Goal: Task Accomplishment & Management: Complete application form

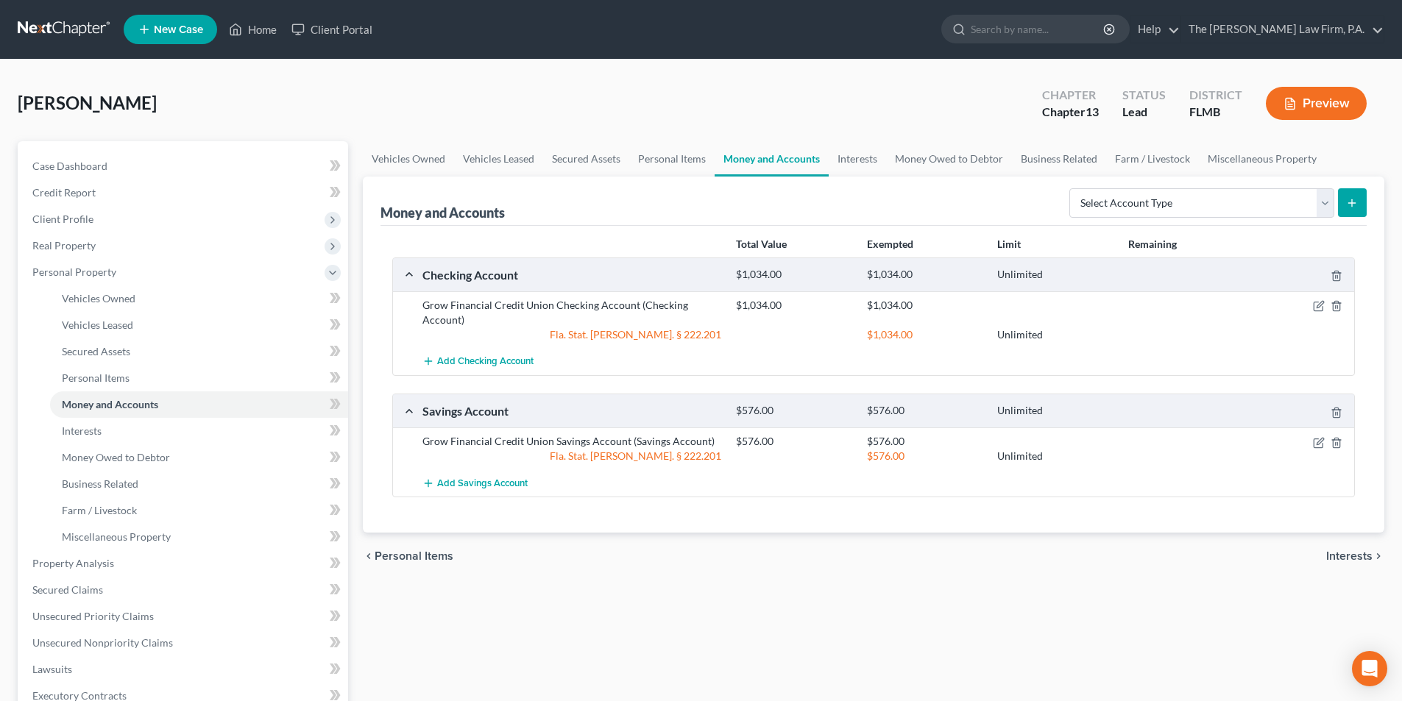
click at [191, 32] on span "New Case" at bounding box center [178, 29] width 49 height 11
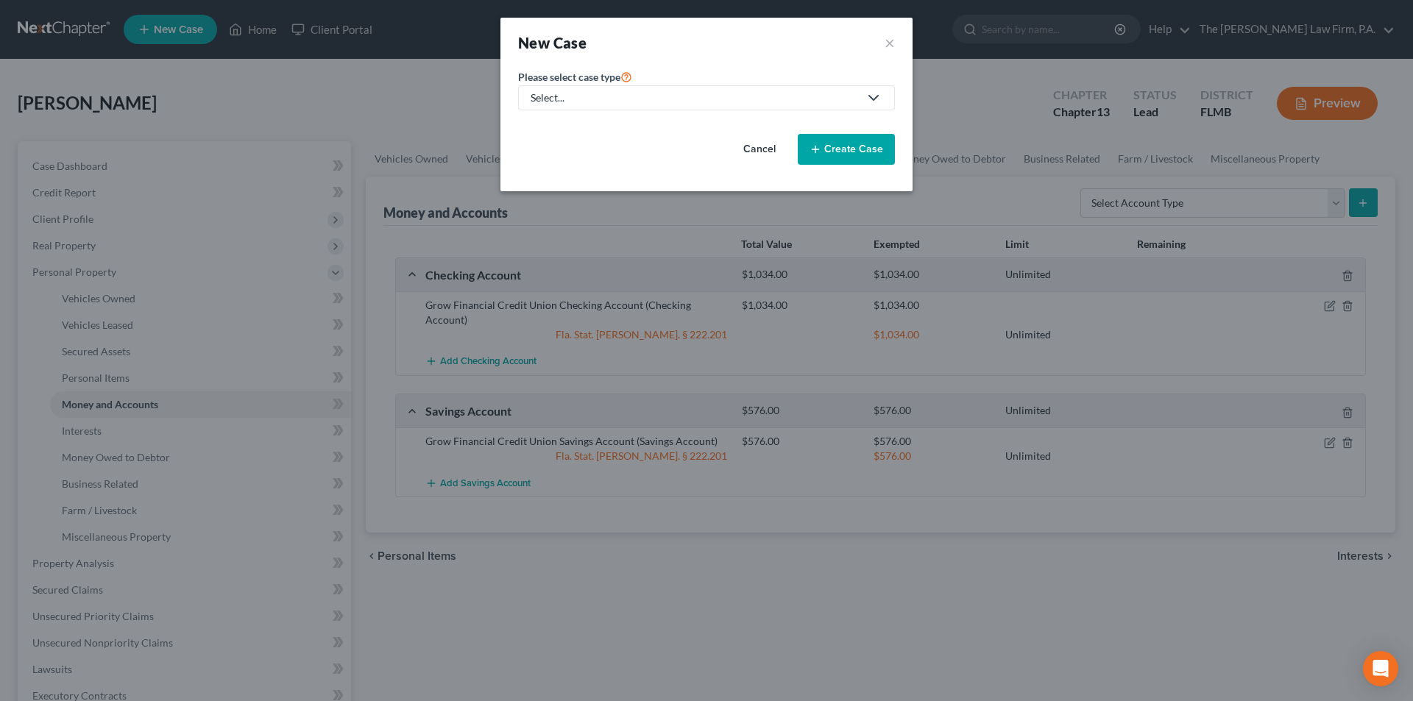
click at [542, 91] on div "Select..." at bounding box center [695, 98] width 328 height 15
click at [562, 124] on div "Bankruptcy" at bounding box center [558, 127] width 53 height 15
select select "15"
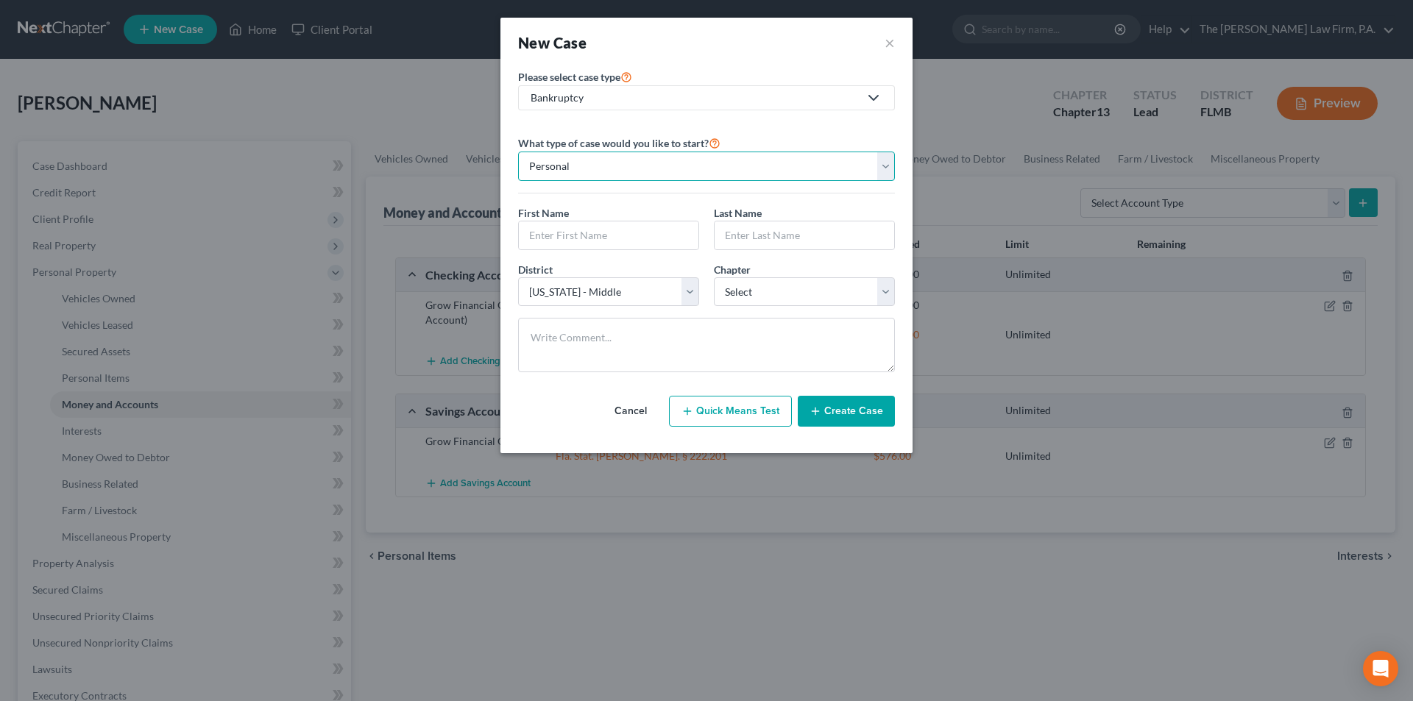
click at [589, 168] on select "Personal Business" at bounding box center [706, 166] width 377 height 29
click at [518, 152] on select "Personal Business" at bounding box center [706, 166] width 377 height 29
click at [570, 230] on input "text" at bounding box center [609, 236] width 180 height 28
type input "[PERSON_NAME]"
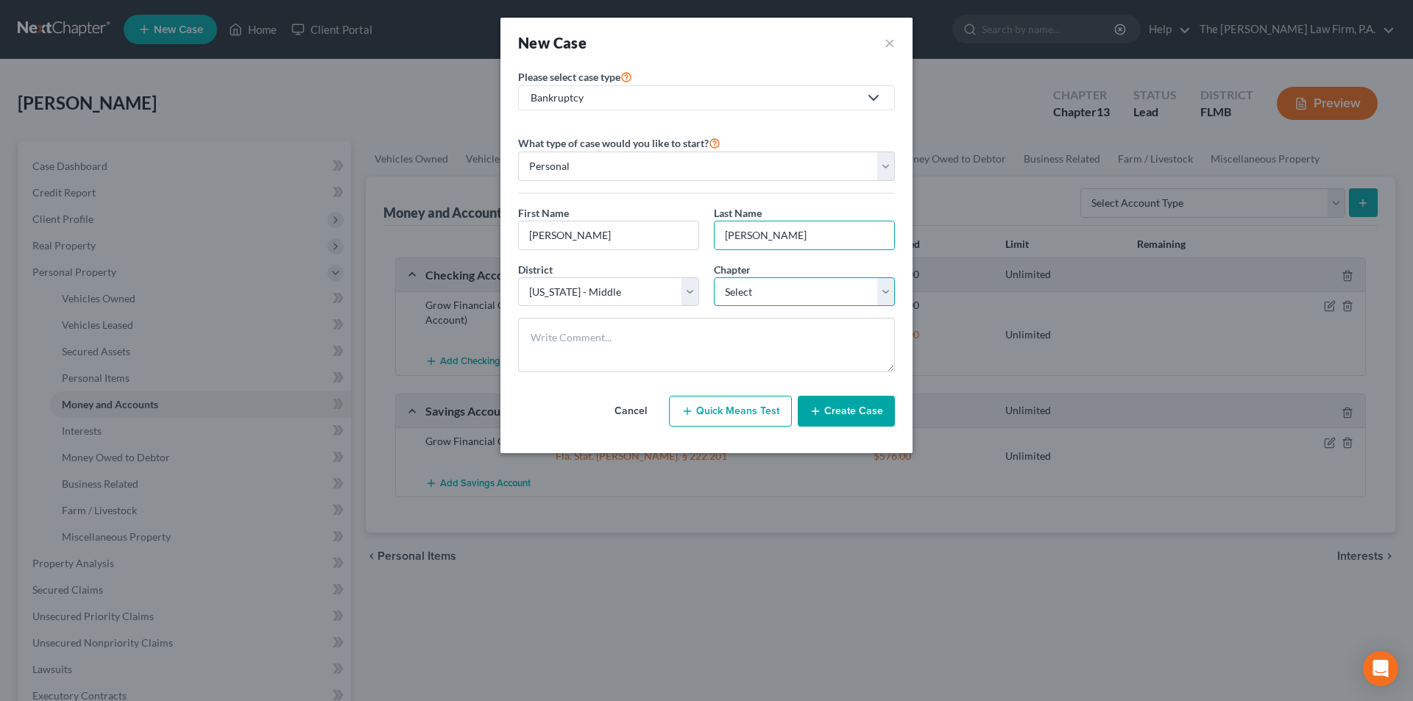
click at [763, 296] on select "Select 7 11 12 13" at bounding box center [804, 292] width 181 height 29
select select "3"
click at [714, 278] on select "Select 7 11 12 13" at bounding box center [804, 292] width 181 height 29
click at [863, 411] on button "Create Case" at bounding box center [846, 411] width 97 height 31
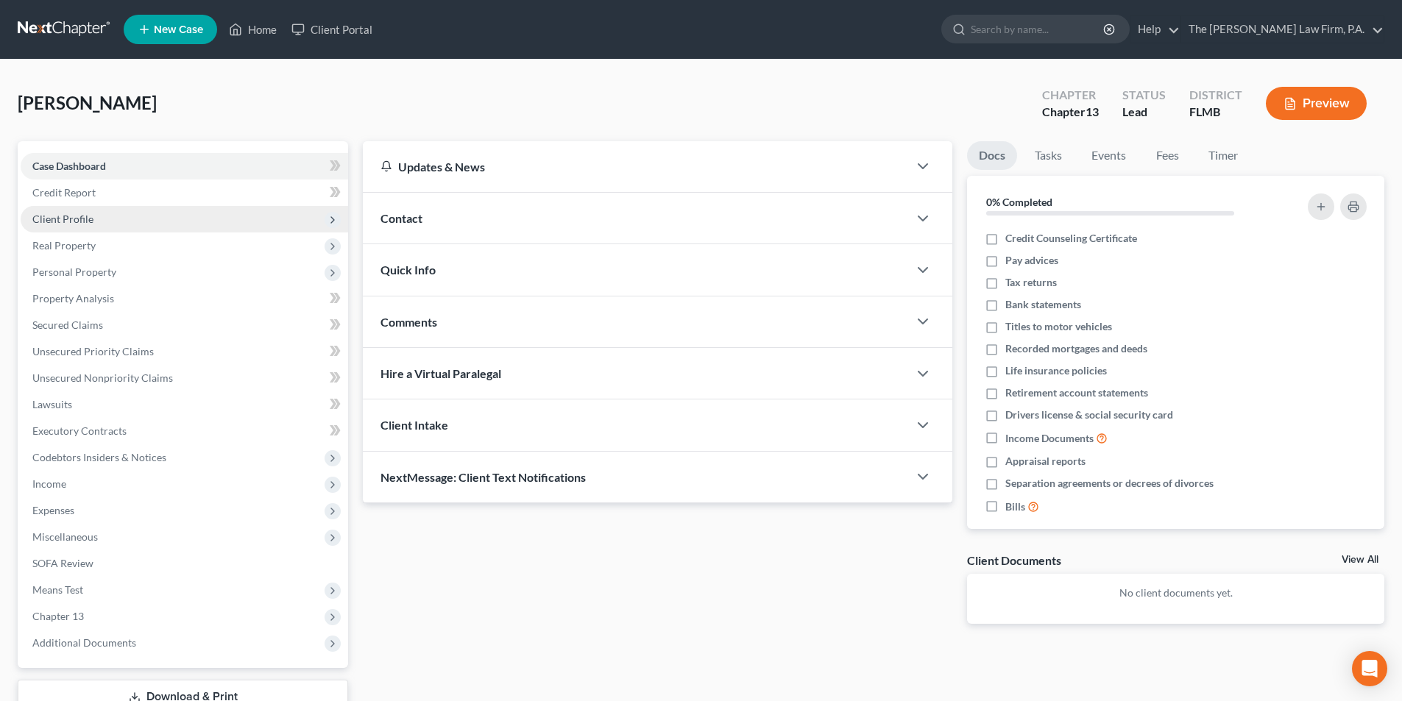
click at [60, 223] on span "Client Profile" at bounding box center [62, 219] width 61 height 13
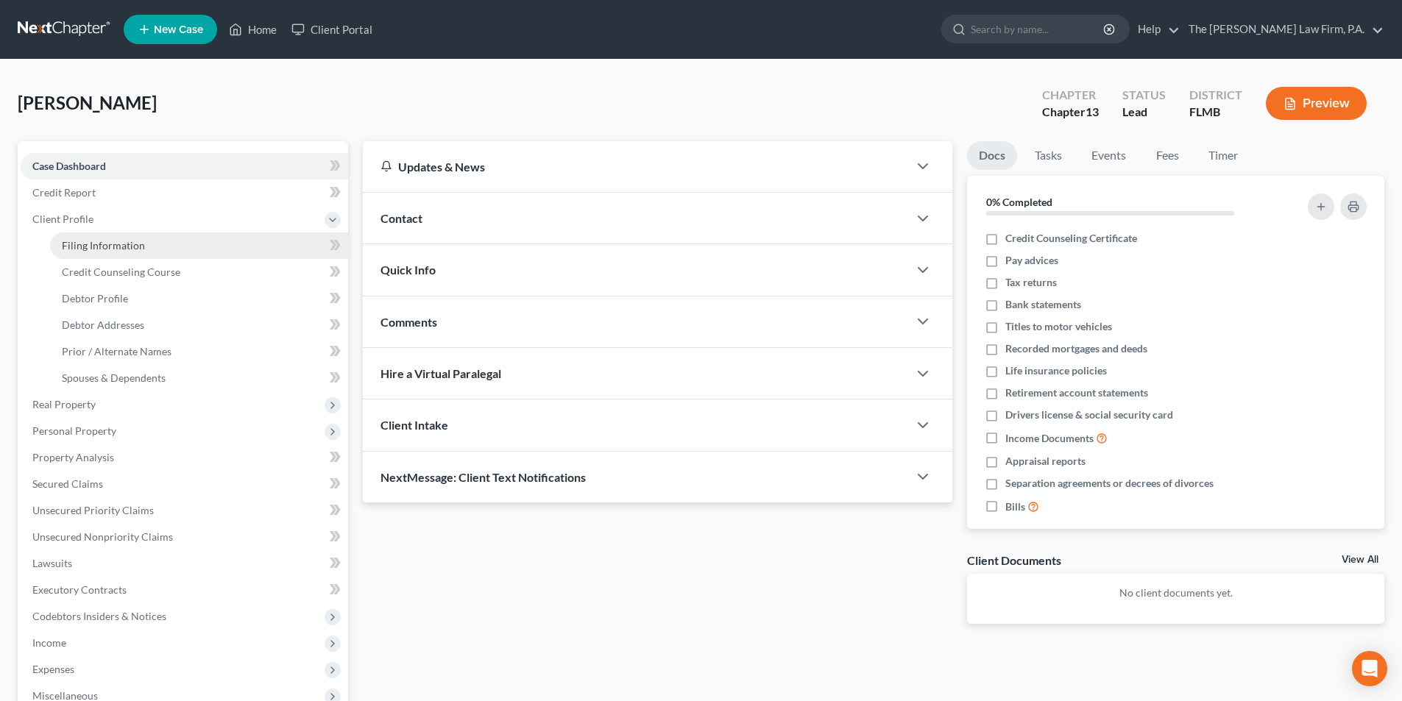
click at [105, 250] on span "Filing Information" at bounding box center [103, 245] width 83 height 13
select select "1"
select select "0"
select select "3"
select select "15"
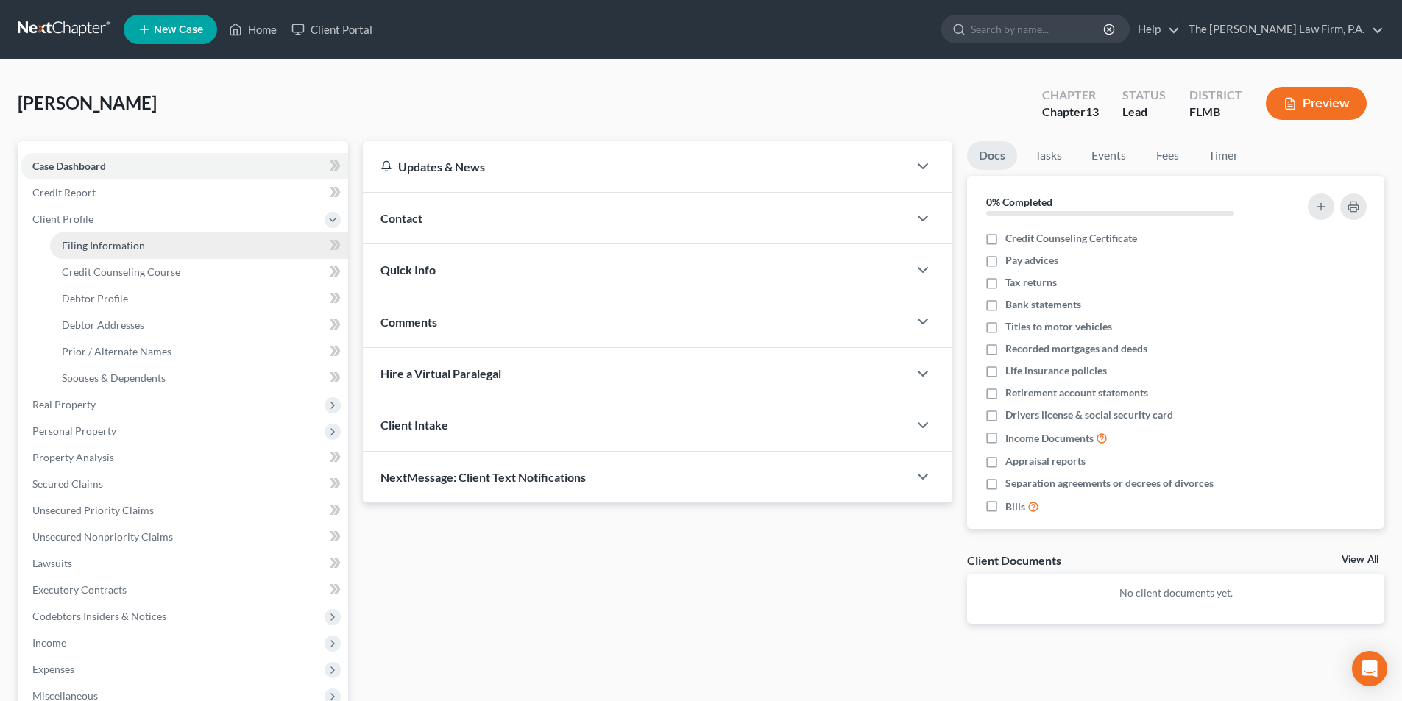
select select "9"
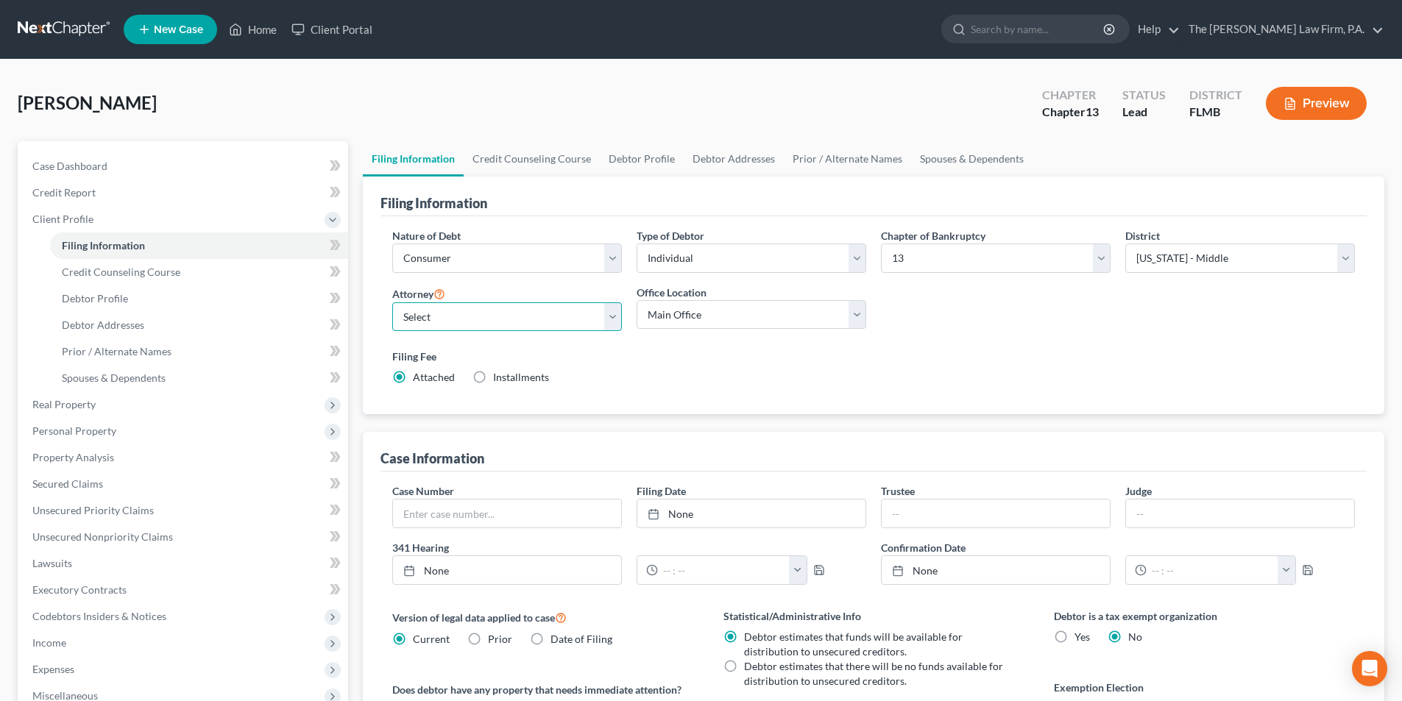
click at [470, 309] on select "Select [PERSON_NAME] - FLMB [PERSON_NAME] - FLMB" at bounding box center [507, 317] width 230 height 29
select select "0"
click at [392, 303] on select "Select [PERSON_NAME] - FLMB [PERSON_NAME] - FLMB" at bounding box center [507, 317] width 230 height 29
click at [675, 308] on select "Main Office [PERSON_NAME], Esq." at bounding box center [752, 314] width 230 height 29
select select "0"
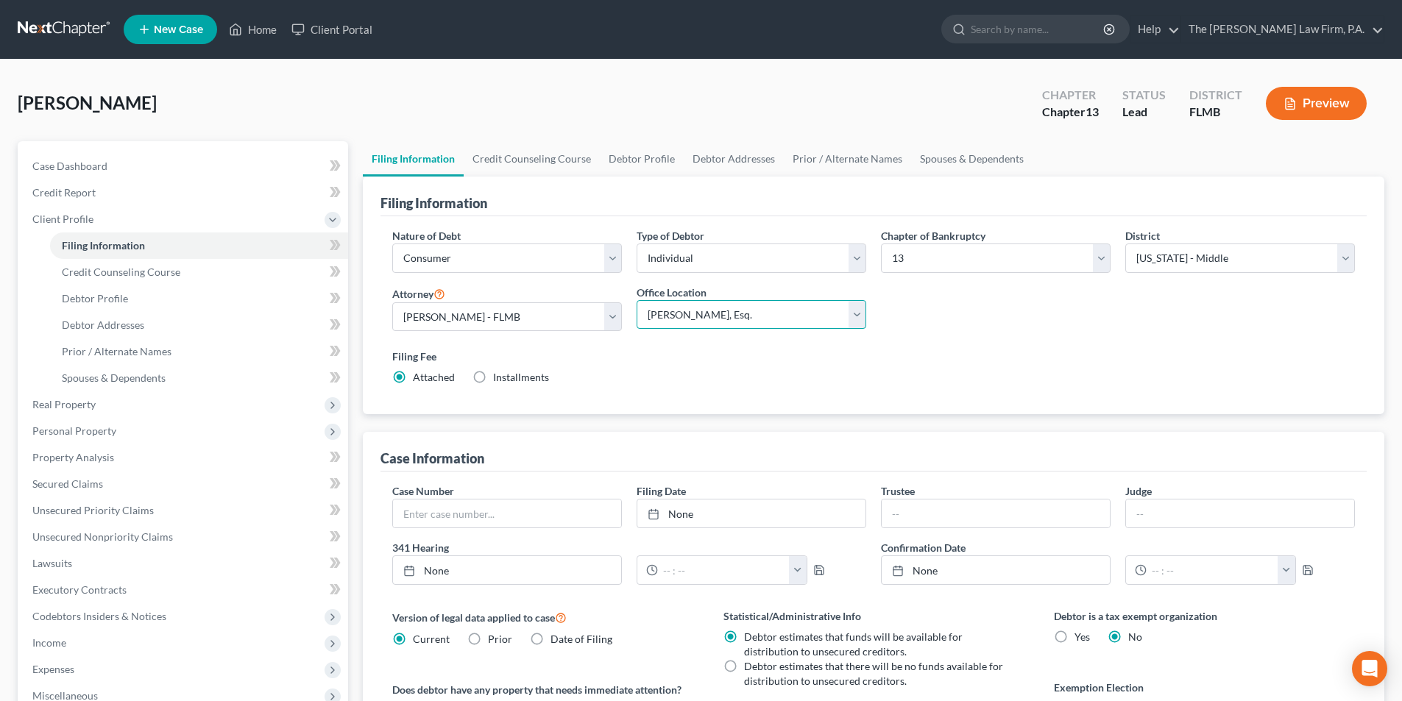
click at [637, 300] on select "Main Office [PERSON_NAME], Esq." at bounding box center [752, 314] width 230 height 29
click at [633, 160] on link "Debtor Profile" at bounding box center [642, 158] width 84 height 35
select select "0"
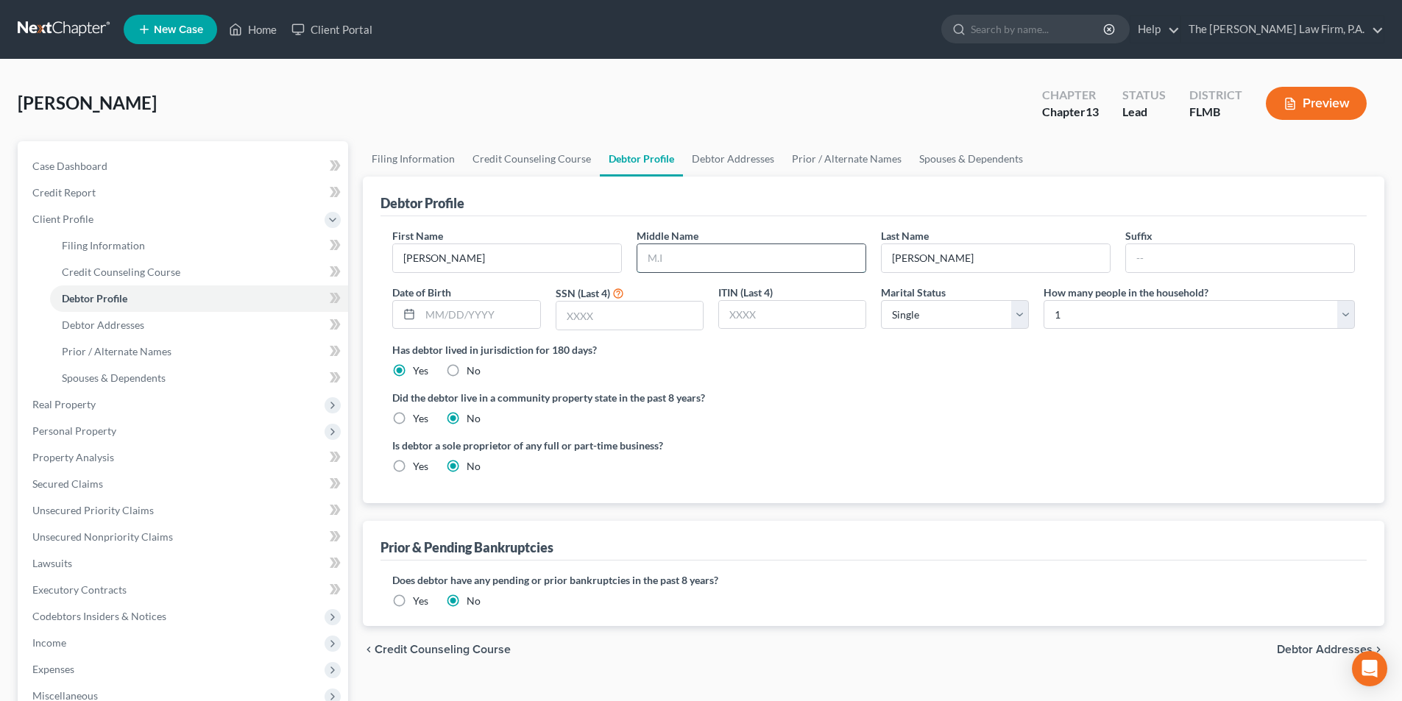
click at [671, 261] on input "text" at bounding box center [751, 258] width 228 height 28
type input "[PERSON_NAME]"
click at [508, 319] on input "text" at bounding box center [479, 315] width 119 height 28
type input "[DATE]"
click at [616, 324] on input "text" at bounding box center [629, 316] width 146 height 28
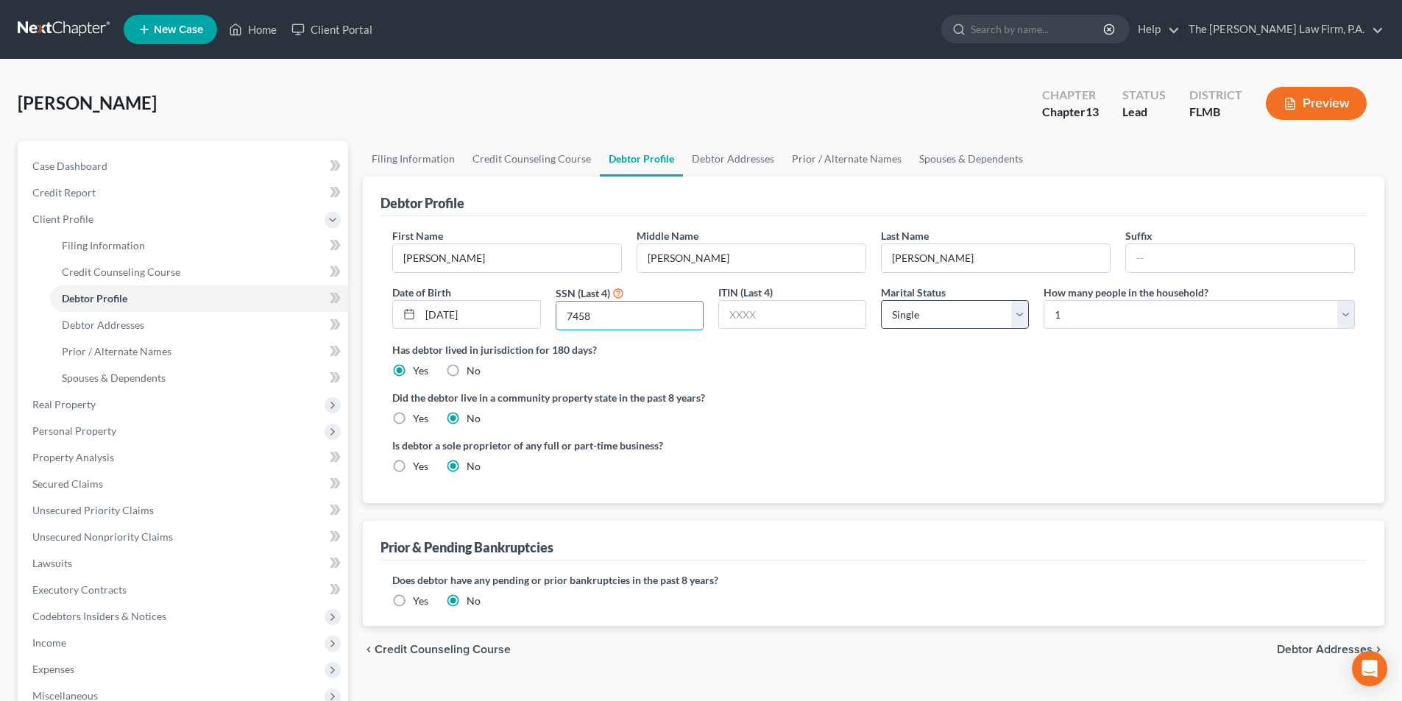
type input "7458"
click at [993, 314] on select "Select Single Married Separated Divorced Widowed" at bounding box center [955, 314] width 148 height 29
select select "1"
click at [881, 300] on select "Select Single Married Separated Divorced Widowed" at bounding box center [955, 314] width 148 height 29
click at [709, 159] on link "Debtor Addresses" at bounding box center [733, 158] width 100 height 35
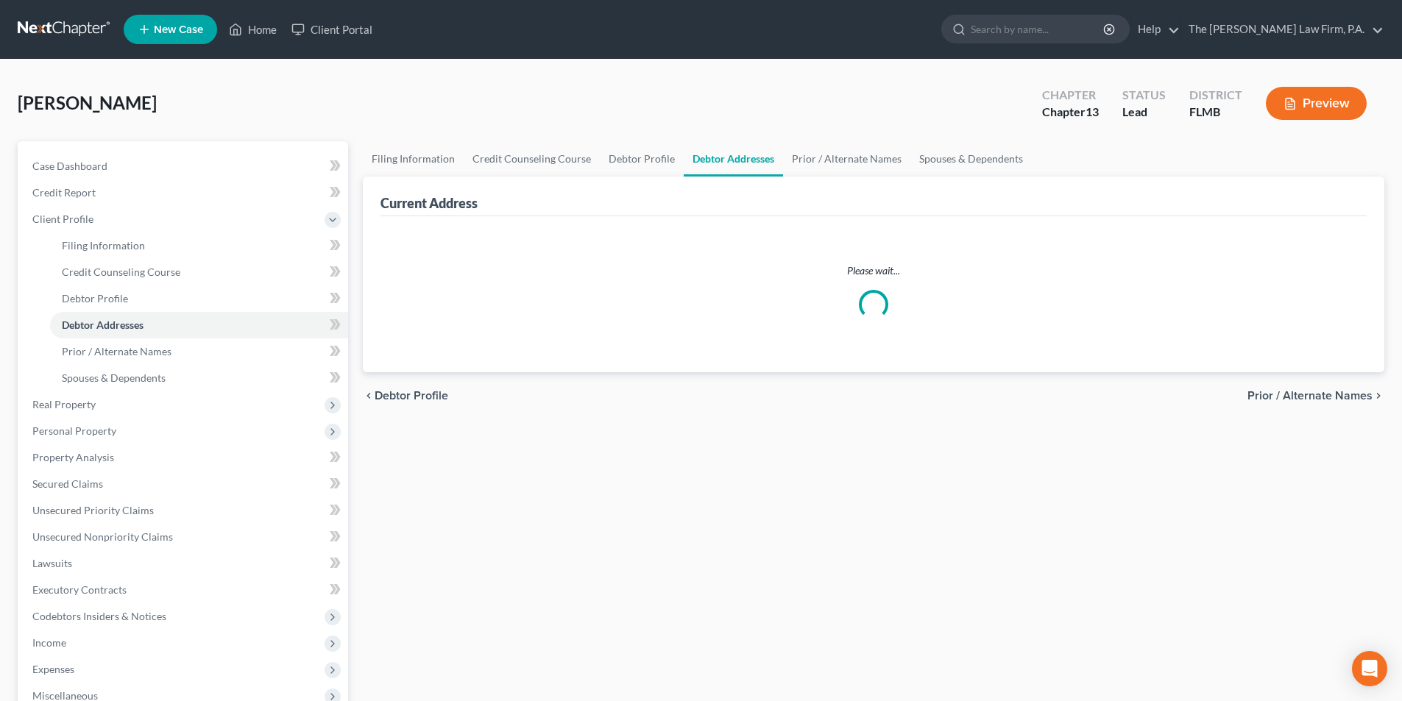
select select "0"
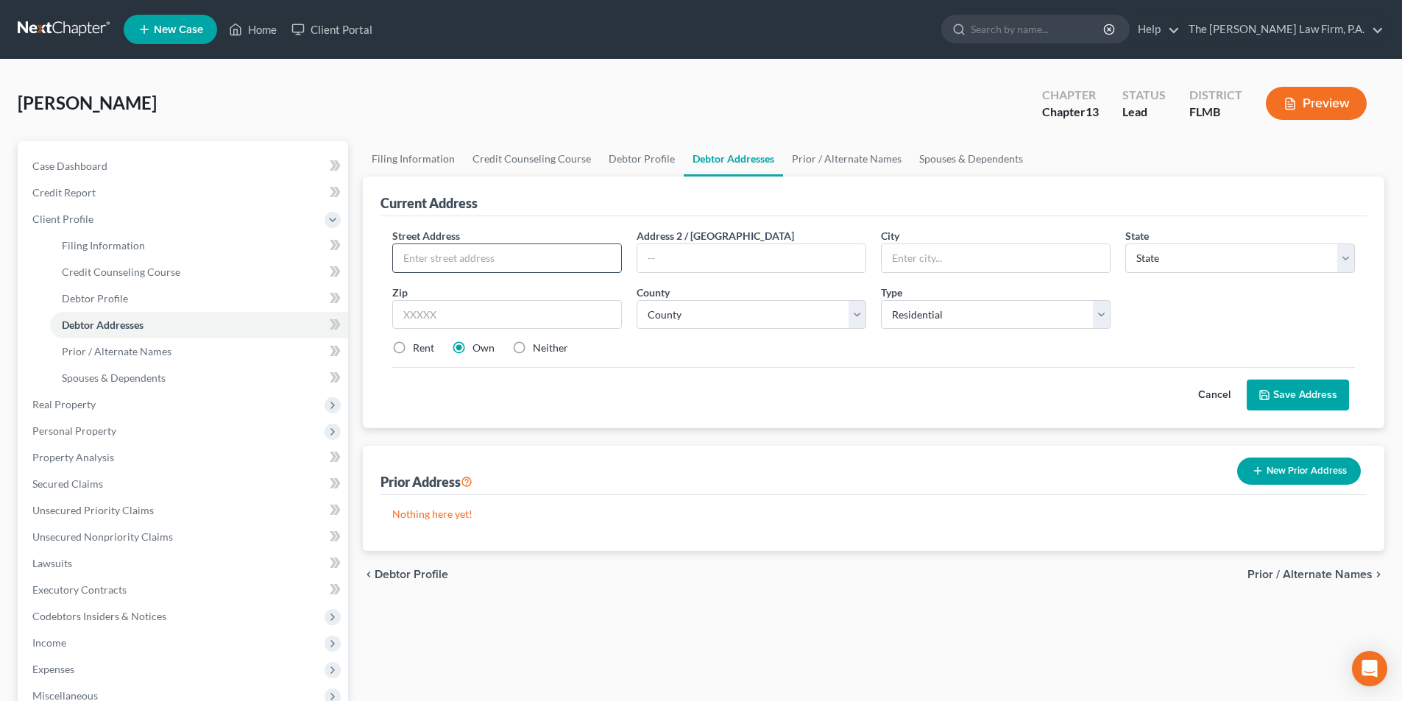
click at [449, 252] on input "text" at bounding box center [507, 258] width 228 height 28
type input "[STREET_ADDRESS]"
type input "Holiday"
select select "9"
type input "34690"
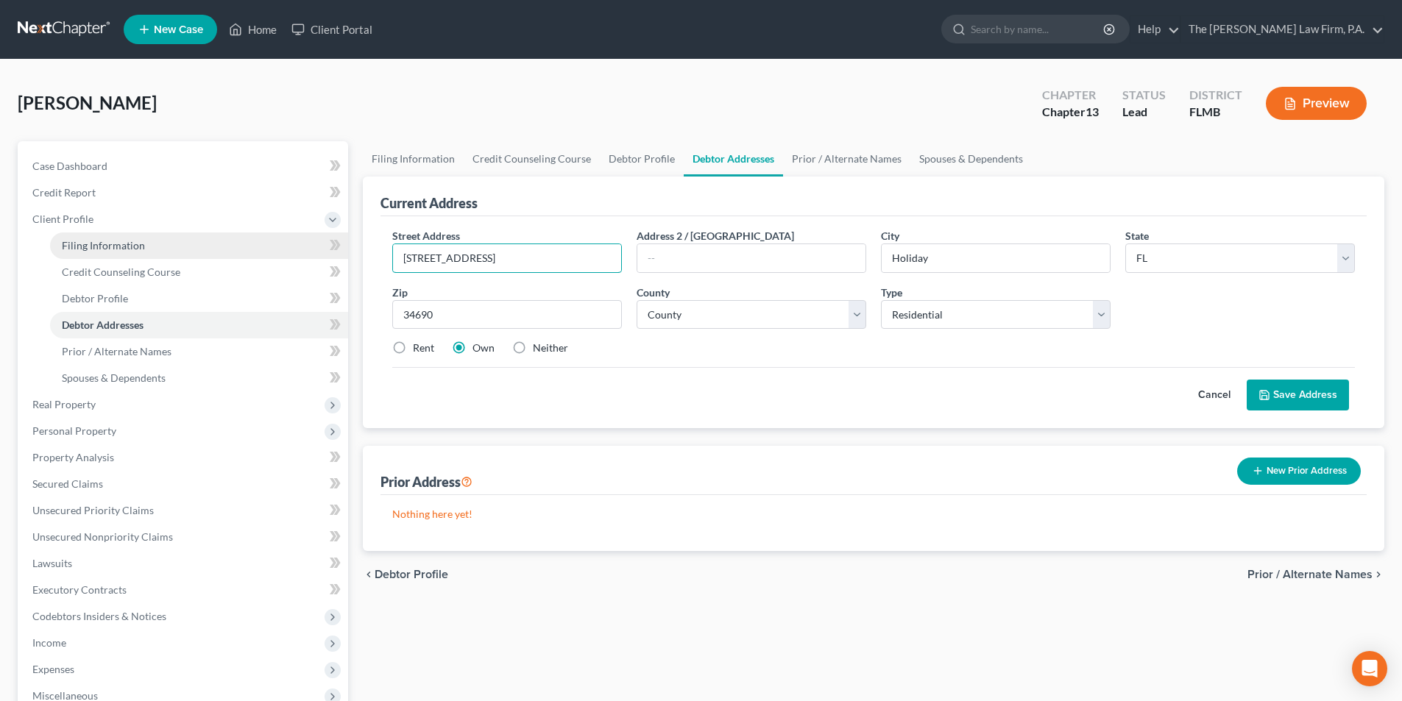
drag, startPoint x: 565, startPoint y: 262, endPoint x: 361, endPoint y: 236, distance: 204.8
click at [305, 238] on div "Petition Navigation Case Dashboard Payments Invoices Payments Payments Credit R…" at bounding box center [701, 526] width 1382 height 771
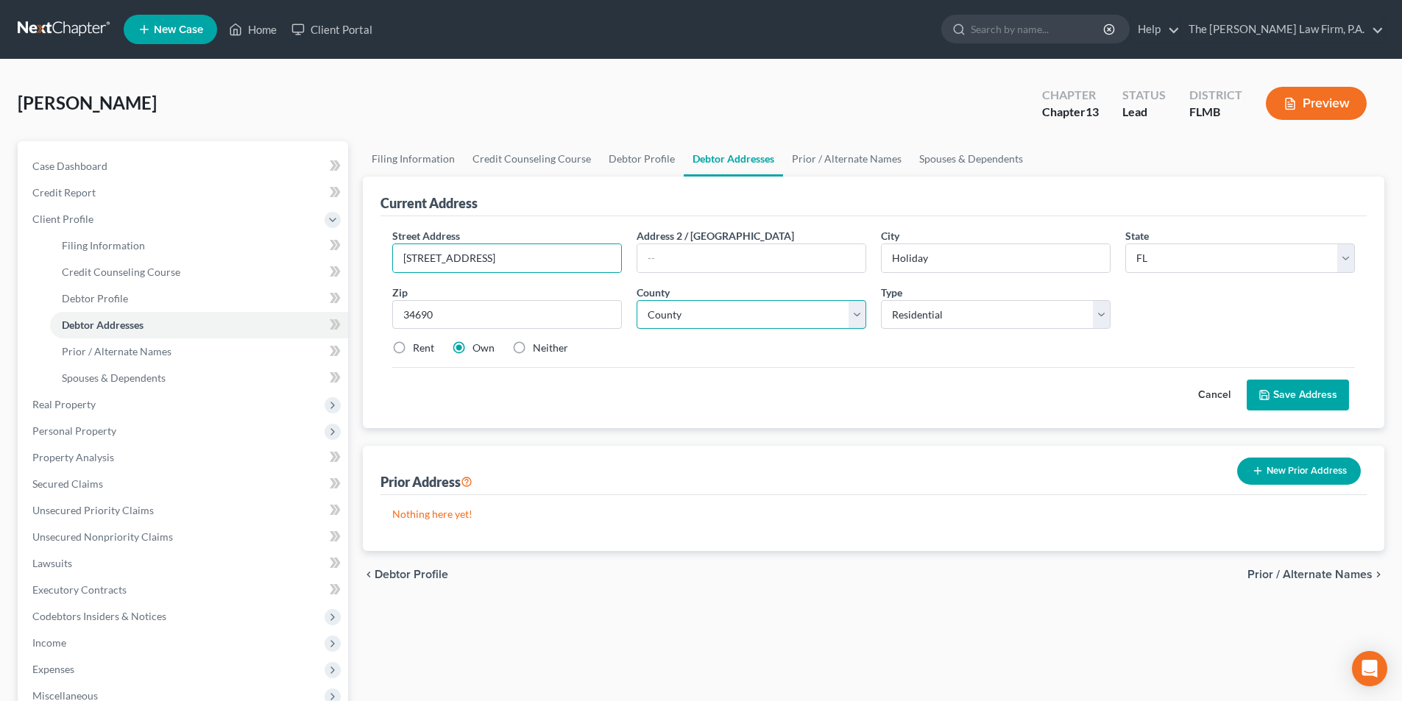
click at [664, 308] on select "County [GEOGRAPHIC_DATA] [GEOGRAPHIC_DATA] [GEOGRAPHIC_DATA] [GEOGRAPHIC_DATA] …" at bounding box center [752, 314] width 230 height 29
select select "50"
click at [637, 300] on select "County [GEOGRAPHIC_DATA] [GEOGRAPHIC_DATA] [GEOGRAPHIC_DATA] [GEOGRAPHIC_DATA] …" at bounding box center [752, 314] width 230 height 29
click at [1297, 392] on button "Save Address" at bounding box center [1298, 395] width 102 height 31
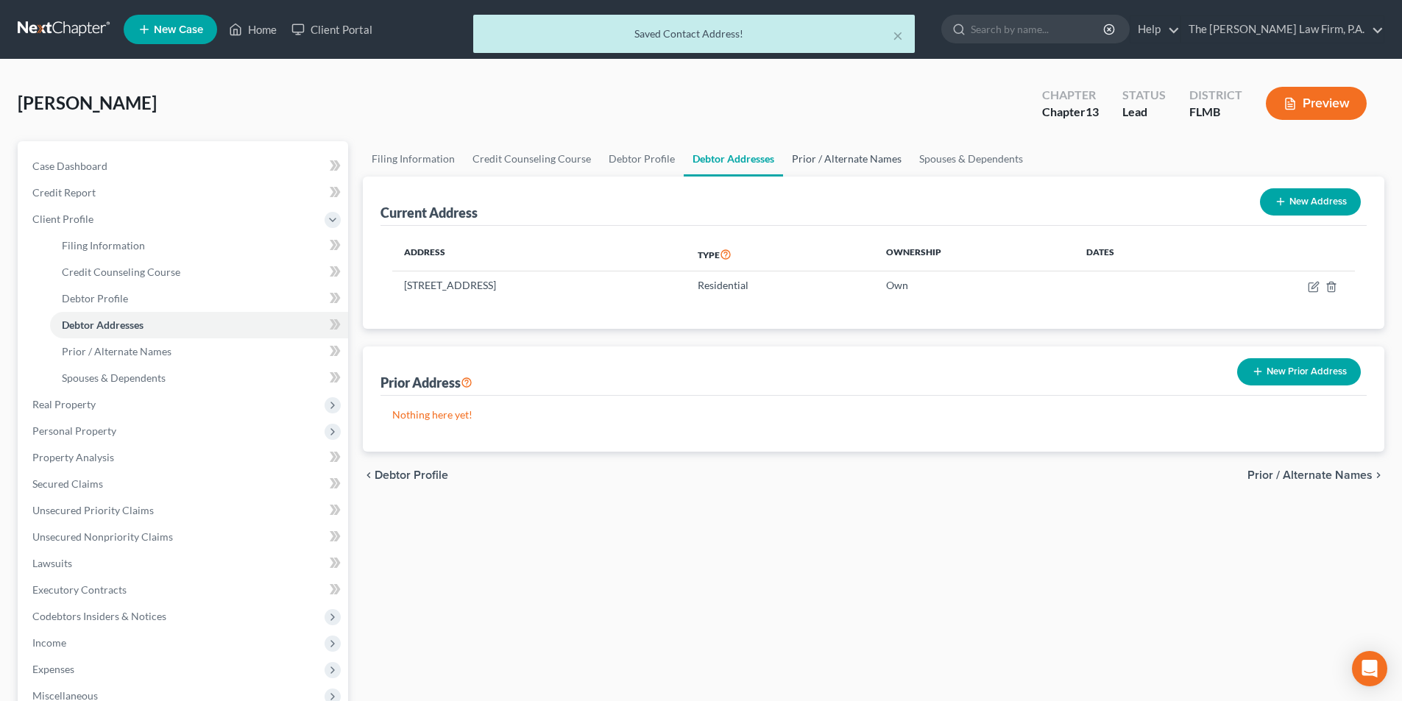
click at [821, 163] on link "Prior / Alternate Names" at bounding box center [846, 158] width 127 height 35
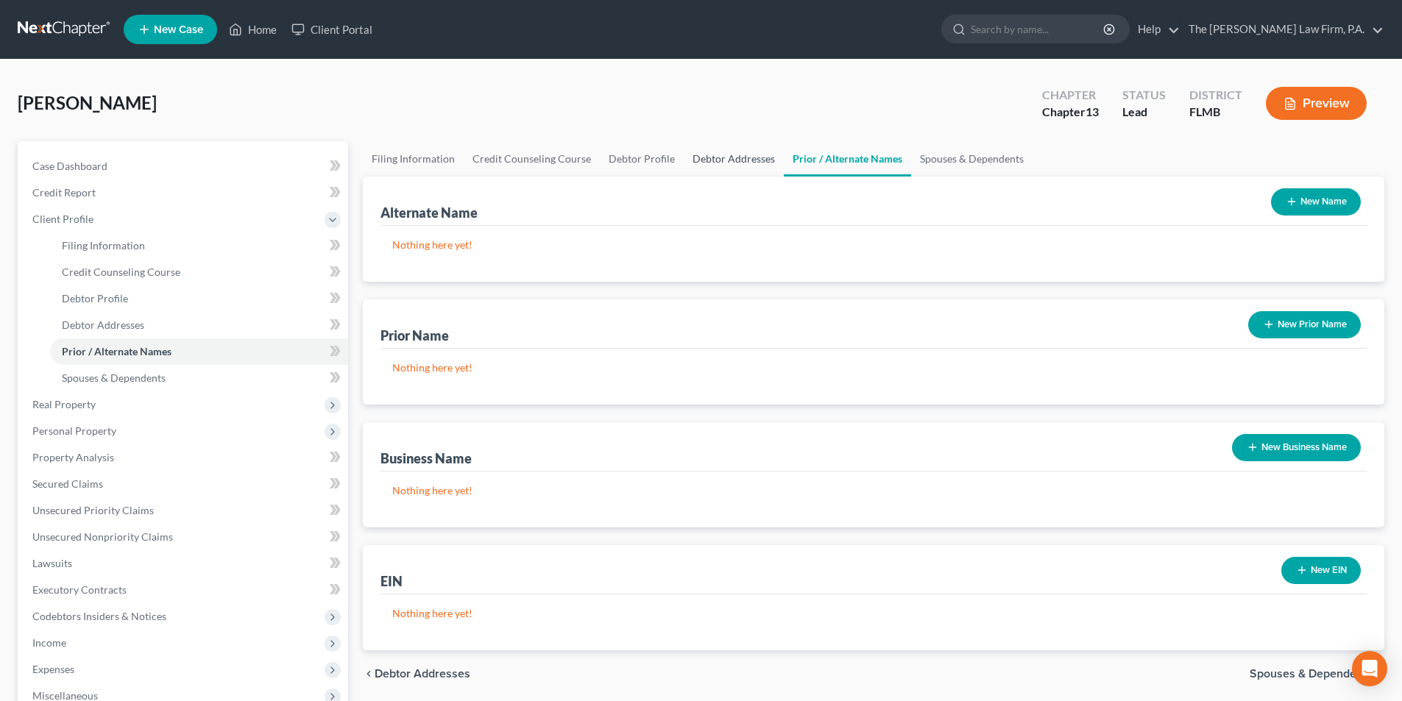
click at [741, 158] on link "Debtor Addresses" at bounding box center [734, 158] width 100 height 35
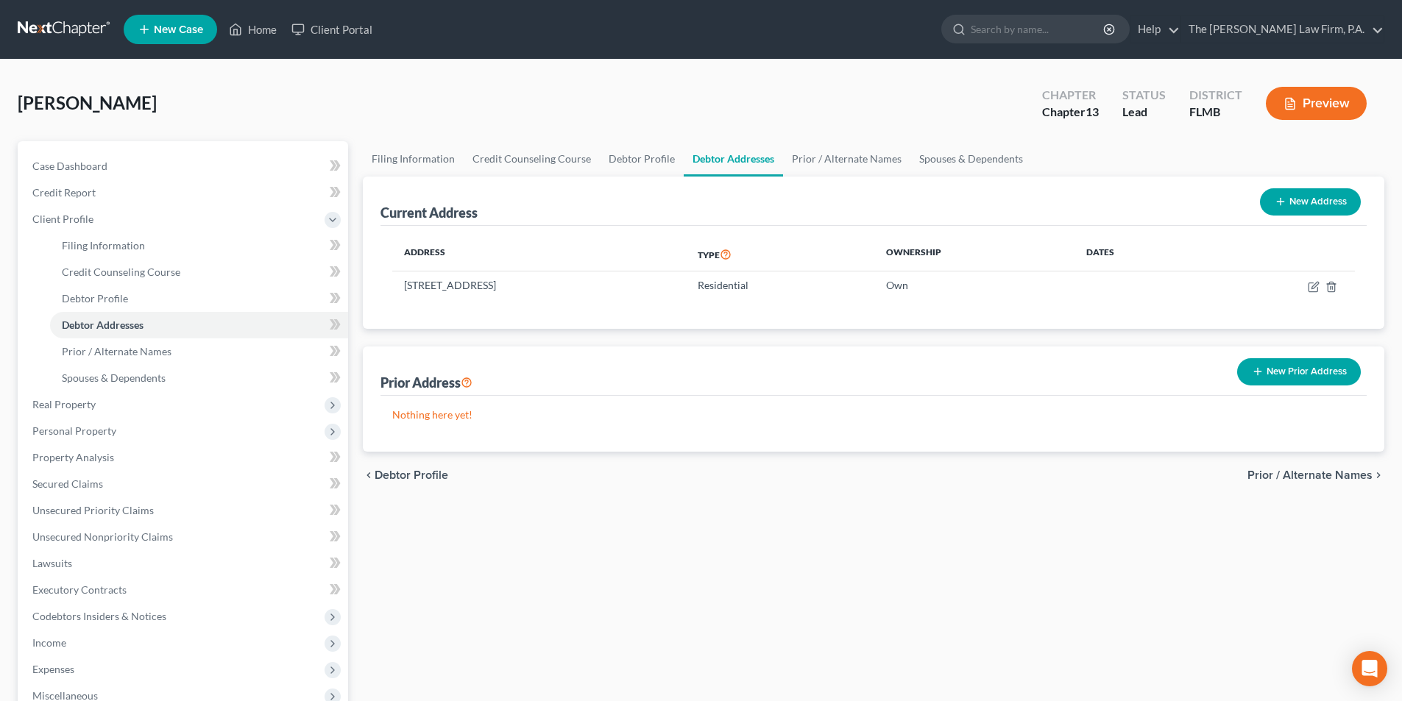
click at [1276, 371] on button "New Prior Address" at bounding box center [1299, 371] width 124 height 27
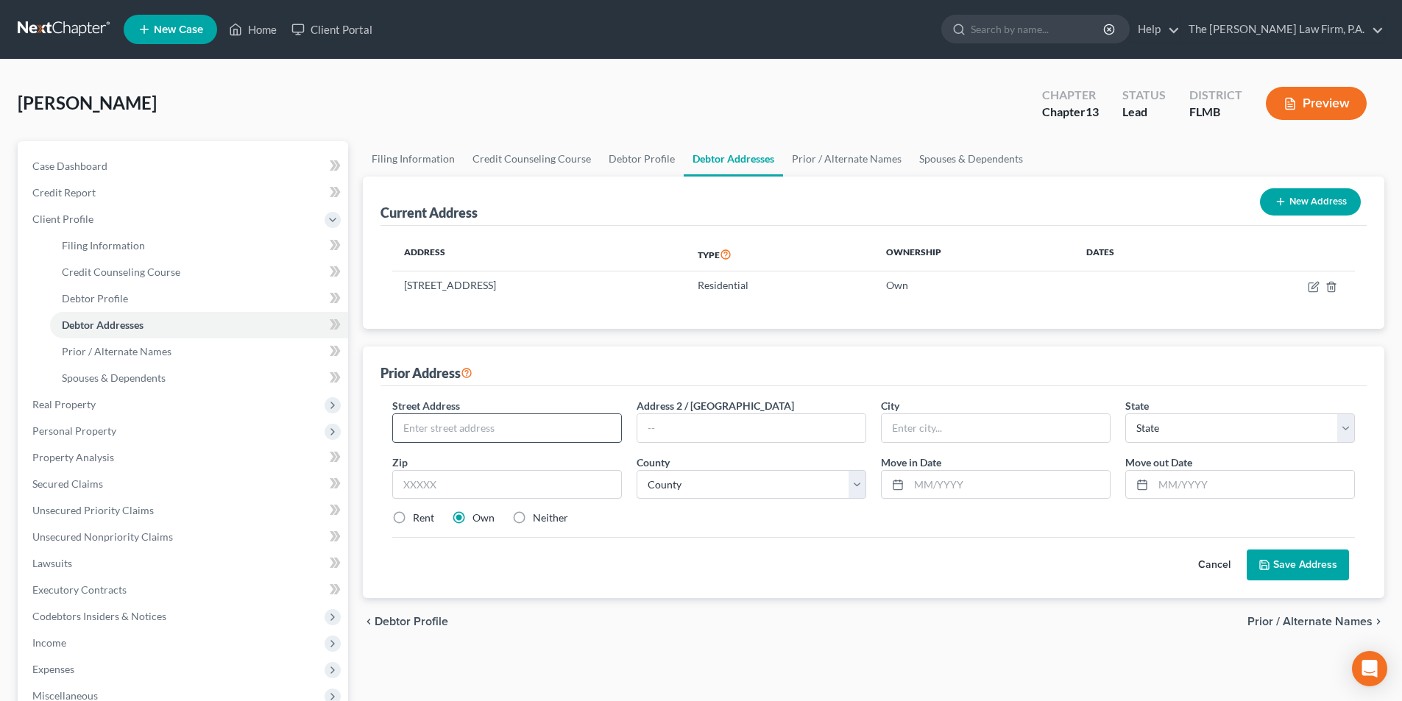
click at [479, 426] on input "text" at bounding box center [507, 428] width 228 height 28
type input "[STREET_ADDRESS]"
click at [949, 420] on input "Daytona" at bounding box center [996, 428] width 228 height 28
type input "[GEOGRAPHIC_DATA]"
select select "9"
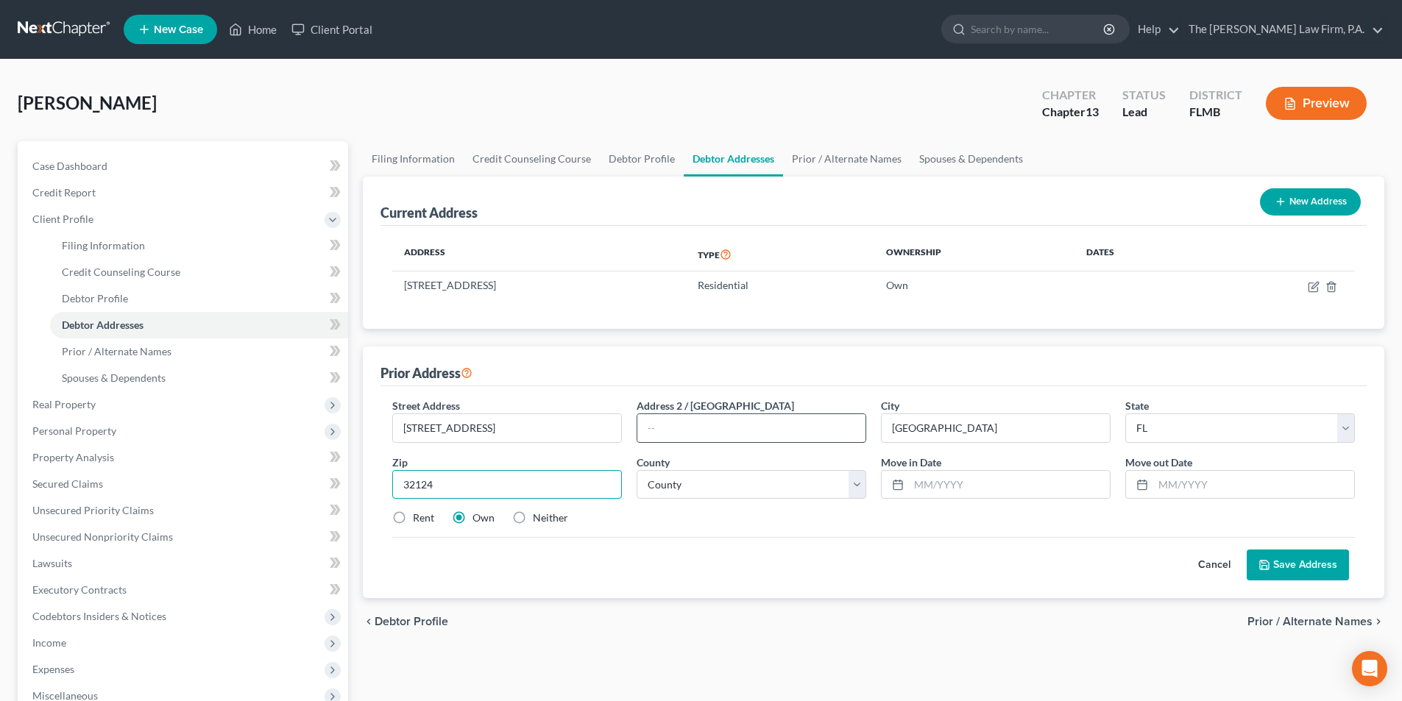
type input "32124"
click at [788, 438] on input "text" at bounding box center [751, 428] width 228 height 28
type input "# H-6"
click at [418, 515] on label "Rent" at bounding box center [423, 518] width 21 height 15
click at [419, 515] on input "Rent" at bounding box center [424, 516] width 10 height 10
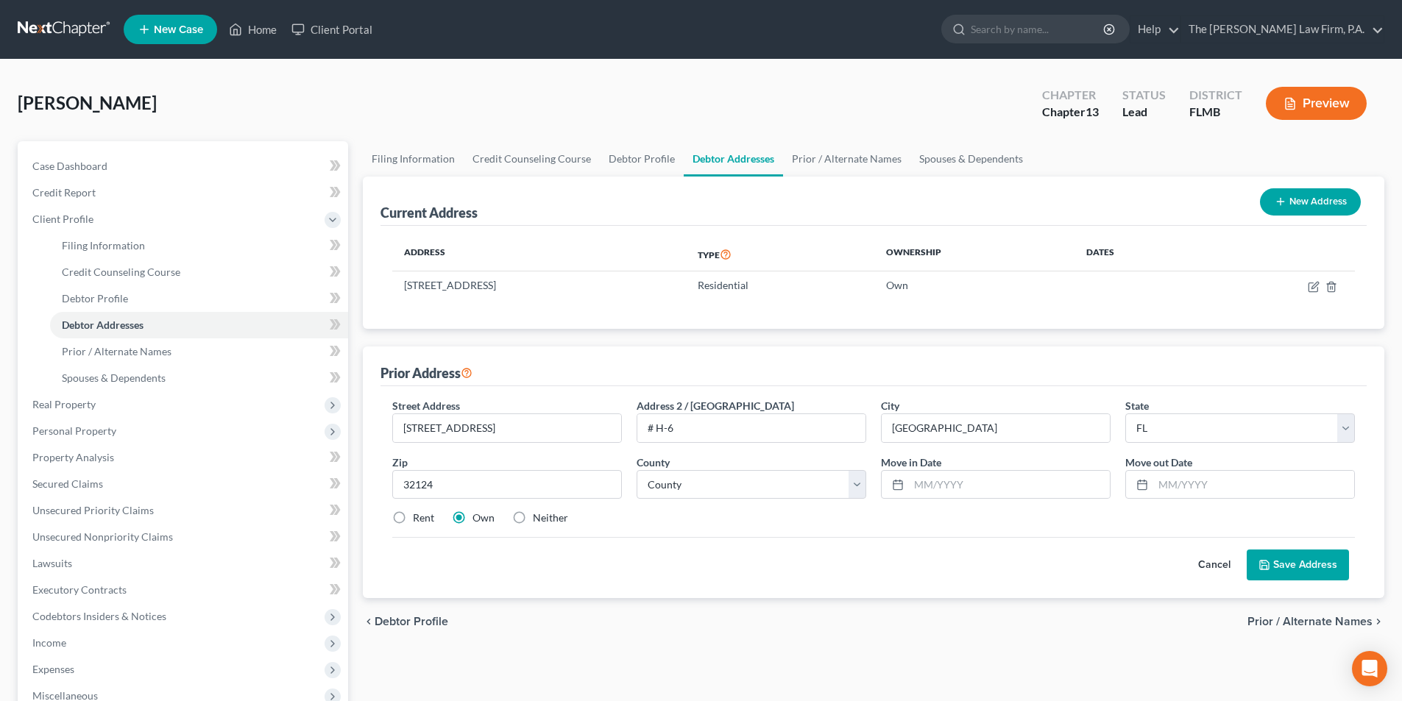
radio input "true"
click at [1307, 559] on button "Save Address" at bounding box center [1298, 565] width 102 height 31
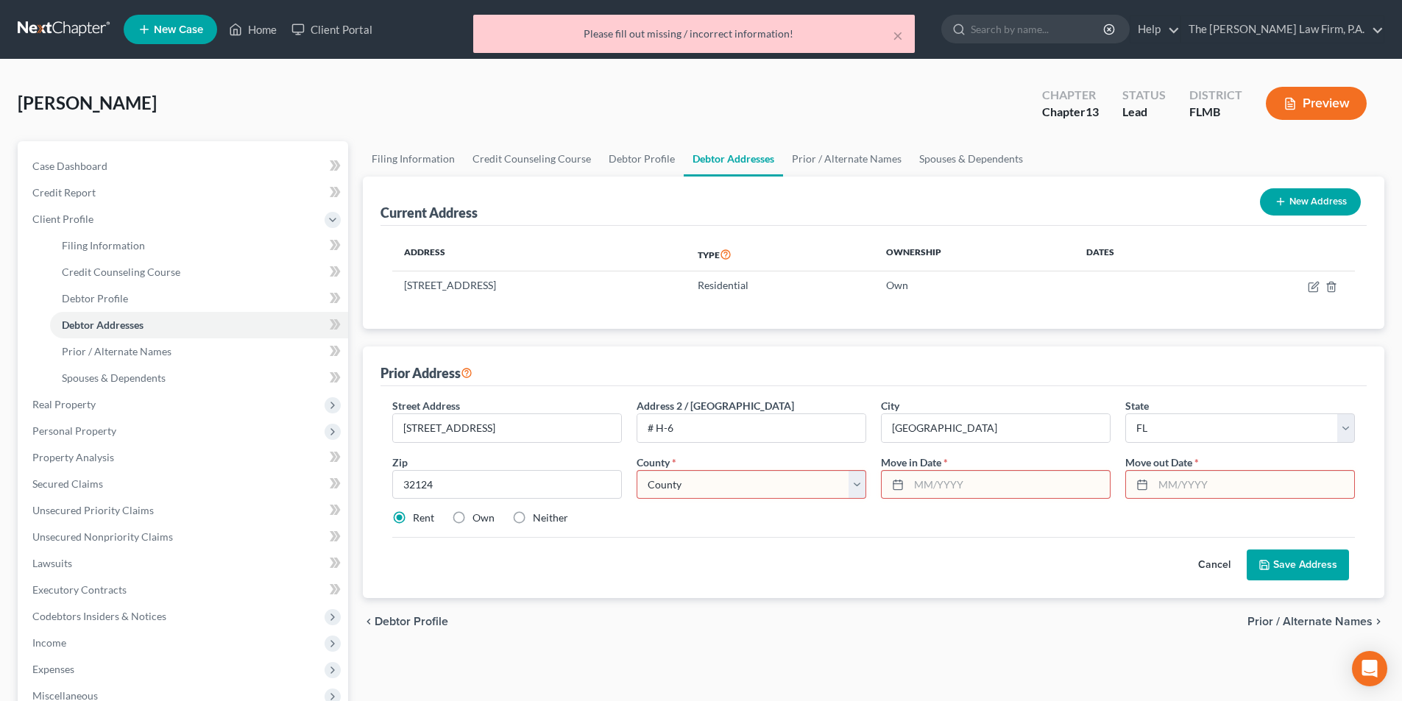
click at [950, 481] on input "text" at bounding box center [1009, 485] width 201 height 28
click at [797, 483] on select "County [GEOGRAPHIC_DATA] [GEOGRAPHIC_DATA] [GEOGRAPHIC_DATA] [GEOGRAPHIC_DATA] …" at bounding box center [752, 484] width 230 height 29
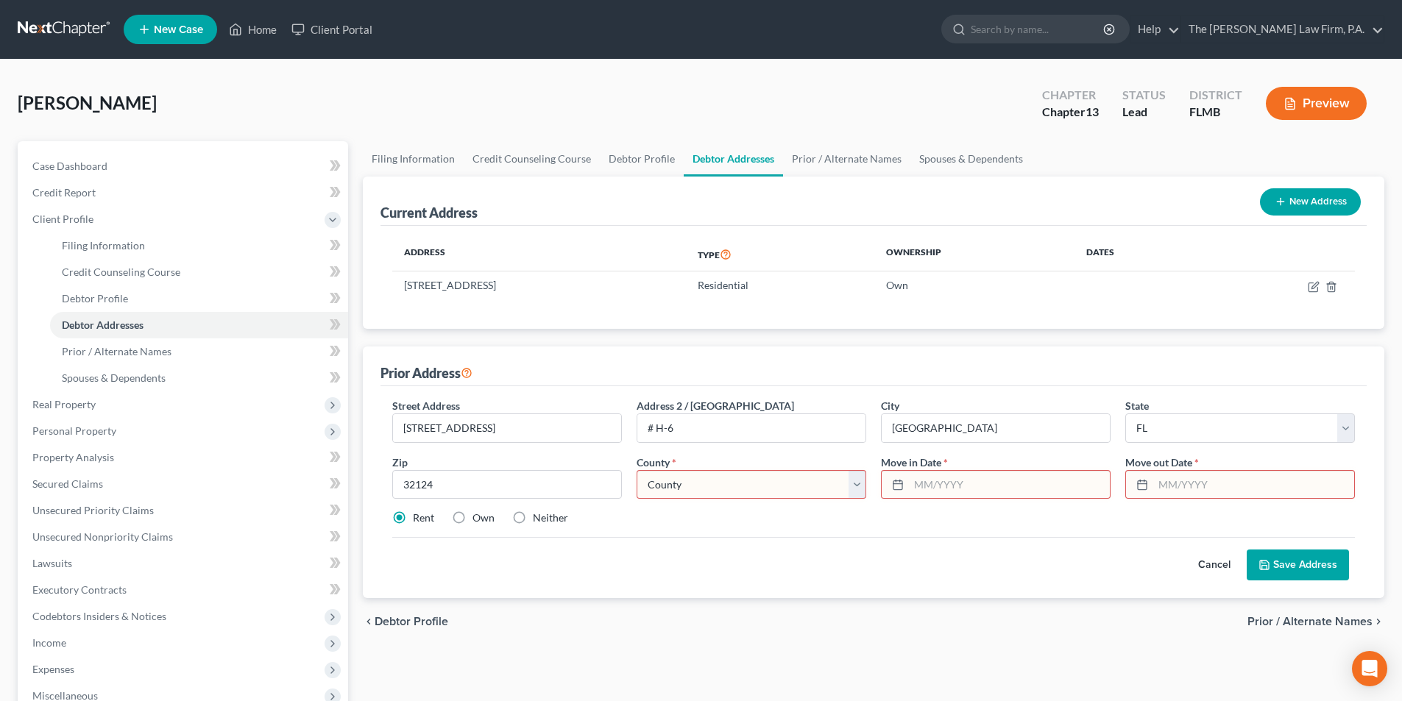
select select "63"
click at [637, 470] on select "County [GEOGRAPHIC_DATA] [GEOGRAPHIC_DATA] [GEOGRAPHIC_DATA] [GEOGRAPHIC_DATA] …" at bounding box center [752, 484] width 230 height 29
click at [929, 489] on input "text" at bounding box center [1009, 485] width 201 height 28
type input "[DATE]"
click at [1173, 485] on input "text" at bounding box center [1253, 485] width 201 height 28
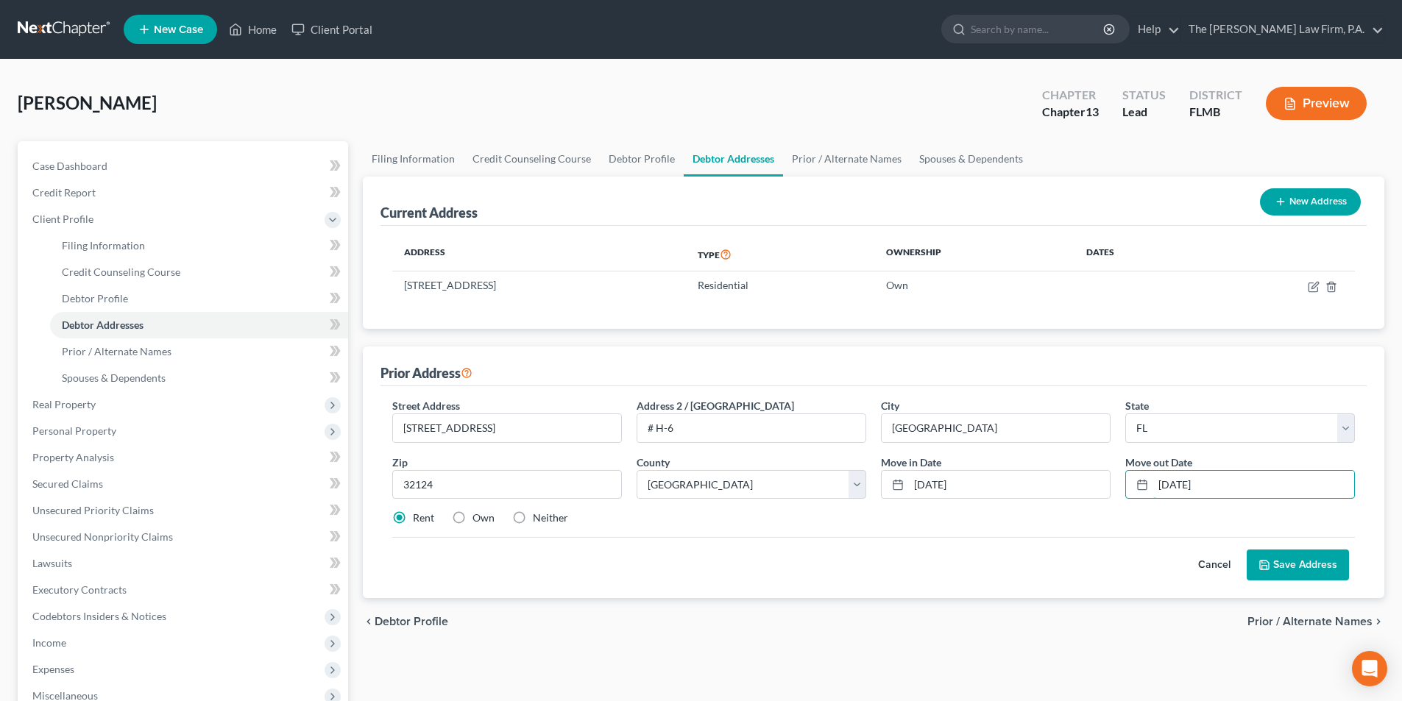
type input "[DATE]"
click at [1317, 561] on button "Save Address" at bounding box center [1298, 565] width 102 height 31
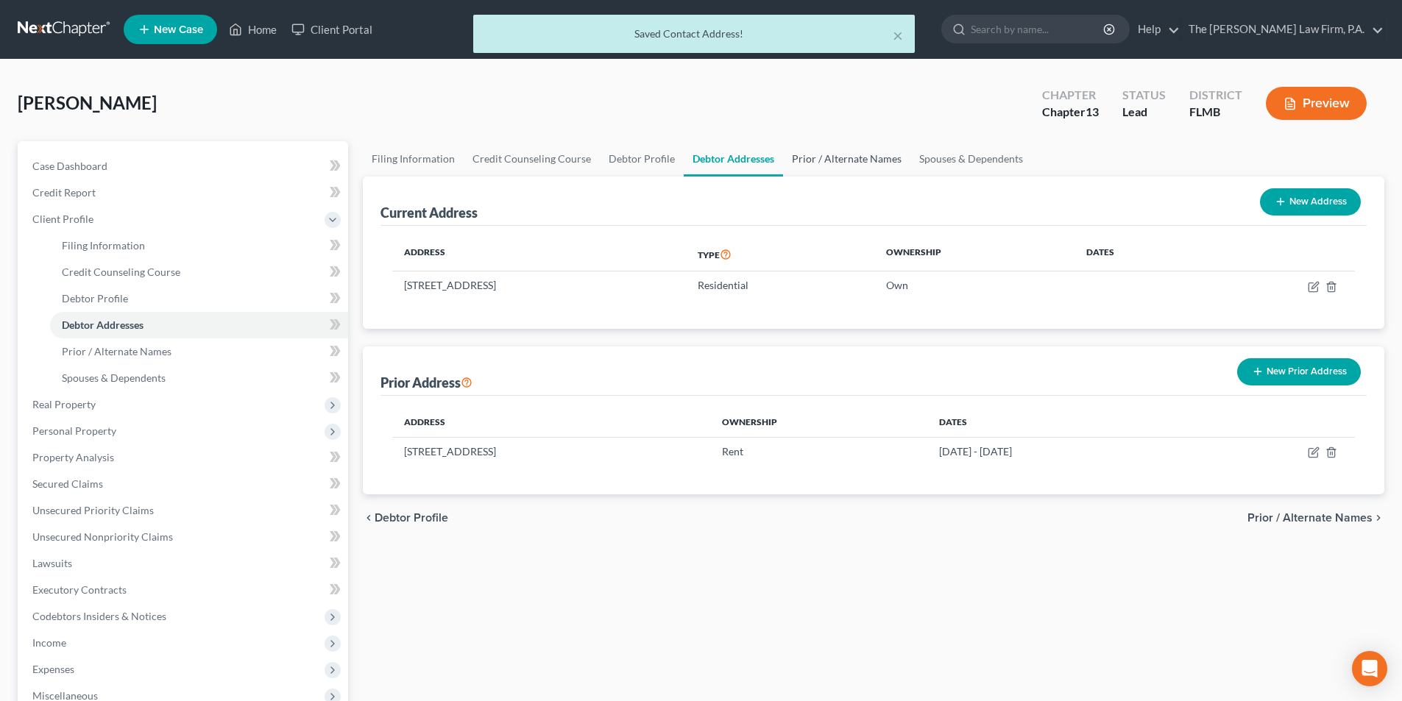
click at [848, 164] on link "Prior / Alternate Names" at bounding box center [846, 158] width 127 height 35
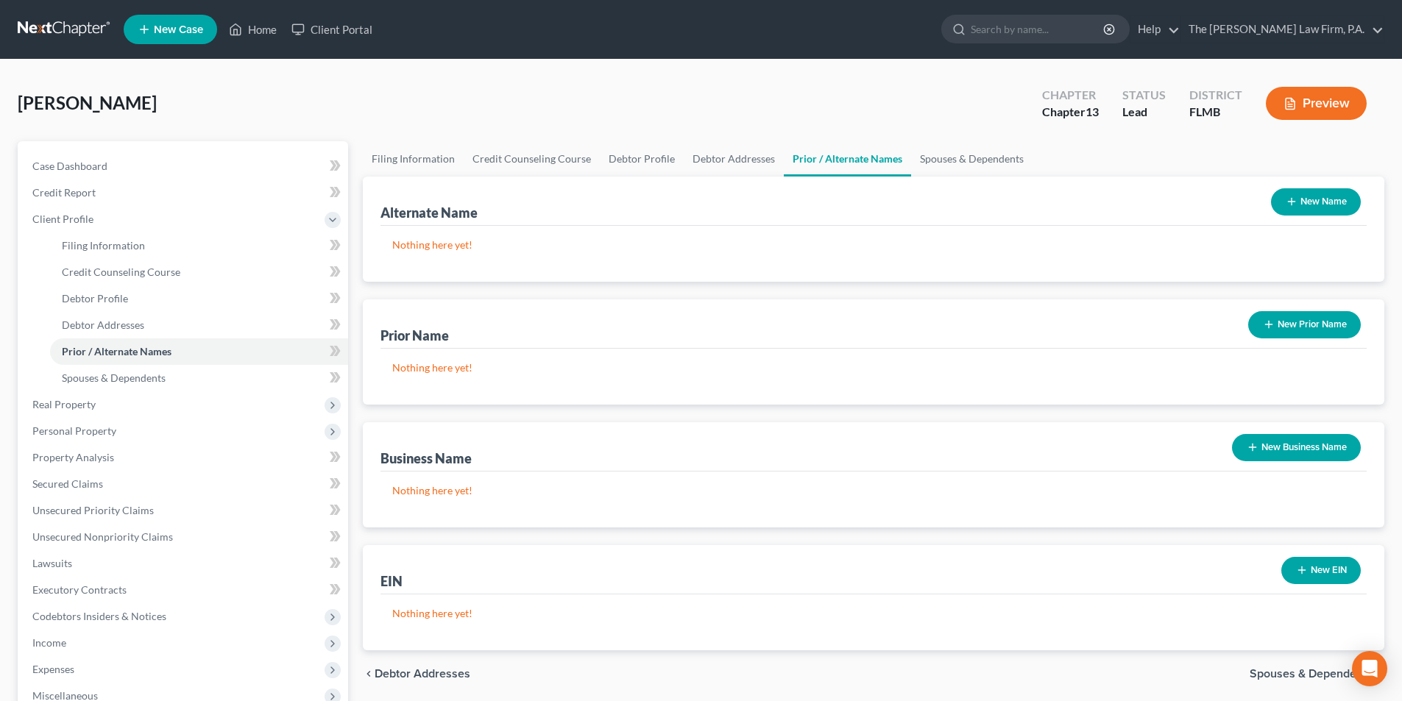
click at [1307, 208] on button "New Name" at bounding box center [1316, 201] width 90 height 27
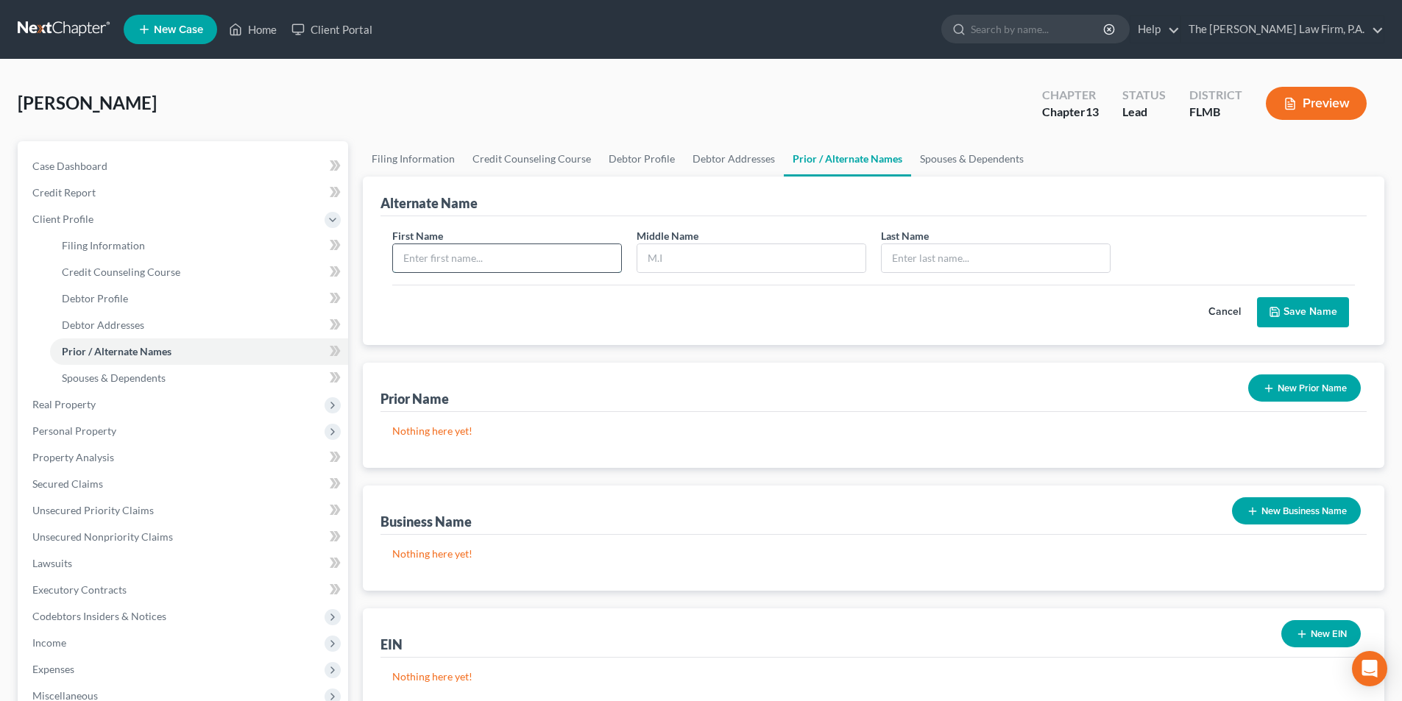
click at [605, 263] on input "text" at bounding box center [507, 258] width 228 height 28
type input "[PERSON_NAME]"
click at [1287, 308] on button "Save Name" at bounding box center [1303, 312] width 92 height 31
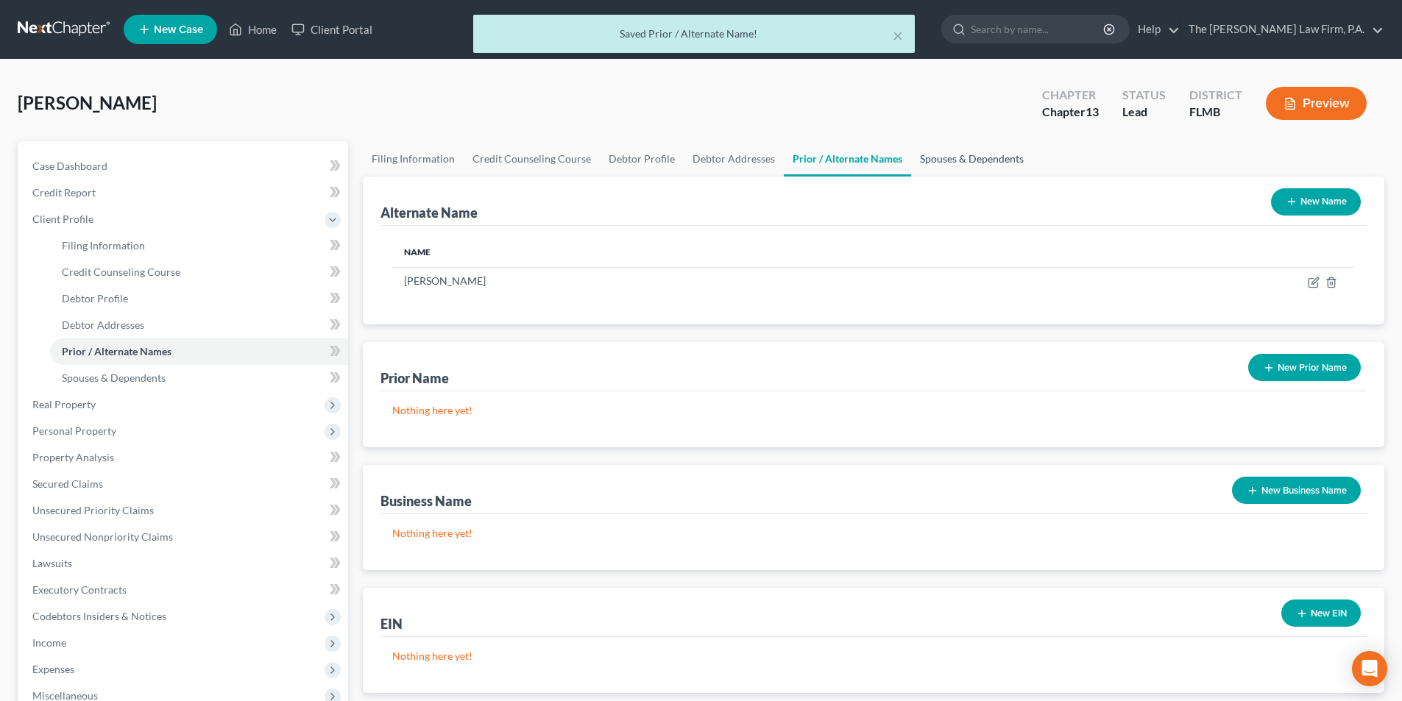
click at [945, 160] on link "Spouses & Dependents" at bounding box center [971, 158] width 121 height 35
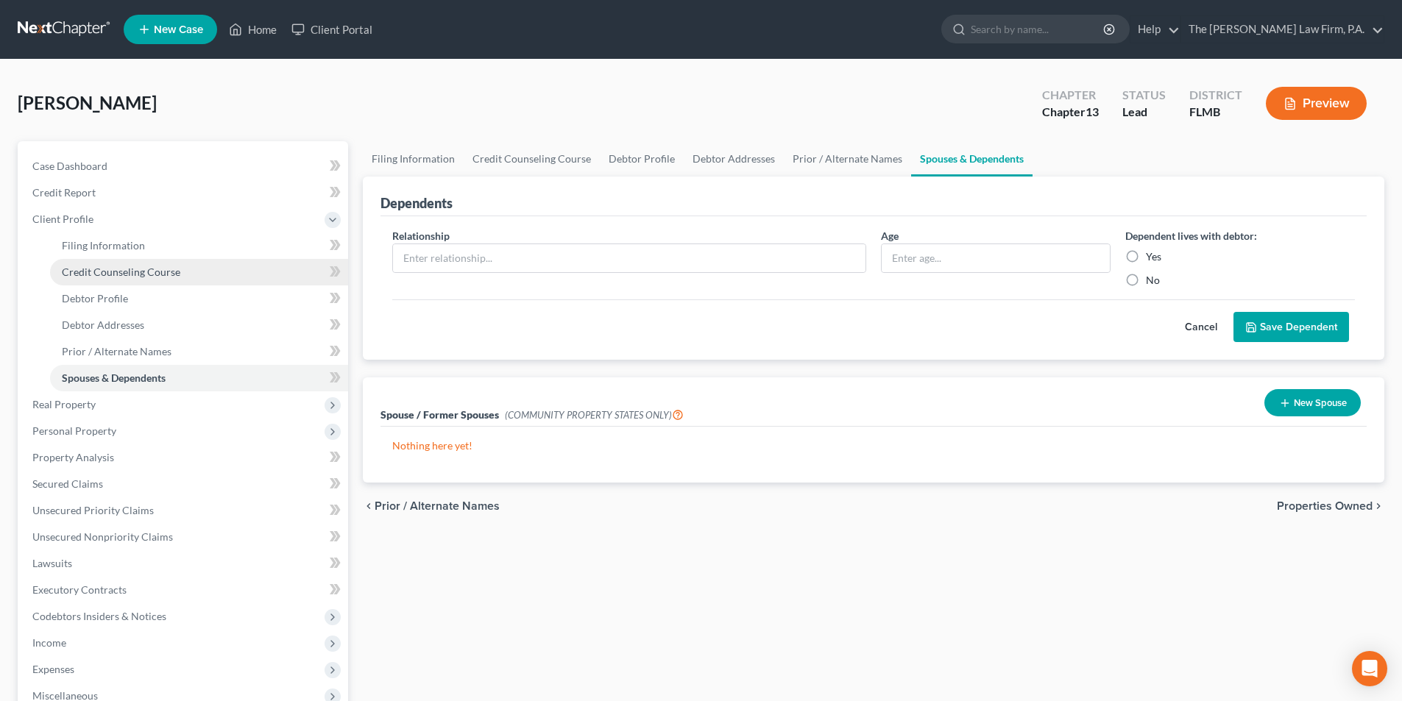
click at [144, 276] on span "Credit Counseling Course" at bounding box center [121, 272] width 119 height 13
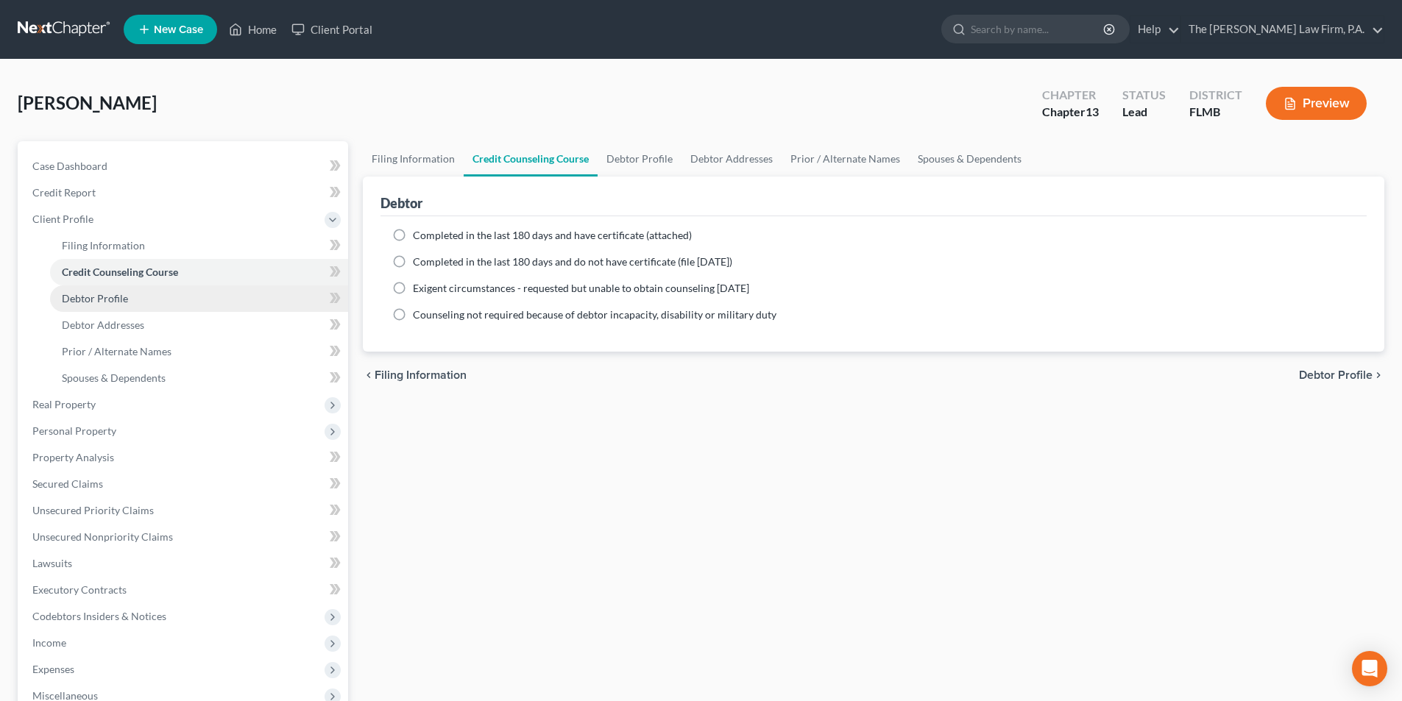
click at [132, 309] on link "Debtor Profile" at bounding box center [199, 299] width 298 height 26
select select "1"
select select "0"
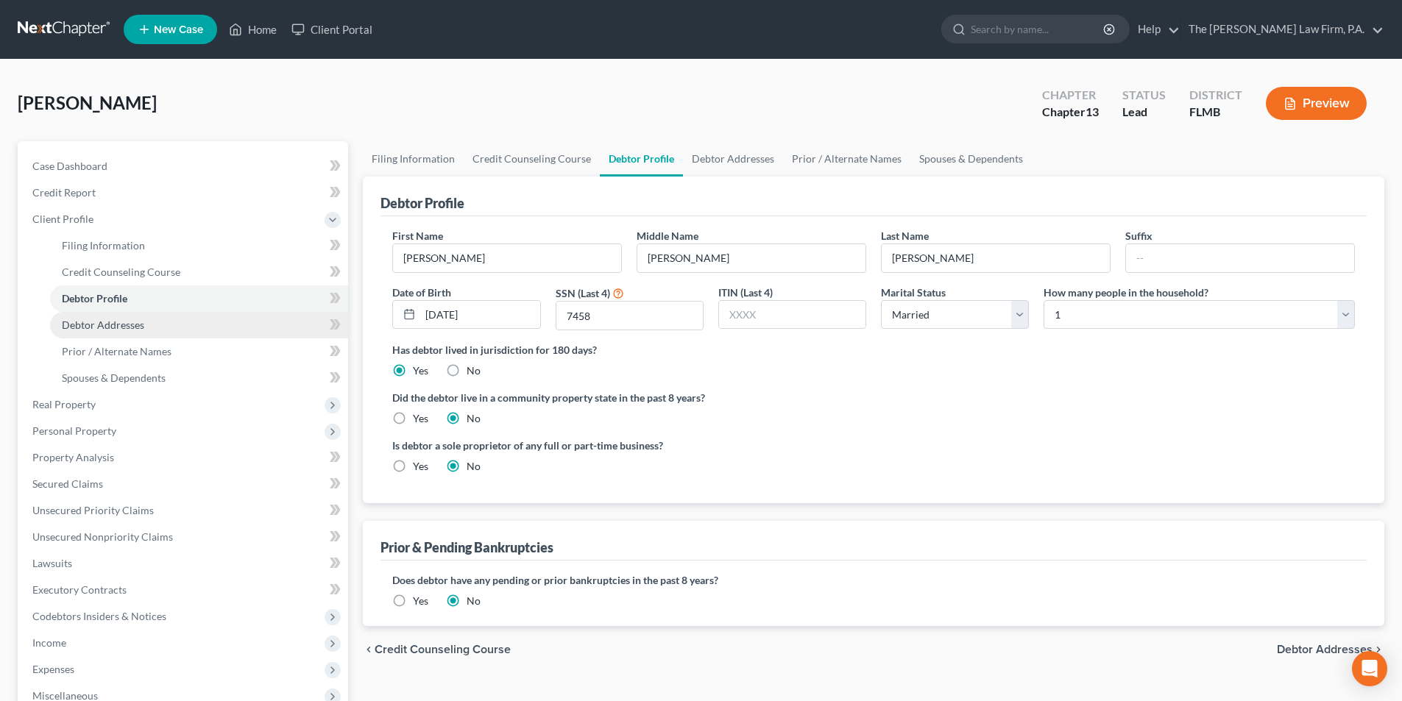
click at [131, 332] on link "Debtor Addresses" at bounding box center [199, 325] width 298 height 26
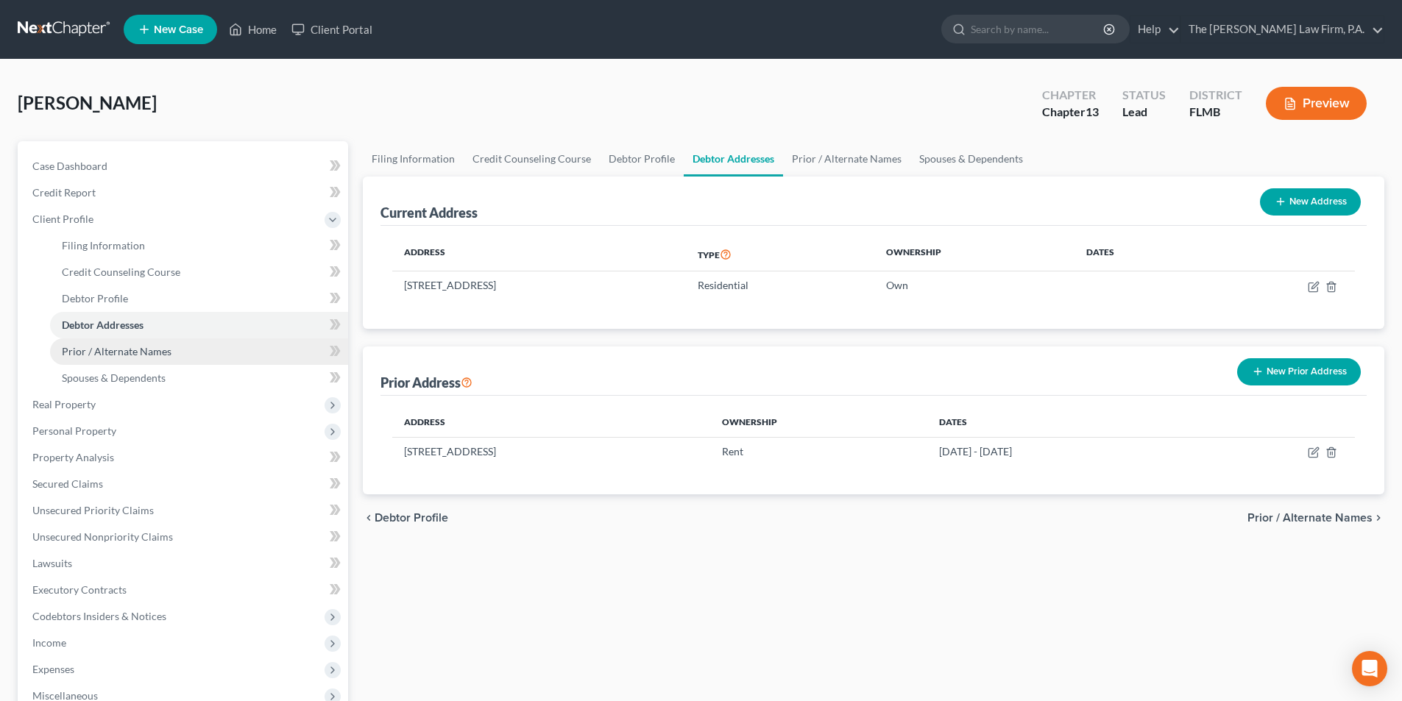
click at [131, 361] on link "Prior / Alternate Names" at bounding box center [199, 352] width 298 height 26
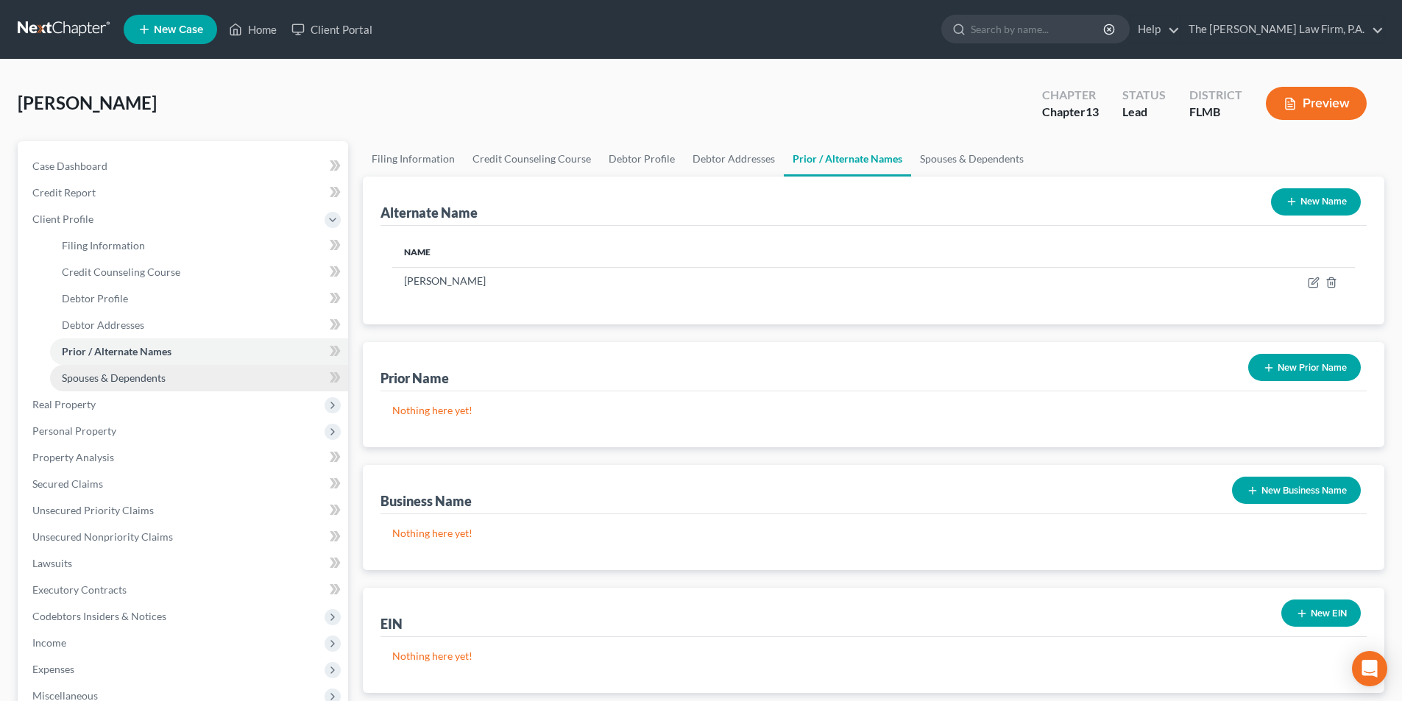
click at [133, 386] on link "Spouses & Dependents" at bounding box center [199, 378] width 298 height 26
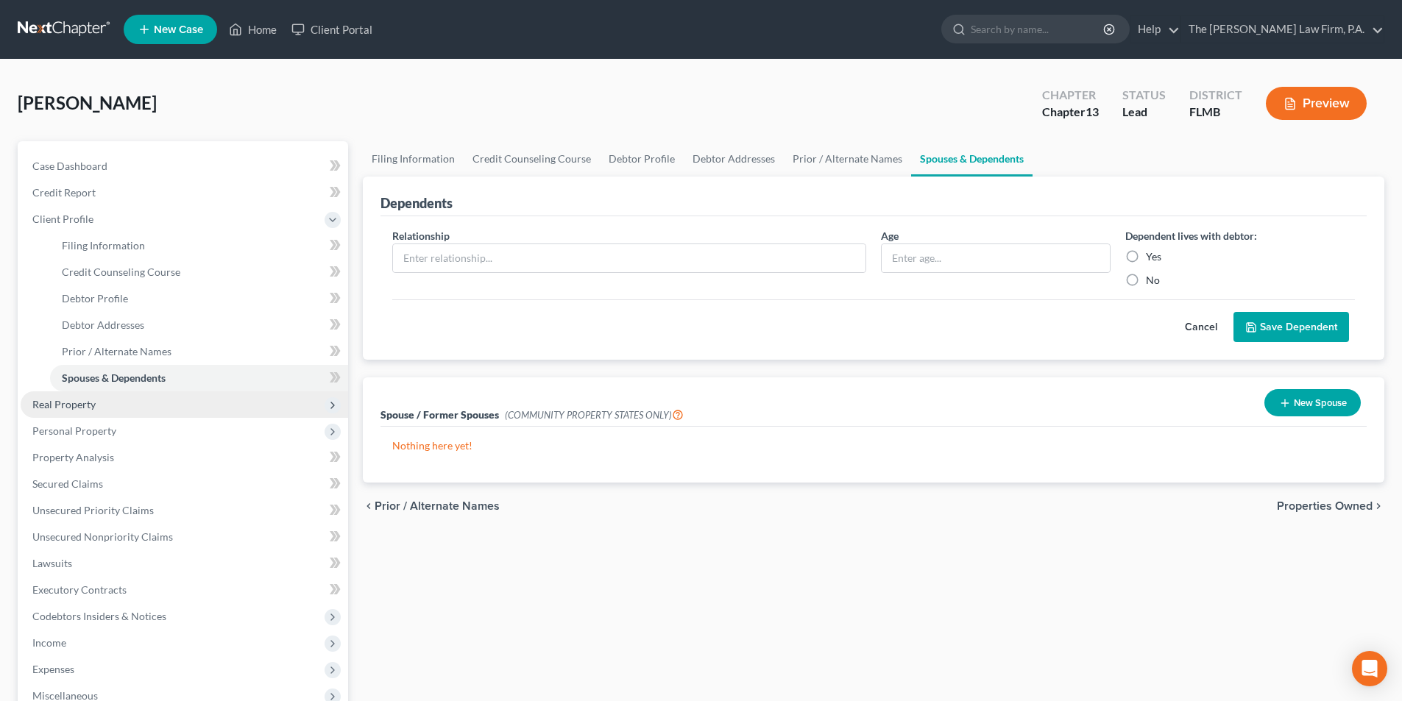
click at [69, 411] on span "Real Property" at bounding box center [185, 405] width 328 height 26
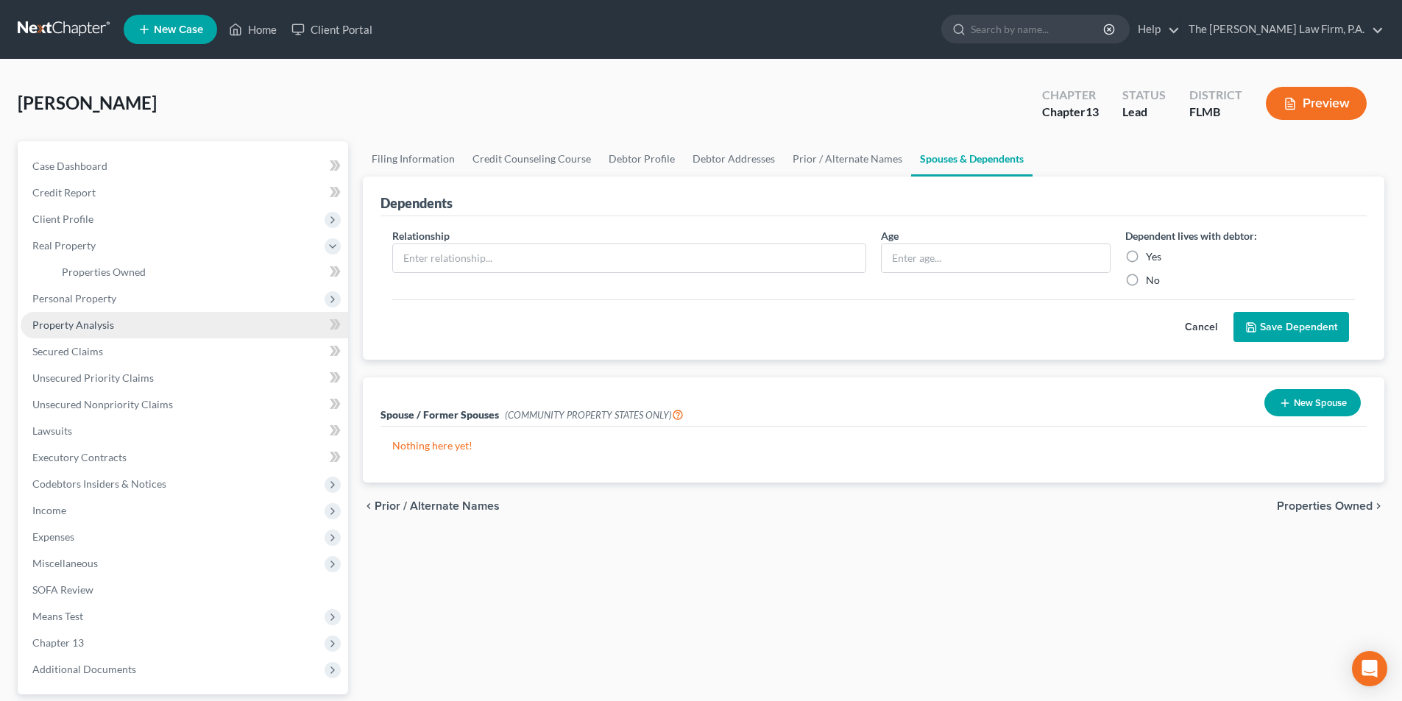
click at [89, 324] on span "Property Analysis" at bounding box center [73, 325] width 82 height 13
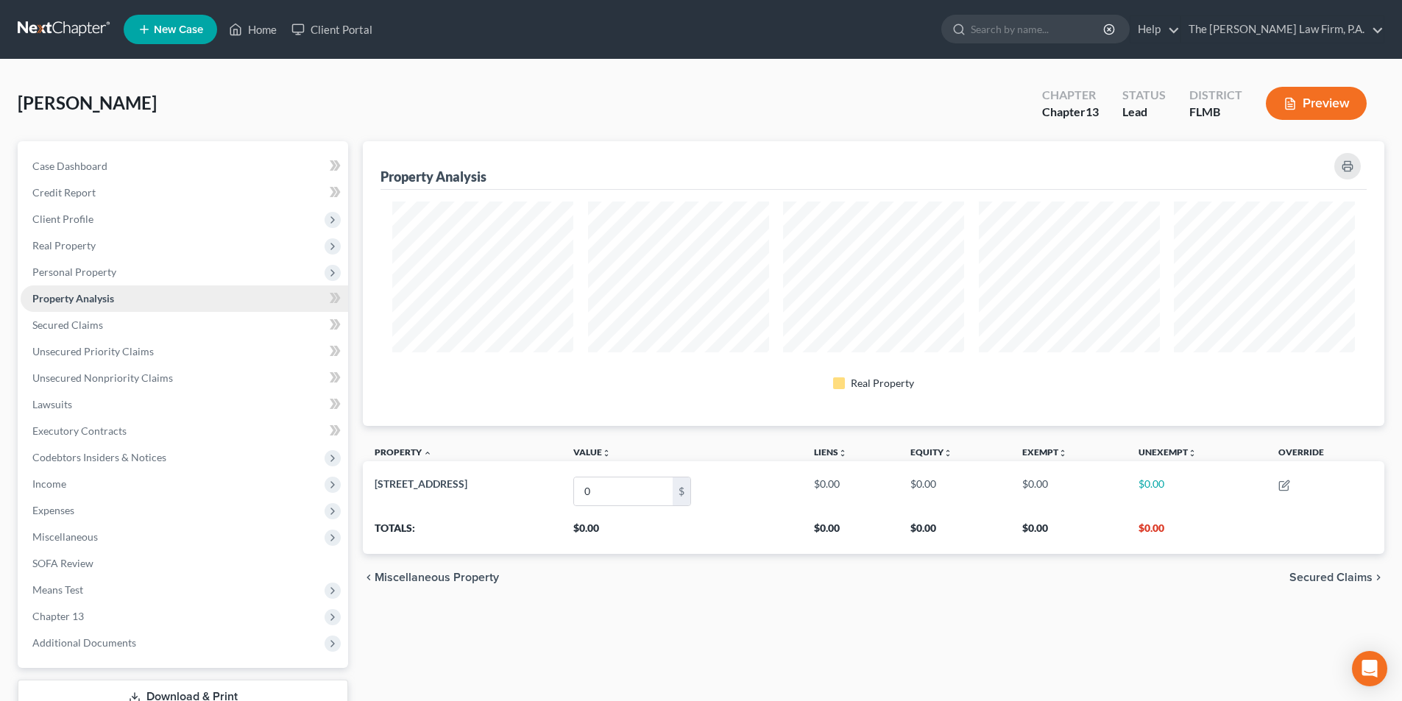
scroll to position [285, 1022]
click at [77, 248] on span "Real Property" at bounding box center [63, 245] width 63 height 13
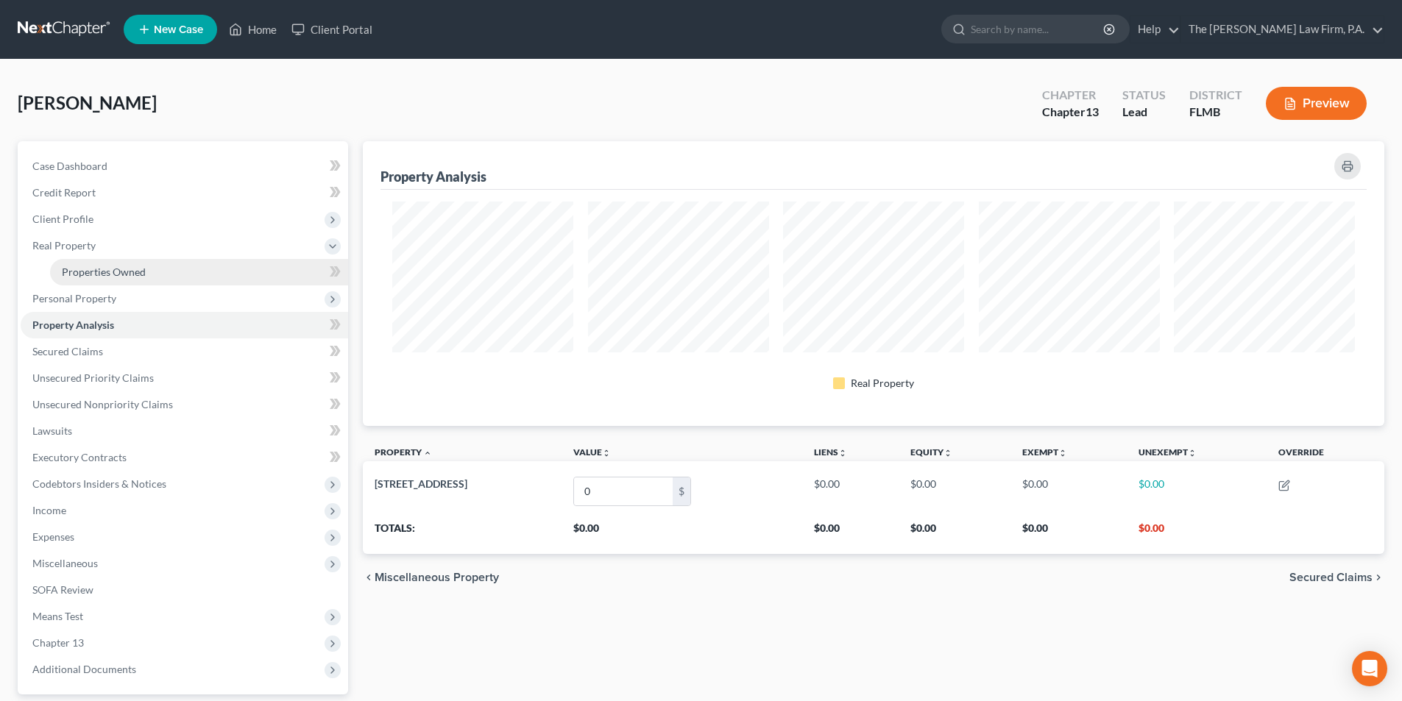
click at [76, 267] on span "Properties Owned" at bounding box center [104, 272] width 84 height 13
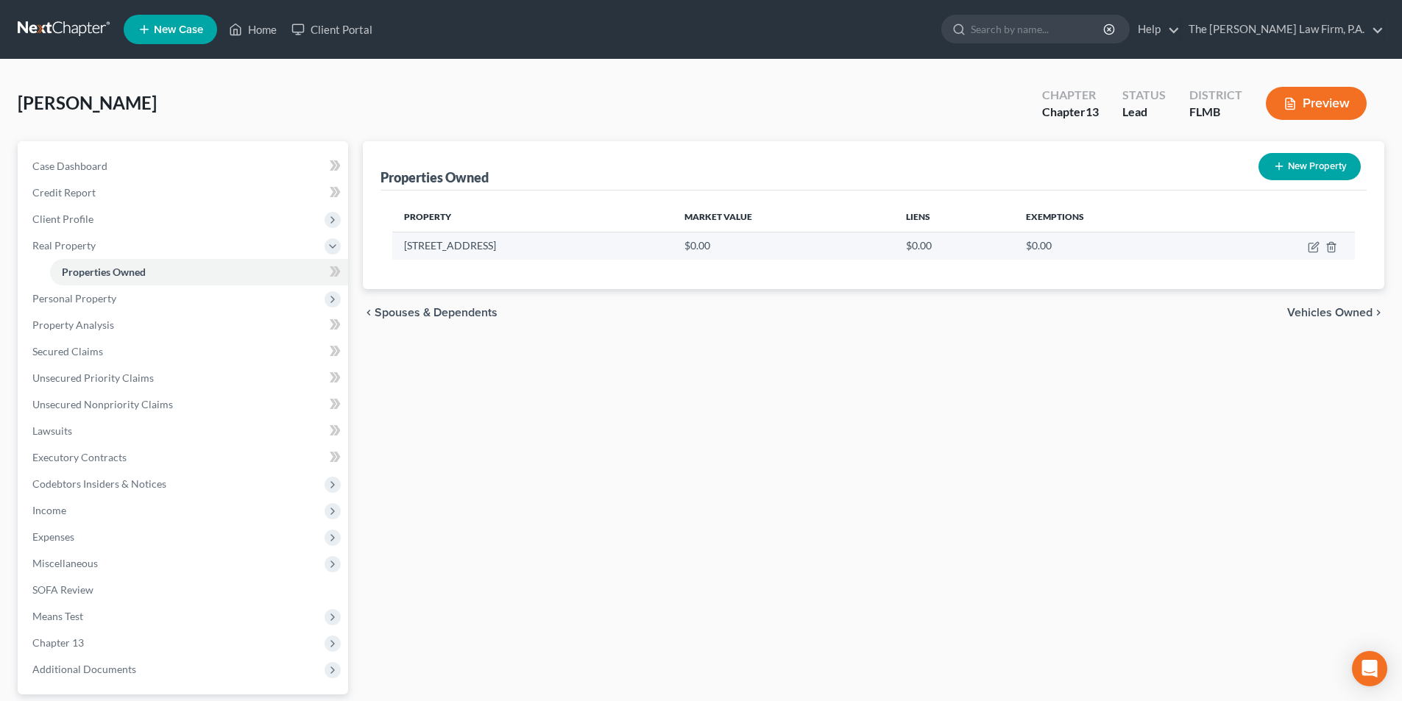
drag, startPoint x: 406, startPoint y: 247, endPoint x: 509, endPoint y: 247, distance: 103.8
click at [509, 247] on td "[STREET_ADDRESS]" at bounding box center [532, 246] width 280 height 28
copy td "[STREET_ADDRESS]"
click at [1314, 246] on icon "button" at bounding box center [1315, 245] width 7 height 7
select select "9"
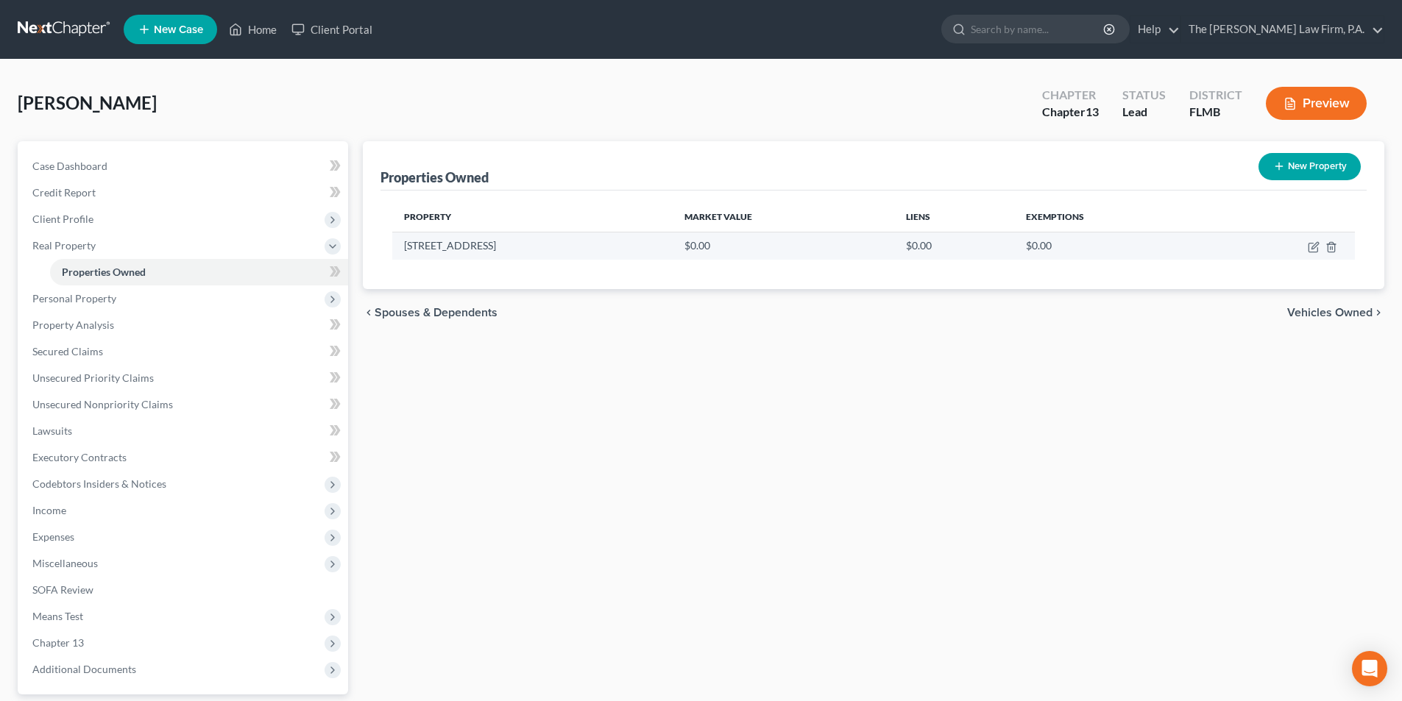
select select "50"
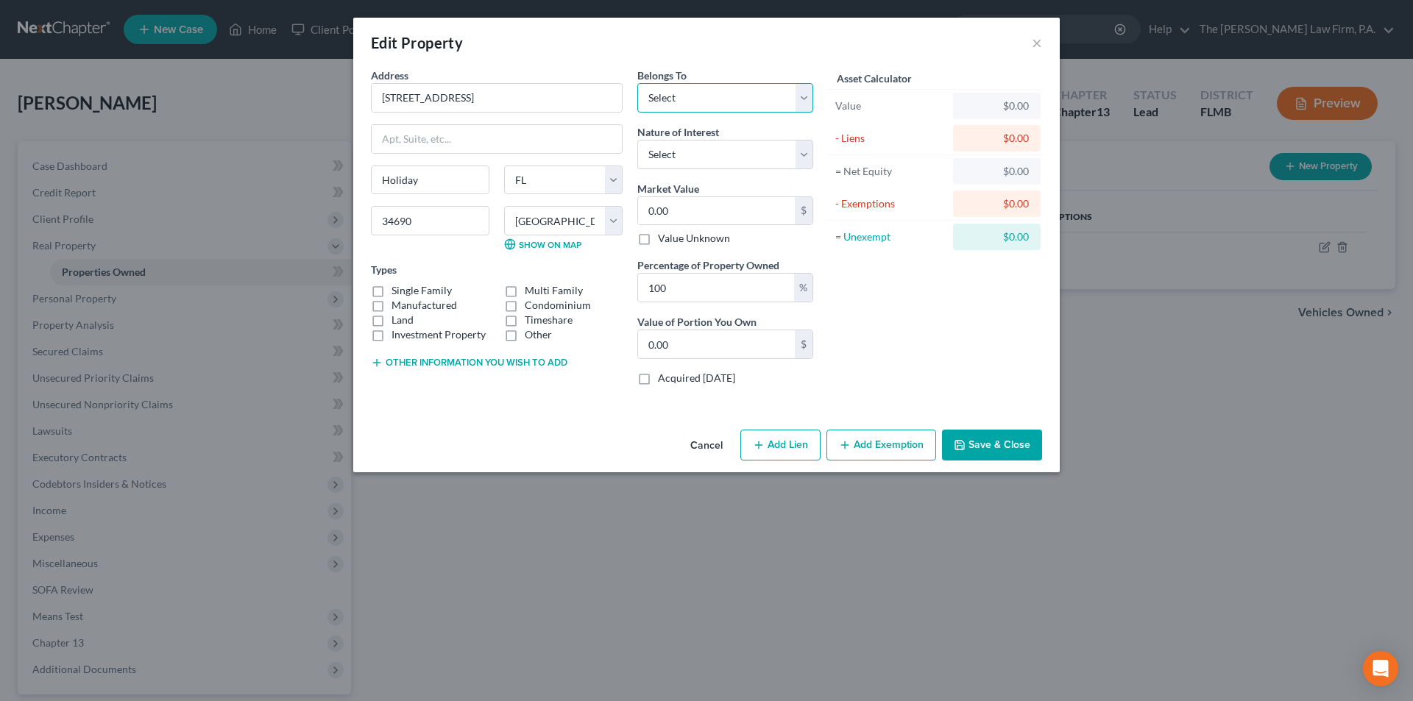
click at [670, 96] on select "Select Debtor 1 Only Debtor 2 Only Debtor 1 And Debtor 2 Only At Least One Of T…" at bounding box center [725, 97] width 176 height 29
select select "0"
click at [637, 83] on select "Select Debtor 1 Only Debtor 2 Only Debtor 1 And Debtor 2 Only At Least One Of T…" at bounding box center [725, 97] width 176 height 29
click at [672, 151] on select "Select Fee Simple Joint Tenant Life Estate Equitable Interest Future Interest T…" at bounding box center [725, 154] width 176 height 29
select select "0"
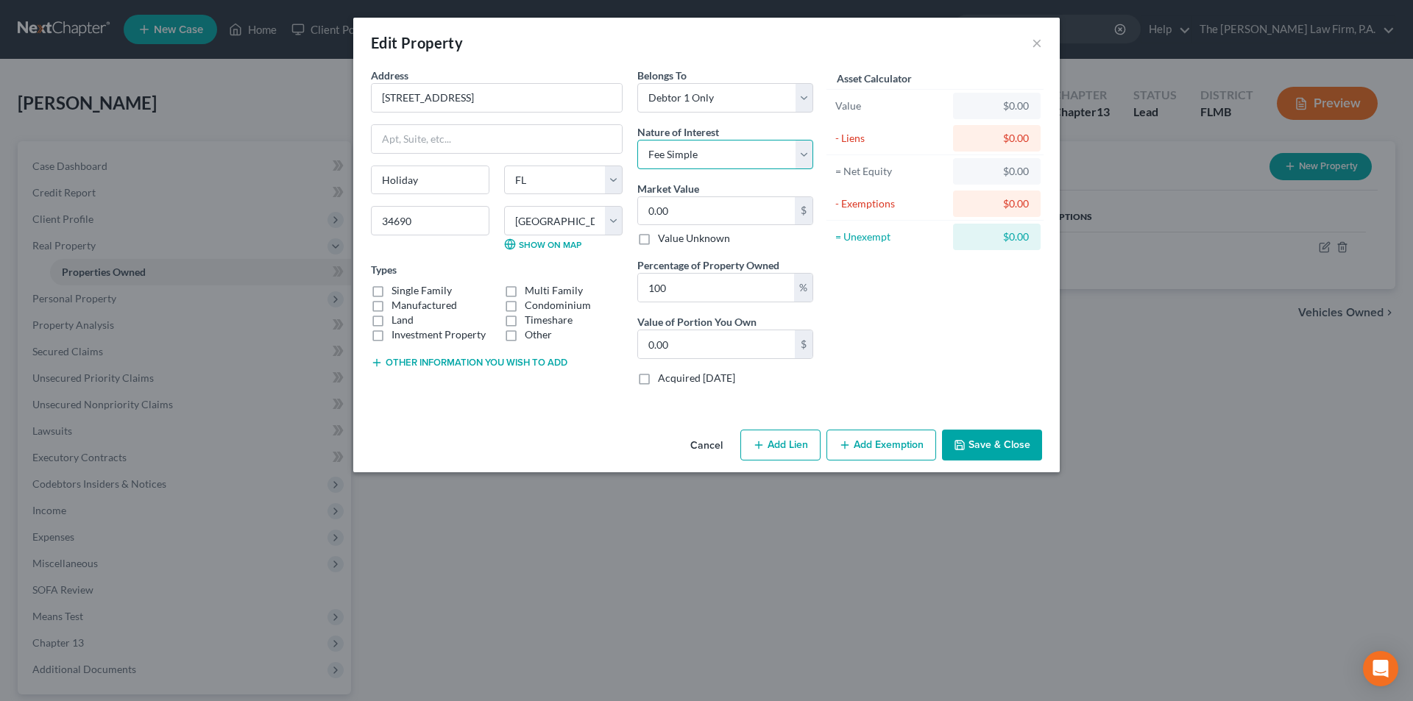
click at [637, 140] on select "Select Fee Simple Joint Tenant Life Estate Equitable Interest Future Interest T…" at bounding box center [725, 154] width 176 height 29
click at [673, 211] on input "0.00" at bounding box center [716, 211] width 157 height 28
type input "2"
type input "2.00"
type input "29"
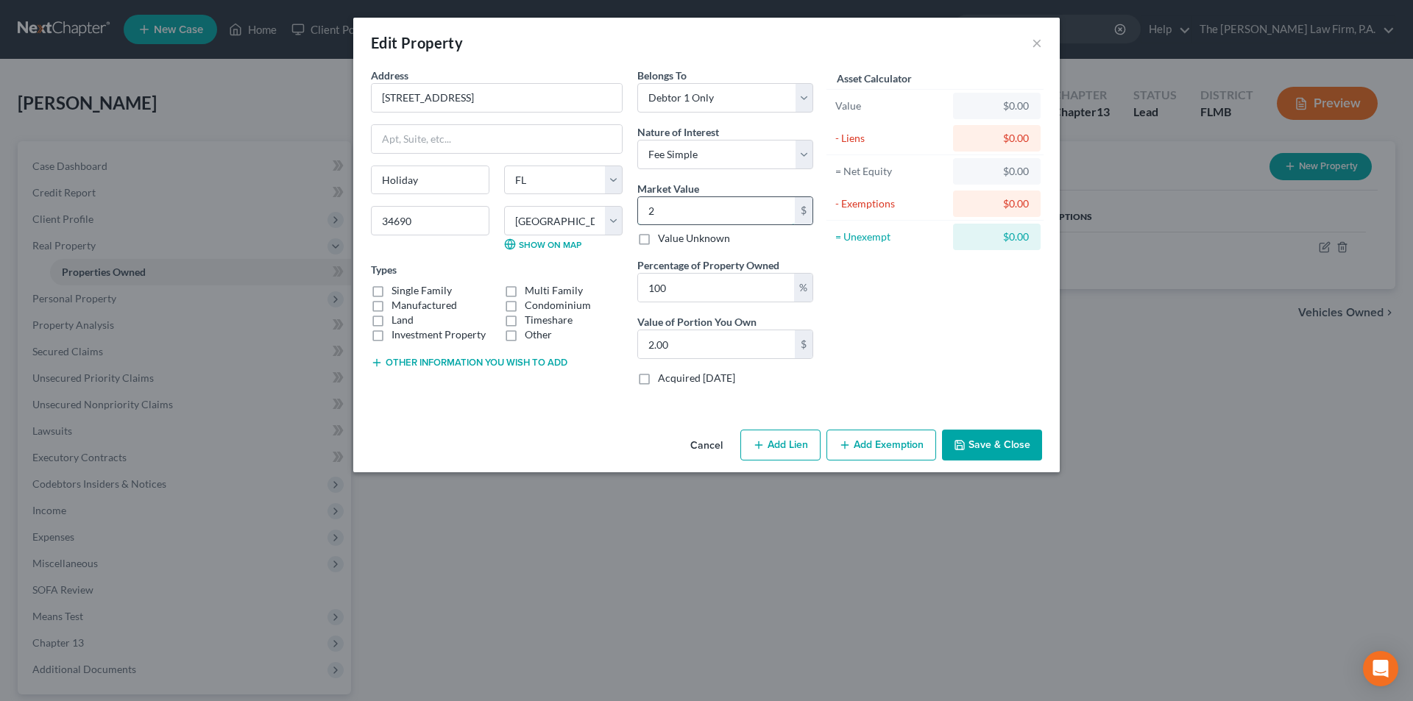
type input "29.00"
type input "295"
type input "295.00"
type input "2950"
type input "2,950.00"
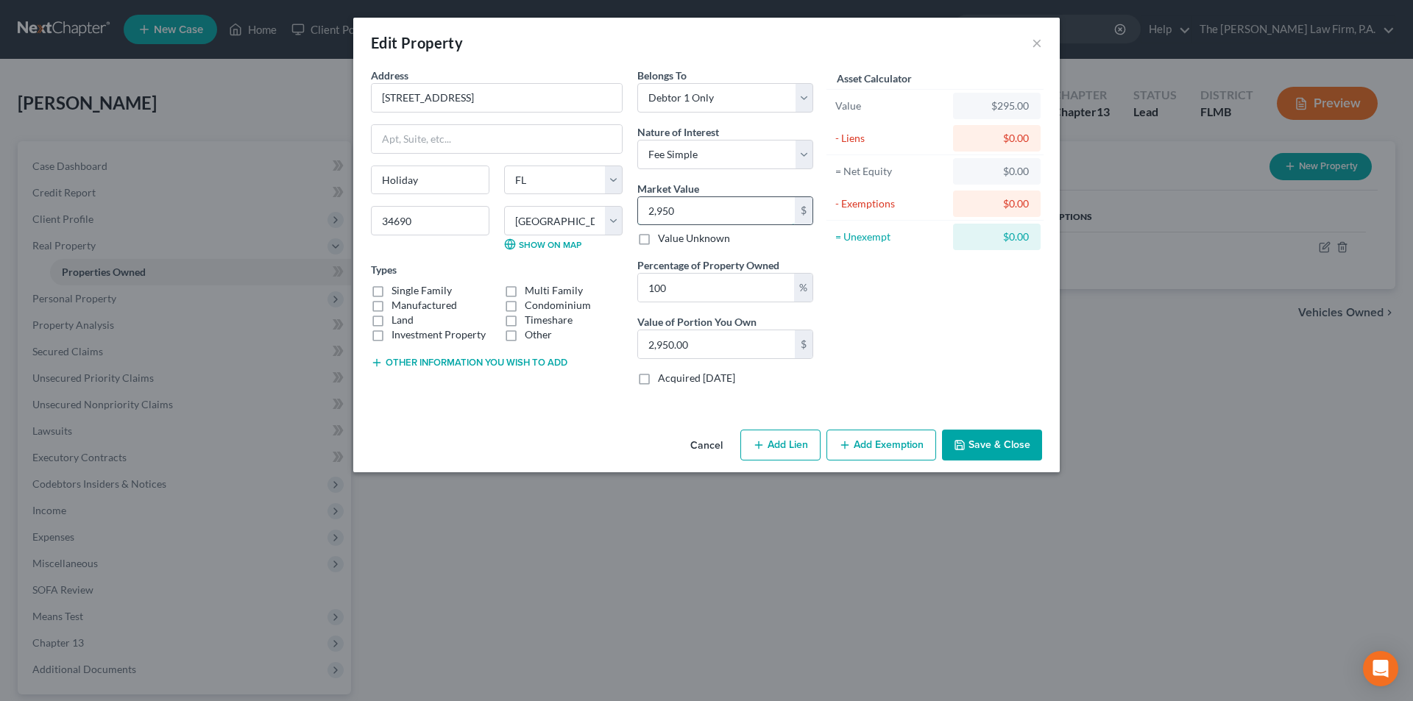
type input "2,9500"
type input "29,500.00"
type input "29,5000"
type input "295,000.00"
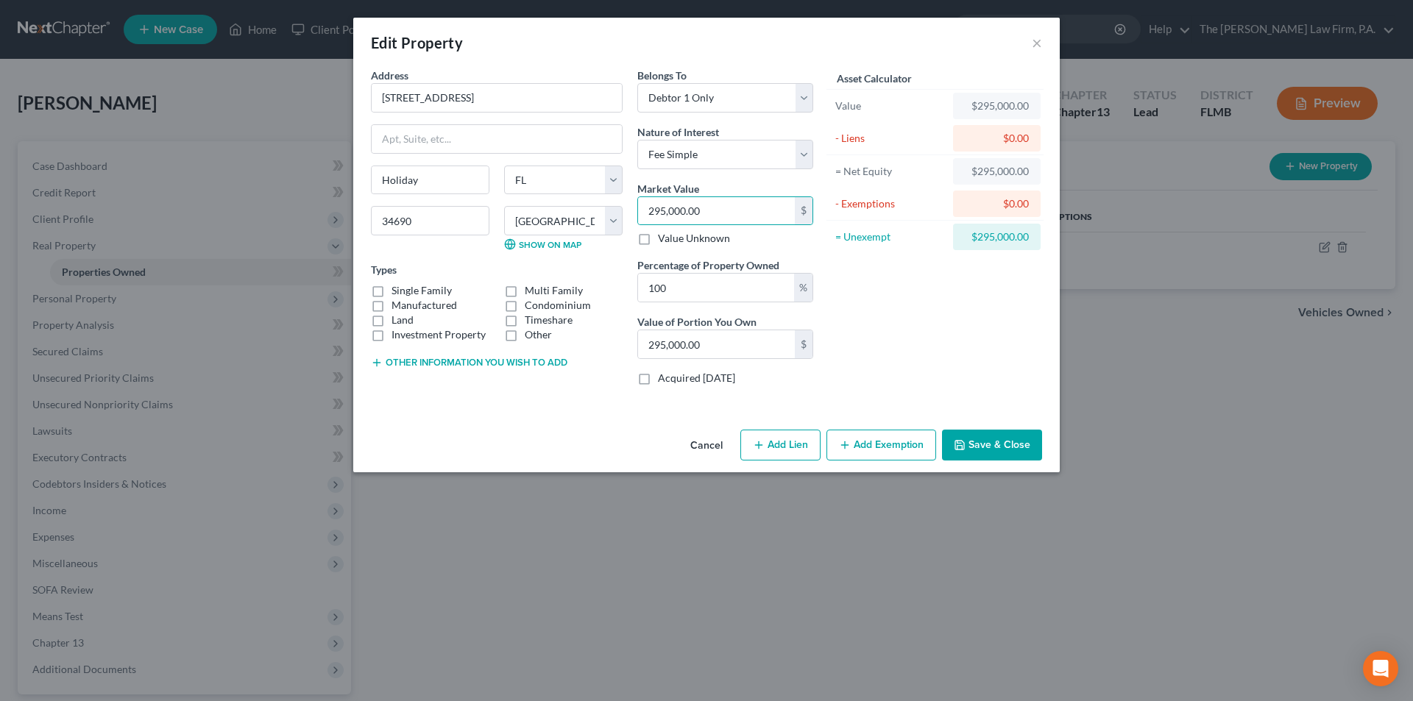
click at [881, 283] on div "Asset Calculator Value $295,000.00 - Liens $0.00 = Net Equity $295,000.00 - Exe…" at bounding box center [935, 233] width 229 height 330
click at [392, 293] on label "Single Family" at bounding box center [422, 290] width 60 height 15
click at [397, 293] on input "Single Family" at bounding box center [402, 288] width 10 height 10
checkbox input "true"
click at [972, 445] on button "Save & Close" at bounding box center [992, 445] width 100 height 31
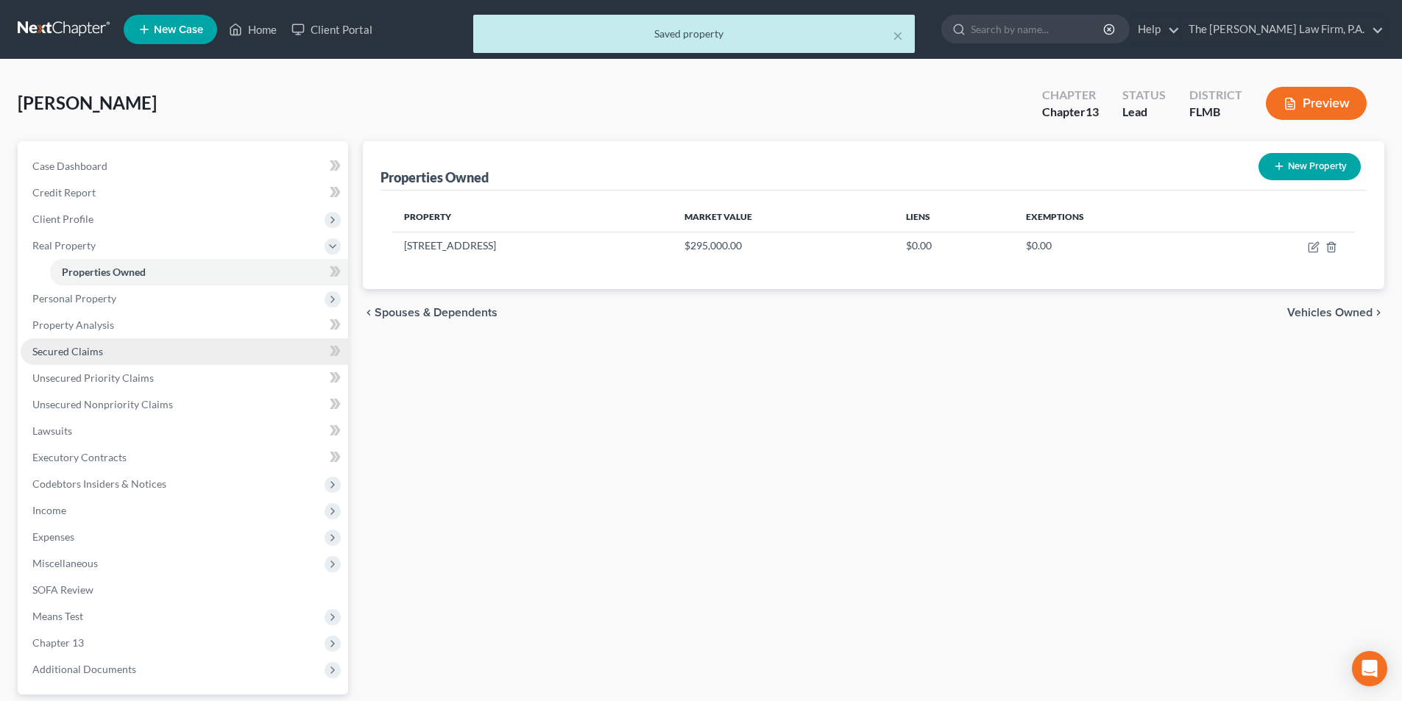
click at [62, 356] on span "Secured Claims" at bounding box center [67, 351] width 71 height 13
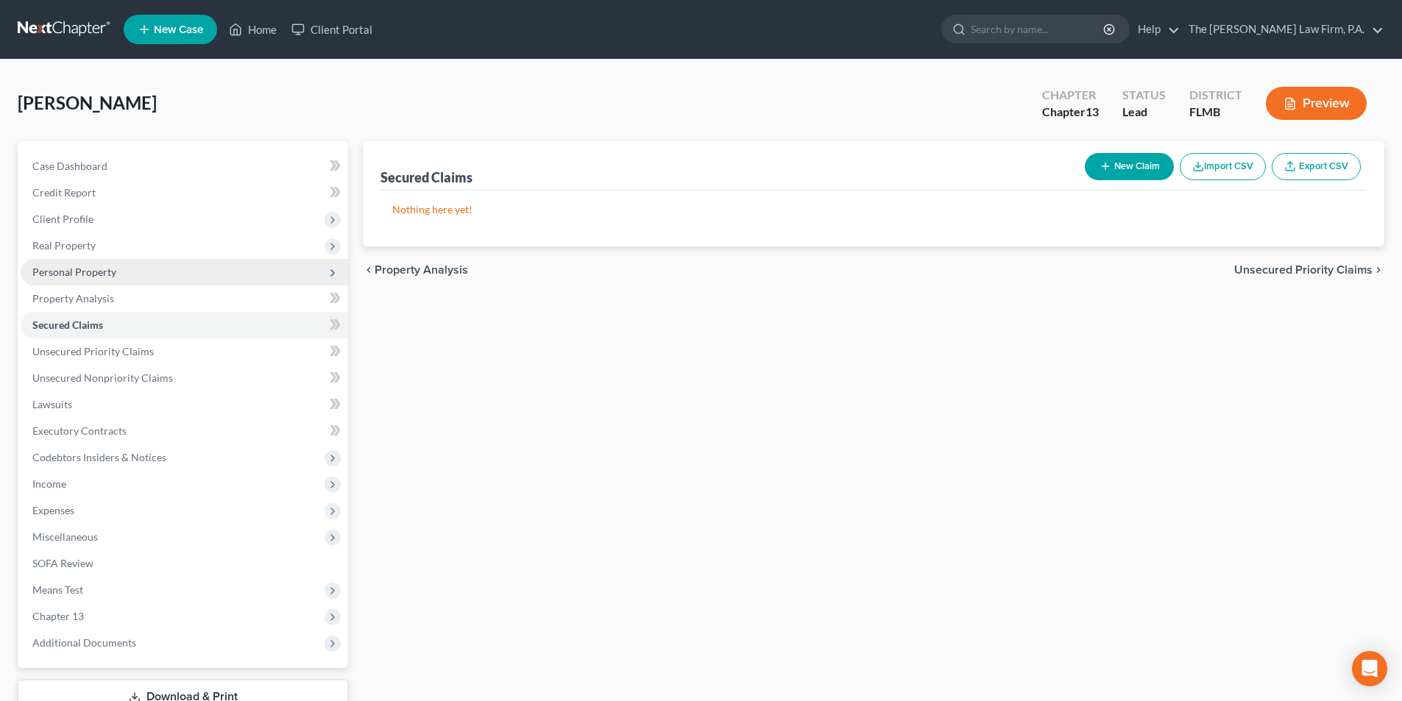
click at [74, 273] on span "Personal Property" at bounding box center [74, 272] width 84 height 13
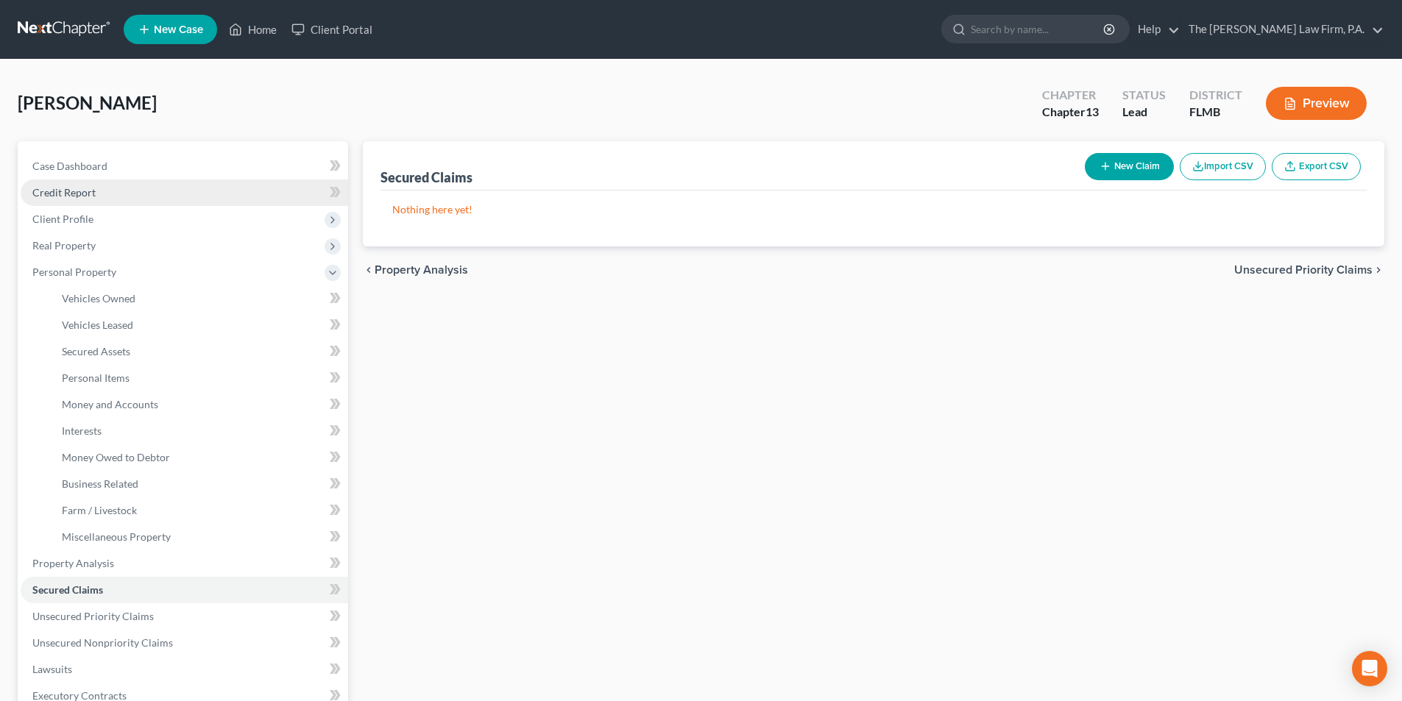
click at [66, 194] on span "Credit Report" at bounding box center [63, 192] width 63 height 13
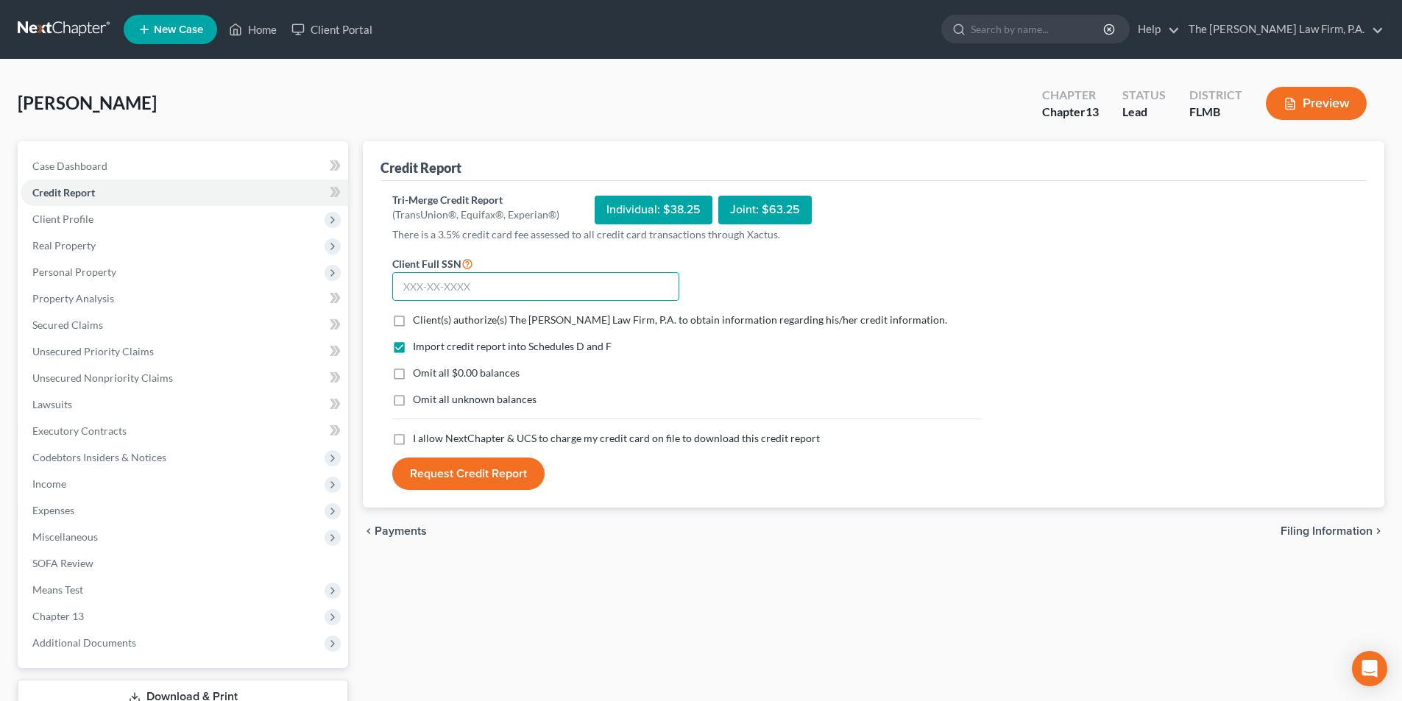
click at [463, 280] on input "text" at bounding box center [535, 286] width 287 height 29
type input "593-56-7458"
click at [413, 321] on label "Client(s) authorize(s) The [PERSON_NAME] Law Firm, P.A. to obtain information r…" at bounding box center [680, 320] width 534 height 15
click at [419, 321] on input "Client(s) authorize(s) The [PERSON_NAME] Law Firm, P.A. to obtain information r…" at bounding box center [424, 318] width 10 height 10
checkbox input "true"
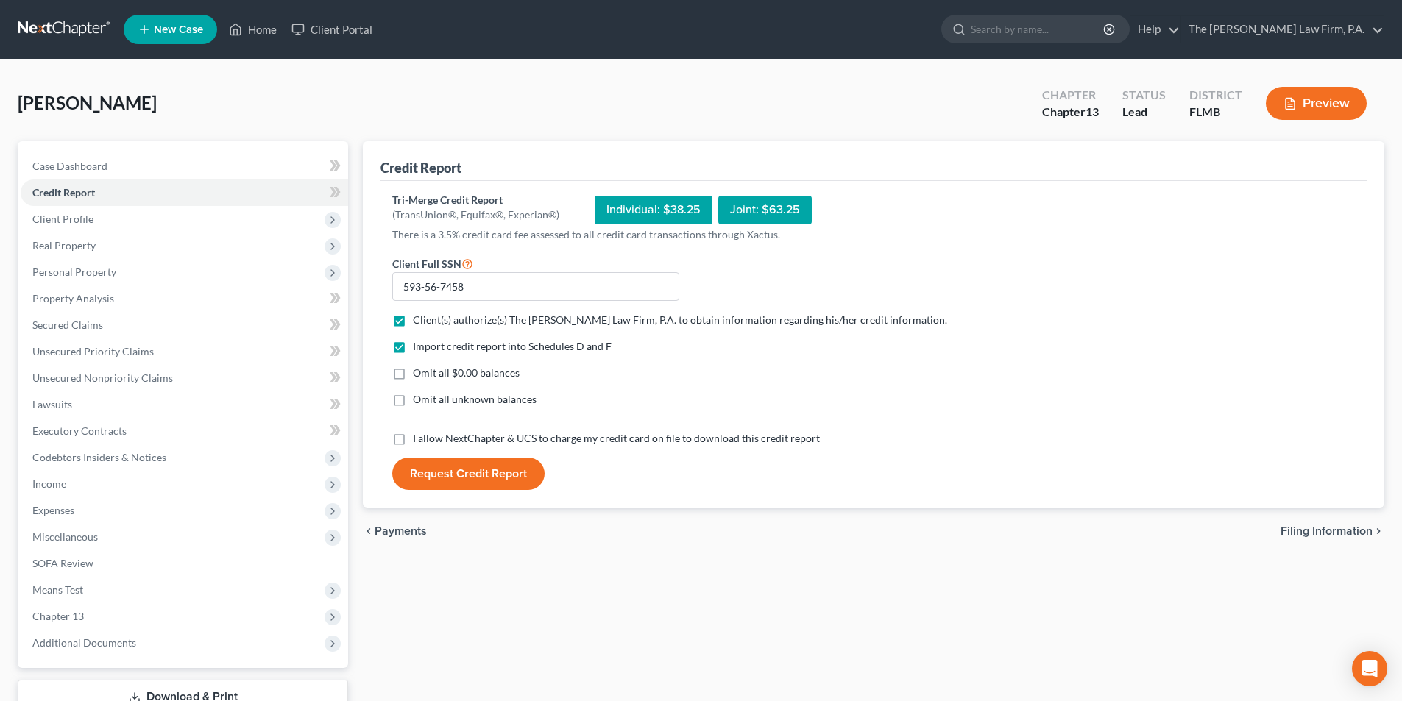
click at [413, 439] on label "I allow NextChapter & UCS to charge my credit card on file to download this cre…" at bounding box center [616, 438] width 407 height 15
click at [419, 439] on input "I allow NextChapter & UCS to charge my credit card on file to download this cre…" at bounding box center [424, 436] width 10 height 10
checkbox input "true"
click at [476, 477] on button "Request Credit Report" at bounding box center [468, 474] width 152 height 32
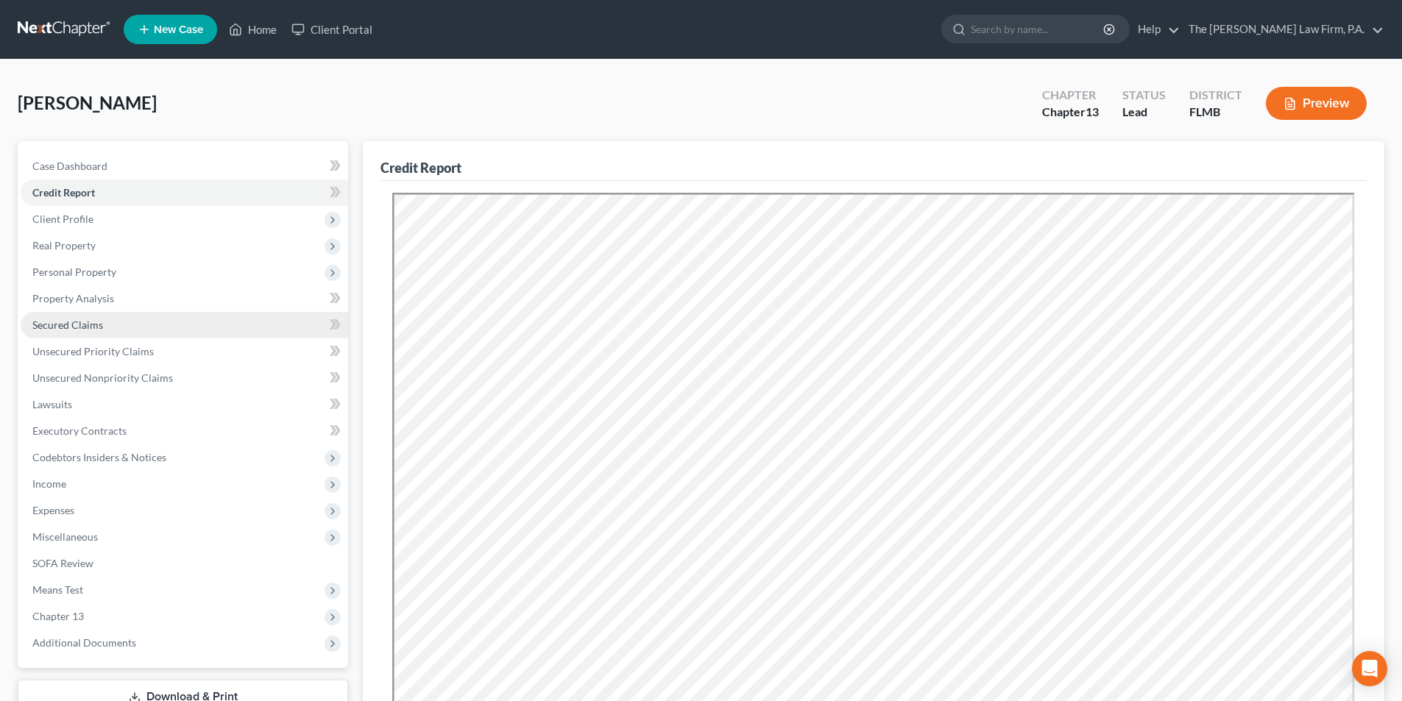
click at [55, 331] on link "Secured Claims" at bounding box center [185, 325] width 328 height 26
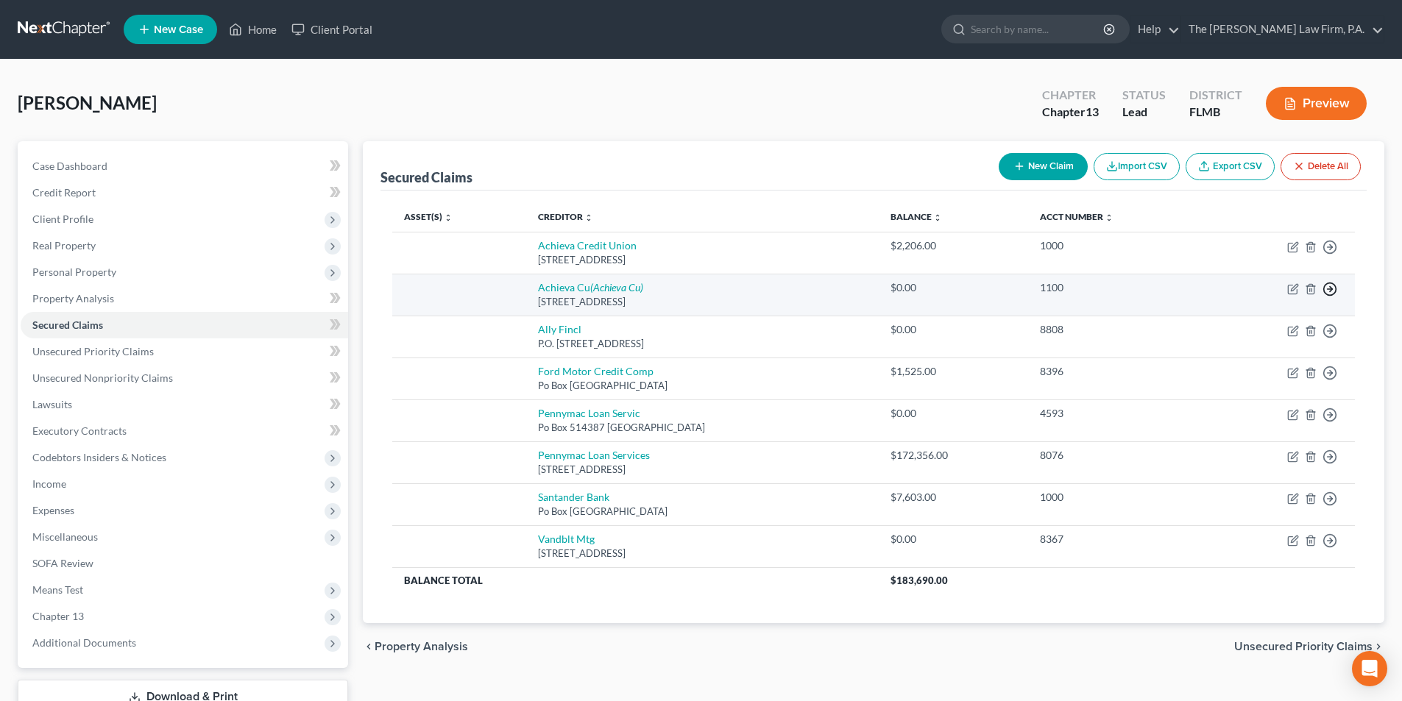
click at [1328, 289] on icon "button" at bounding box center [1330, 289] width 15 height 15
click at [1268, 319] on link "Move to F" at bounding box center [1262, 324] width 123 height 25
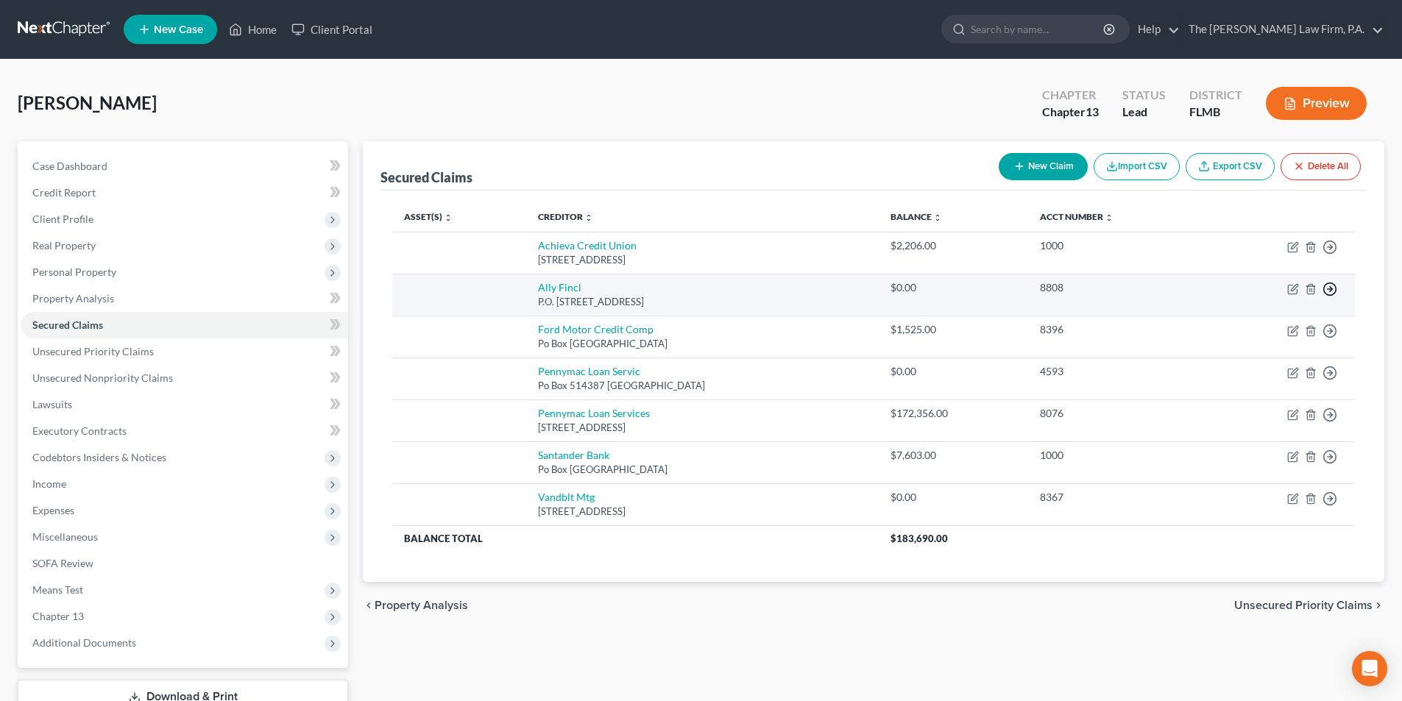
click at [1335, 287] on icon "button" at bounding box center [1330, 289] width 15 height 15
click at [1257, 328] on link "Move to F" at bounding box center [1262, 324] width 123 height 25
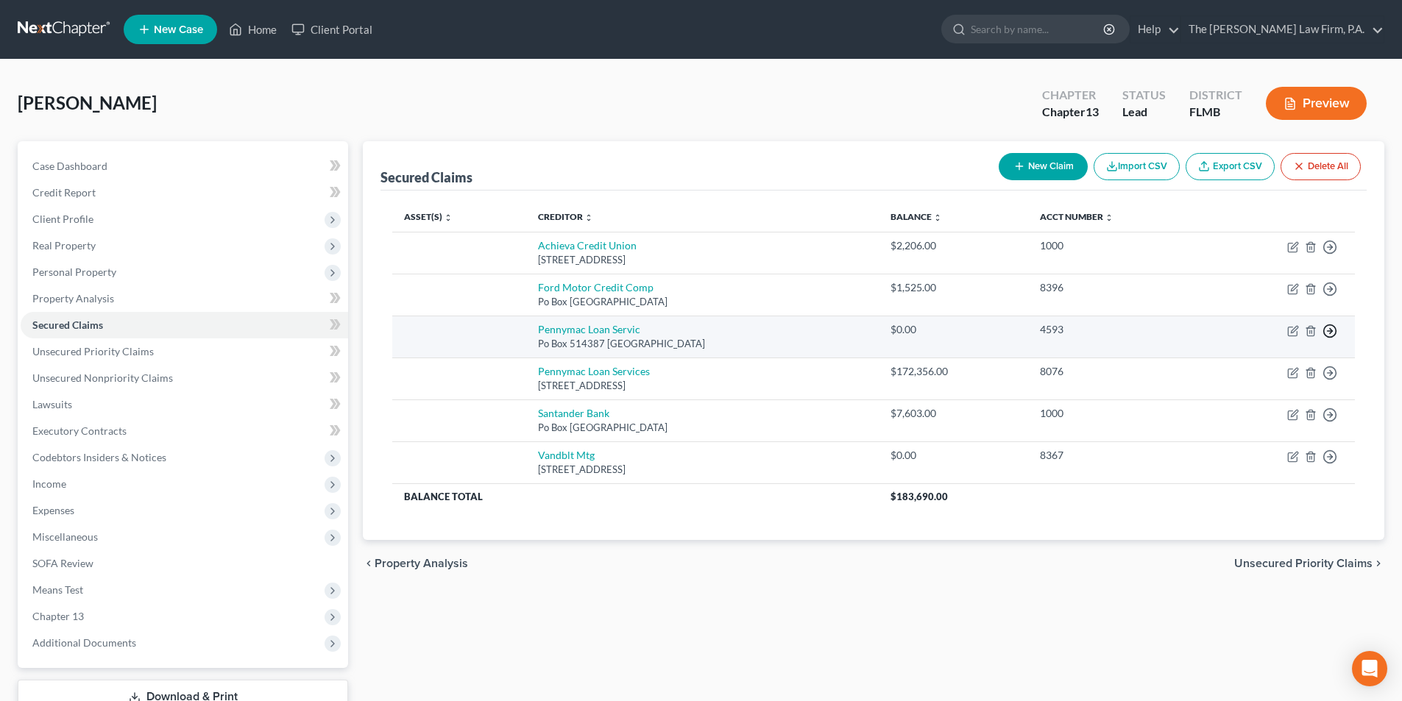
click at [1329, 333] on icon "button" at bounding box center [1330, 331] width 15 height 15
click at [1262, 361] on link "Move to F" at bounding box center [1262, 366] width 123 height 25
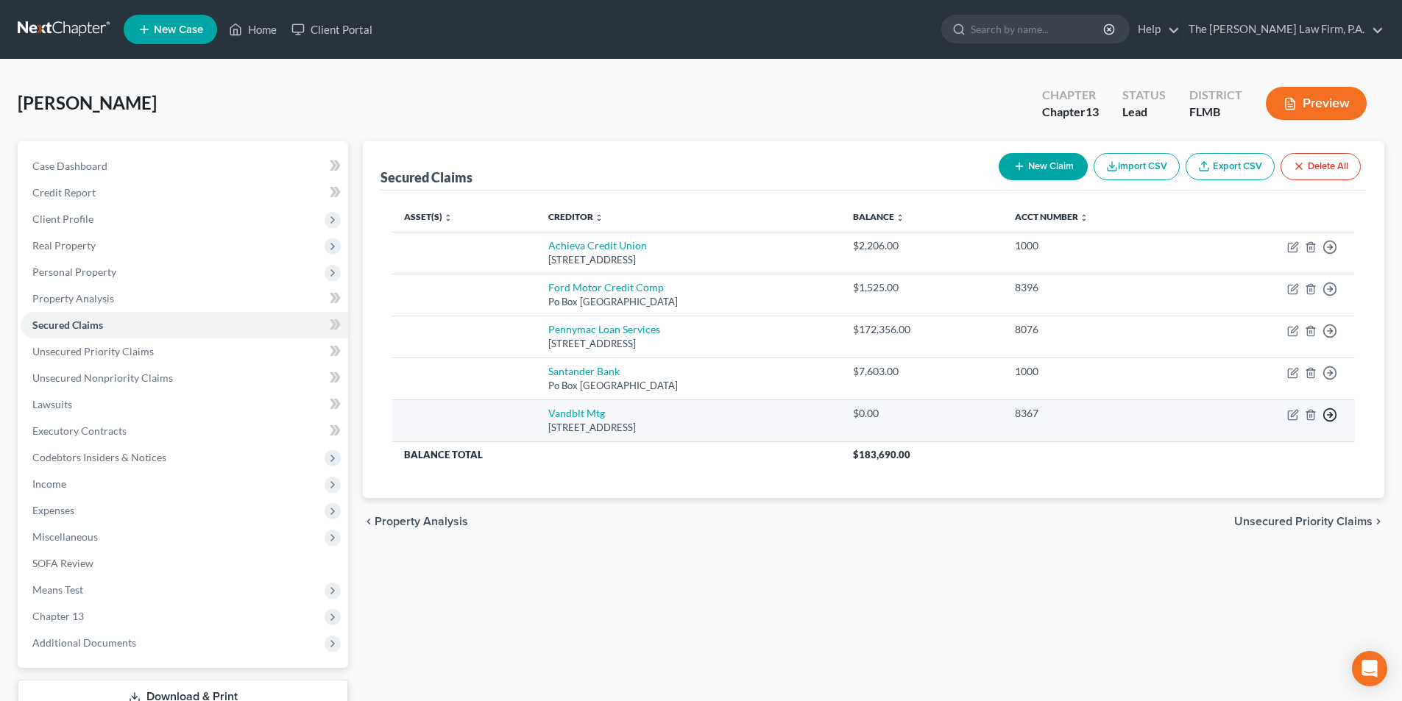
click at [1337, 414] on icon "button" at bounding box center [1330, 415] width 15 height 15
click at [1262, 448] on link "Move to F" at bounding box center [1262, 450] width 123 height 25
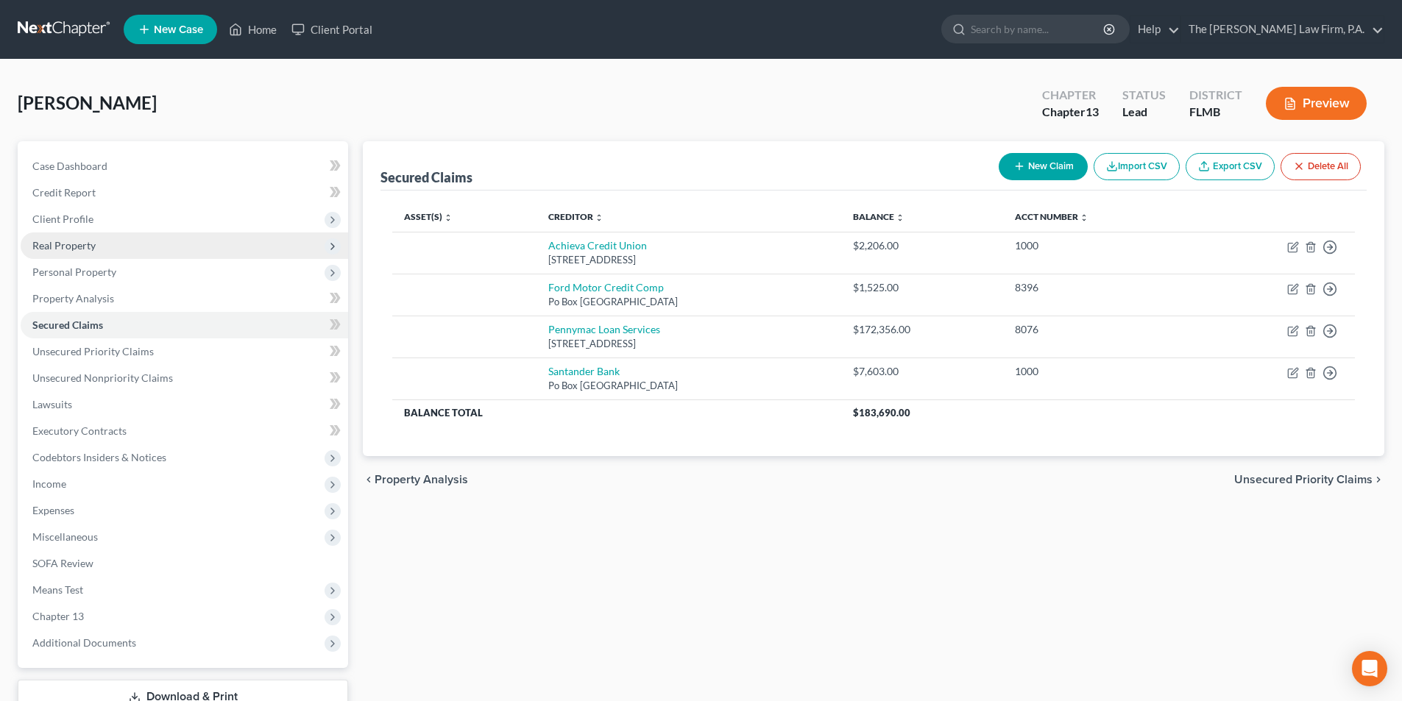
click at [77, 252] on span "Real Property" at bounding box center [185, 246] width 328 height 26
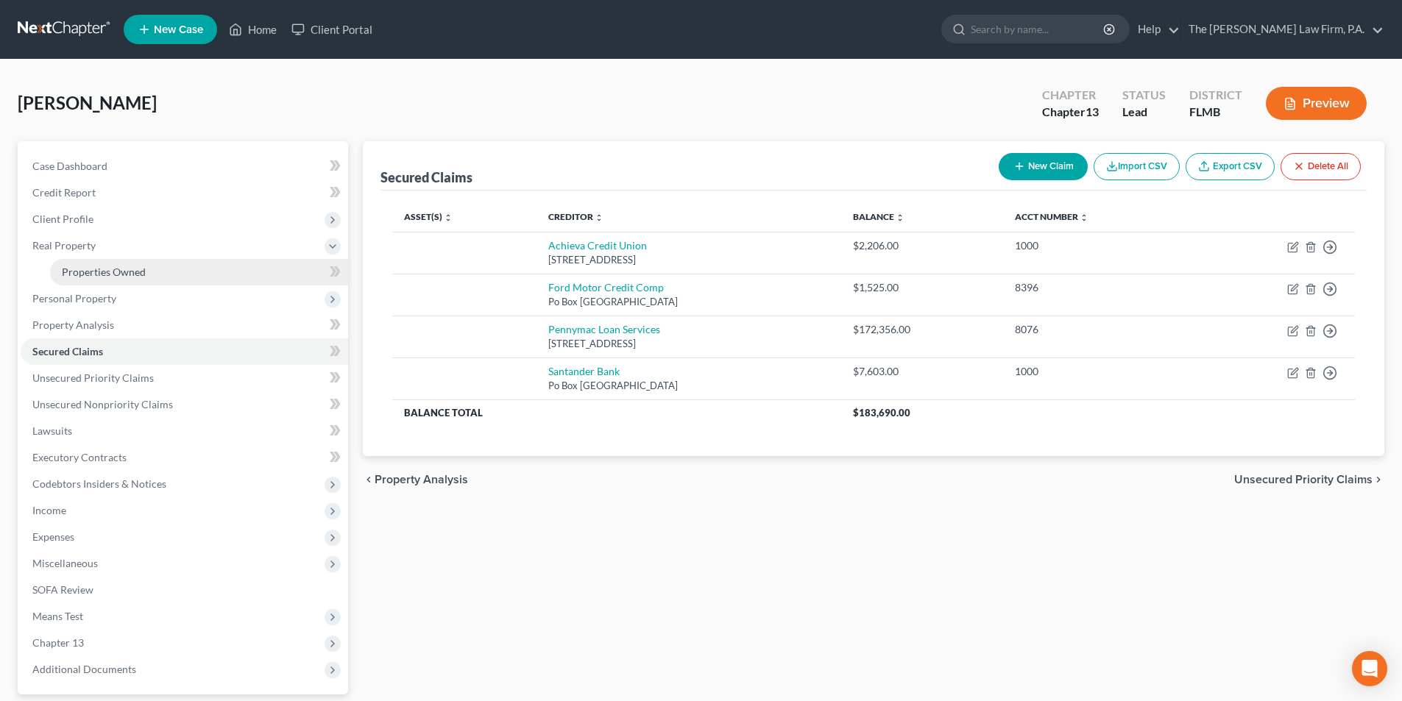
click at [79, 275] on span "Properties Owned" at bounding box center [104, 272] width 84 height 13
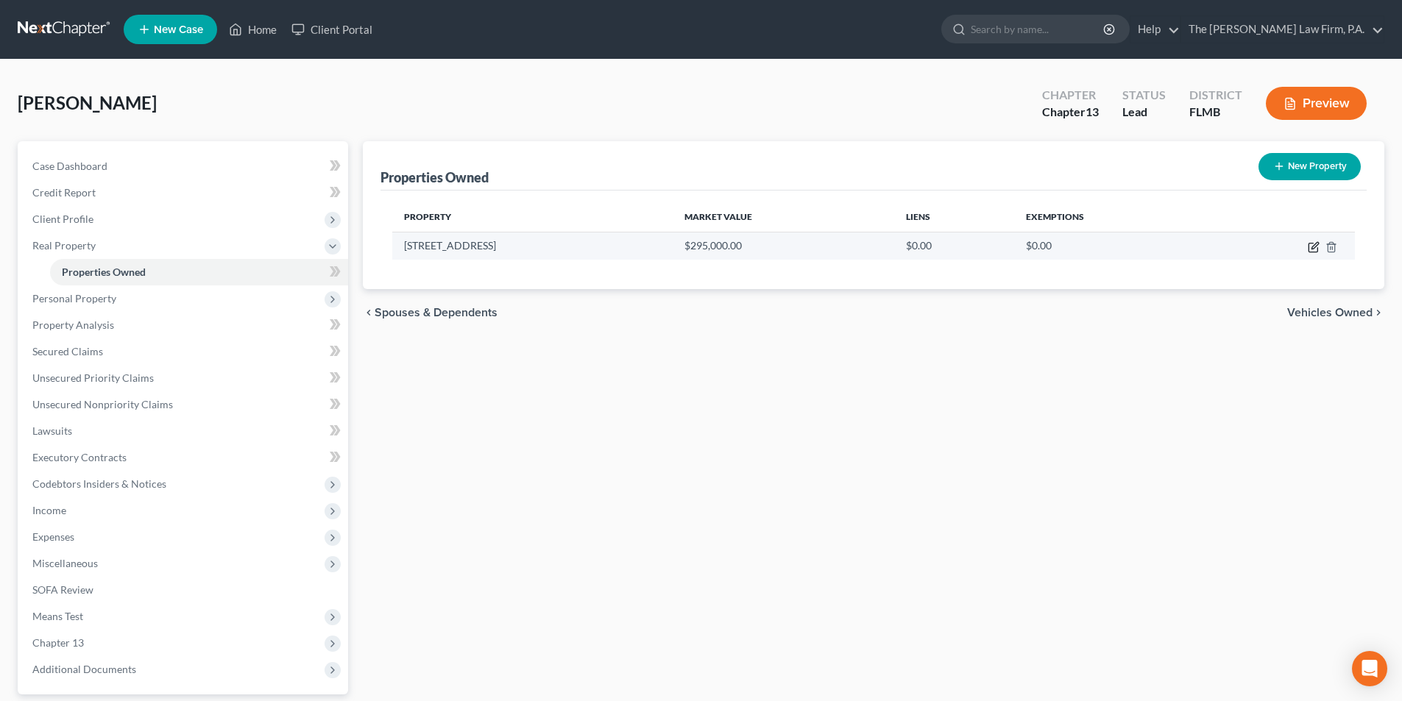
click at [1310, 247] on icon "button" at bounding box center [1314, 247] width 12 height 12
select select "9"
select select "50"
select select "0"
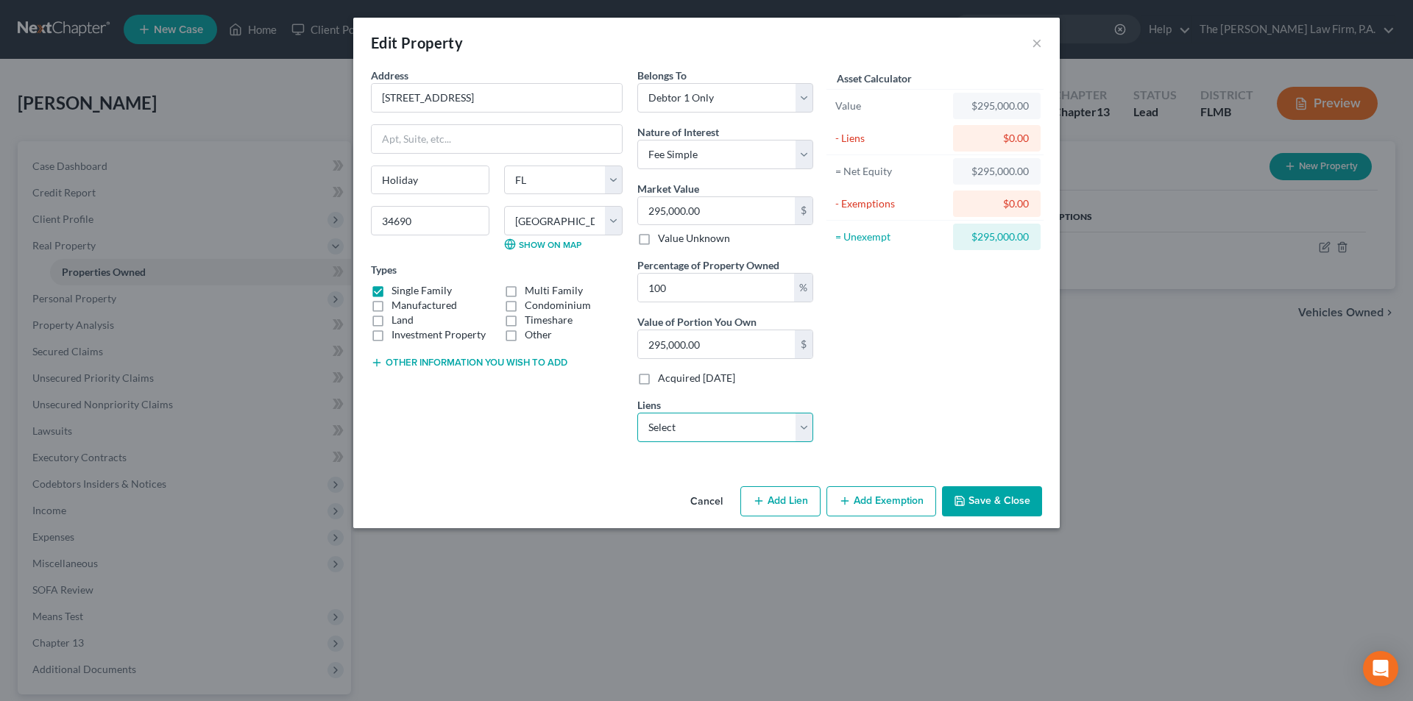
click at [689, 420] on select "Select Pennymac Loan Services - $172,356.00 Santander Bank - $7,603.00 Achieva …" at bounding box center [725, 427] width 176 height 29
select select "0"
click at [637, 413] on select "Select Pennymac Loan Services - $172,356.00 Santander Bank - $7,603.00 Achieva …" at bounding box center [725, 427] width 176 height 29
select select
select select "4"
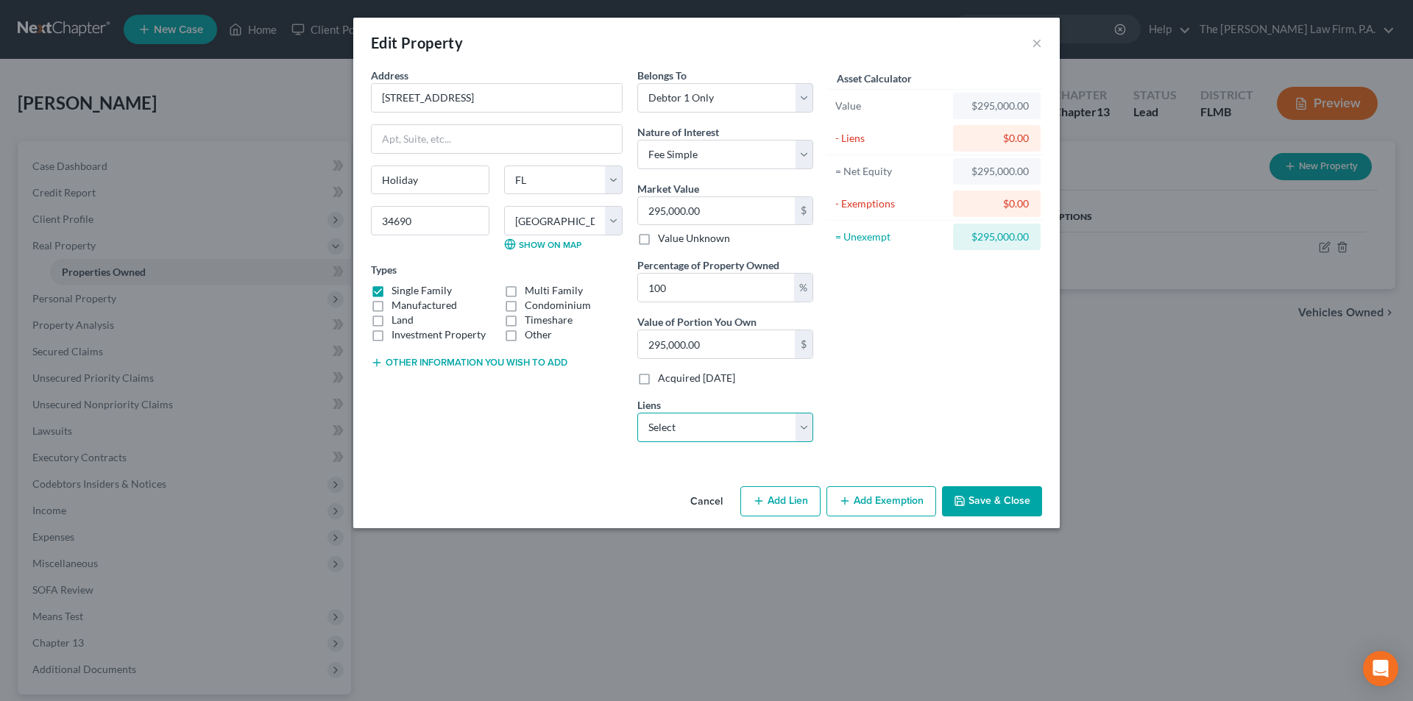
select select "0"
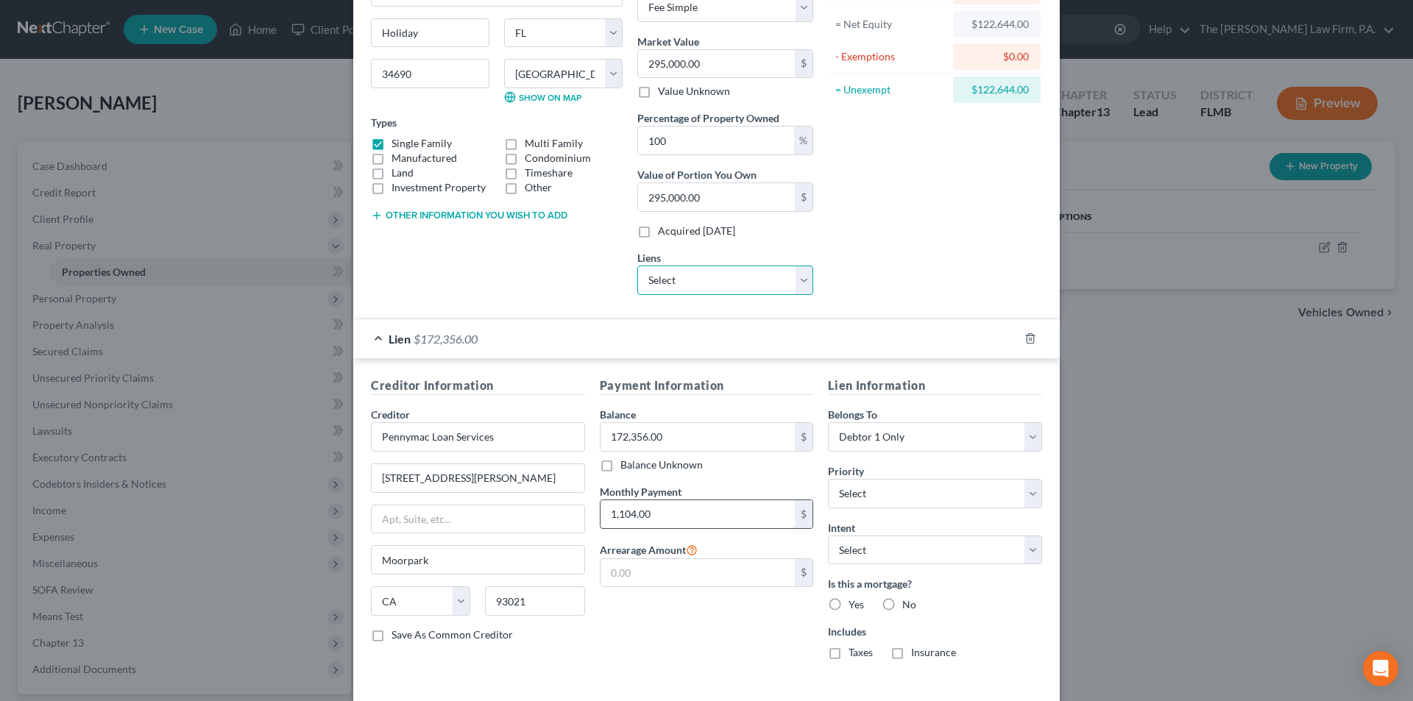
scroll to position [211, 0]
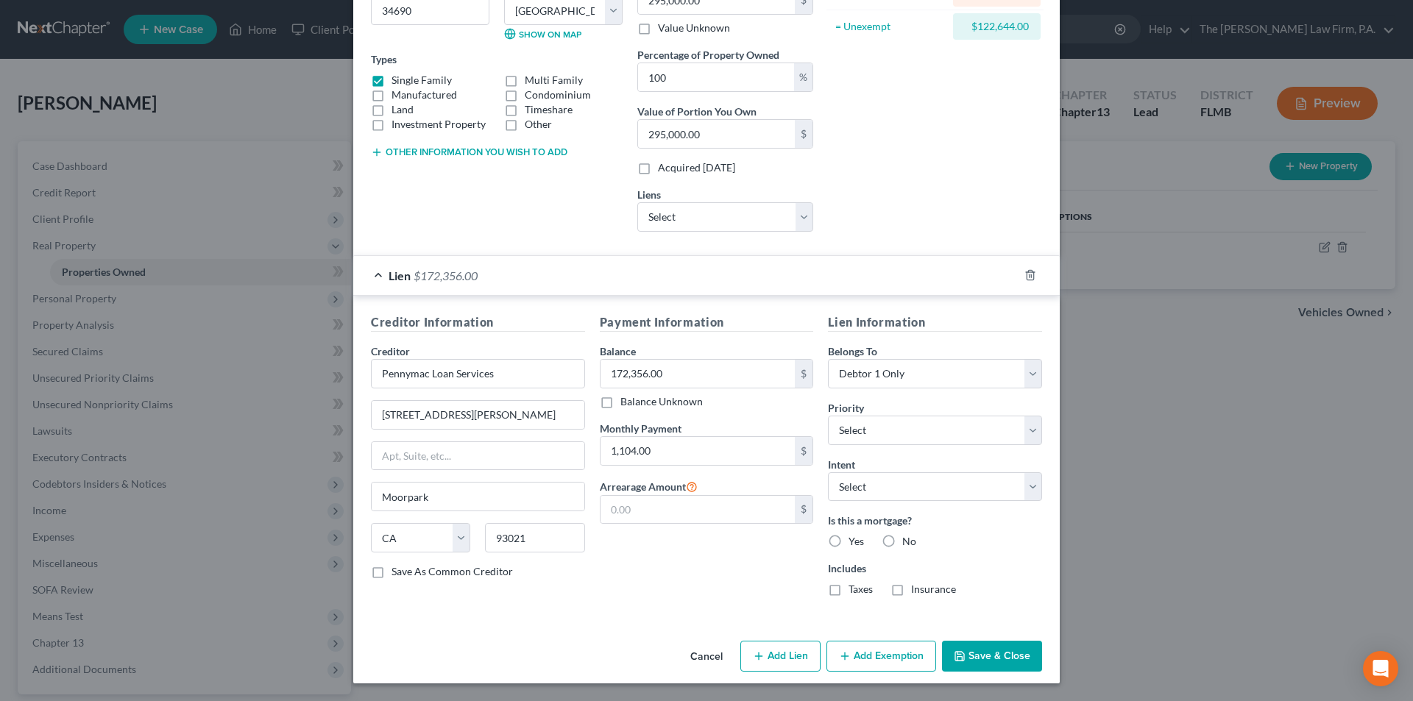
click at [873, 661] on button "Add Exemption" at bounding box center [882, 656] width 110 height 31
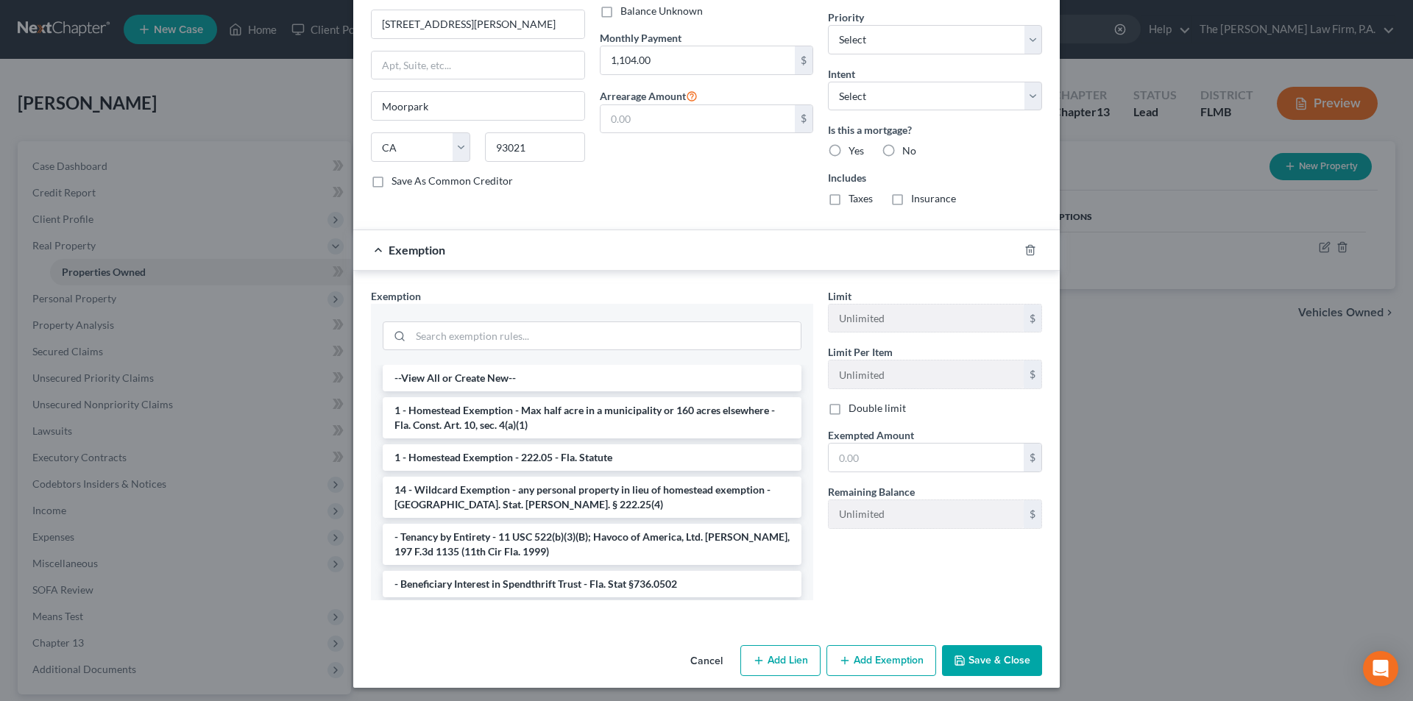
scroll to position [606, 0]
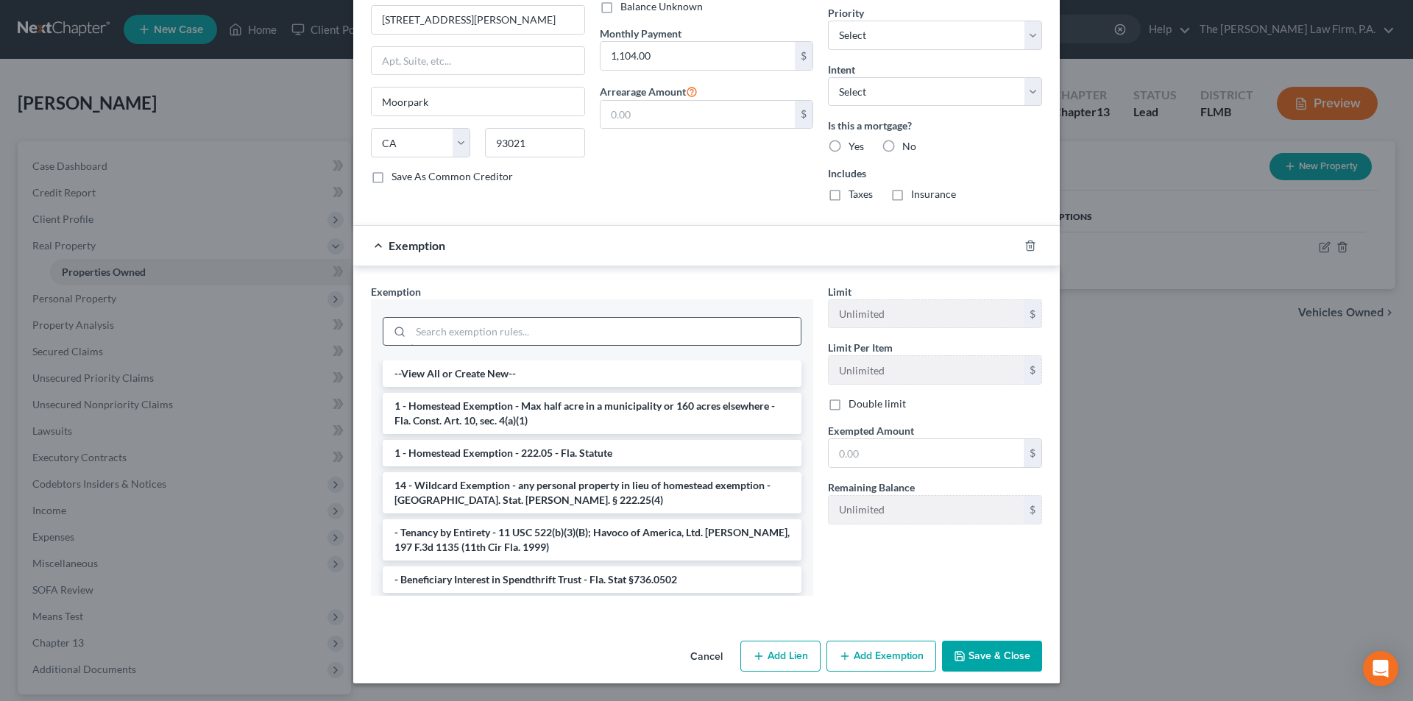
click at [483, 338] on input "search" at bounding box center [606, 332] width 390 height 28
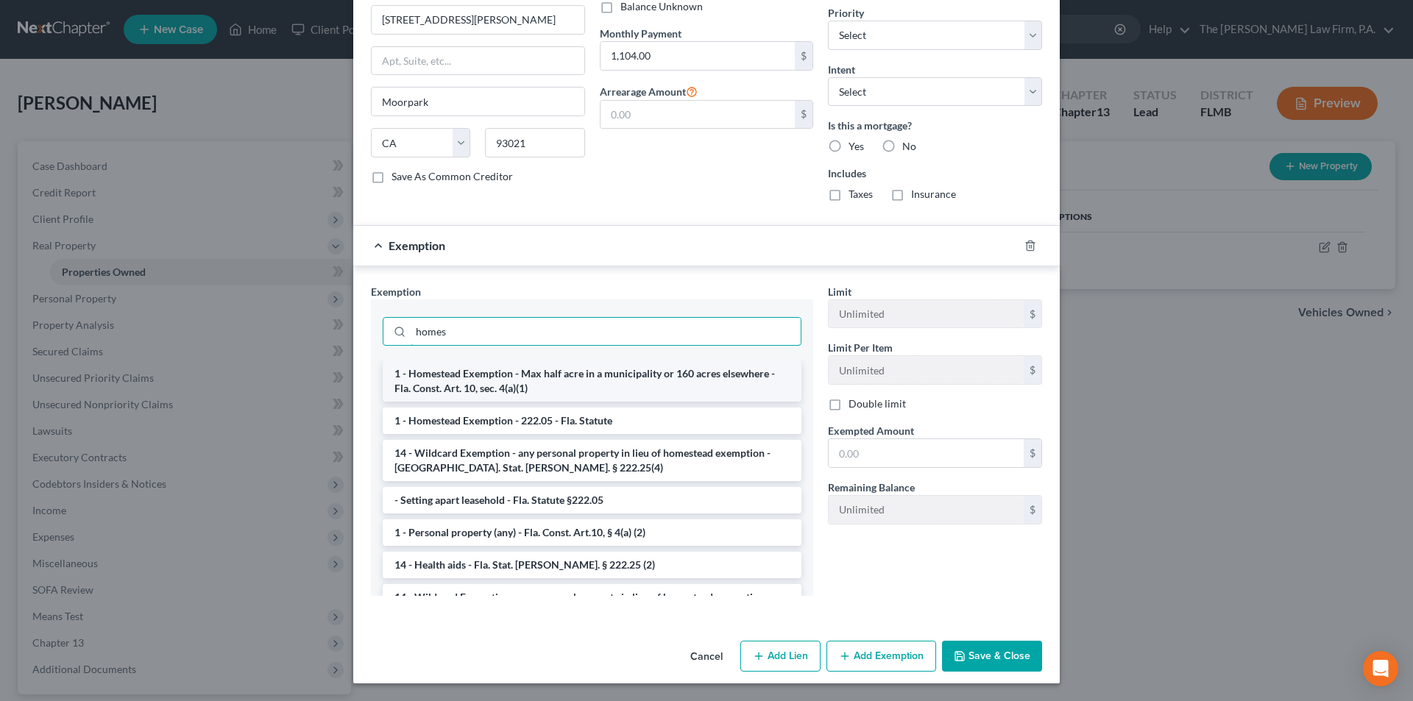
type input "homes"
click at [470, 379] on li "1 - Homestead Exemption - Max half acre in a municipality or 160 acres elsewher…" at bounding box center [592, 381] width 419 height 41
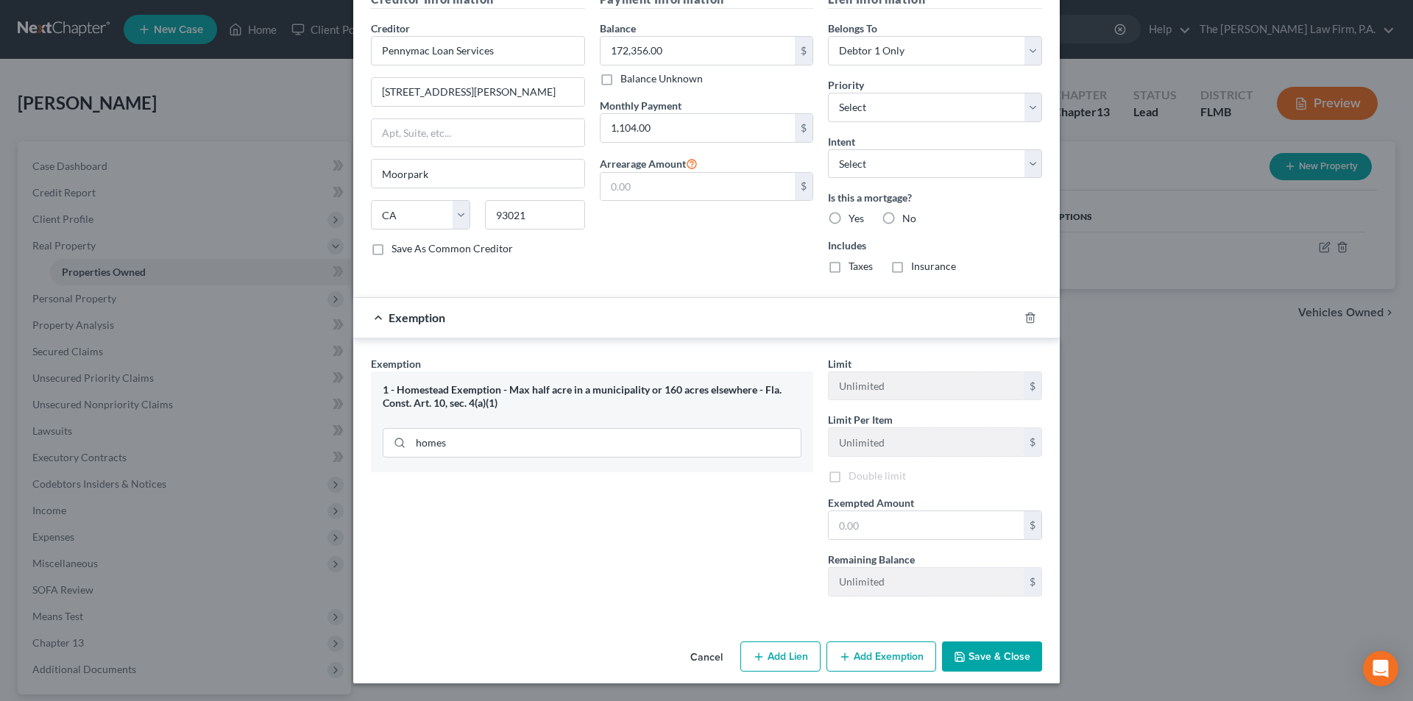
scroll to position [536, 0]
click at [882, 516] on input "text" at bounding box center [926, 526] width 195 height 28
click at [849, 216] on label "Yes" at bounding box center [856, 216] width 15 height 15
click at [855, 216] on input "Yes" at bounding box center [860, 214] width 10 height 10
radio input "true"
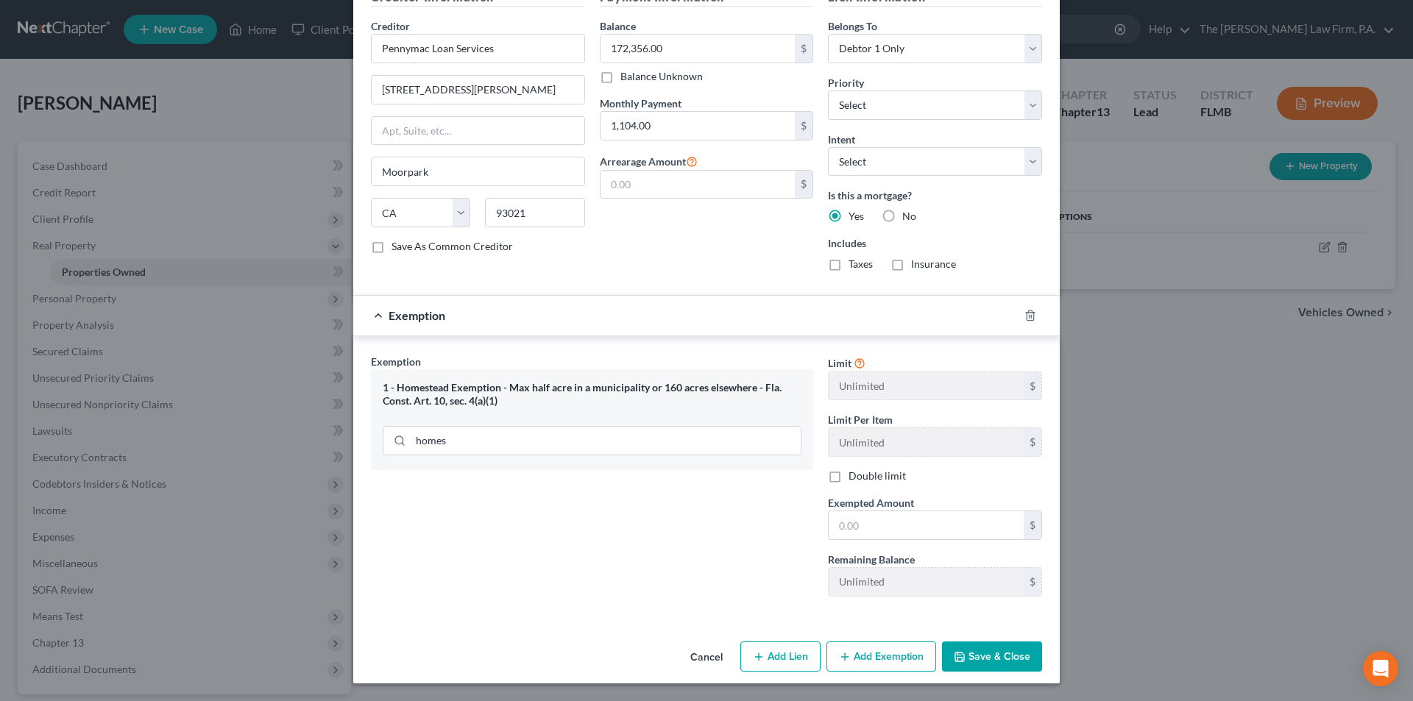
click at [849, 266] on label "Taxes" at bounding box center [861, 264] width 24 height 15
click at [855, 266] on input "Taxes" at bounding box center [860, 262] width 10 height 10
checkbox input "true"
click at [911, 266] on label "Insurance" at bounding box center [933, 264] width 45 height 15
click at [917, 266] on input "Insurance" at bounding box center [922, 262] width 10 height 10
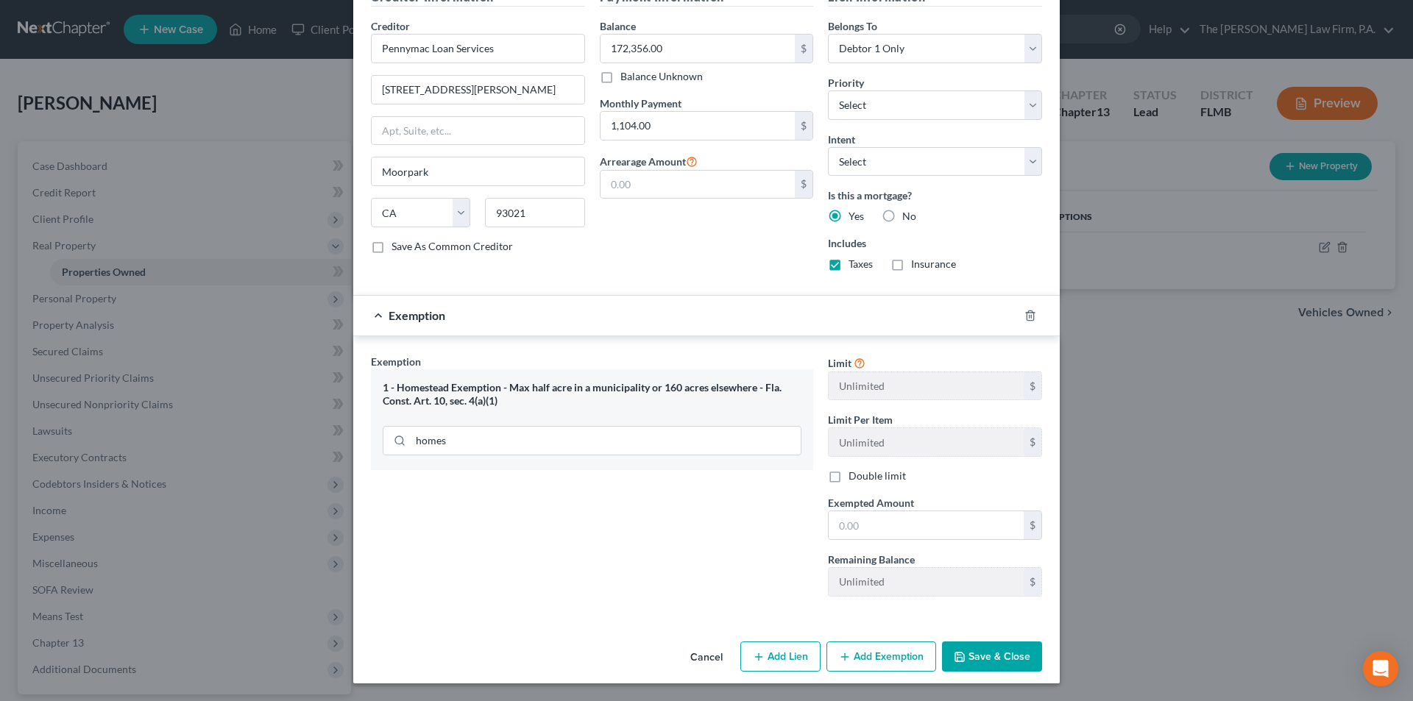
checkbox input "true"
click at [857, 526] on input "text" at bounding box center [926, 526] width 195 height 28
type input "122,644.00"
click at [994, 654] on button "Save & Close" at bounding box center [992, 657] width 100 height 31
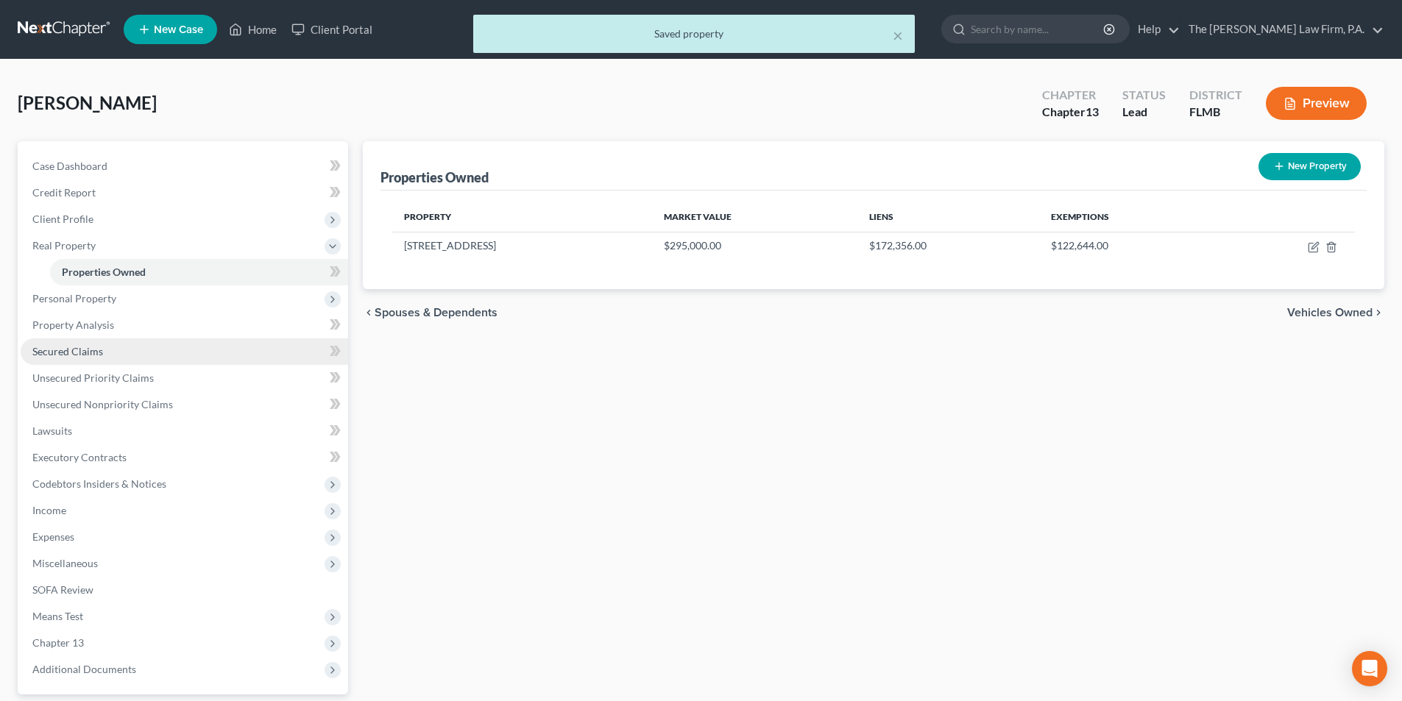
click at [68, 358] on link "Secured Claims" at bounding box center [185, 352] width 328 height 26
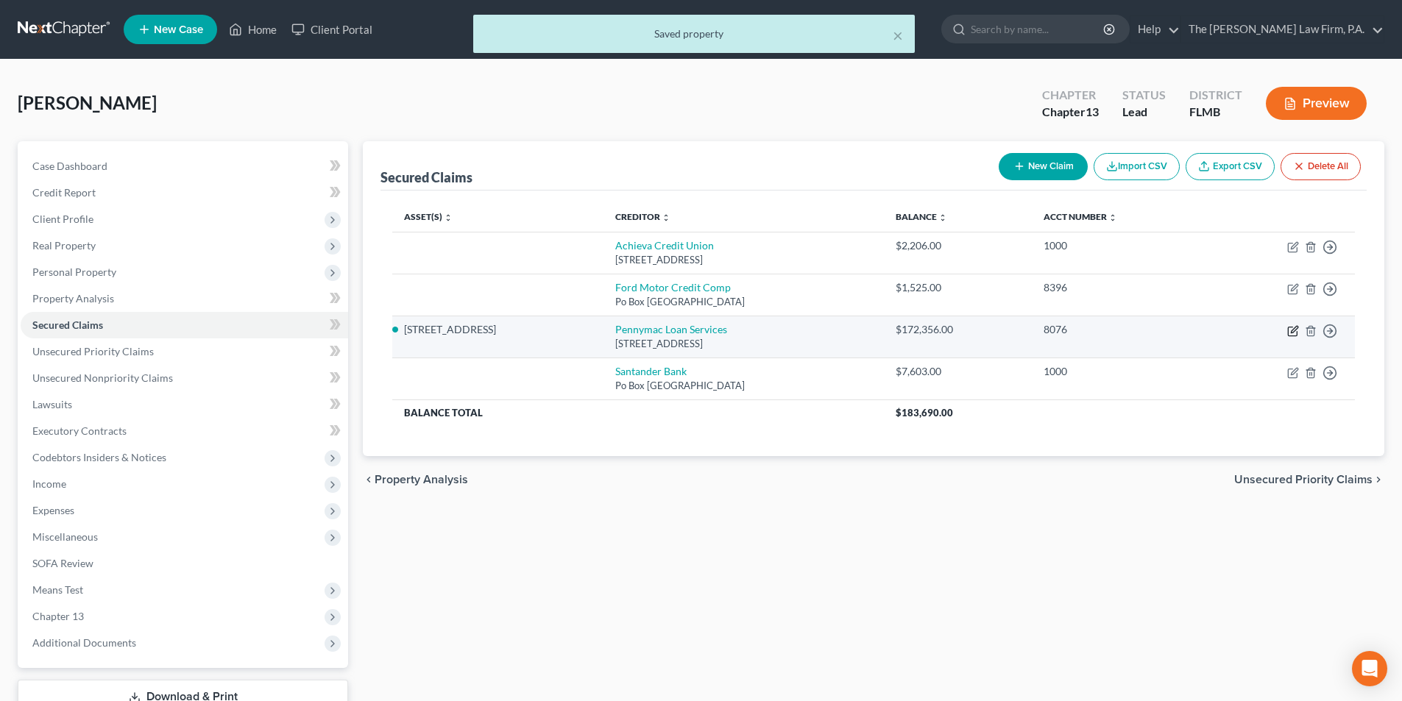
click at [1294, 331] on icon "button" at bounding box center [1294, 329] width 7 height 7
select select "4"
select select "2"
select select "0"
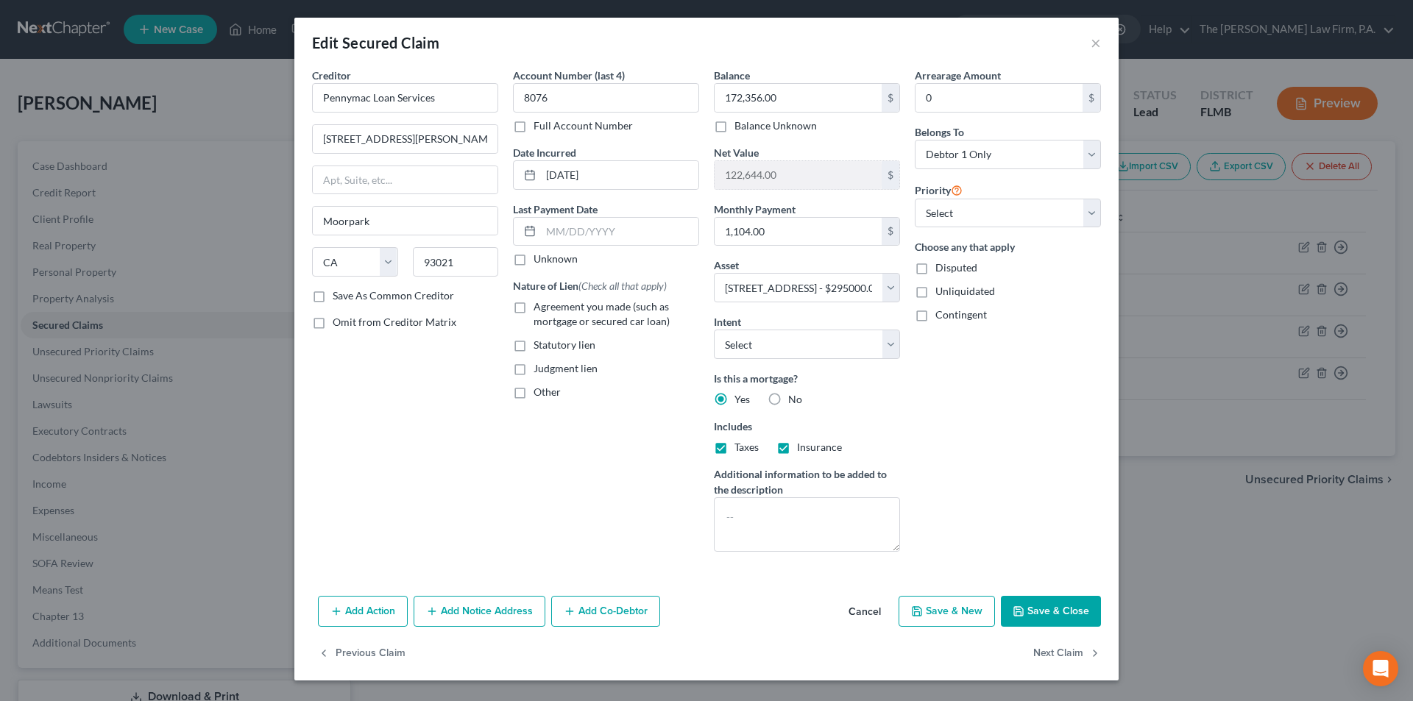
click at [534, 311] on label "Agreement you made (such as mortgage or secured car loan)" at bounding box center [617, 314] width 166 height 29
click at [540, 309] on input "Agreement you made (such as mortgage or secured car loan)" at bounding box center [545, 305] width 10 height 10
checkbox input "true"
click at [930, 102] on input "0" at bounding box center [999, 98] width 167 height 28
type input "63,236.44"
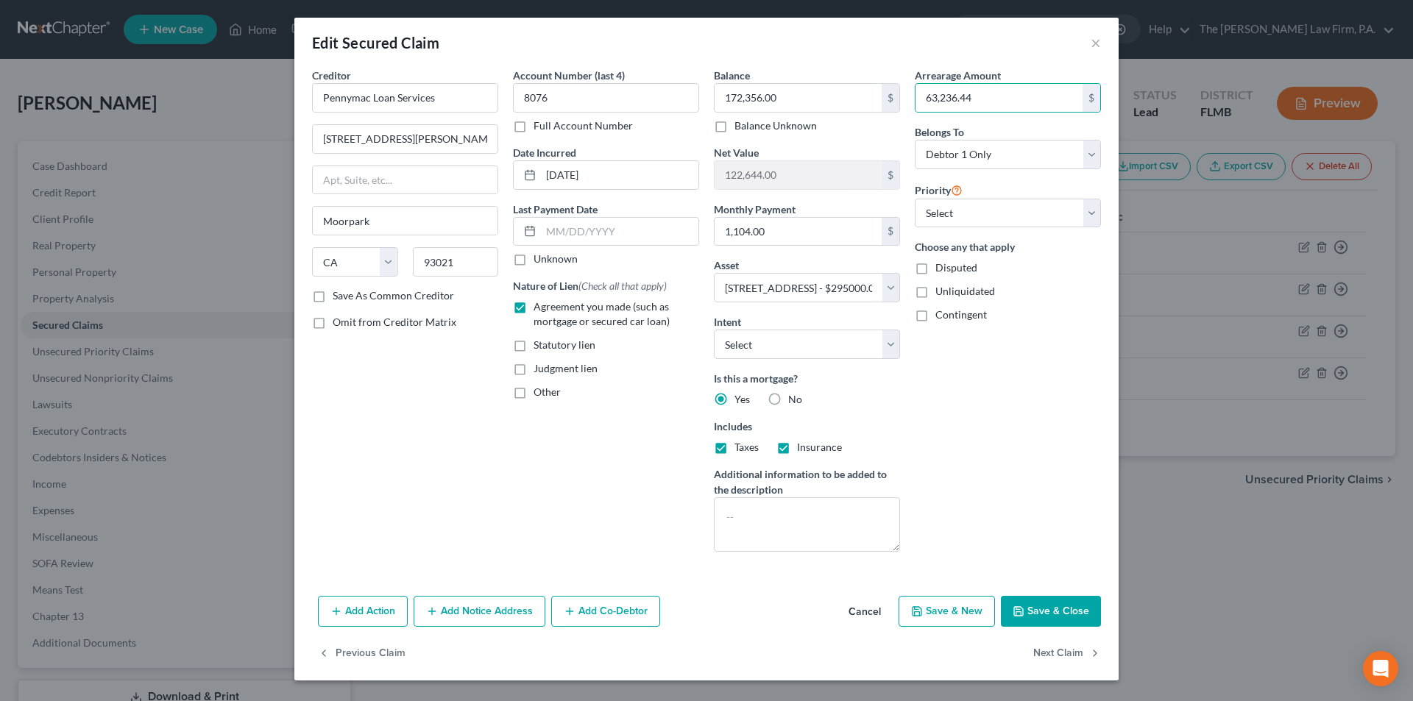
click at [936, 270] on label "Disputed" at bounding box center [957, 268] width 42 height 15
click at [941, 270] on input "Disputed" at bounding box center [946, 266] width 10 height 10
checkbox input "true"
click at [463, 612] on button "Add Notice Address" at bounding box center [480, 611] width 132 height 31
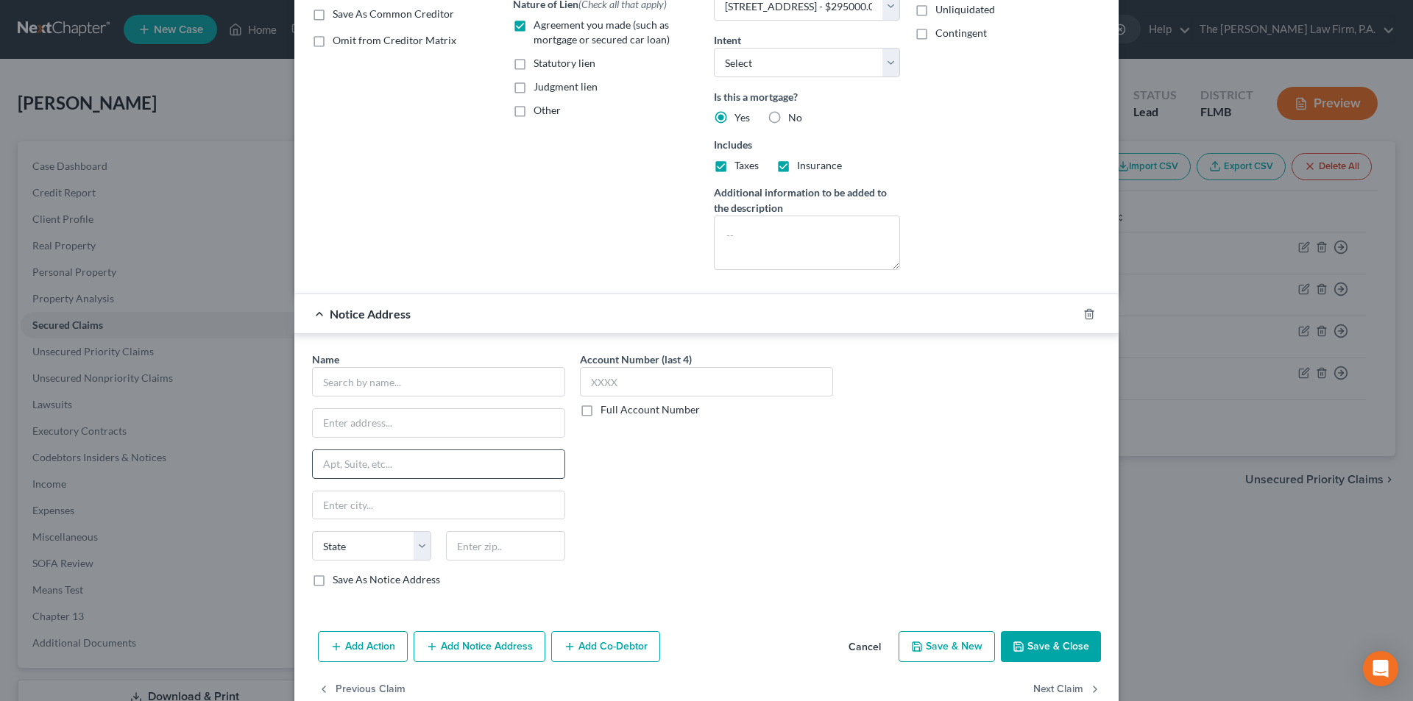
scroll to position [294, 0]
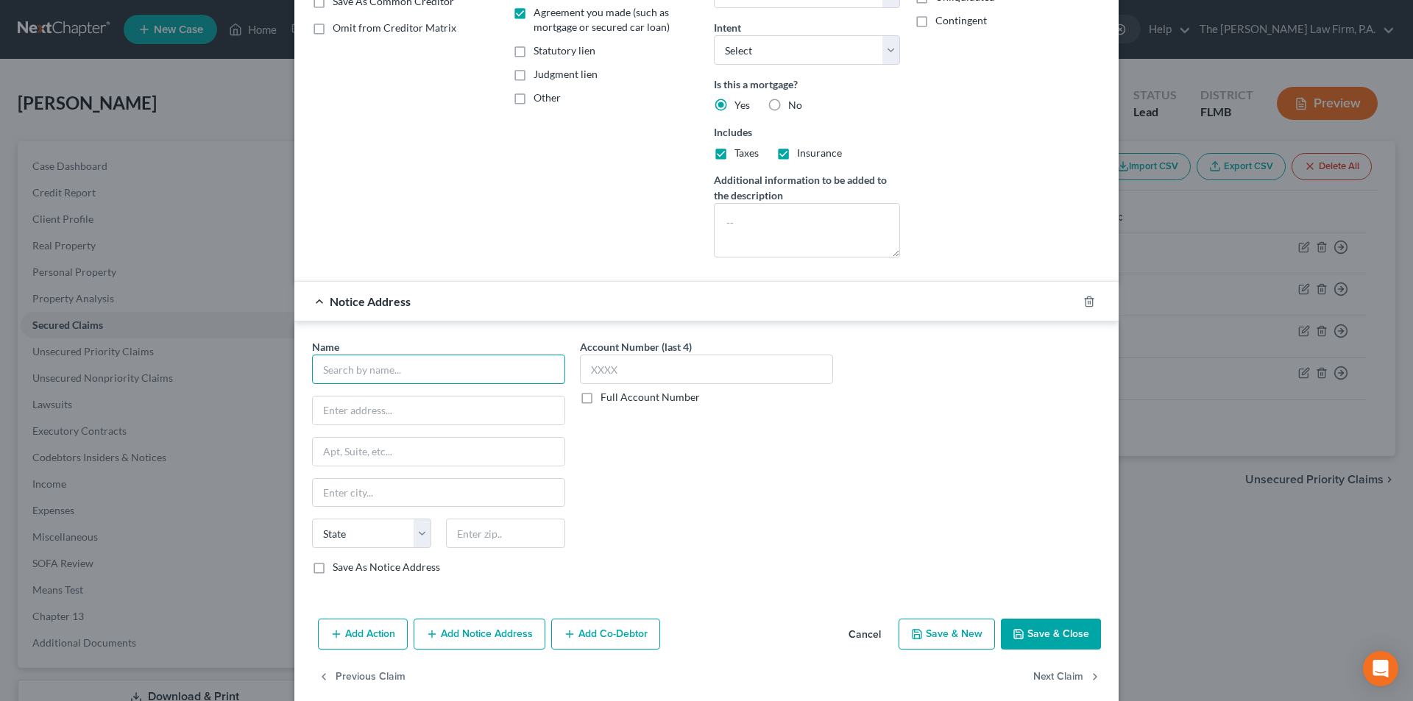
click at [361, 369] on input "text" at bounding box center [438, 369] width 253 height 29
click at [338, 367] on input "text" at bounding box center [438, 369] width 253 height 29
type input "[PERSON_NAME], Esq."
click at [370, 411] on input "[PERSON_NAME] [PERSON_NAME] & [PERSON_NAME], LLP" at bounding box center [439, 411] width 252 height 28
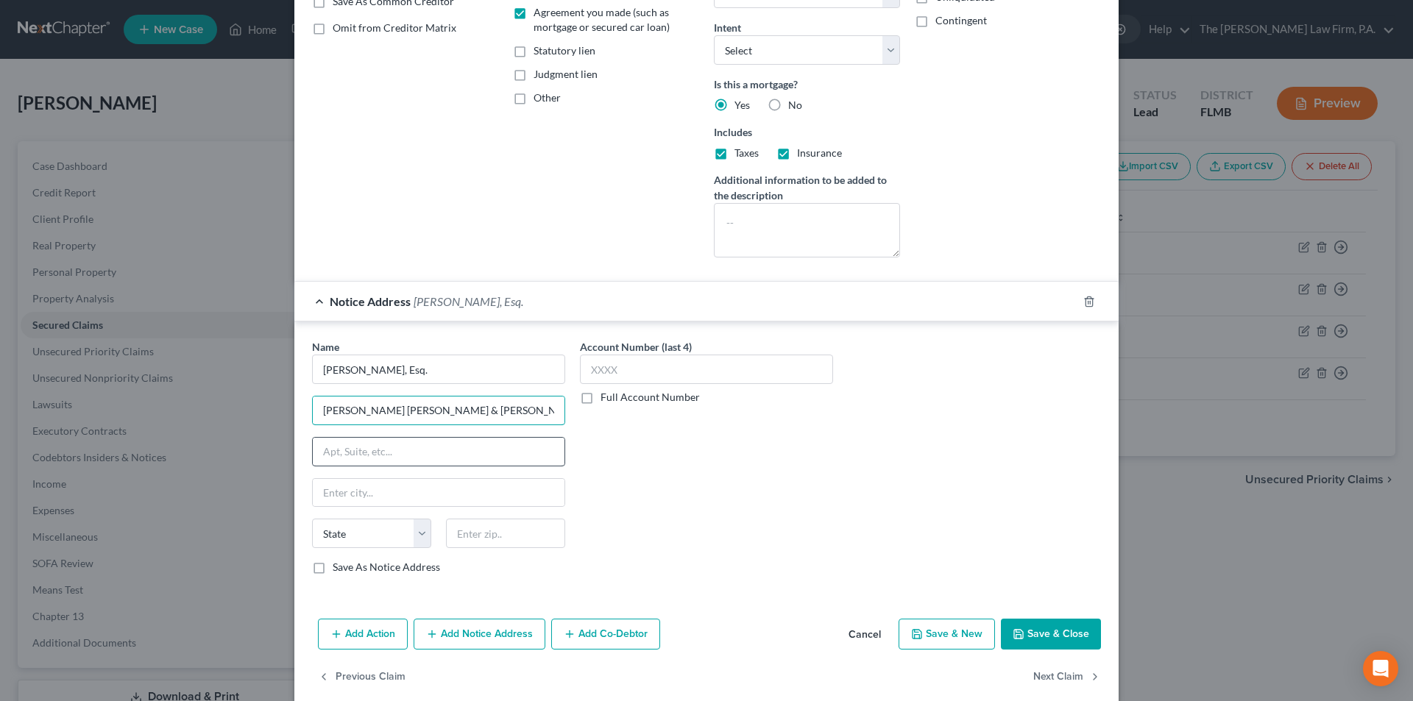
type input "[PERSON_NAME] [PERSON_NAME] & [PERSON_NAME], LLP"
click at [341, 460] on input "text" at bounding box center [439, 452] width 252 height 28
type input "[STREET_ADDRESS][PERSON_NAME]"
type input "Bay Shore"
select select "35"
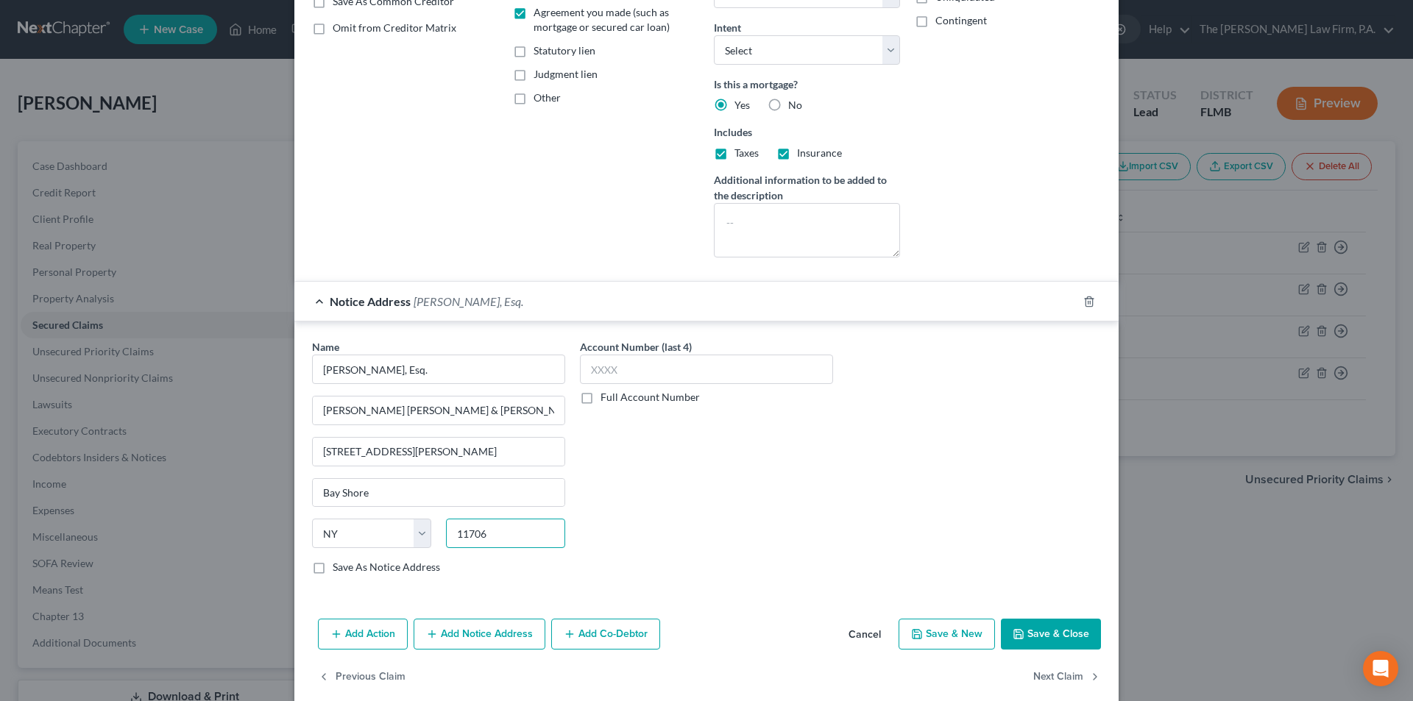
scroll to position [314, 0]
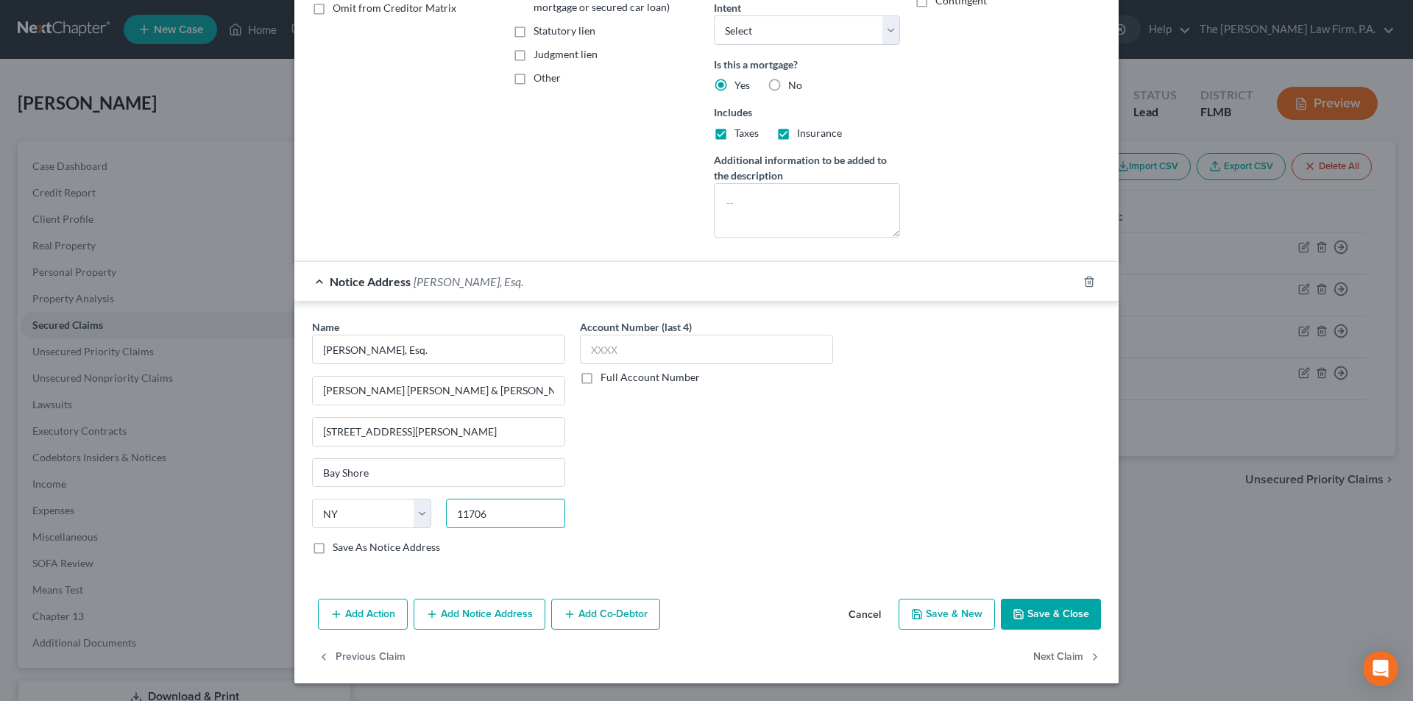
type input "11706"
click at [1032, 612] on button "Save & Close" at bounding box center [1051, 614] width 100 height 31
select select
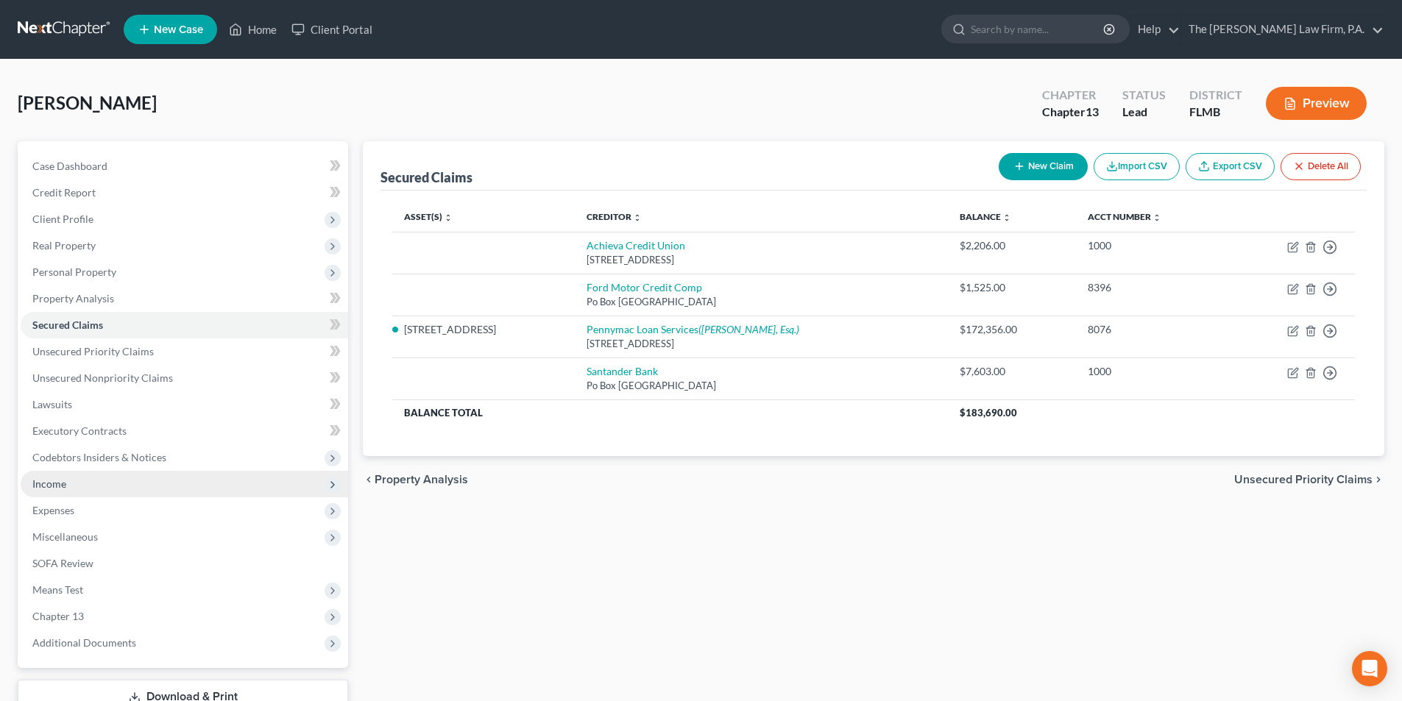
click at [63, 487] on span "Income" at bounding box center [49, 484] width 34 height 13
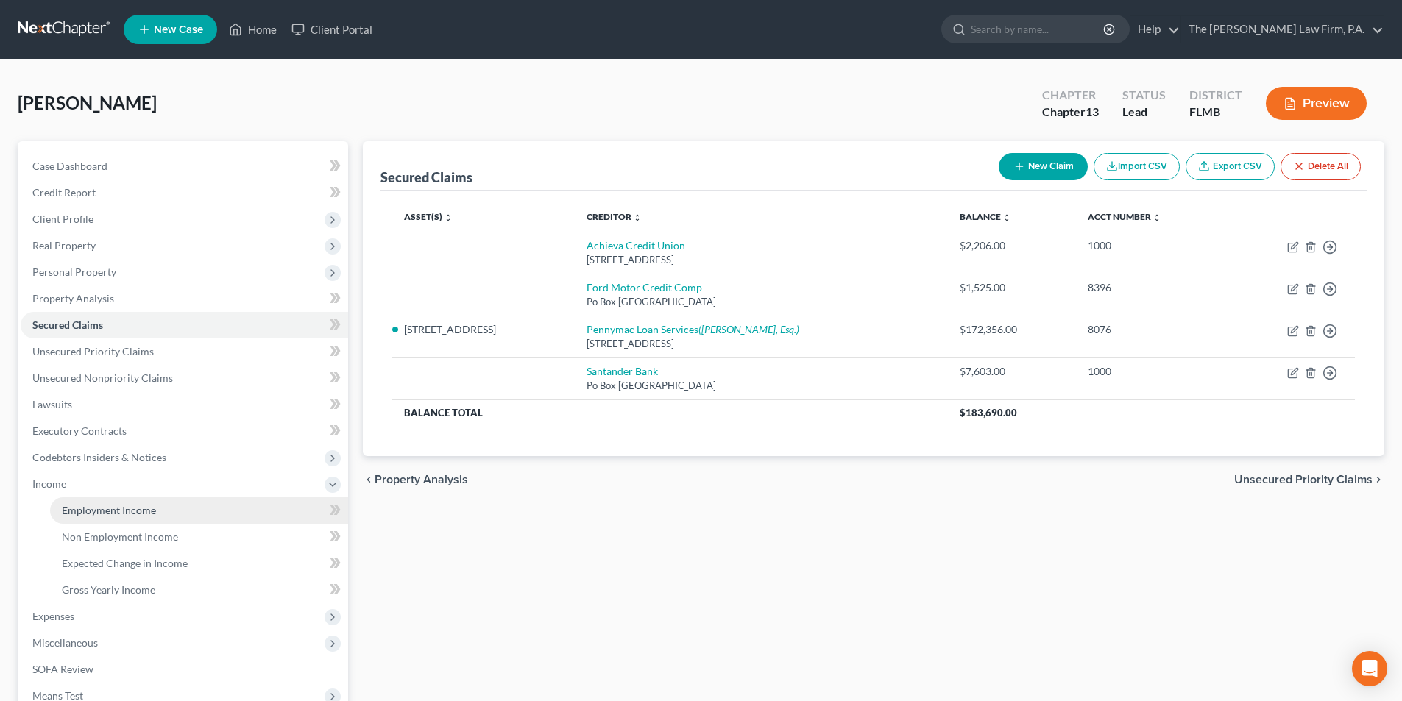
click at [111, 515] on span "Employment Income" at bounding box center [109, 510] width 94 height 13
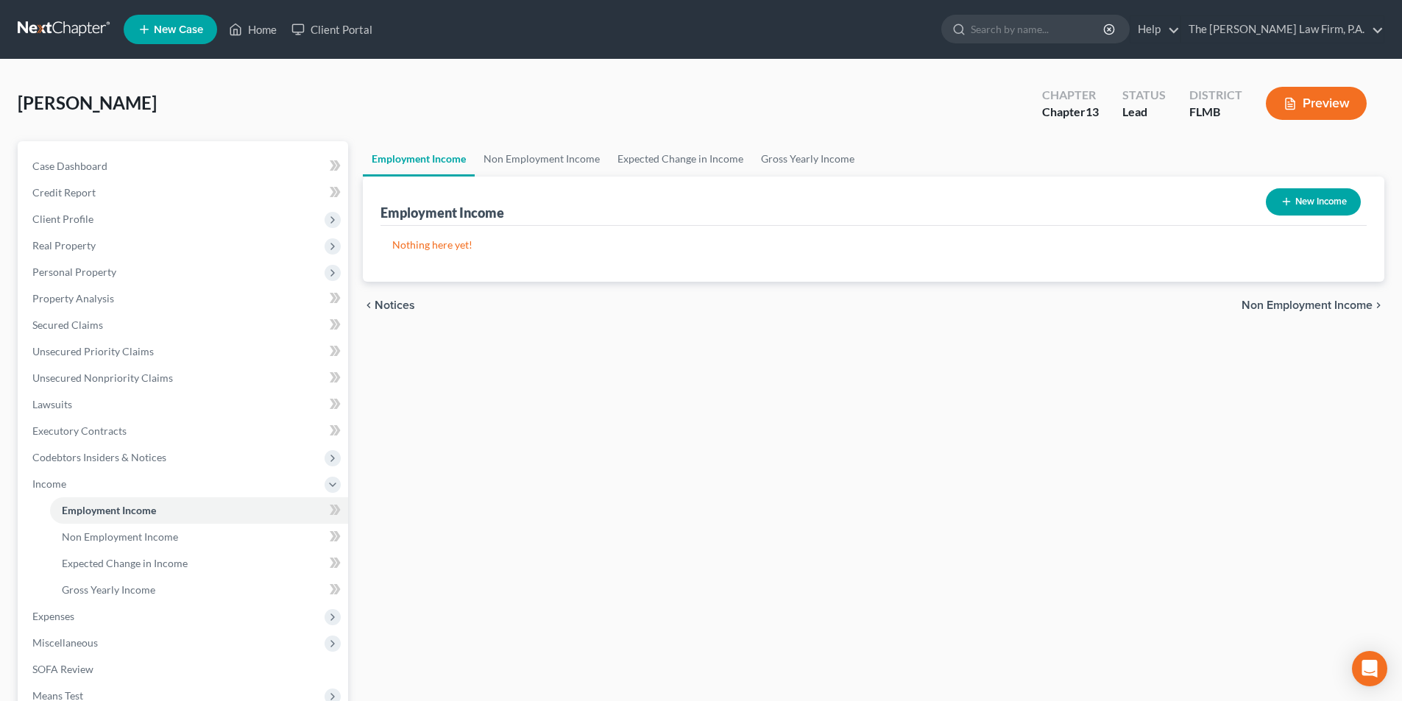
click at [1319, 205] on button "New Income" at bounding box center [1313, 201] width 95 height 27
select select "0"
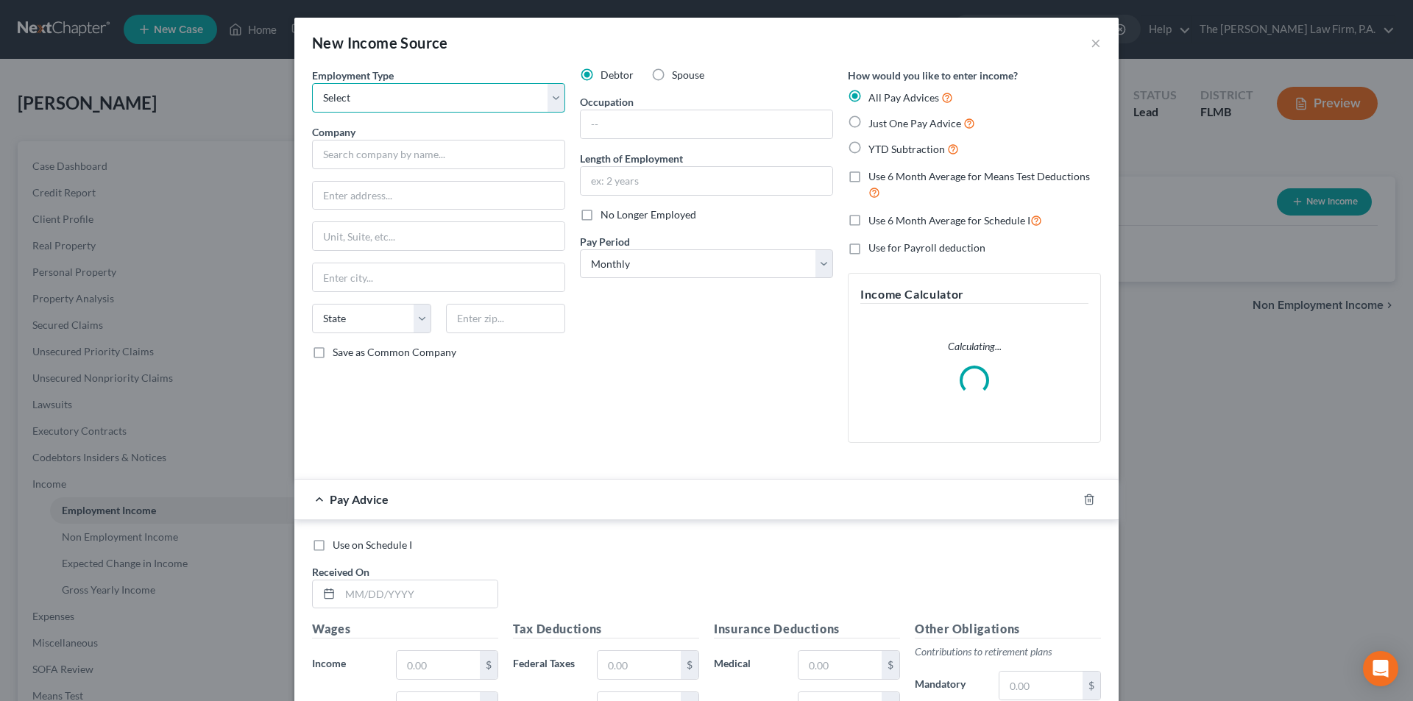
click at [342, 99] on select "Select Full or [DEMOGRAPHIC_DATA] Employment Self Employment" at bounding box center [438, 97] width 253 height 29
select select "0"
click at [312, 83] on select "Select Full or [DEMOGRAPHIC_DATA] Employment Self Employment" at bounding box center [438, 97] width 253 height 29
click at [344, 156] on input "text" at bounding box center [438, 154] width 253 height 29
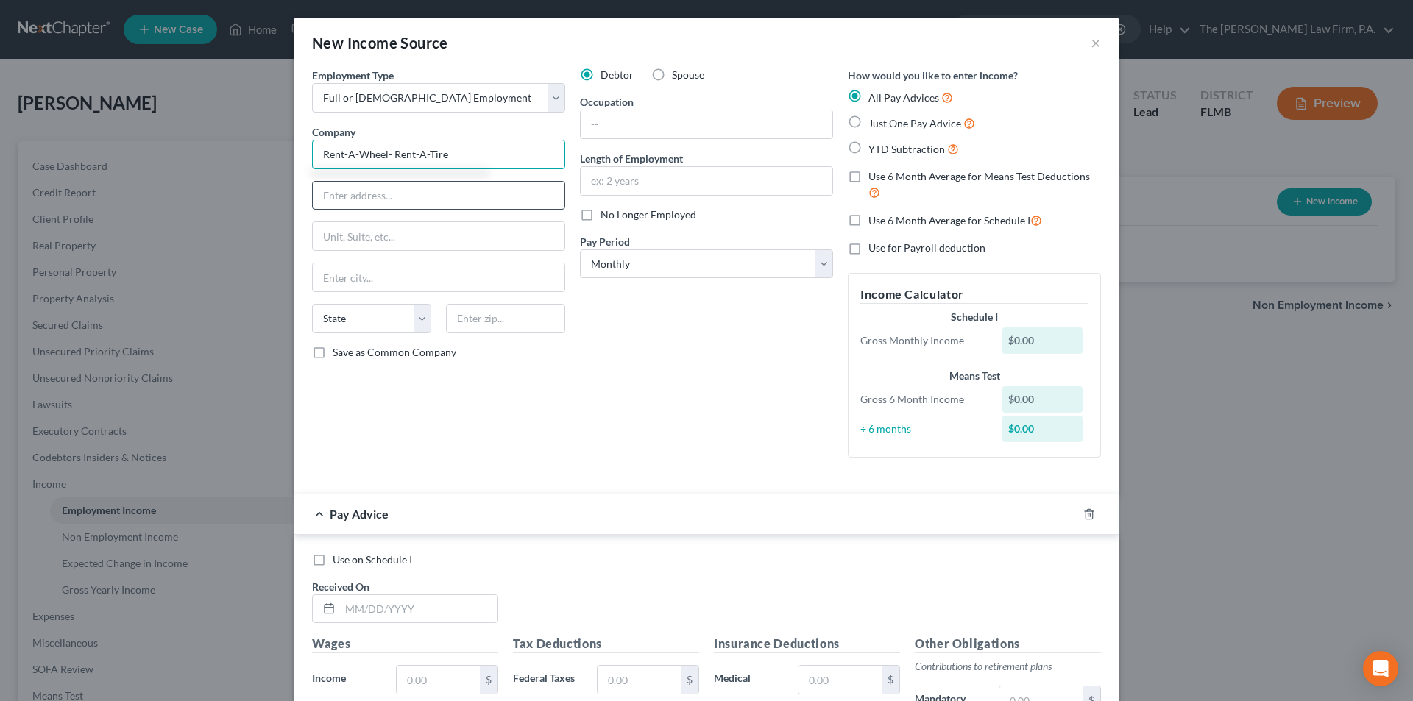
type input "Rent-A-Wheel- Rent-A-Tire"
click at [353, 204] on input "text" at bounding box center [439, 196] width 252 height 28
type input "[STREET_ADDRESS]"
type input "[GEOGRAPHIC_DATA]"
select select "9"
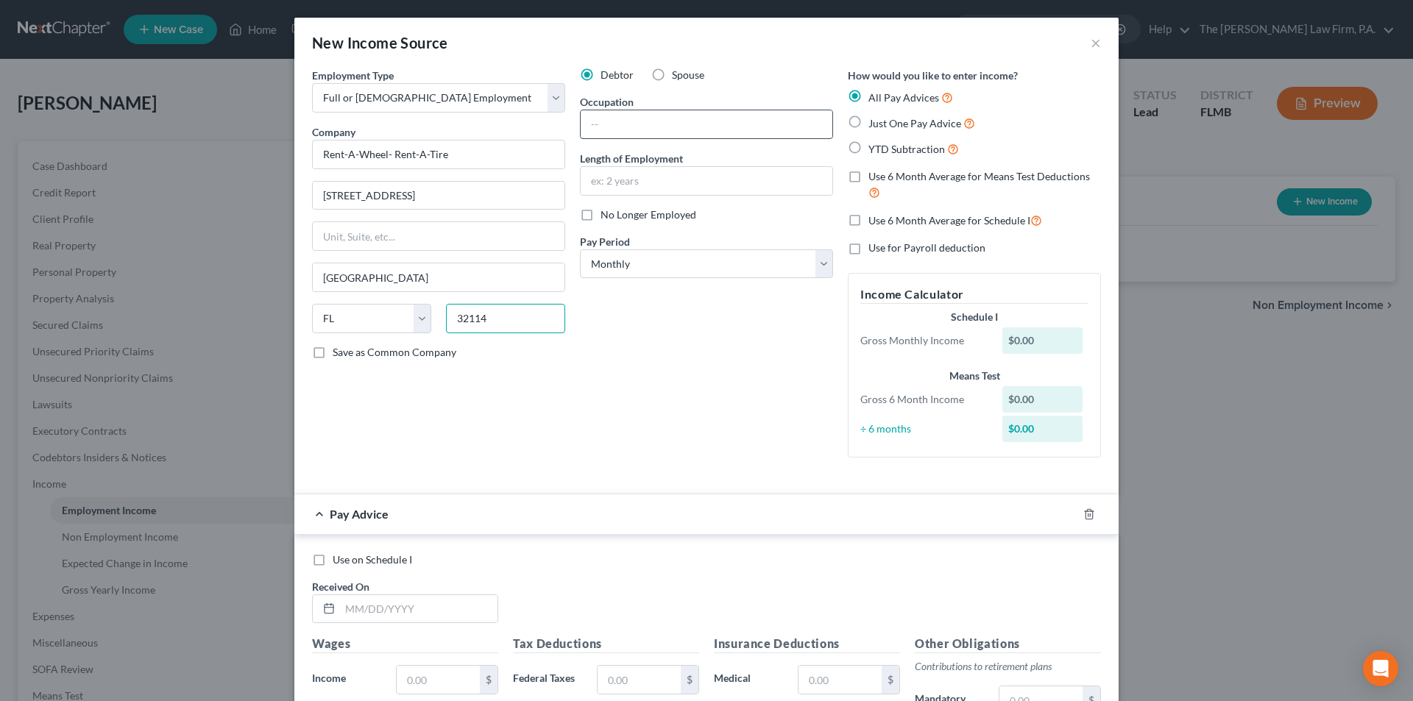
type input "32114"
click at [623, 122] on input "text" at bounding box center [707, 124] width 252 height 28
type input "Store Manager"
click at [621, 181] on input "text" at bounding box center [707, 181] width 252 height 28
type input "18 Months"
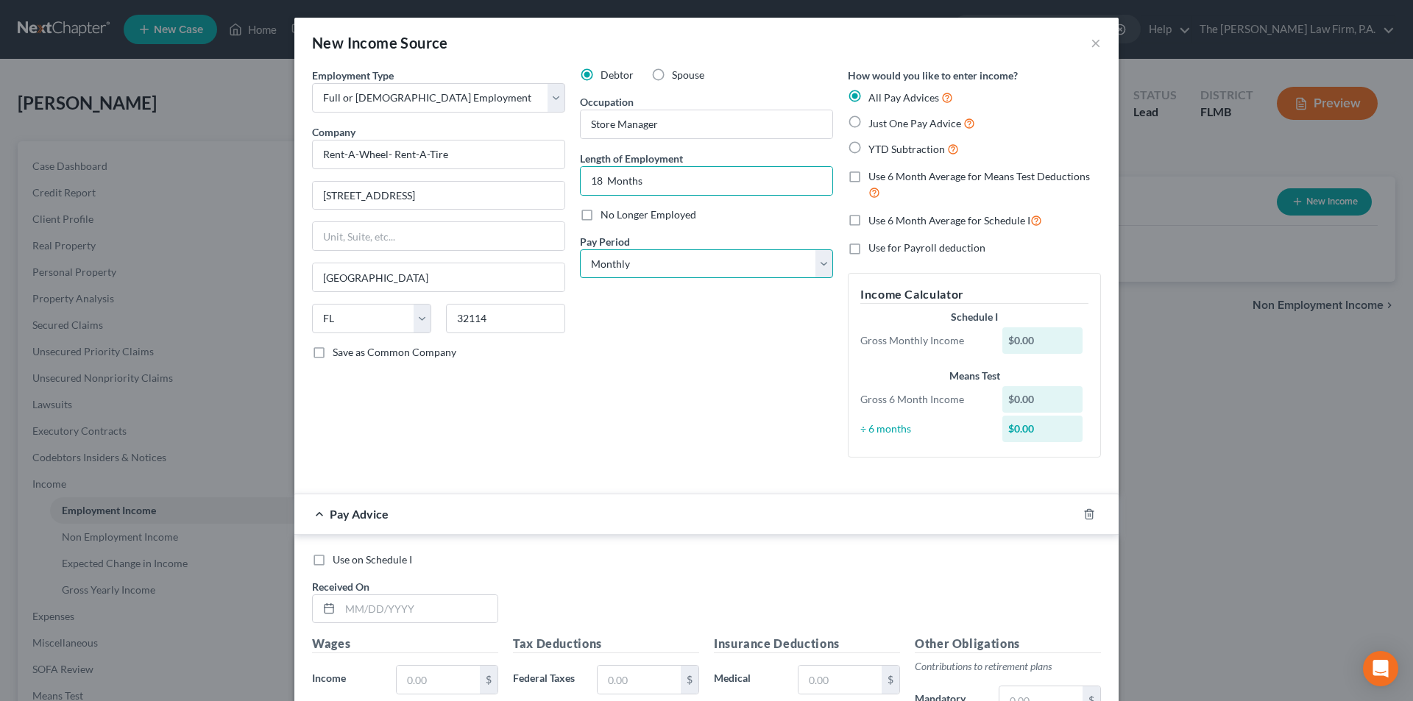
click at [599, 264] on select "Select Monthly Twice Monthly Every Other Week Weekly" at bounding box center [706, 264] width 253 height 29
click at [580, 250] on select "Select Monthly Twice Monthly Every Other Week Weekly" at bounding box center [706, 264] width 253 height 29
click at [869, 127] on label "Just One Pay Advice" at bounding box center [922, 123] width 107 height 17
click at [874, 124] on input "Just One Pay Advice" at bounding box center [879, 120] width 10 height 10
radio input "true"
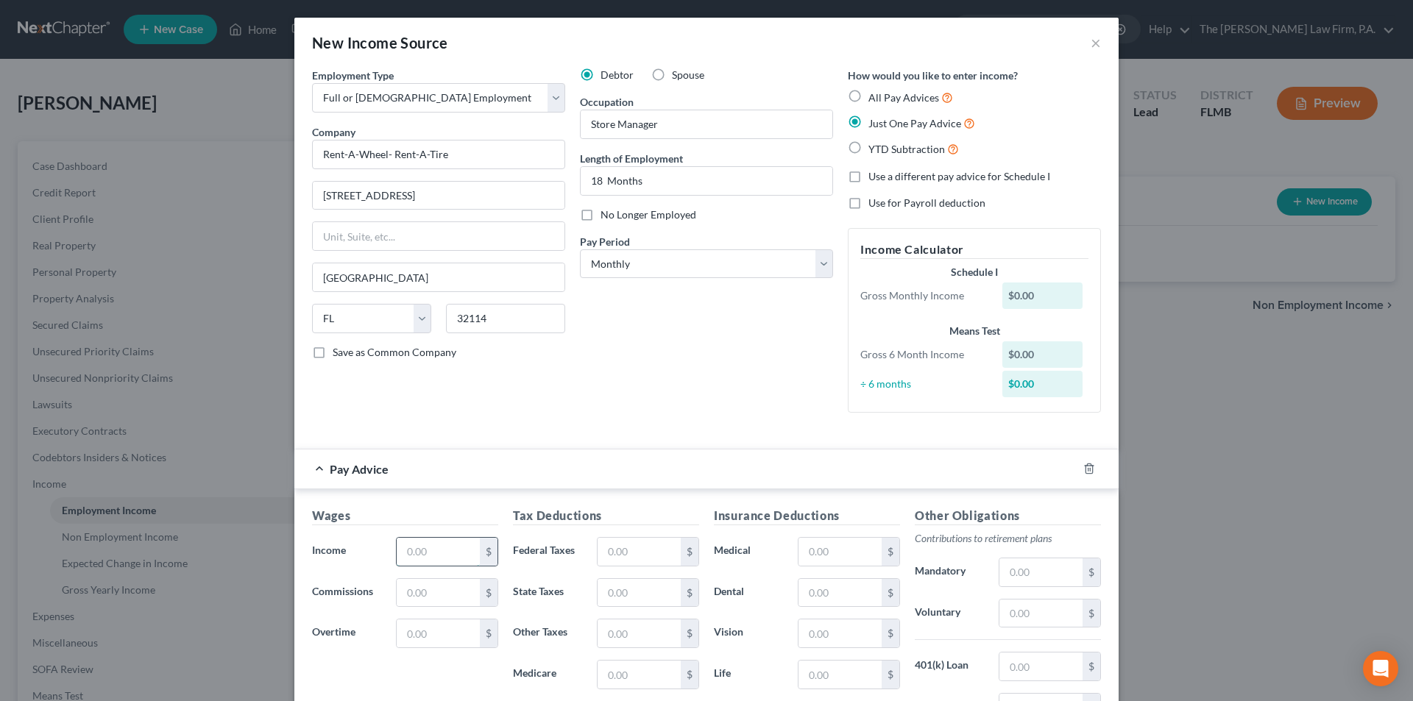
click at [405, 548] on input "text" at bounding box center [438, 552] width 83 height 28
type input "4,583.33"
click at [628, 554] on input "text" at bounding box center [639, 552] width 83 height 28
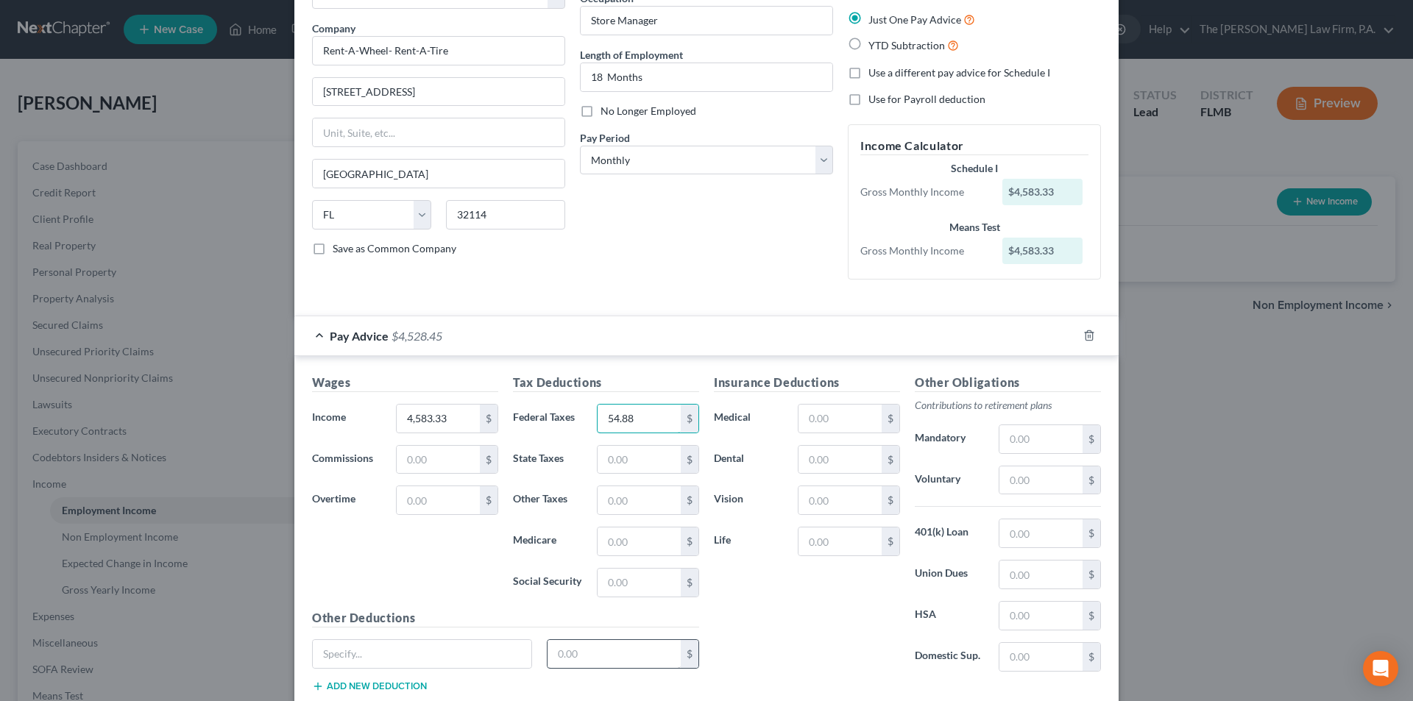
scroll to position [147, 0]
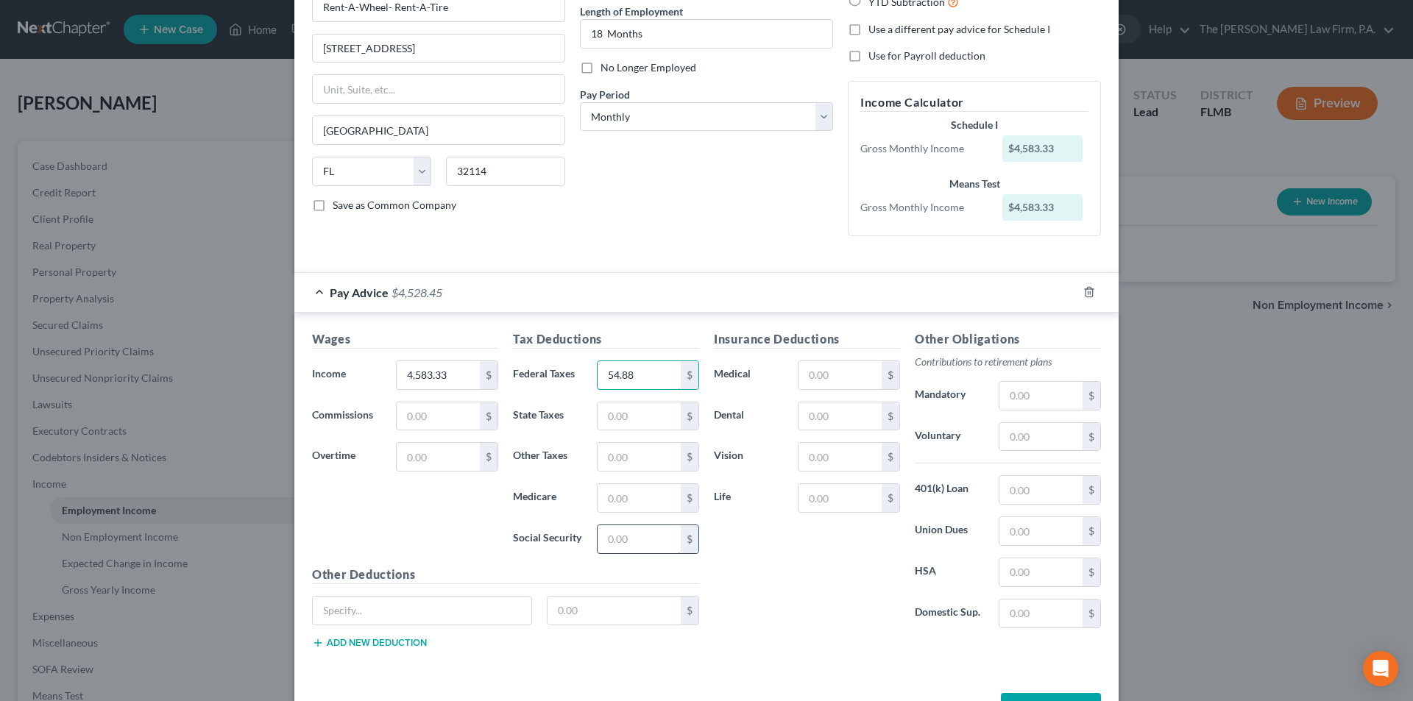
type input "54.88"
click at [625, 541] on input "text" at bounding box center [639, 540] width 83 height 28
type input "234.64"
click at [748, 579] on div "Insurance Deductions Medical $ Dental $ Vision $ Life $" at bounding box center [807, 485] width 201 height 310
click at [646, 502] on input "text" at bounding box center [639, 498] width 83 height 28
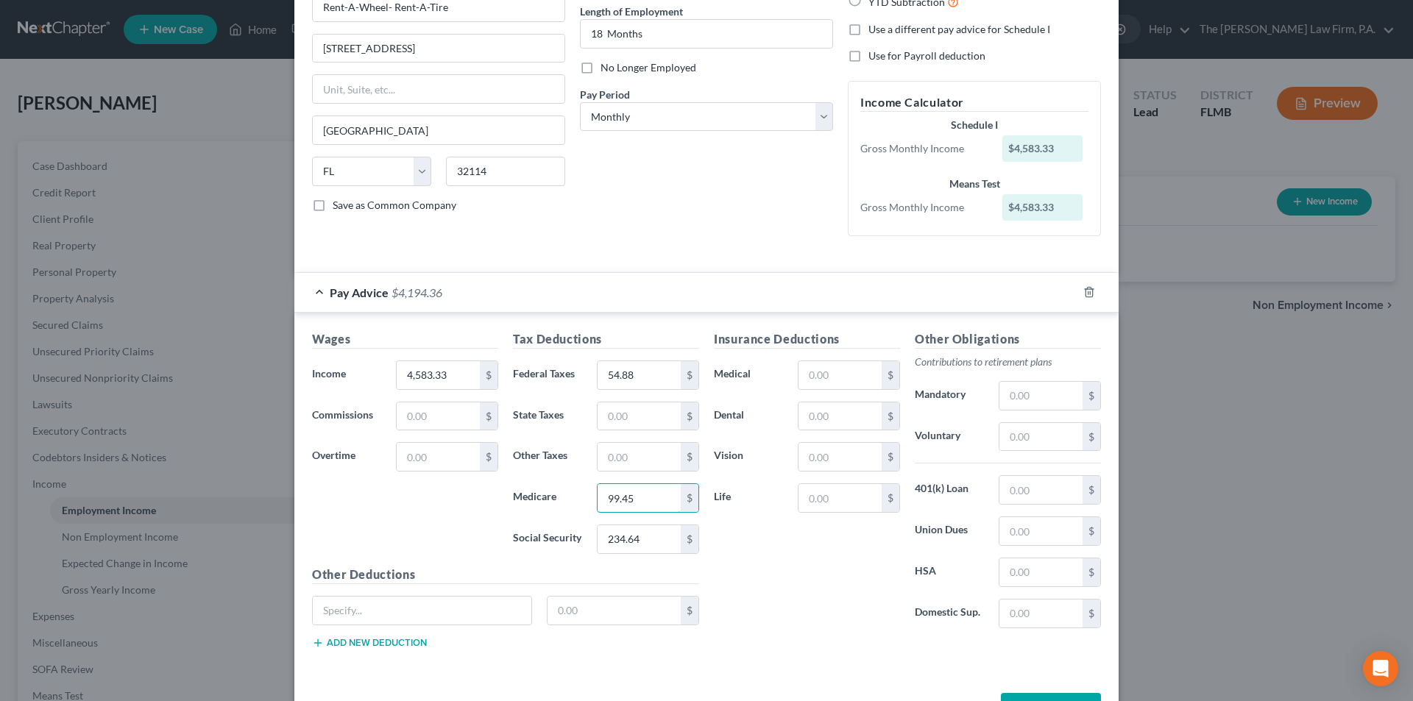
type input "99.45"
click at [746, 529] on div "Insurance Deductions Medical $ Dental $ Vision $ Life $" at bounding box center [807, 485] width 201 height 310
click at [830, 380] on input "text" at bounding box center [840, 375] width 83 height 28
type input "446.26"
drag, startPoint x: 809, startPoint y: 568, endPoint x: 832, endPoint y: 584, distance: 27.6
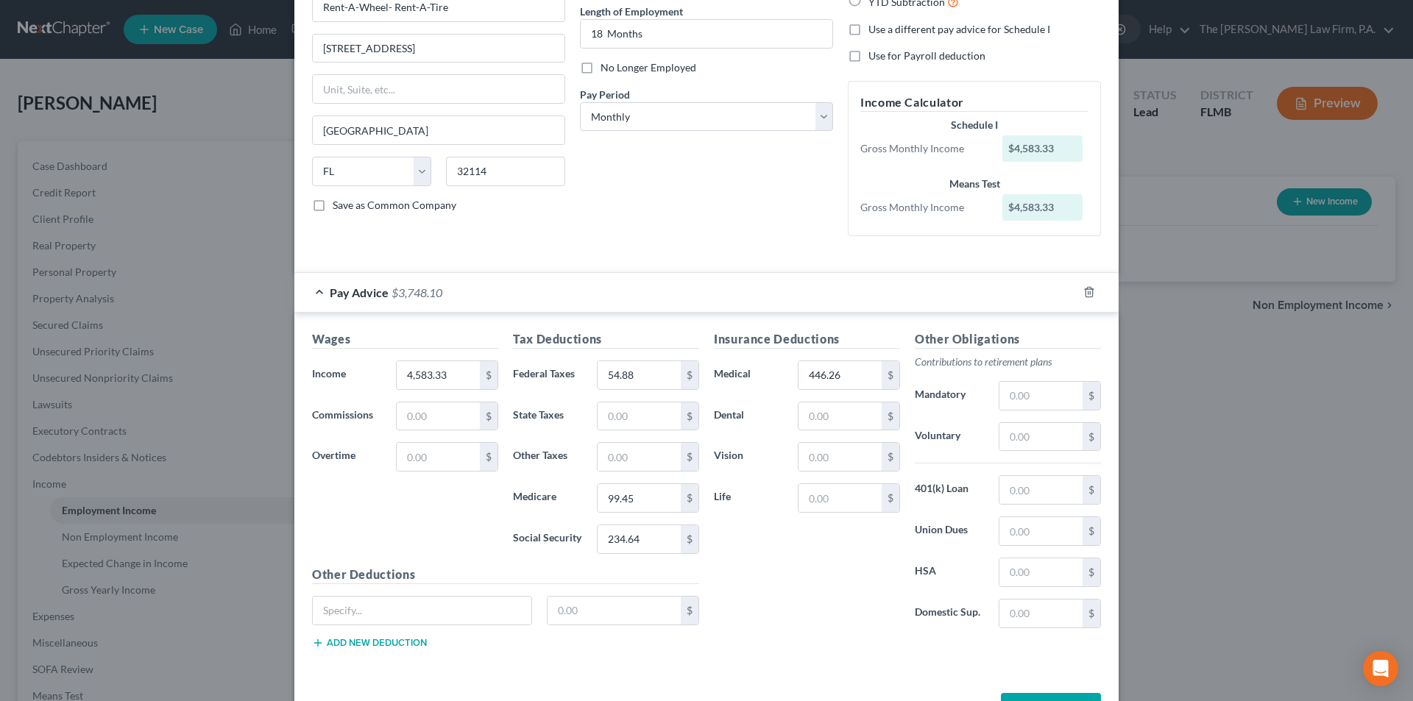
click at [809, 570] on div "Insurance Deductions Medical 446.26 $ Dental $ Vision $ Life $" at bounding box center [807, 485] width 201 height 310
click at [1044, 697] on button "Save & Close" at bounding box center [1051, 708] width 100 height 31
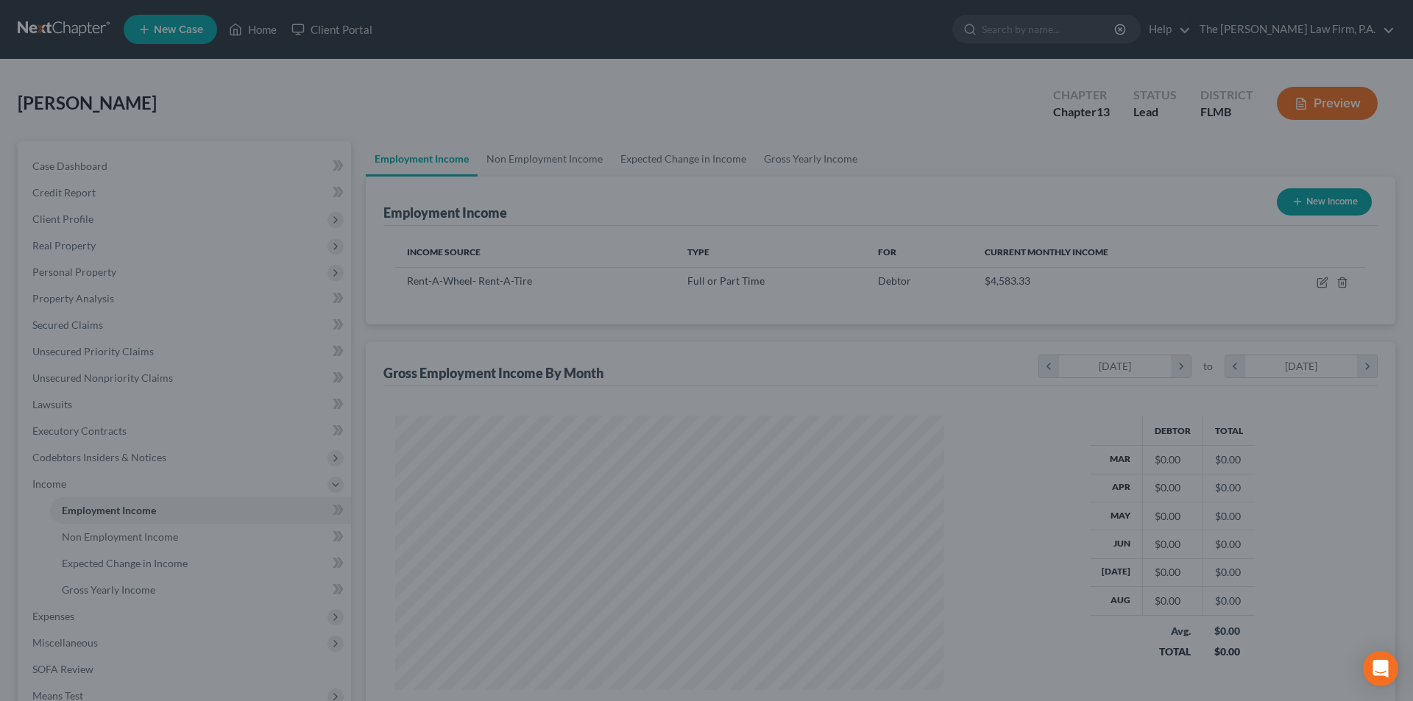
scroll to position [735804, 735500]
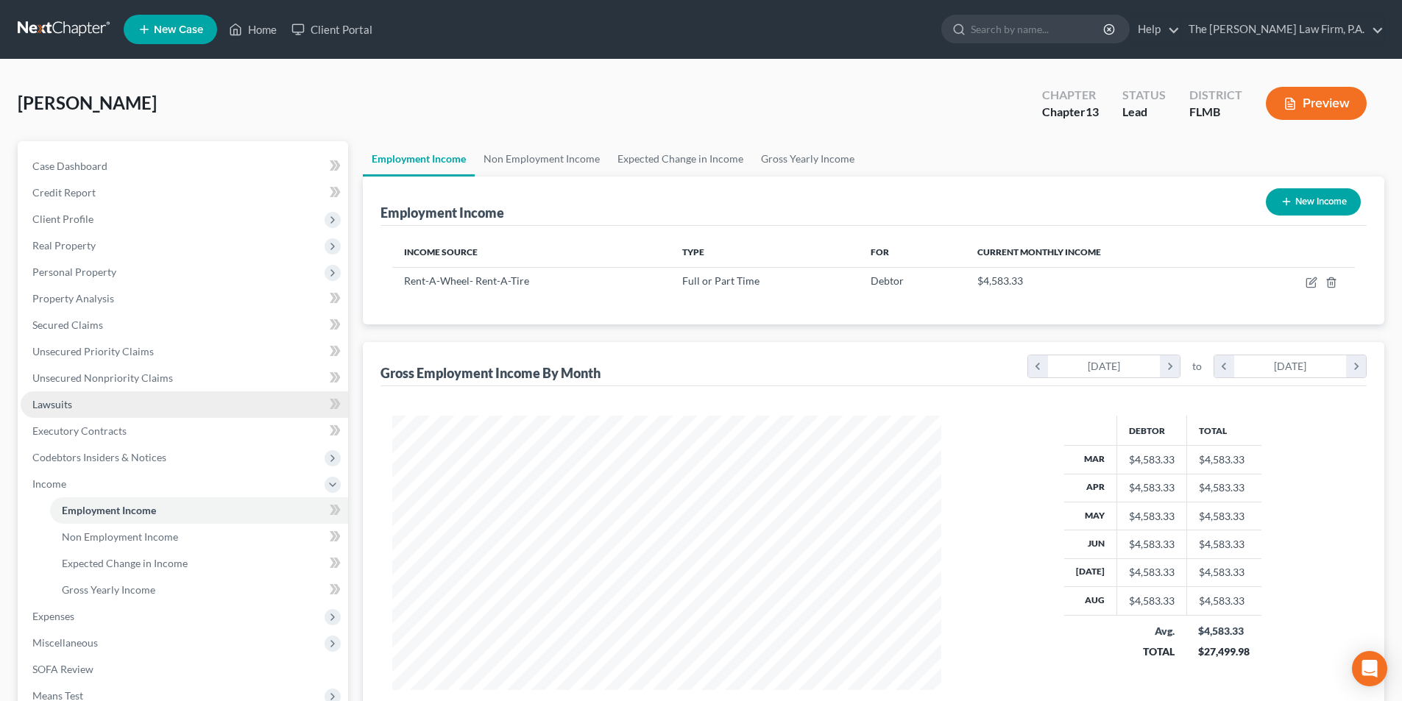
click at [66, 400] on span "Lawsuits" at bounding box center [52, 404] width 40 height 13
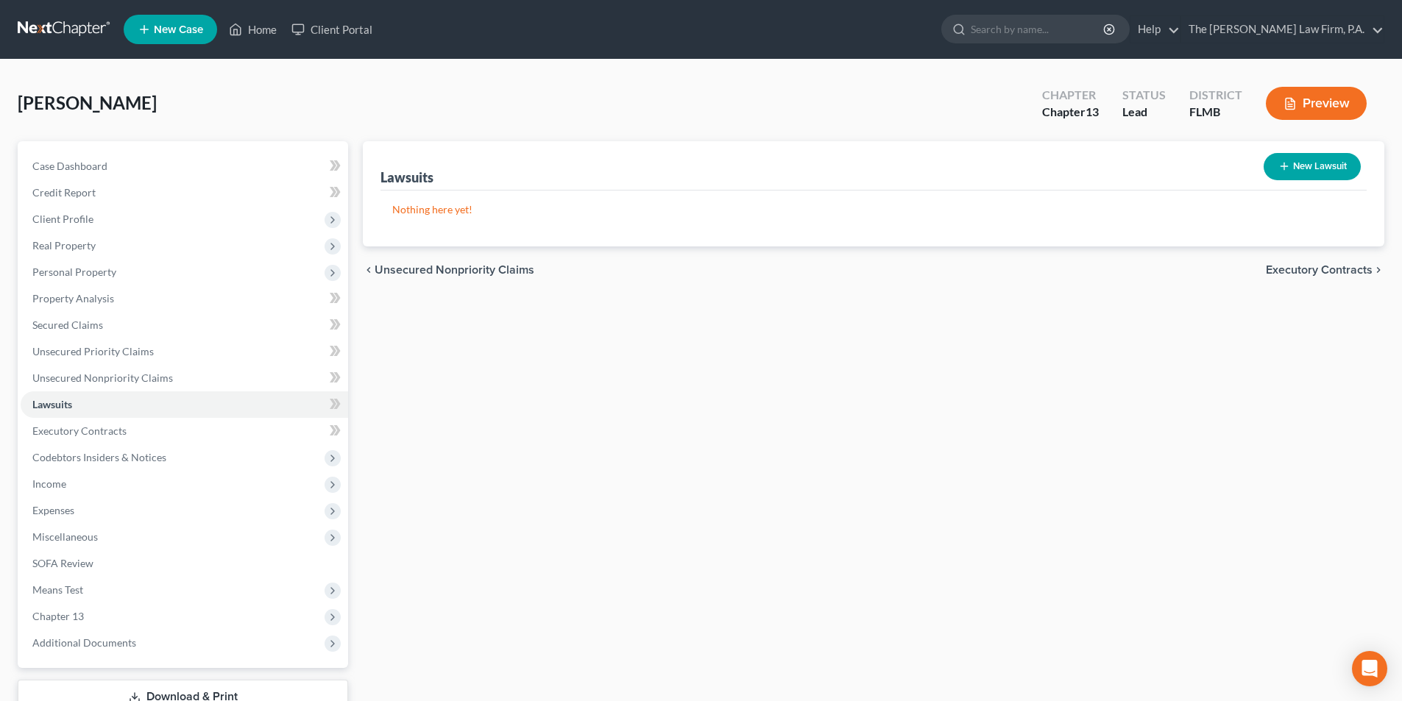
click at [1315, 174] on button "New Lawsuit" at bounding box center [1312, 166] width 97 height 27
select select "0"
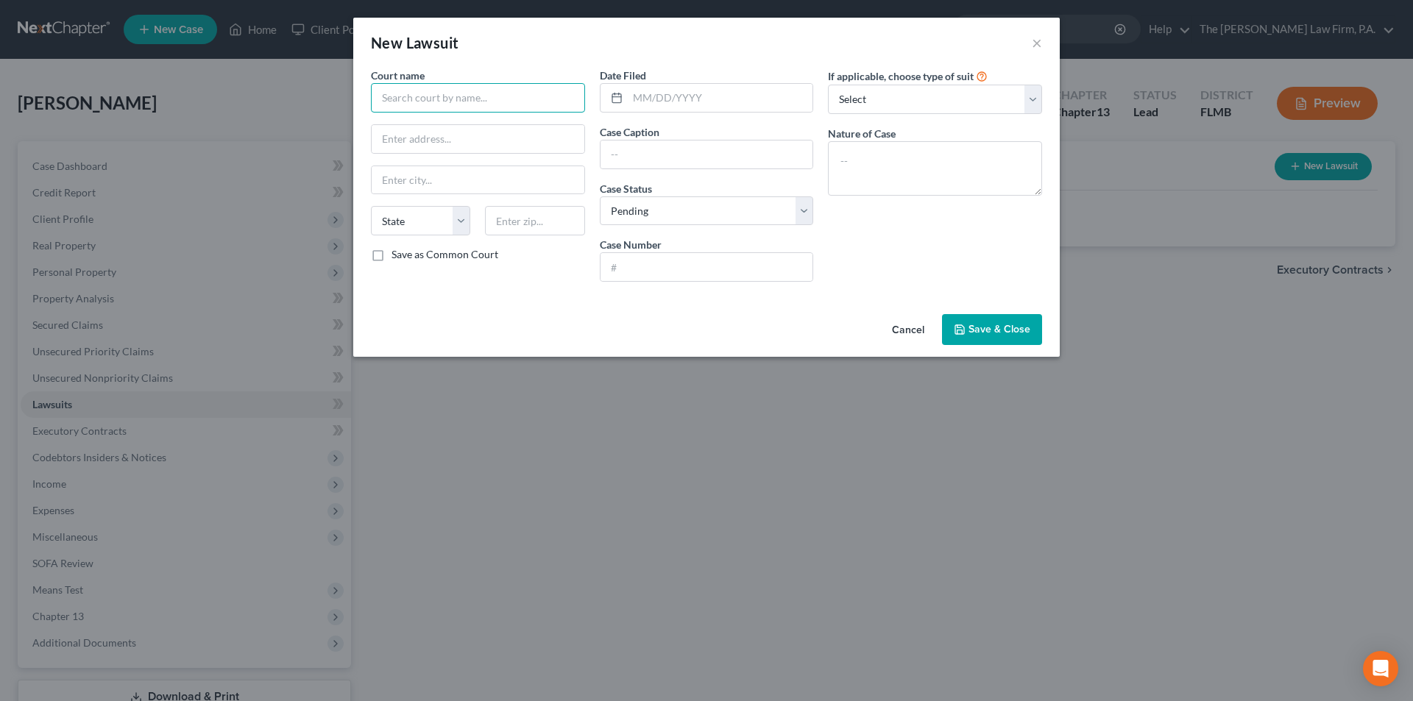
click at [431, 99] on input "text" at bounding box center [478, 97] width 214 height 29
type input "Circuit Court - [GEOGRAPHIC_DATA], [GEOGRAPHIC_DATA]."
click at [423, 139] on input "text" at bounding box center [478, 139] width 213 height 28
paste input "[STREET_ADDRESS]"
type input "[STREET_ADDRESS]"
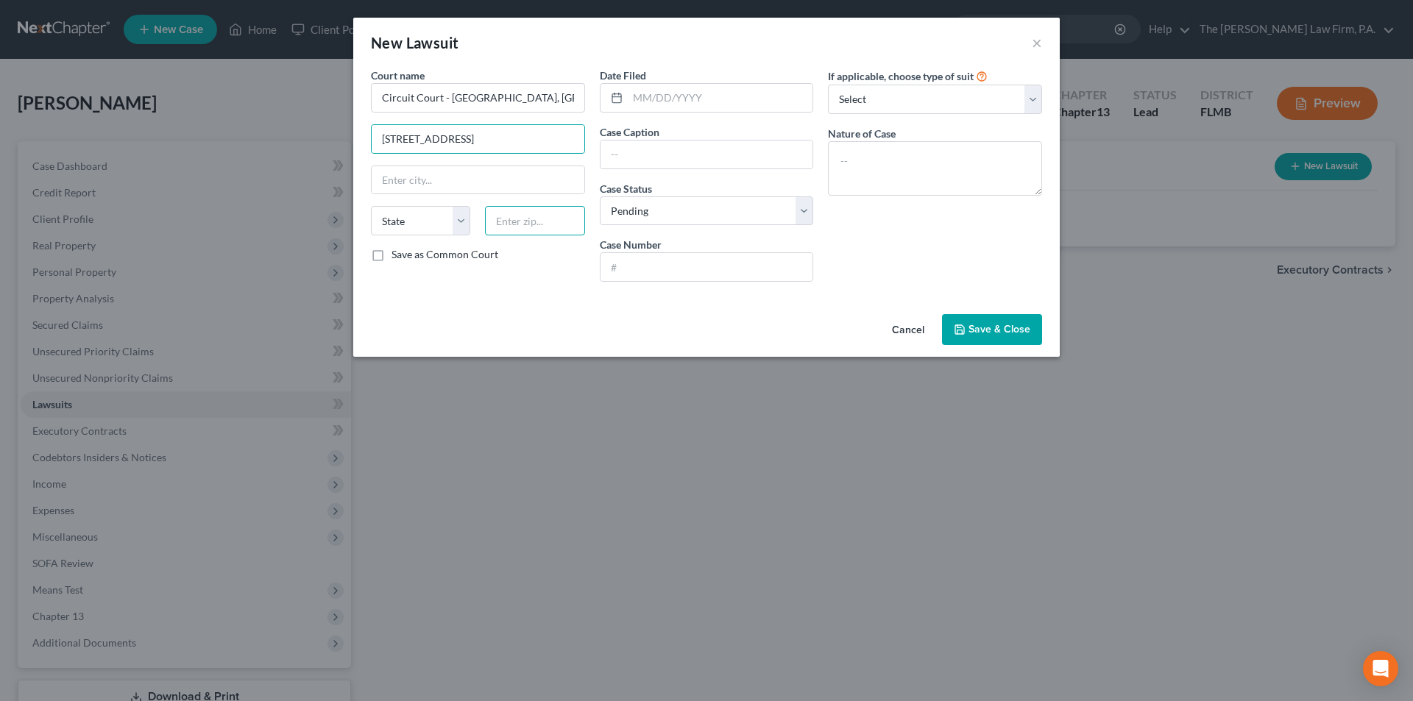
click at [500, 222] on input "text" at bounding box center [534, 220] width 99 height 29
paste input "34654"
type input "34654"
click at [446, 184] on input "text" at bounding box center [478, 180] width 213 height 28
type input "New Port [PERSON_NAME]"
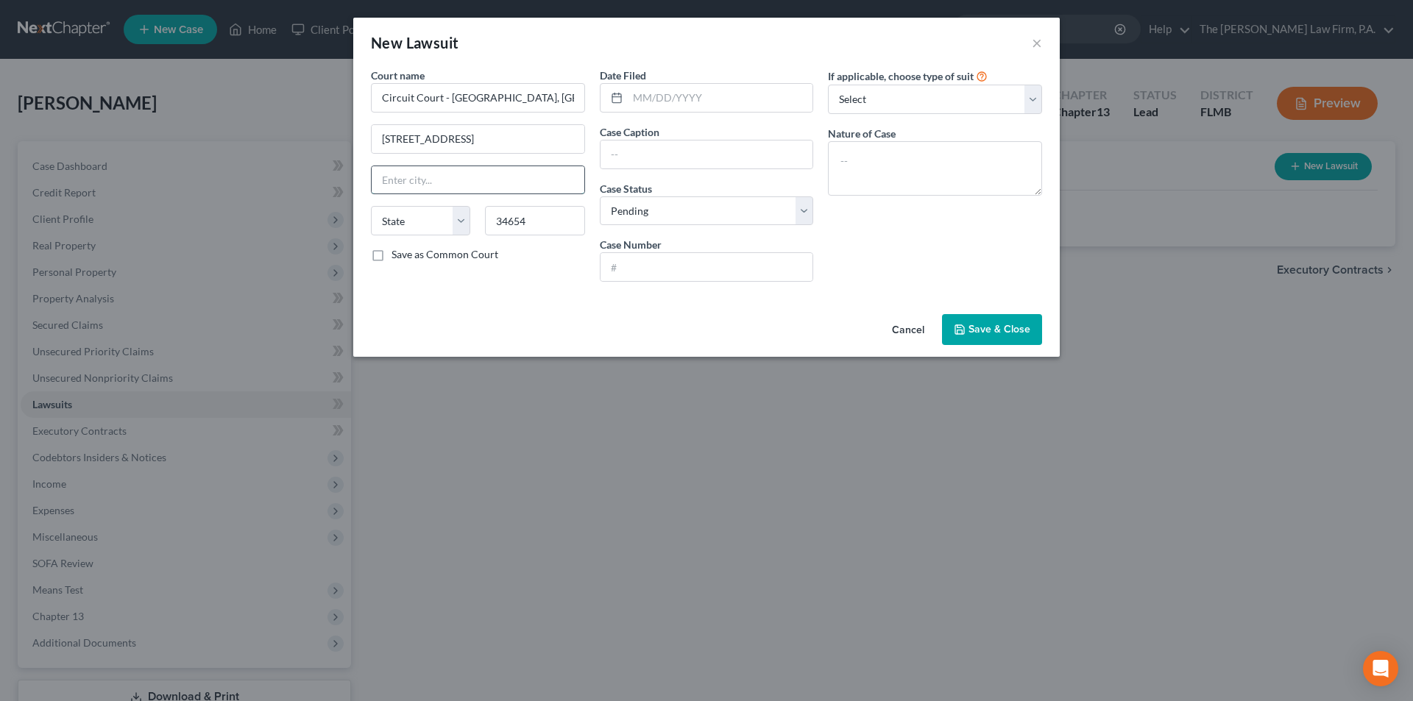
select select "9"
click at [642, 99] on input "text" at bounding box center [720, 98] width 185 height 28
type input "[DATE]"
click at [665, 147] on input "text" at bounding box center [707, 155] width 213 height 28
type input "Pennymac Loan Services, LLC"
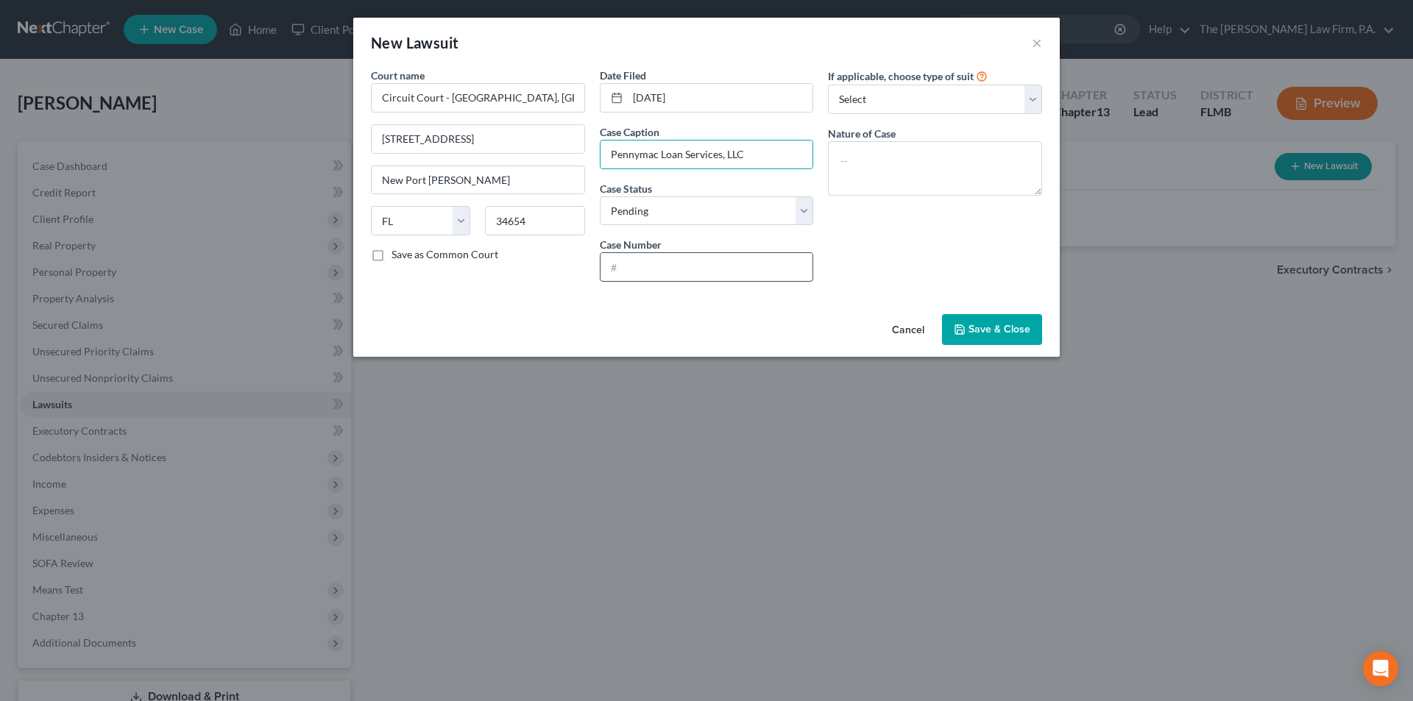
click at [629, 266] on input "text" at bounding box center [707, 267] width 213 height 28
type input "2024-CA-001122"
click at [874, 103] on select "Select Repossession Garnishment Foreclosure Attached, Seized, Or Levied Other" at bounding box center [935, 99] width 214 height 29
select select "2"
click at [828, 85] on select "Select Repossession Garnishment Foreclosure Attached, Seized, Or Levied Other" at bounding box center [935, 99] width 214 height 29
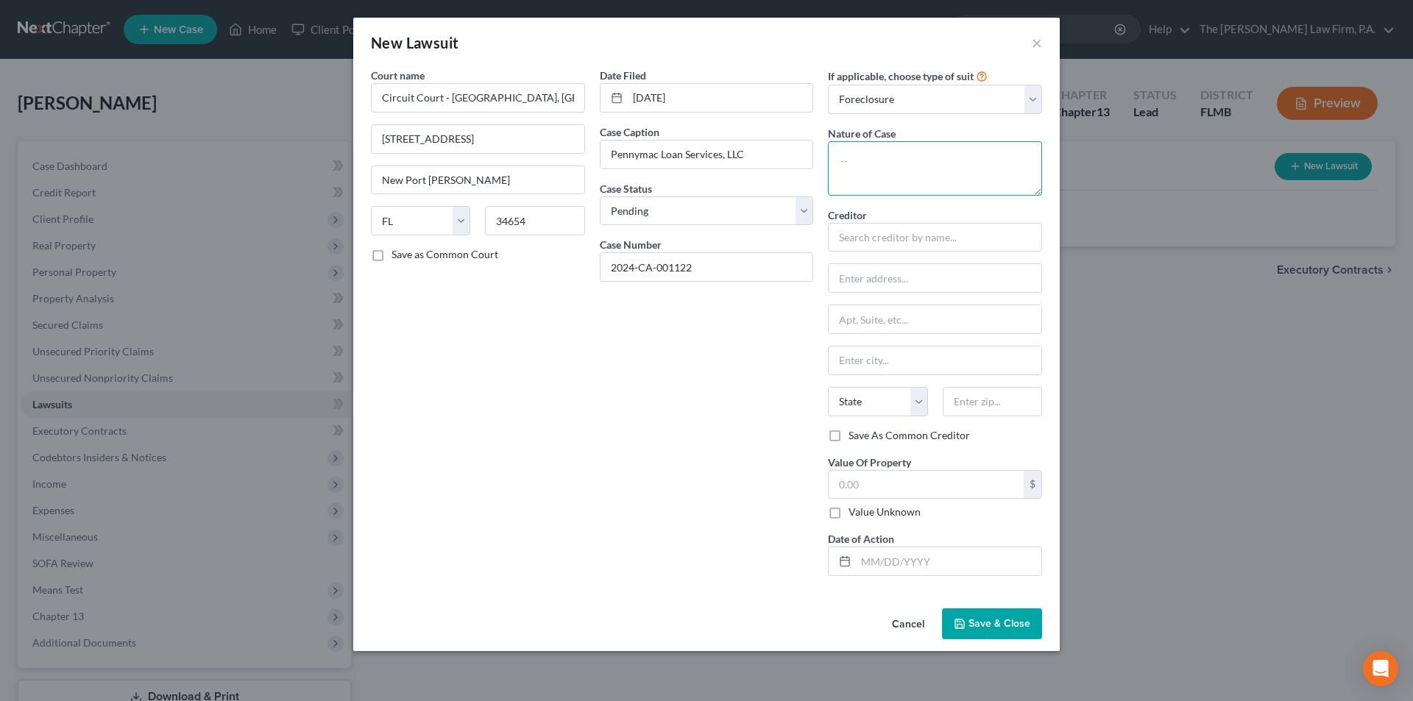
click at [871, 175] on textarea at bounding box center [935, 168] width 214 height 54
type textarea "Mortgage Foreclosure"
click at [872, 238] on input "text" at bounding box center [935, 237] width 214 height 29
type input "Pennymac Loan Services, LLC"
click at [890, 488] on input "text" at bounding box center [926, 485] width 195 height 28
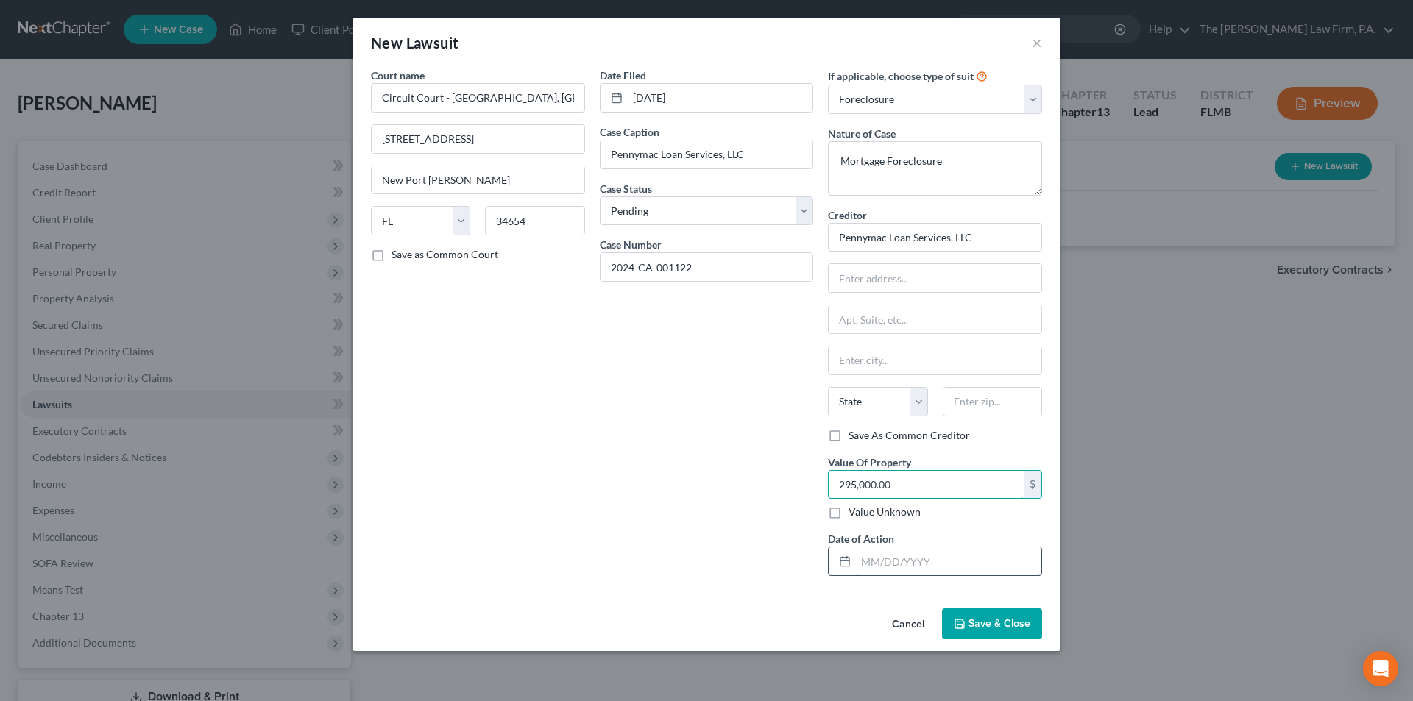
type input "295,000.00"
click at [883, 558] on input "text" at bounding box center [948, 562] width 185 height 28
type input "[DATE]"
click at [766, 497] on div "Date Filed [DATE] Case Caption Pennymac Loan Services, LLC Case Status * Select…" at bounding box center [707, 328] width 229 height 520
click at [855, 275] on input "text" at bounding box center [935, 278] width 213 height 28
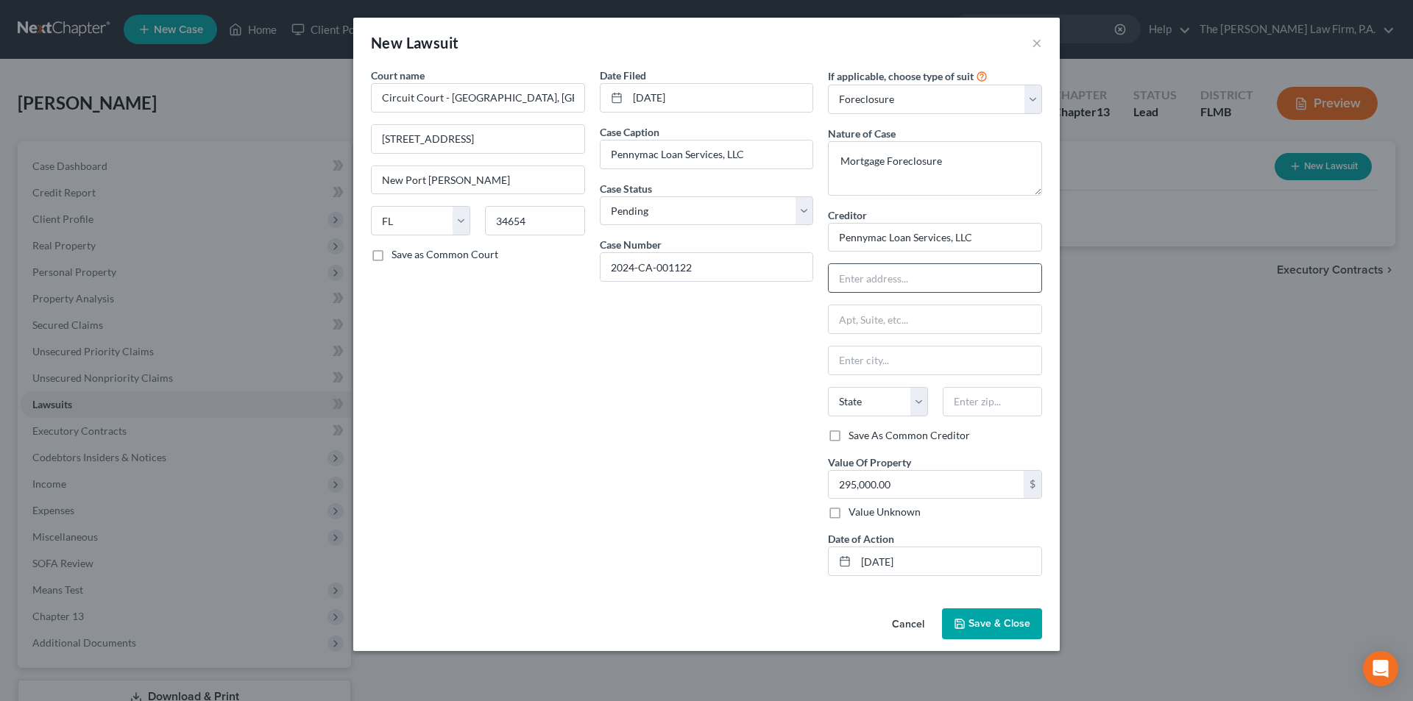
paste input "PO Box 950002"
type input "PO Box 950002"
click at [981, 400] on input "text" at bounding box center [992, 401] width 99 height 29
paste input "76155-9802"
type input "76155-9802"
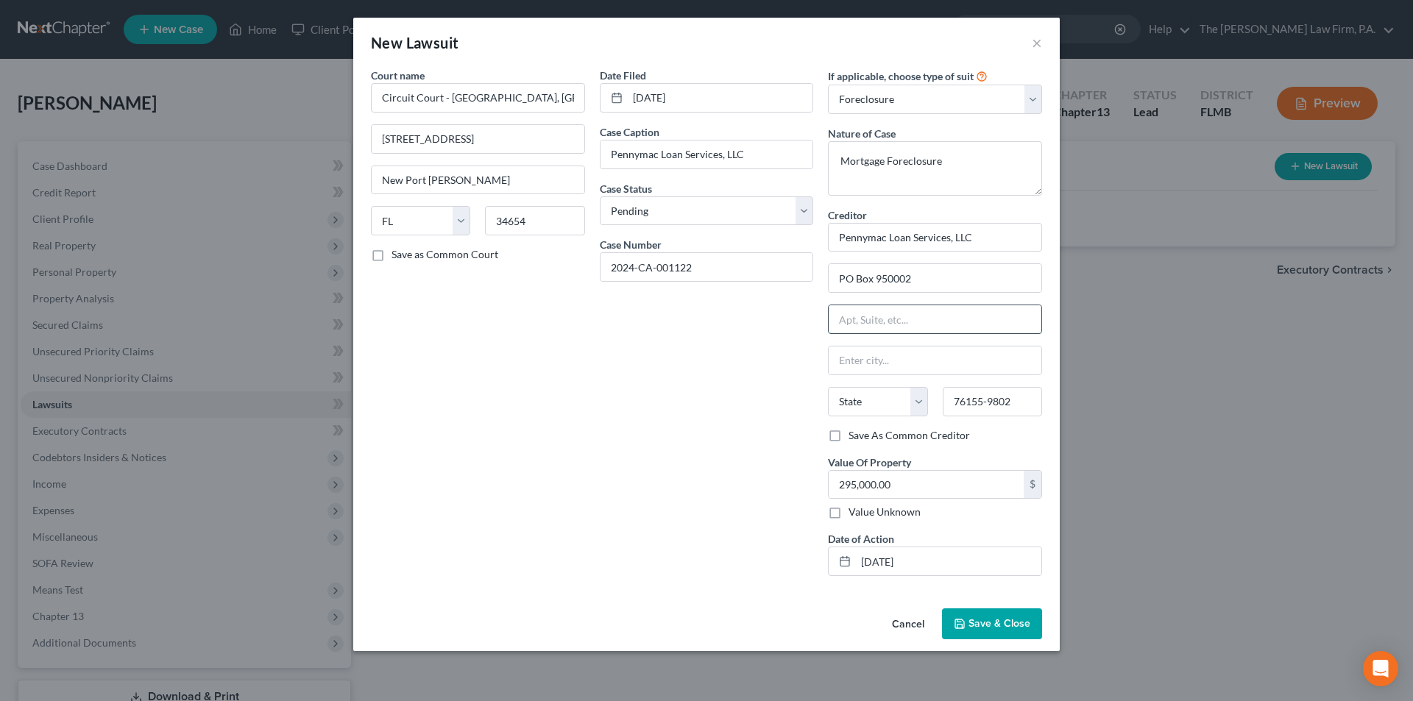
click at [898, 320] on input "text" at bounding box center [935, 319] width 213 height 28
click at [860, 353] on input "text" at bounding box center [935, 361] width 213 height 28
click at [863, 361] on input "text" at bounding box center [935, 361] width 213 height 28
type input "[GEOGRAPHIC_DATA]"
select select "45"
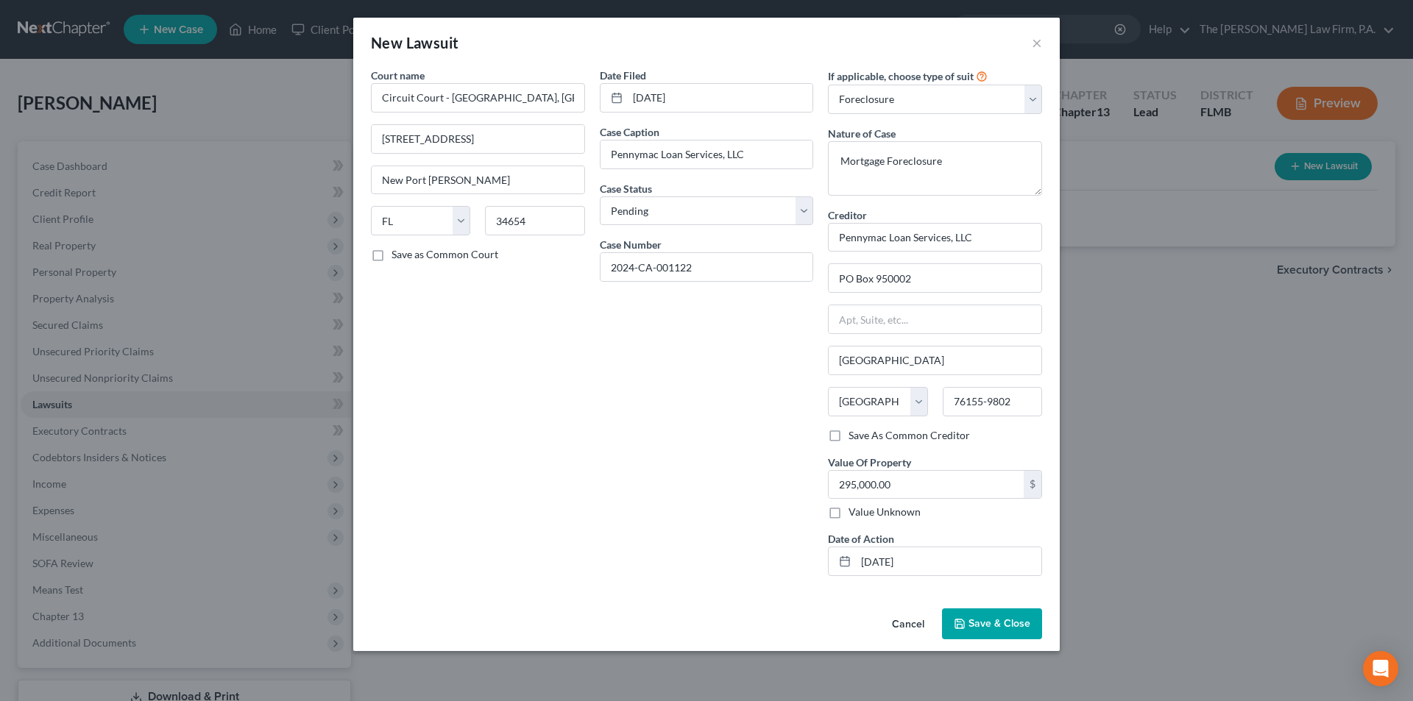
click at [994, 623] on span "Save & Close" at bounding box center [1000, 624] width 62 height 13
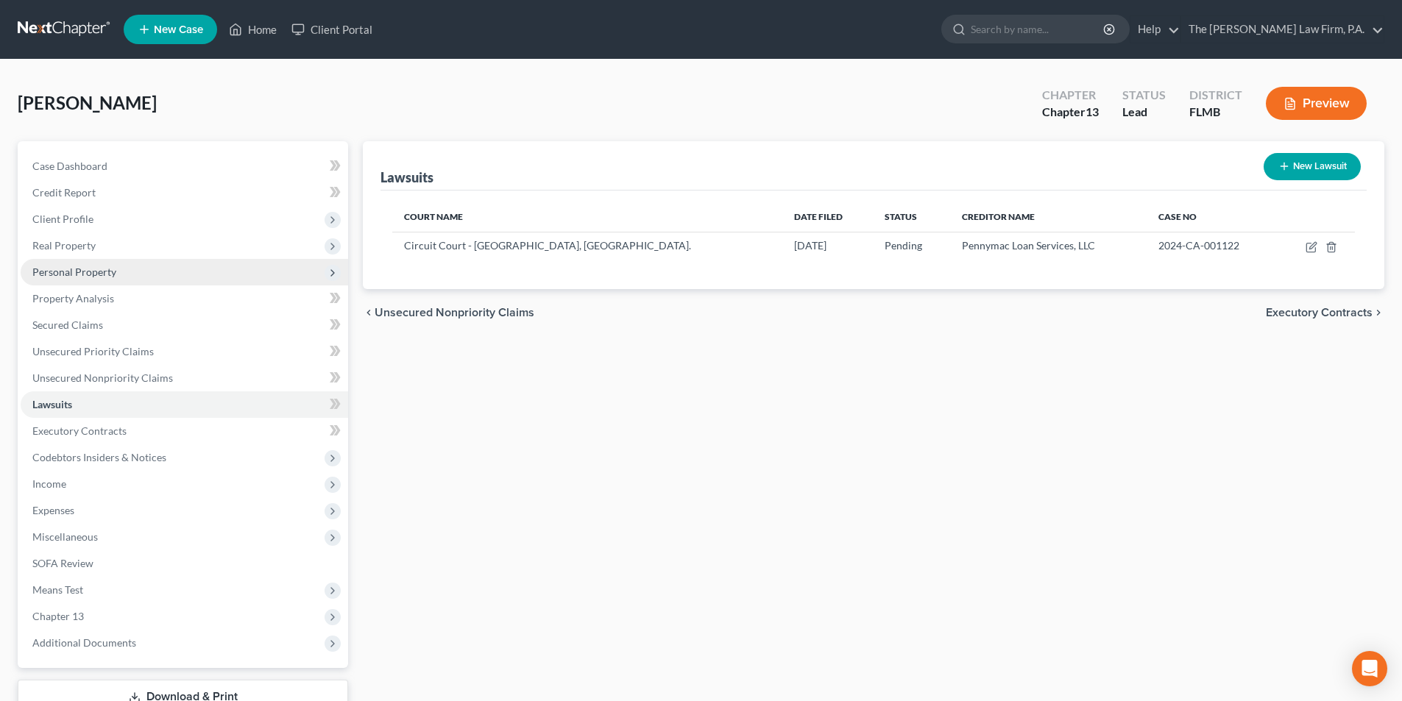
click at [86, 278] on span "Personal Property" at bounding box center [74, 272] width 84 height 13
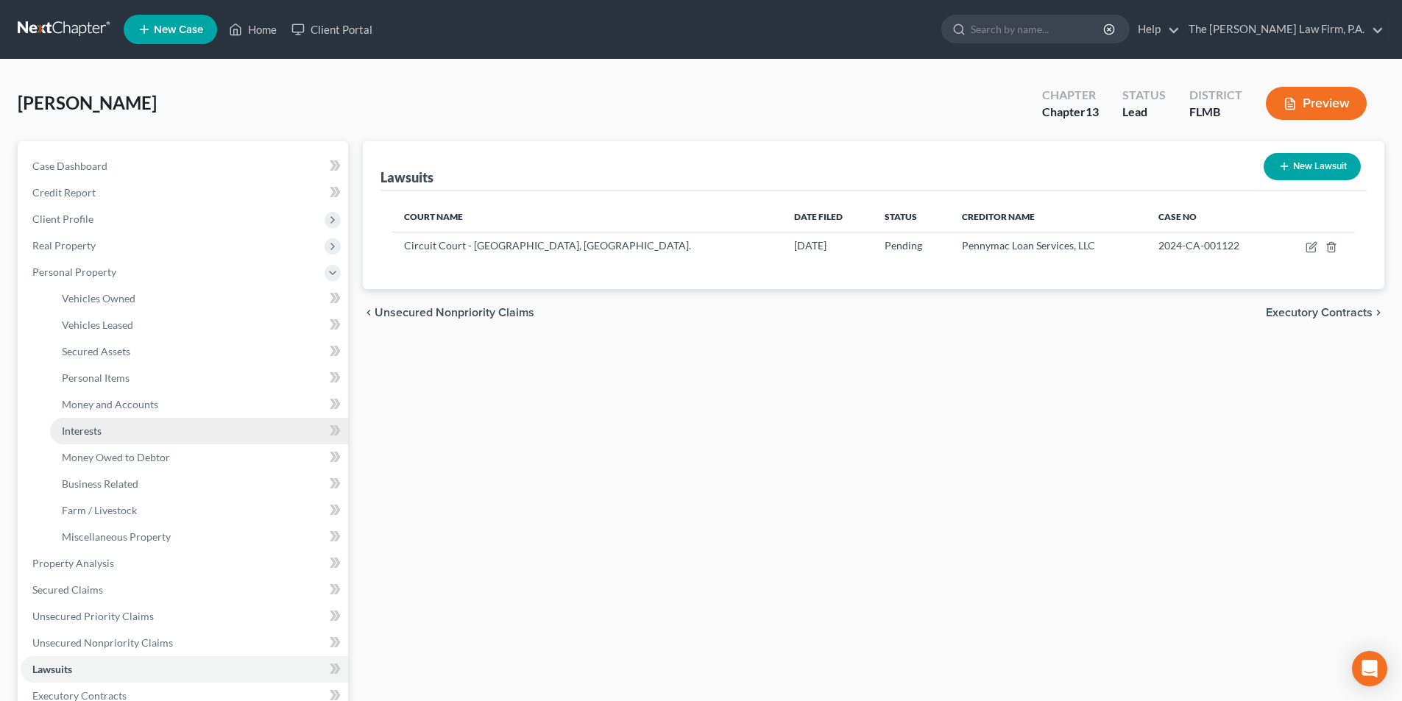
click at [87, 429] on span "Interests" at bounding box center [82, 431] width 40 height 13
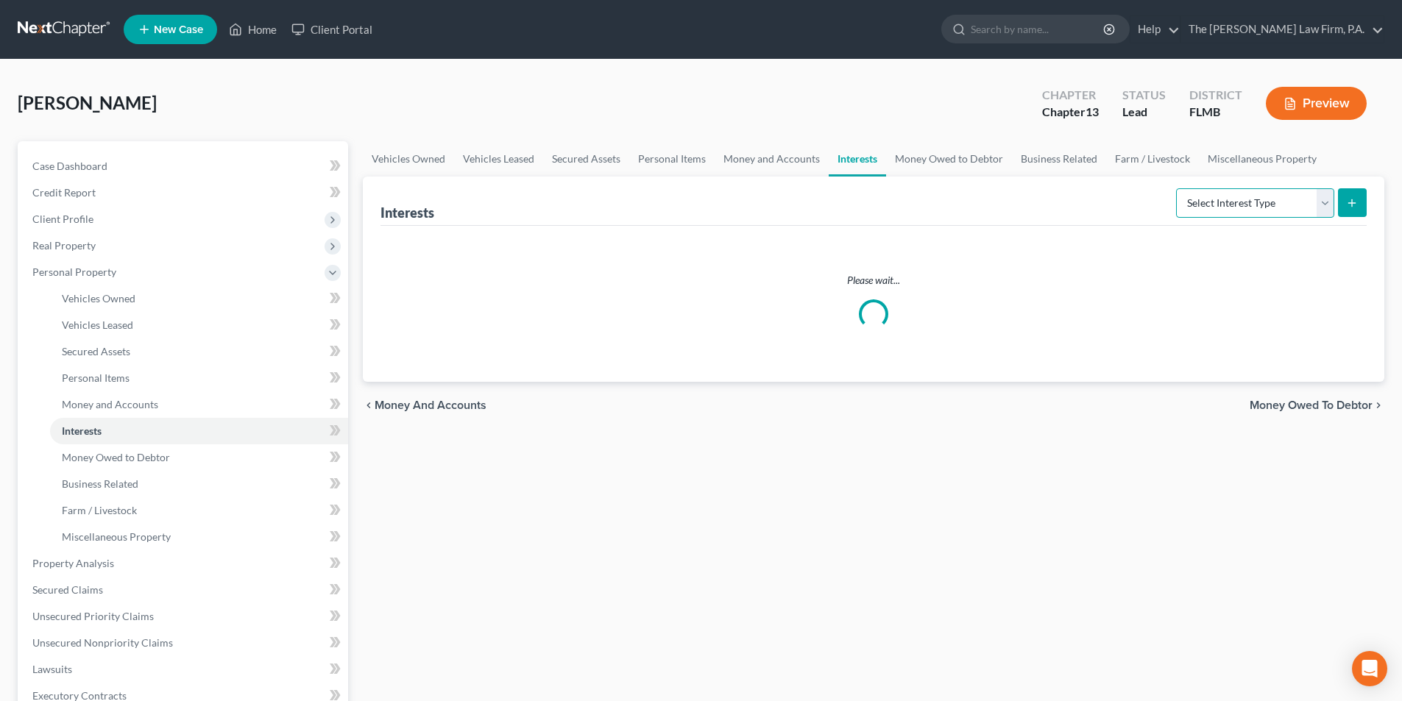
click at [1248, 204] on select "Select Interest Type 401K Annuity Bond Education IRA Government Bond Government…" at bounding box center [1255, 202] width 158 height 29
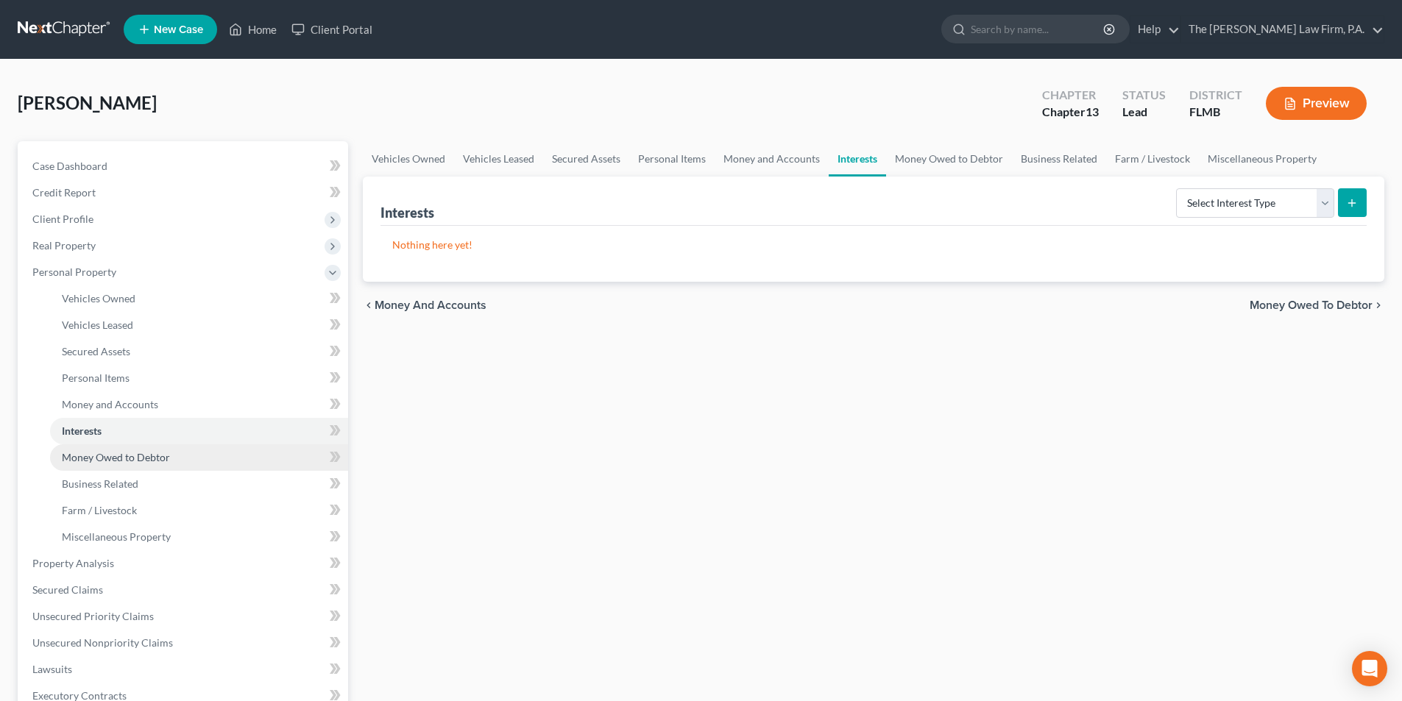
click at [133, 457] on span "Money Owed to Debtor" at bounding box center [116, 457] width 108 height 13
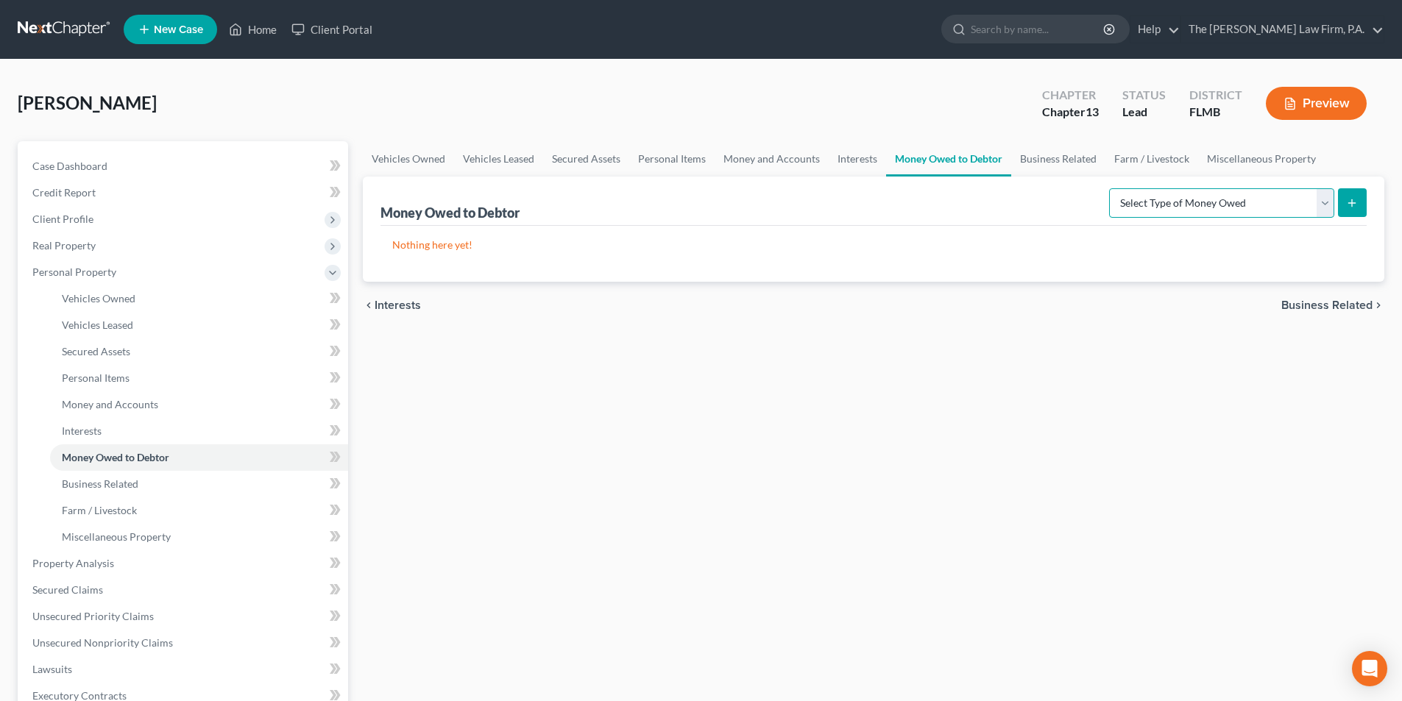
click at [1234, 202] on select "Select Type of Money Owed Accounts Receivable Alimony Child Support Claims Agai…" at bounding box center [1221, 202] width 225 height 29
select select "claims_against_third_parties"
click at [1111, 188] on select "Select Type of Money Owed Accounts Receivable Alimony Child Support Claims Agai…" at bounding box center [1221, 202] width 225 height 29
click at [1342, 202] on button "submit" at bounding box center [1352, 202] width 29 height 29
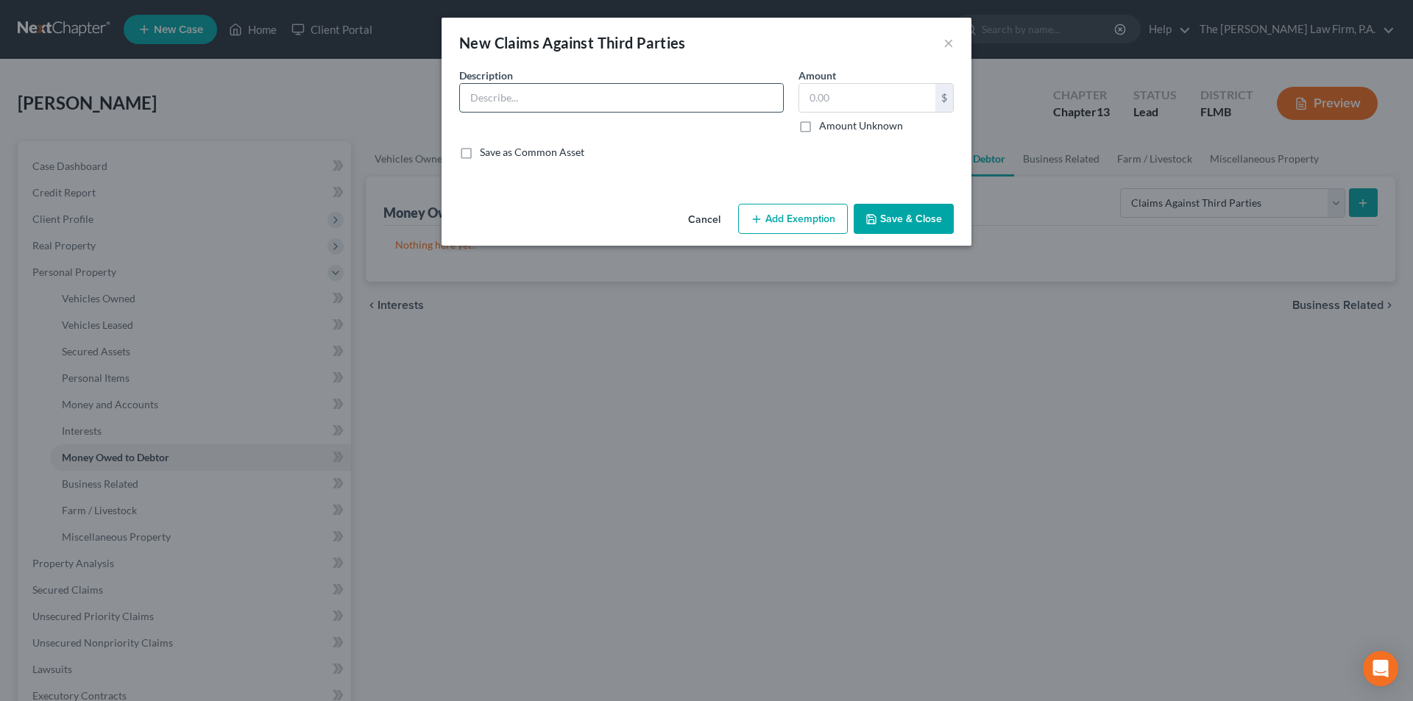
click at [538, 108] on input "text" at bounding box center [621, 98] width 323 height 28
type input "Claim for vehicle value against FCA LLC, Fiat Chrysler America and all related …"
click at [819, 124] on label "Amount Unknown" at bounding box center [861, 126] width 84 height 15
click at [825, 124] on input "Amount Unknown" at bounding box center [830, 124] width 10 height 10
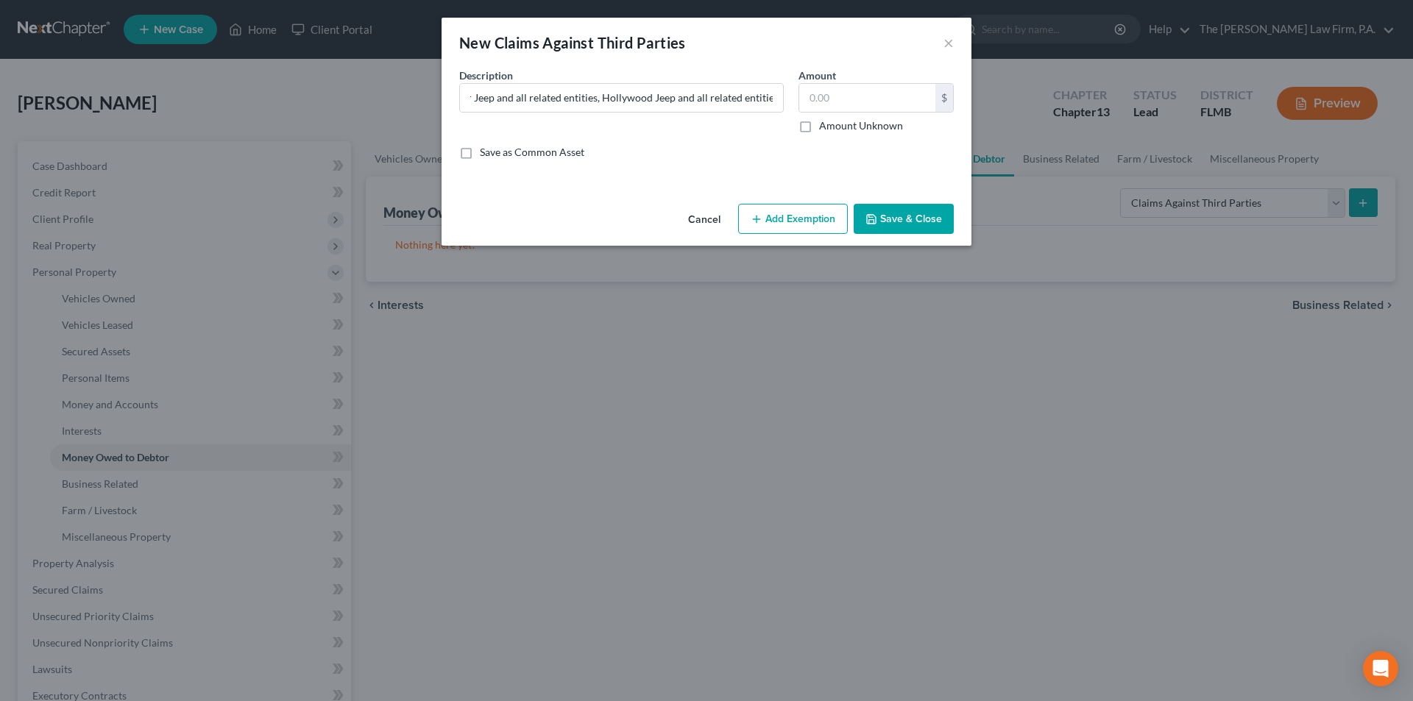
checkbox input "true"
type input "0.00"
click at [912, 216] on button "Save & Close" at bounding box center [904, 219] width 100 height 31
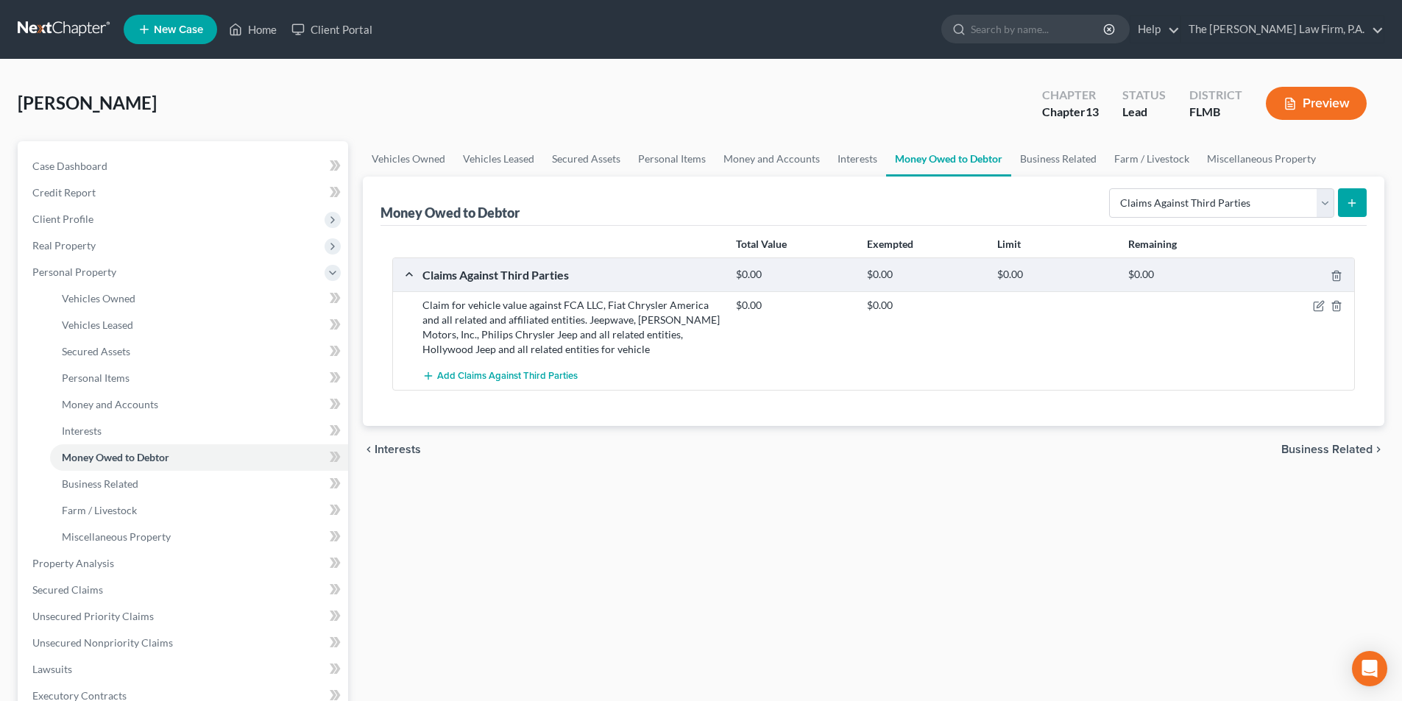
click at [1359, 206] on button "submit" at bounding box center [1352, 202] width 29 height 29
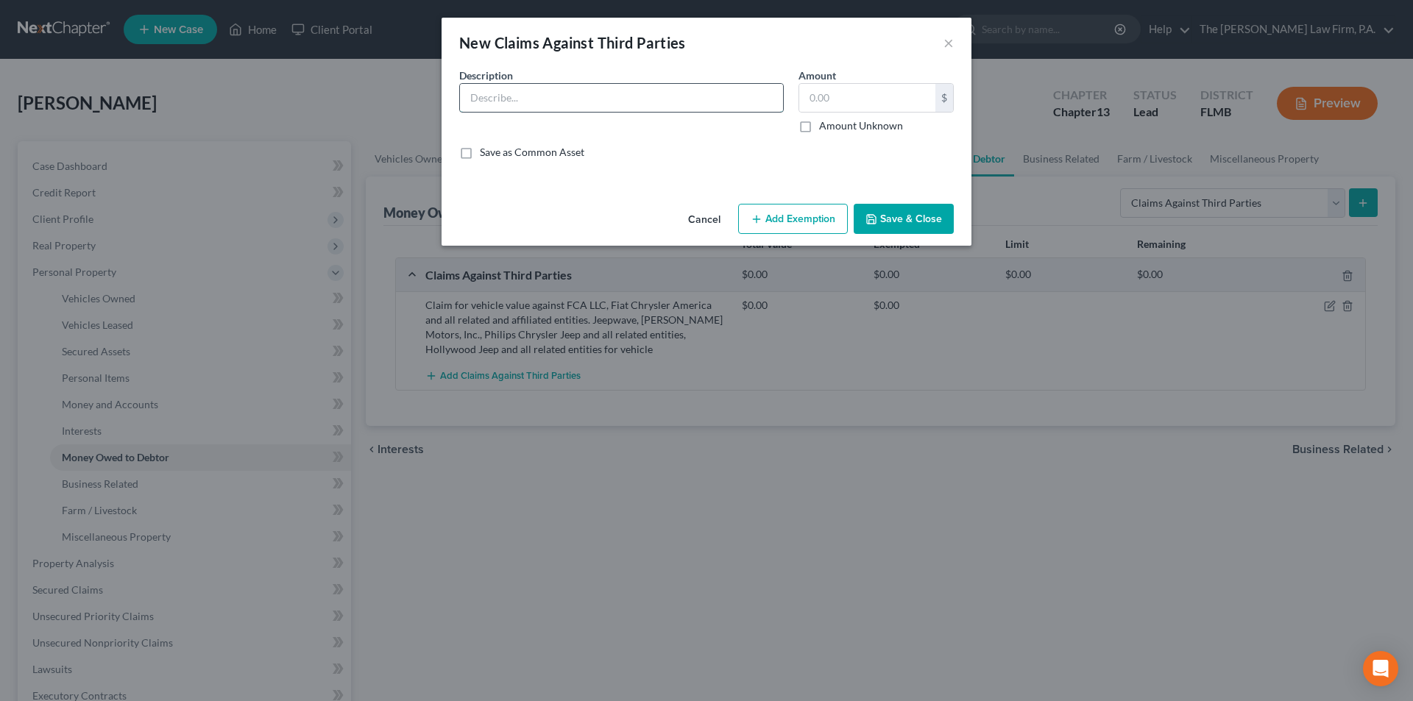
click at [552, 91] on input "text" at bounding box center [621, 98] width 323 height 28
click at [519, 104] on input "Claims against [PERSON_NAME], [PERSON_NAME] [PERSON_NAME], [PERSON_NAME], [PERS…" at bounding box center [621, 98] width 323 height 28
click at [634, 98] on input "Claims against [PERSON_NAME], [PERSON_NAME] [PERSON_NAME], [PERSON_NAME], [PERS…" at bounding box center [621, 98] width 323 height 28
drag, startPoint x: 634, startPoint y: 98, endPoint x: 622, endPoint y: 105, distance: 14.5
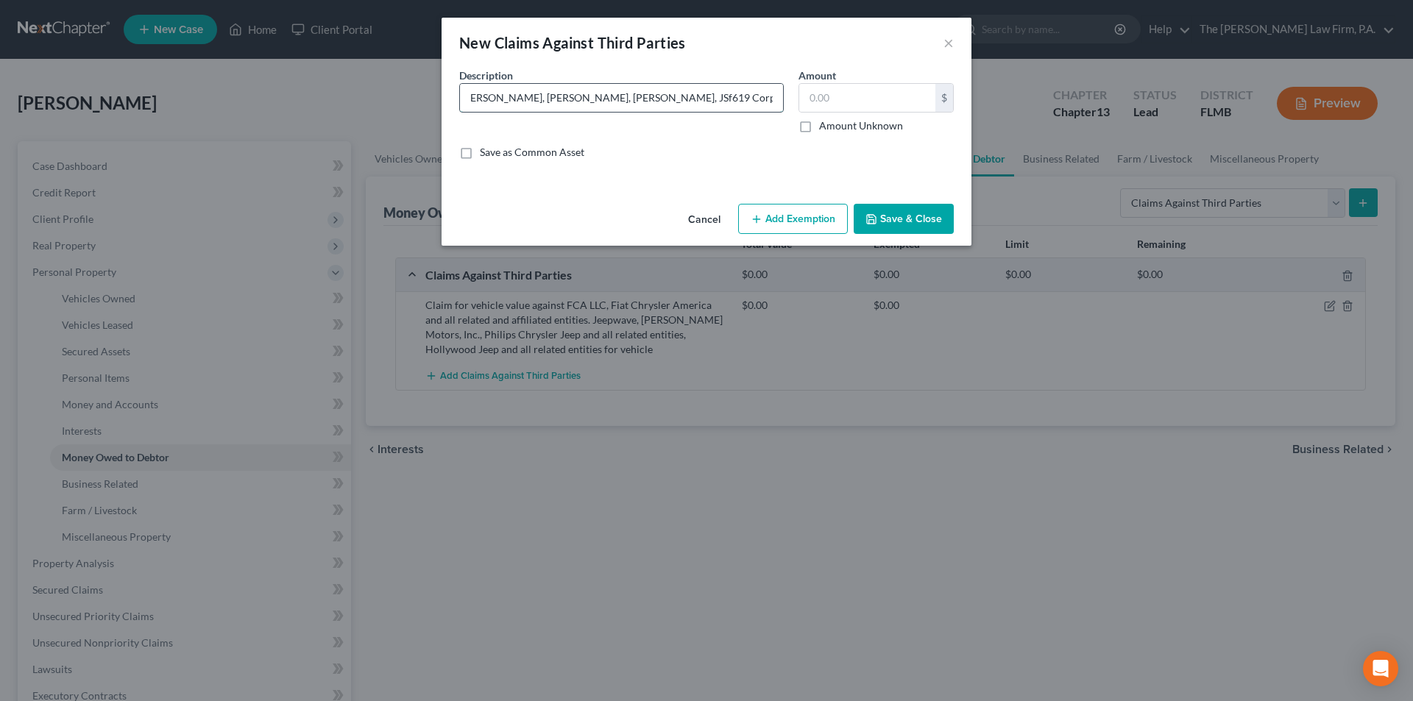
click at [622, 105] on input "Claims against [PERSON_NAME], [PERSON_NAME] [PERSON_NAME], [PERSON_NAME], [PERS…" at bounding box center [621, 98] width 323 height 28
drag, startPoint x: 771, startPoint y: 96, endPoint x: 790, endPoint y: 97, distance: 19.2
click at [771, 95] on input "Claims against [PERSON_NAME], [PERSON_NAME] [PERSON_NAME], [PERSON_NAME], [PERS…" at bounding box center [621, 98] width 323 height 28
type input "Claims against [PERSON_NAME], [PERSON_NAME] [PERSON_NAME], [PERSON_NAME], [PERS…"
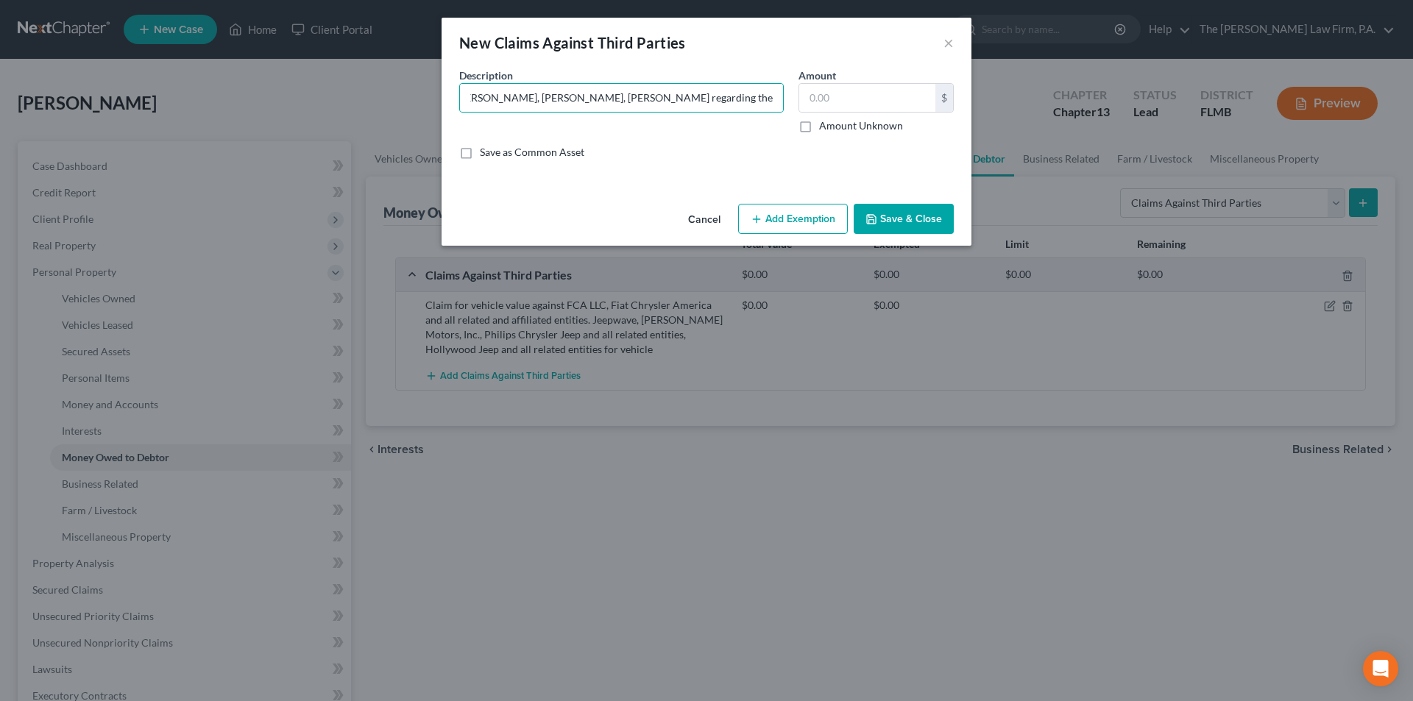
scroll to position [0, 0]
click at [819, 125] on label "Amount Unknown" at bounding box center [861, 126] width 84 height 15
click at [825, 125] on input "Amount Unknown" at bounding box center [830, 124] width 10 height 10
checkbox input "true"
type input "0.00"
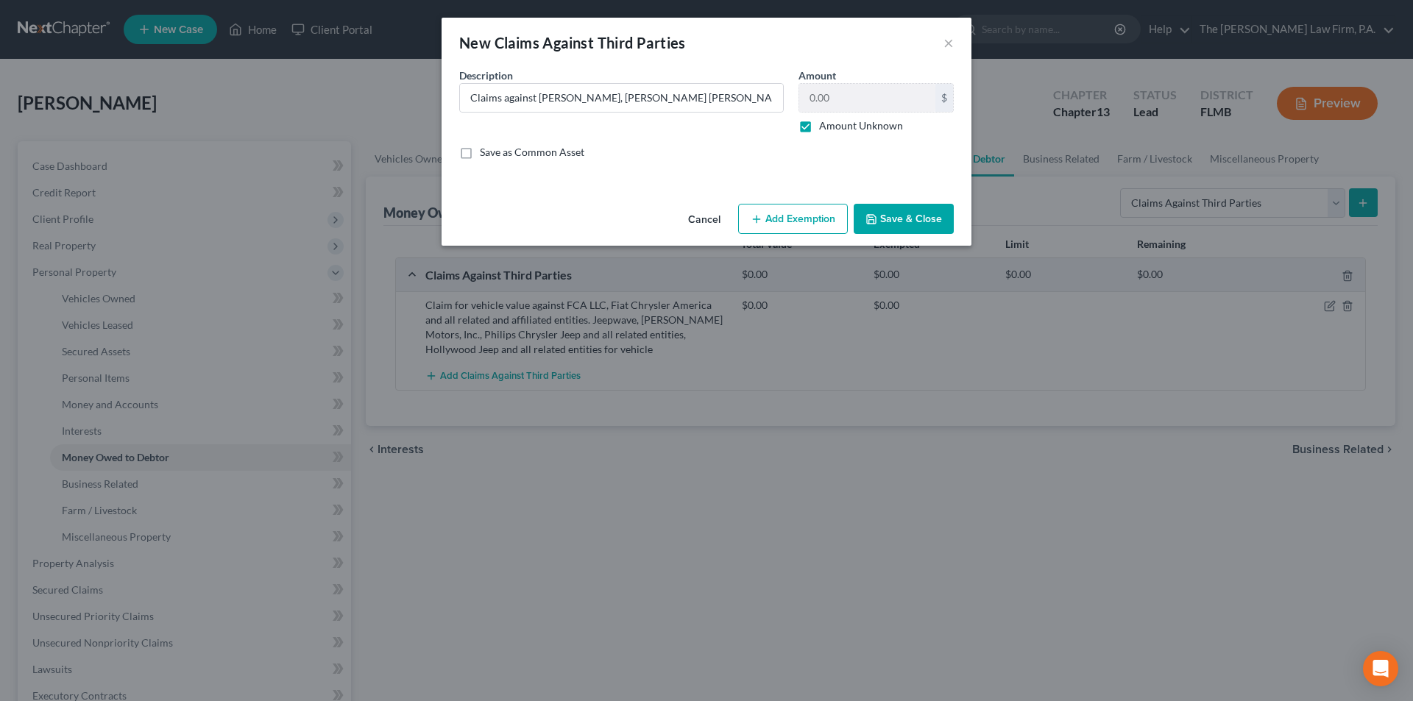
click at [890, 216] on button "Save & Close" at bounding box center [904, 219] width 100 height 31
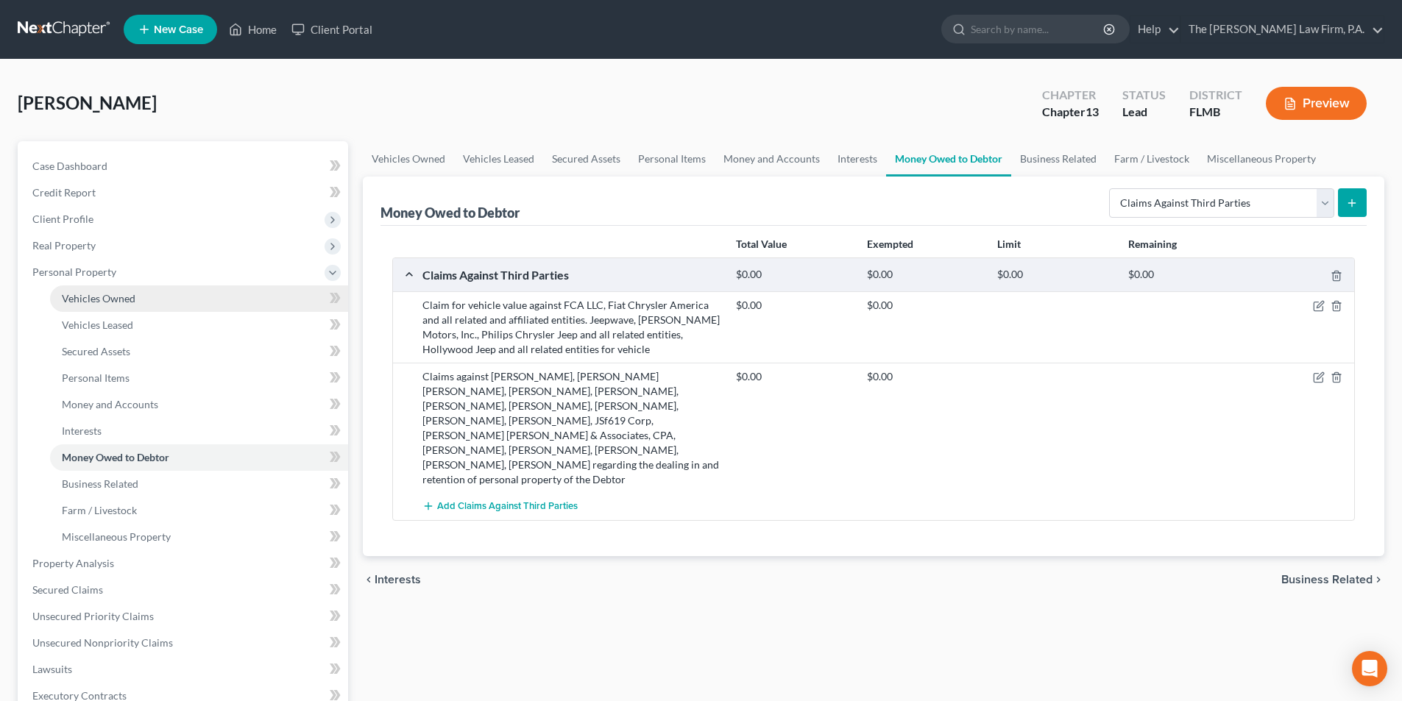
click at [99, 293] on span "Vehicles Owned" at bounding box center [99, 298] width 74 height 13
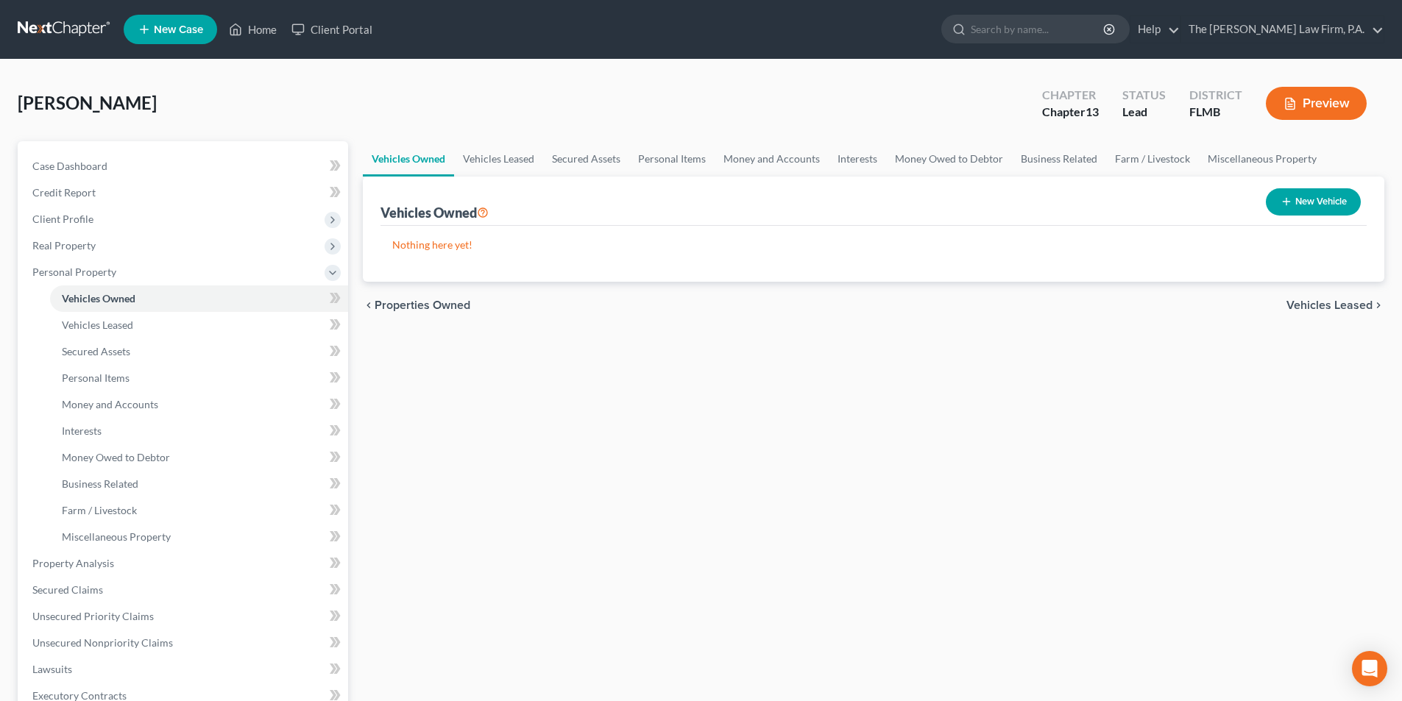
click at [1300, 197] on button "New Vehicle" at bounding box center [1313, 201] width 95 height 27
select select "0"
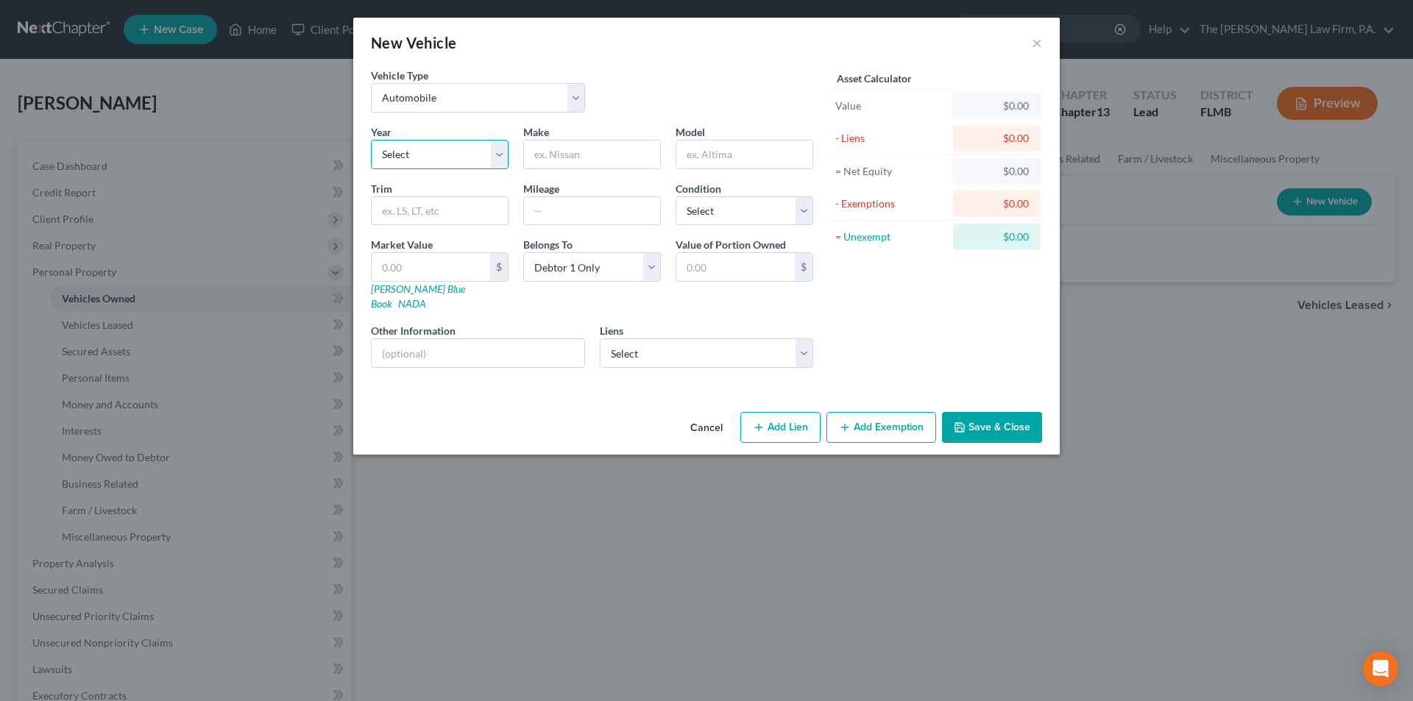
click at [430, 153] on select "Select 2026 2025 2024 2023 2022 2021 2020 2019 2018 2017 2016 2015 2014 2013 20…" at bounding box center [440, 154] width 138 height 29
select select "11"
click at [371, 140] on select "Select 2026 2025 2024 2023 2022 2021 2020 2019 2018 2017 2016 2015 2014 2013 20…" at bounding box center [440, 154] width 138 height 29
click at [574, 167] on input "text" at bounding box center [592, 155] width 136 height 28
type input "Hyundai"
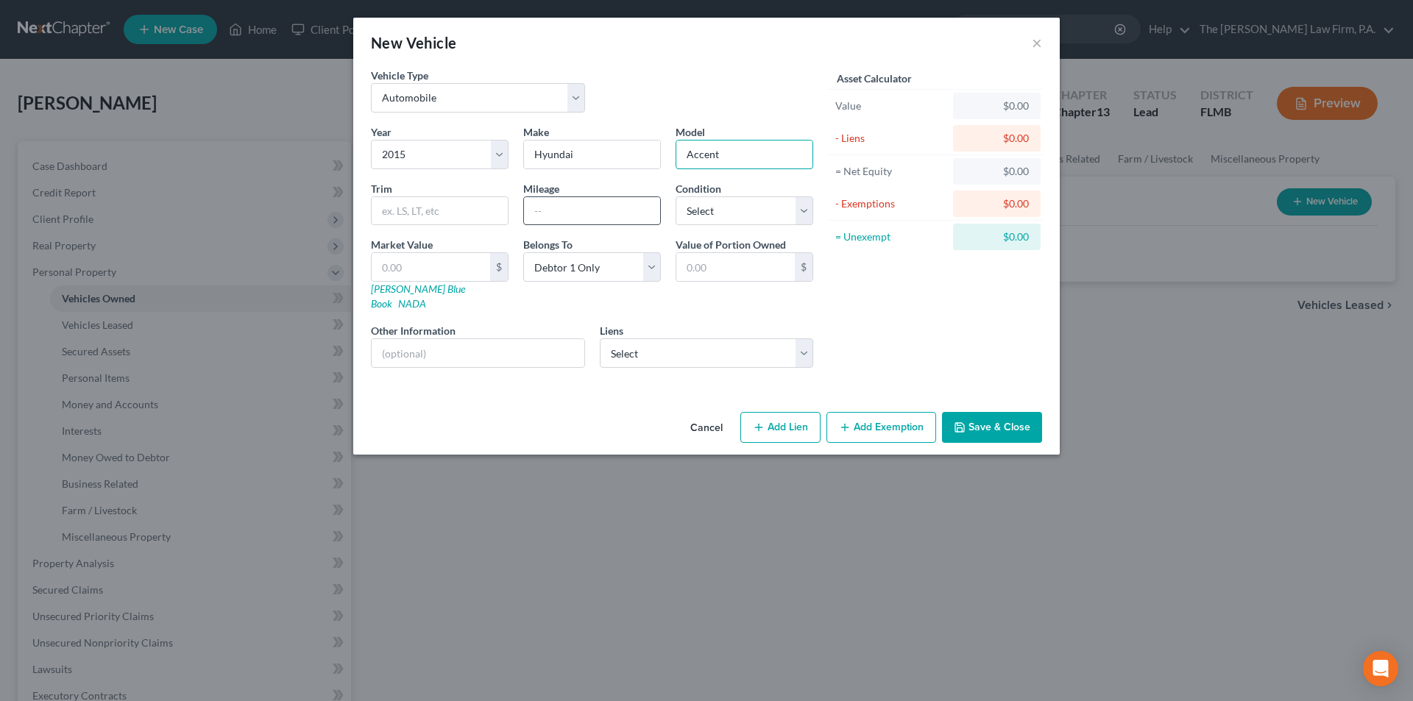
type input "Accent"
click at [579, 216] on input "text" at bounding box center [592, 211] width 136 height 28
click at [715, 217] on select "Select Excellent Very Good Good Fair Poor" at bounding box center [745, 211] width 138 height 29
select select "3"
click at [676, 197] on select "Select Excellent Very Good Good Fair Poor" at bounding box center [745, 211] width 138 height 29
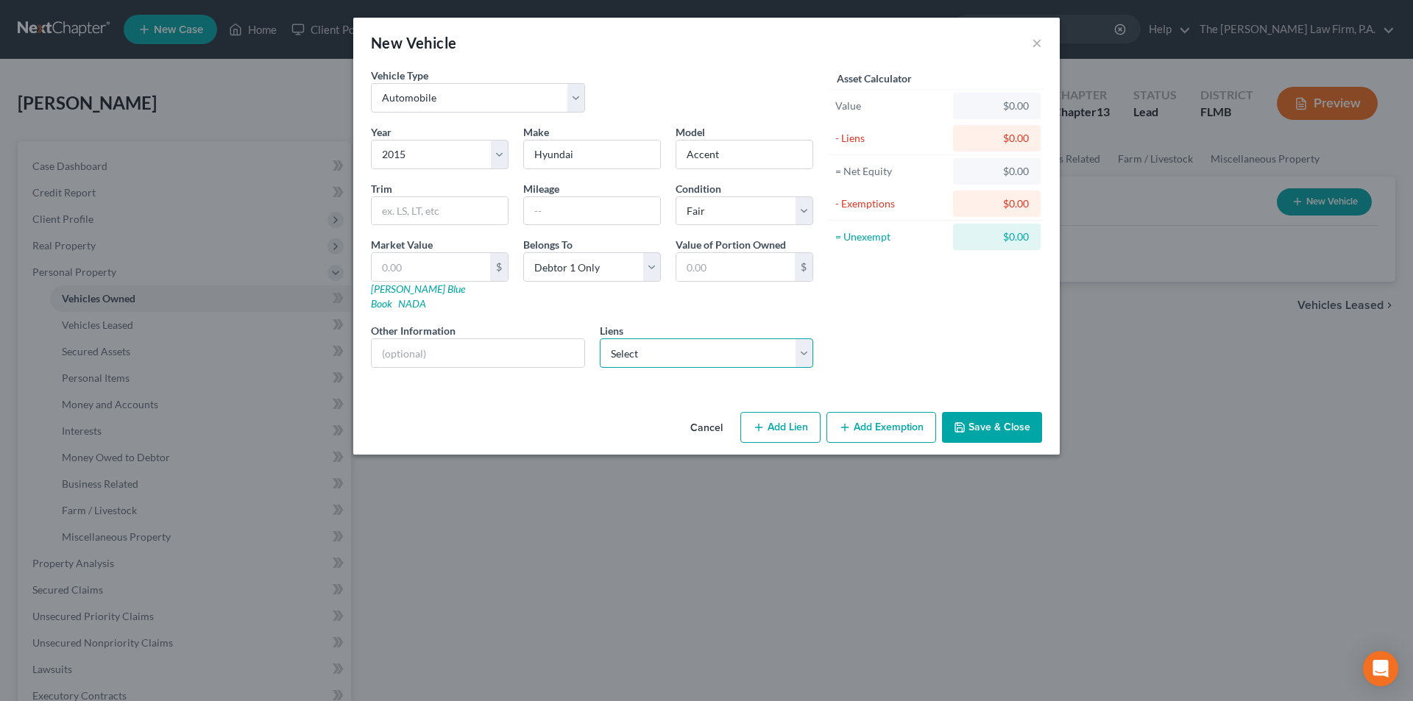
click at [621, 341] on select "Select Santander Bank - $7,603.00 Achieva Credit Union - $2,206.00 Ford Motor C…" at bounding box center [707, 353] width 214 height 29
select select "0"
click at [600, 339] on select "Select Santander Bank - $7,603.00 Achieva Credit Union - $2,206.00 Ford Motor C…" at bounding box center [707, 353] width 214 height 29
select select
select select "45"
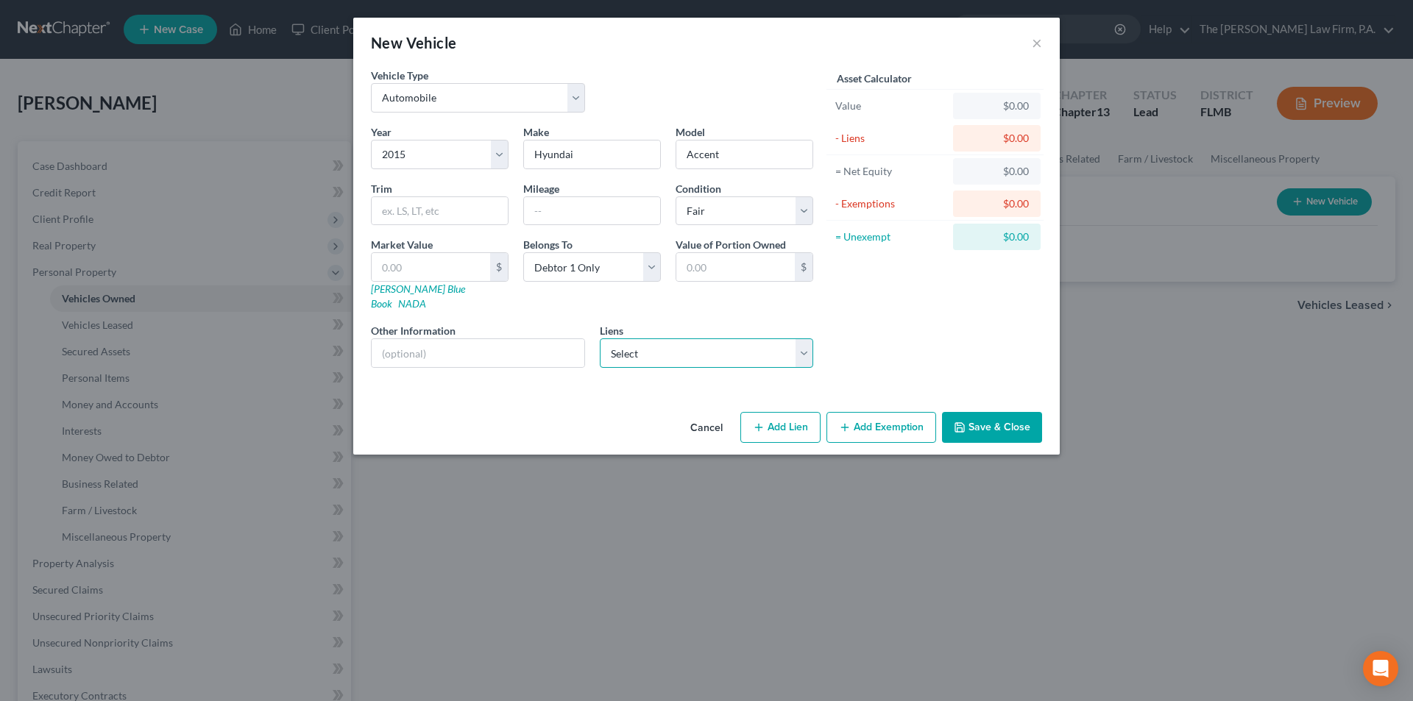
select select "0"
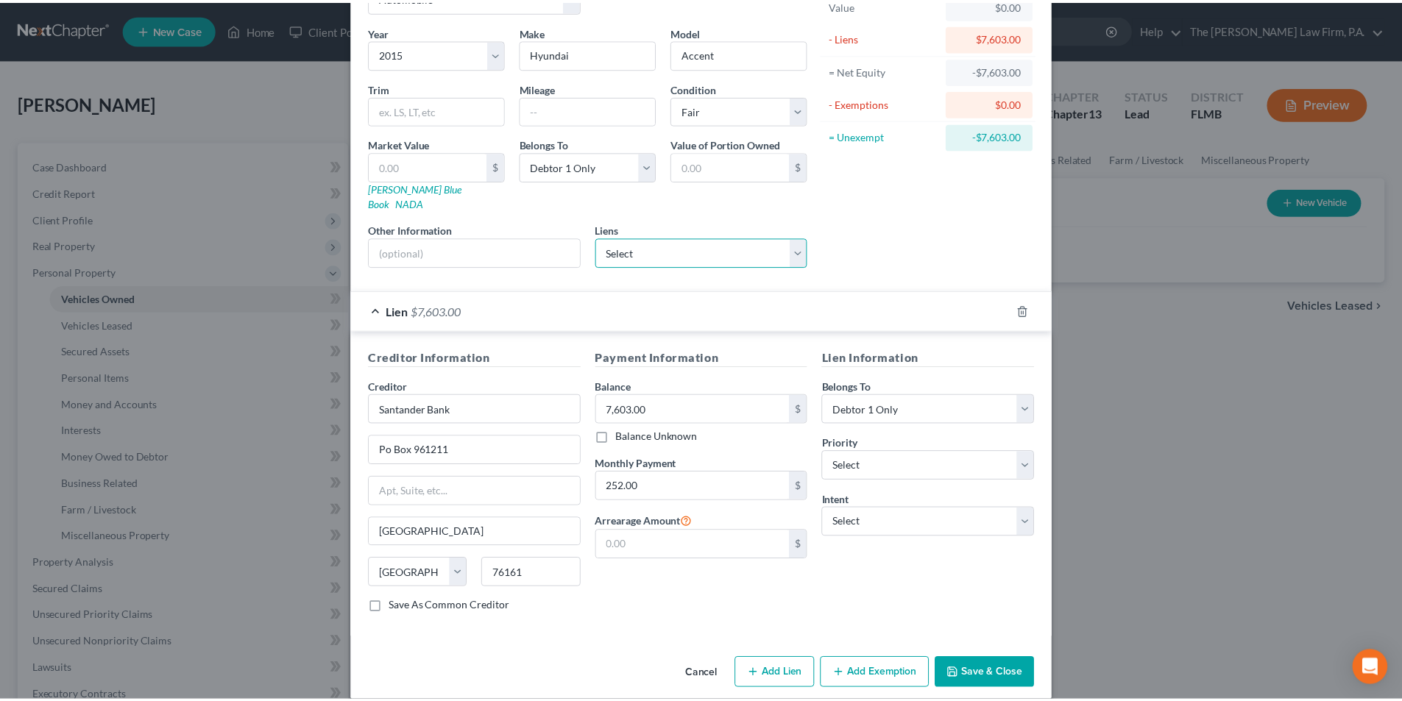
scroll to position [104, 0]
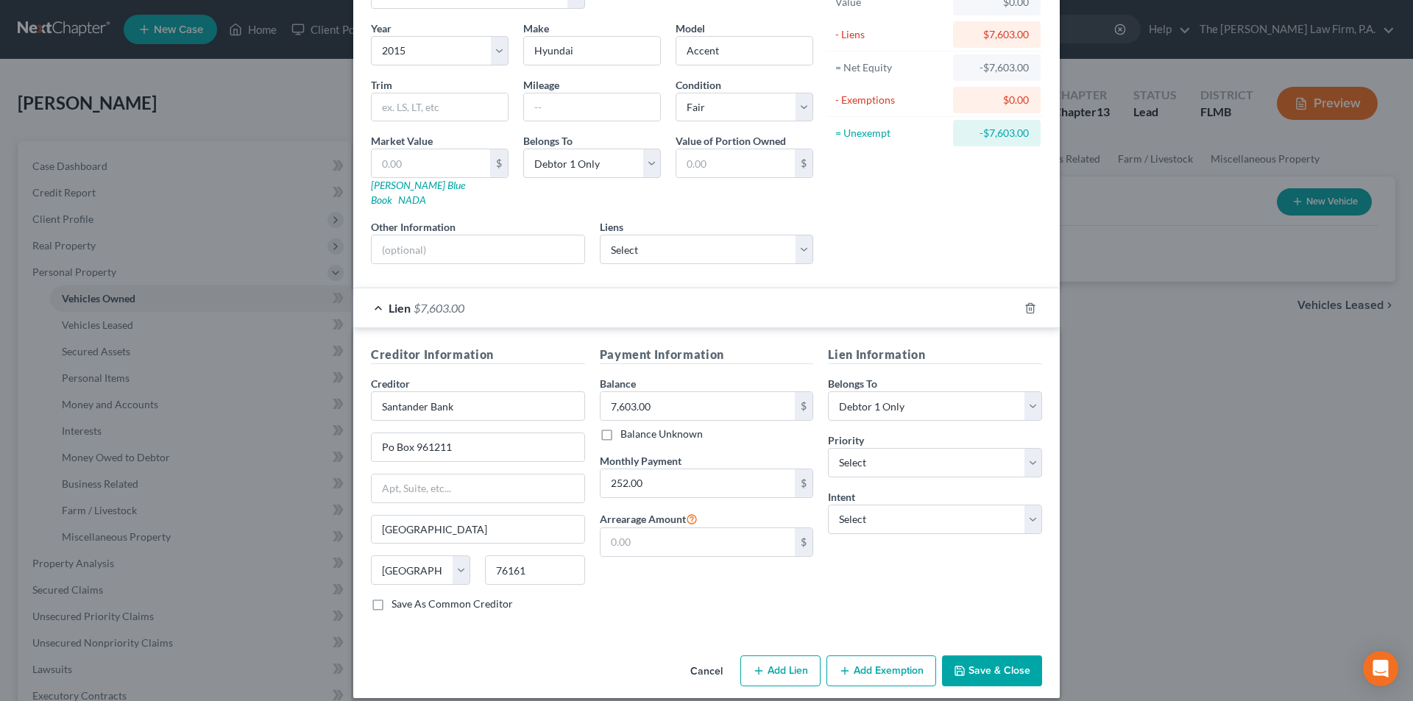
click at [1010, 656] on button "Save & Close" at bounding box center [992, 671] width 100 height 31
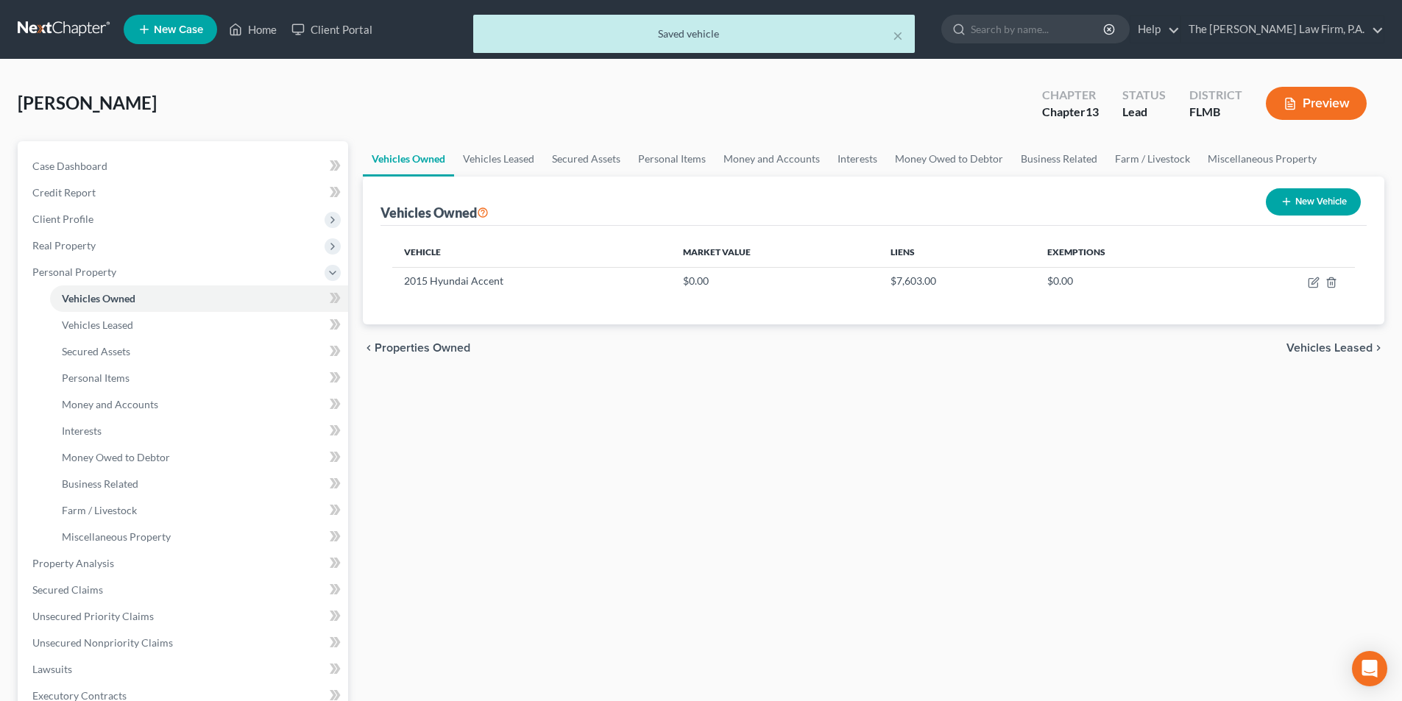
click at [1301, 200] on button "New Vehicle" at bounding box center [1313, 201] width 95 height 27
select select "0"
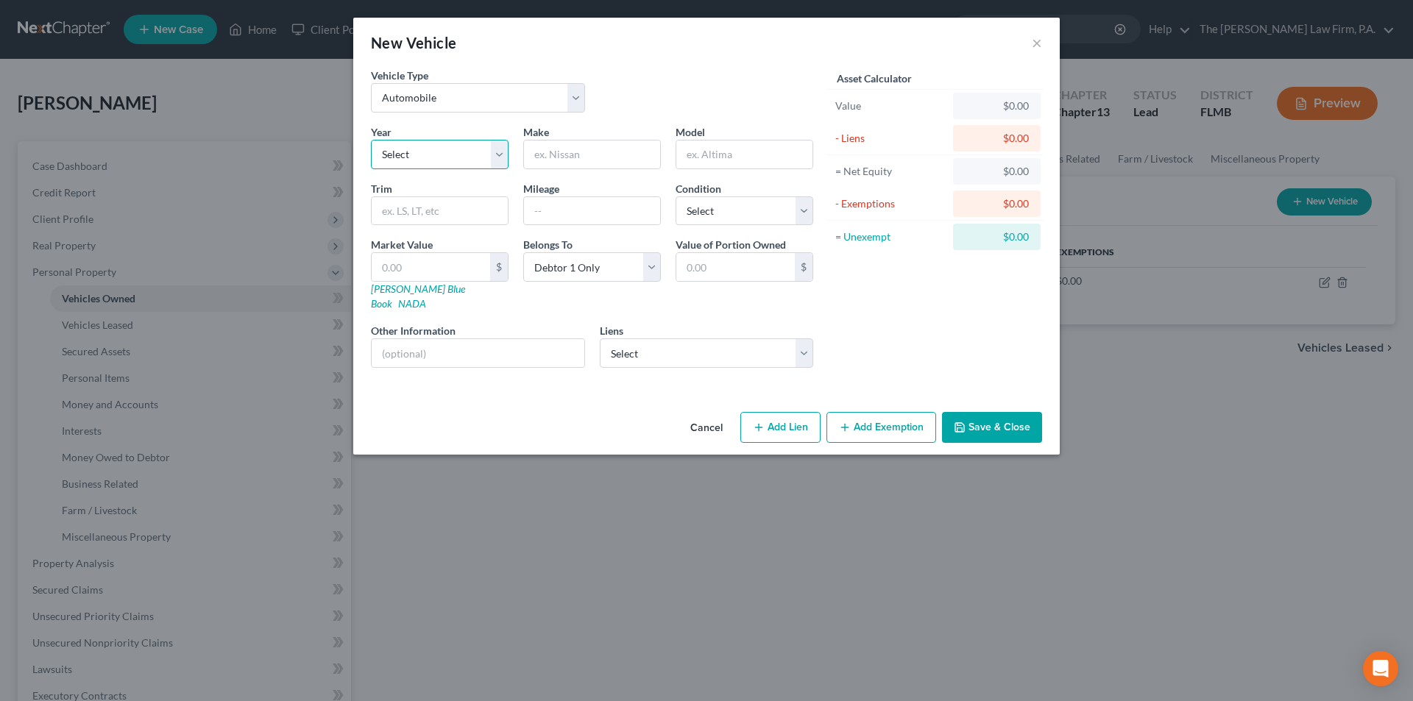
click at [413, 150] on select "Select 2026 2025 2024 2023 2022 2021 2020 2019 2018 2017 2016 2015 2014 2013 20…" at bounding box center [440, 154] width 138 height 29
click at [1036, 47] on button "×" at bounding box center [1037, 43] width 10 height 18
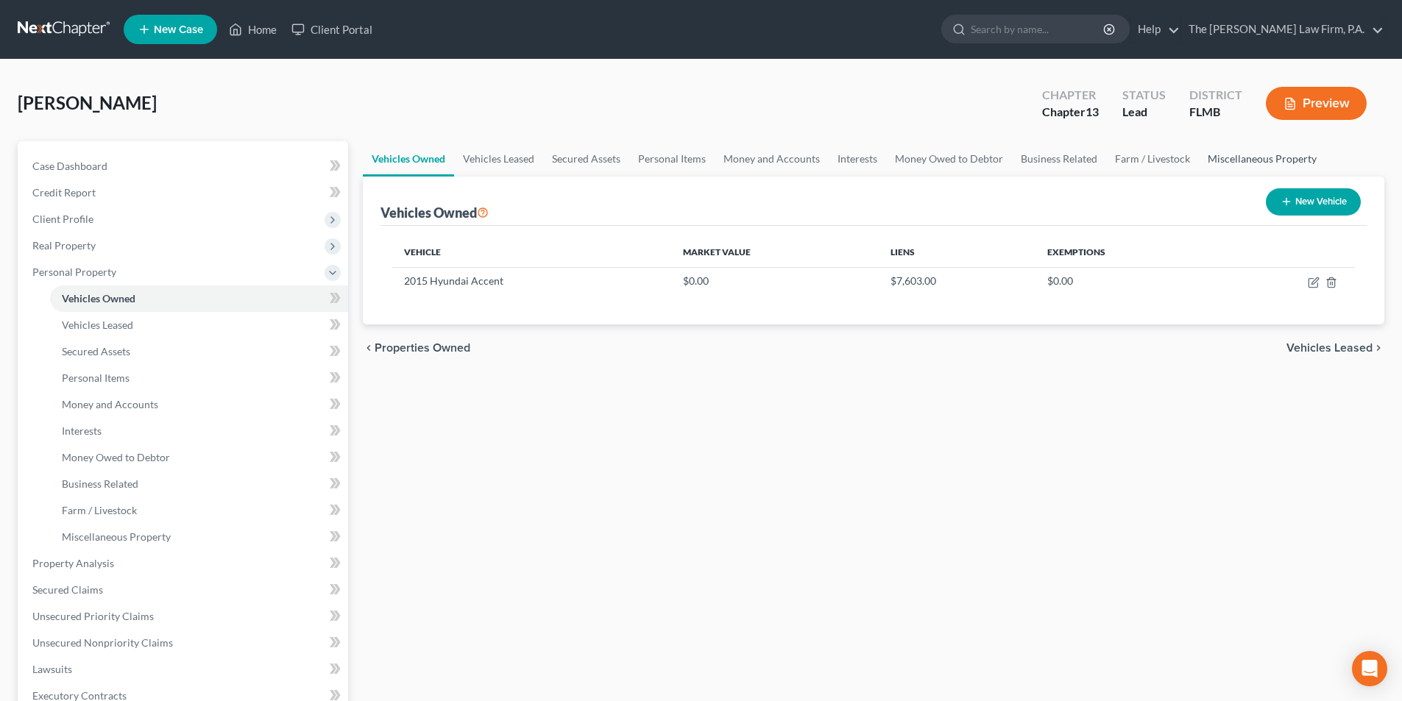
click at [1234, 161] on link "Miscellaneous Property" at bounding box center [1262, 158] width 127 height 35
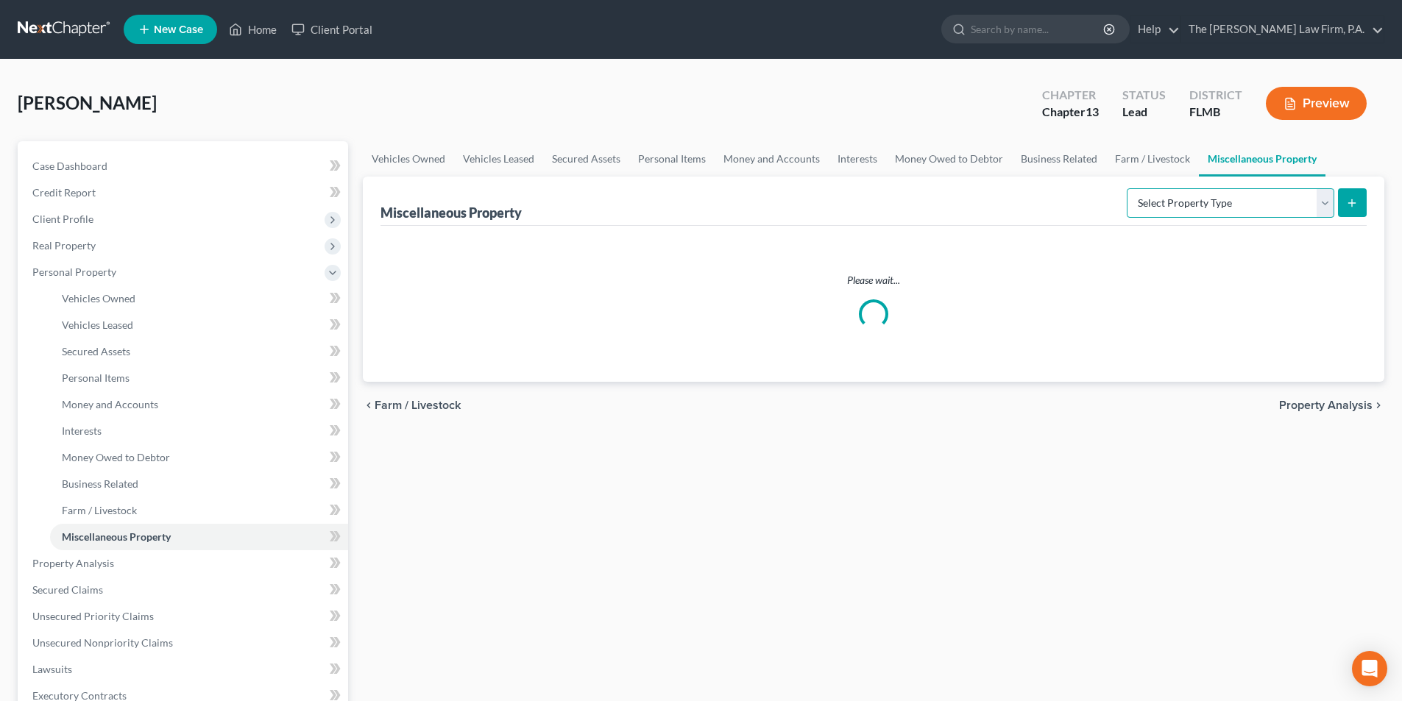
click at [1212, 198] on select "Select Property Type Assigned for Creditor Benefit [DATE] Holding for Another N…" at bounding box center [1231, 202] width 208 height 29
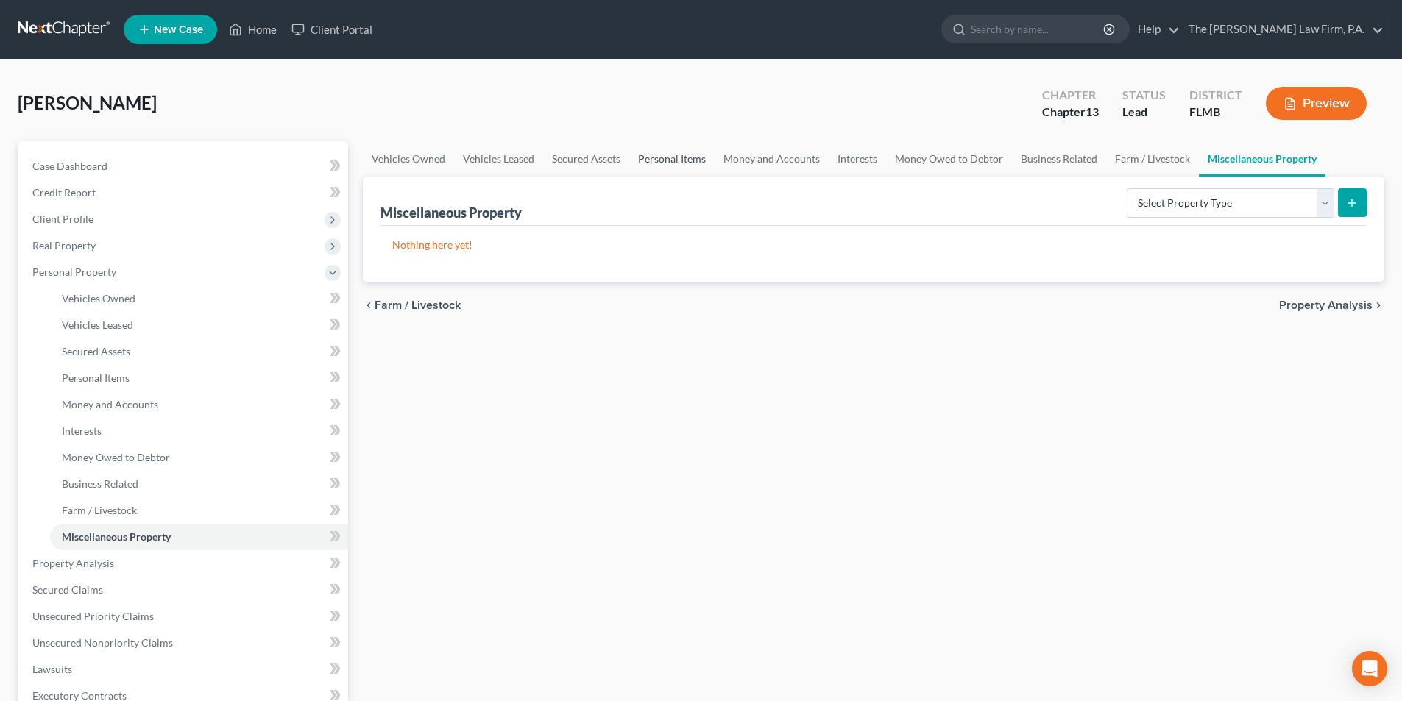
click at [668, 165] on link "Personal Items" at bounding box center [671, 158] width 85 height 35
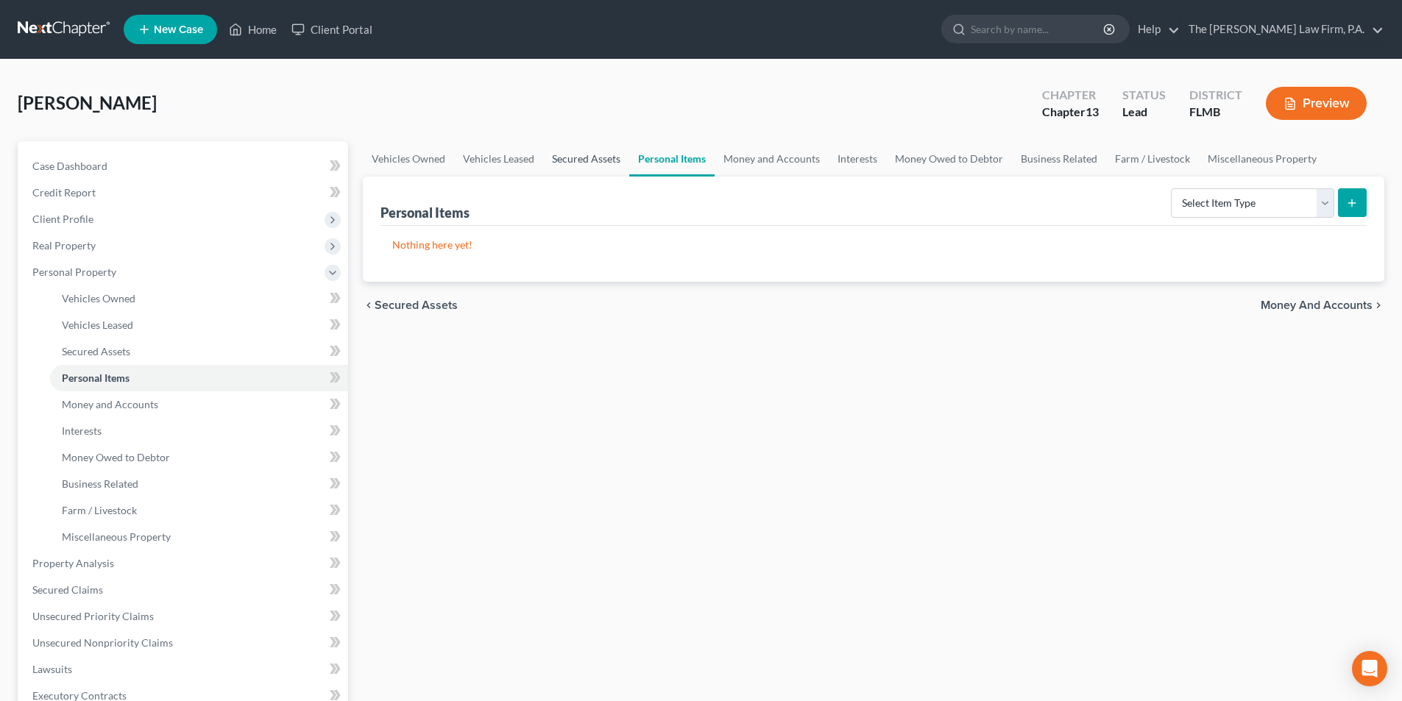
click at [567, 154] on link "Secured Assets" at bounding box center [586, 158] width 86 height 35
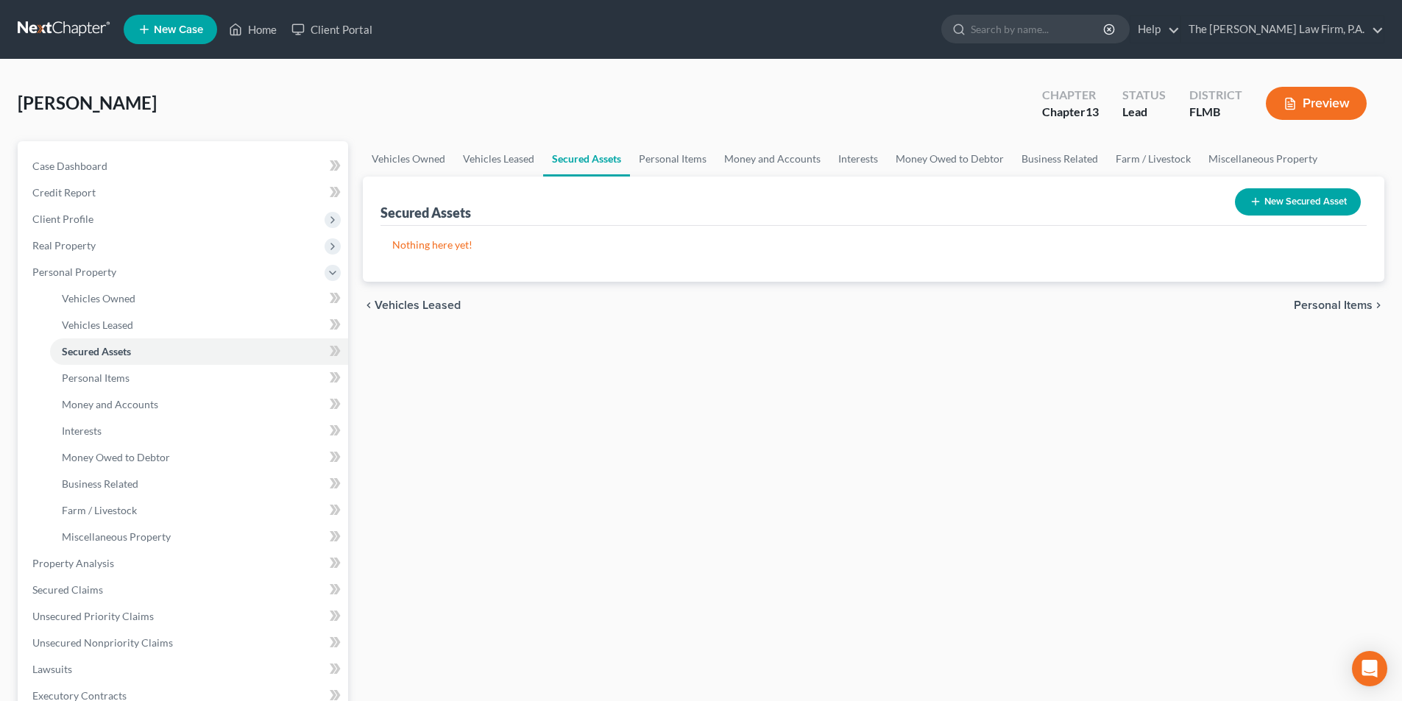
click at [1283, 213] on button "New Secured Asset" at bounding box center [1298, 201] width 126 height 27
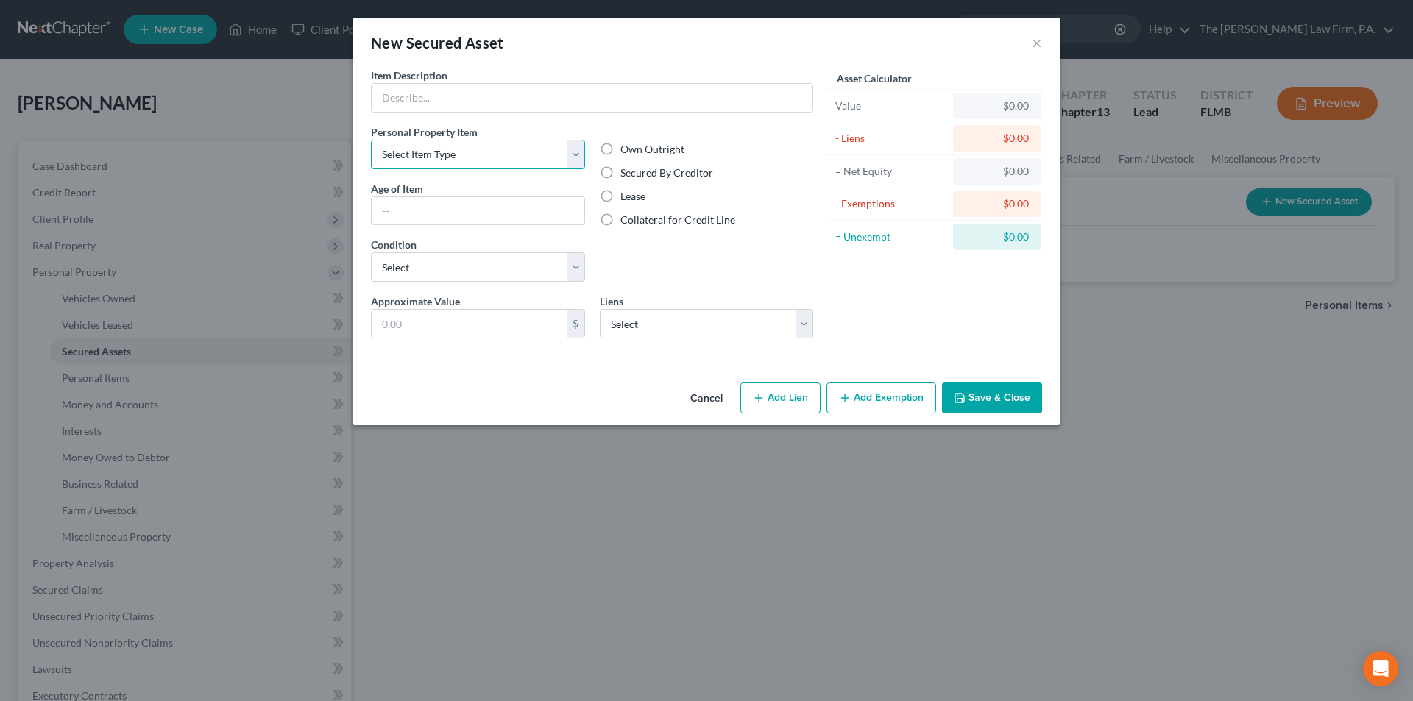
click at [467, 153] on select "Select Item Type Clothing Collectibles Of Value Electronics Firearms Household …" at bounding box center [478, 154] width 214 height 29
select select "other"
click at [371, 140] on select "Select Item Type Clothing Collectibles Of Value Electronics Firearms Household …" at bounding box center [478, 154] width 214 height 29
click at [500, 92] on input "text" at bounding box center [592, 98] width 441 height 28
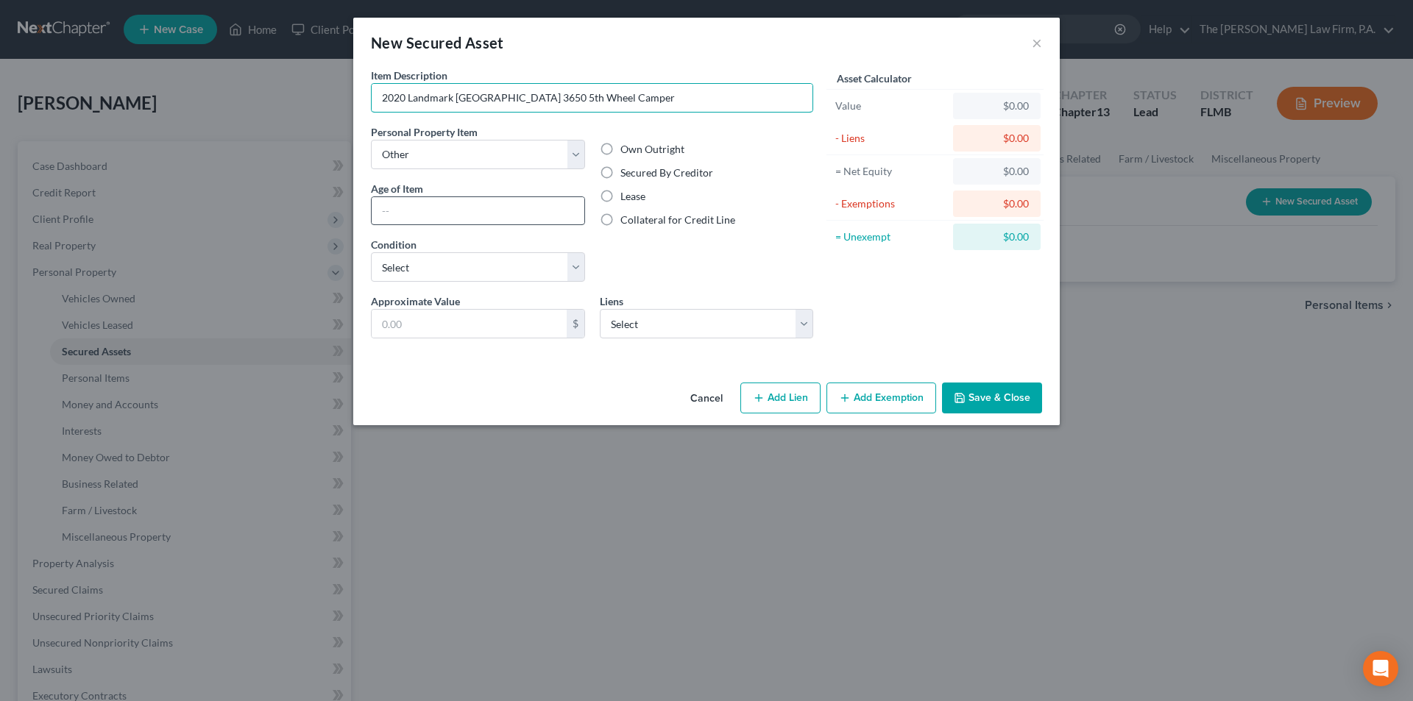
type input "2020 Landmark [GEOGRAPHIC_DATA] 3650 5th Wheel Camper"
click at [438, 213] on input "text" at bounding box center [478, 211] width 213 height 28
type input "[DEMOGRAPHIC_DATA]"
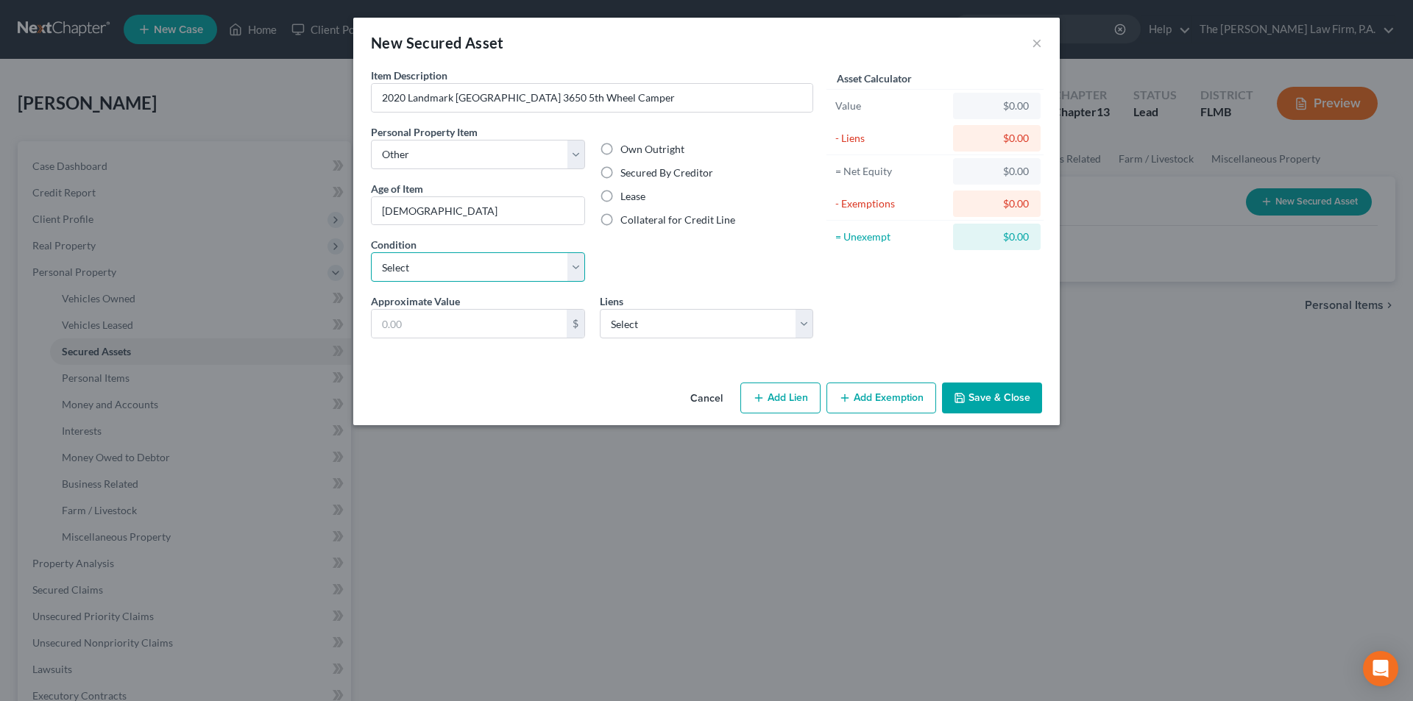
click at [417, 272] on select "Select Excellent Very Good Good Fair Poor" at bounding box center [478, 266] width 214 height 29
select select "2"
click at [371, 252] on select "Select Excellent Very Good Good Fair Poor" at bounding box center [478, 266] width 214 height 29
click at [686, 332] on select "Select Achieva Credit Union - $2,206.00 Ford Motor Credit Comp - $1,525.00" at bounding box center [707, 323] width 214 height 29
click at [1004, 336] on div "Asset Calculator Value $0.00 - Liens $0.00 = Net Equity $0.00 - Exemptions $0.0…" at bounding box center [935, 209] width 229 height 283
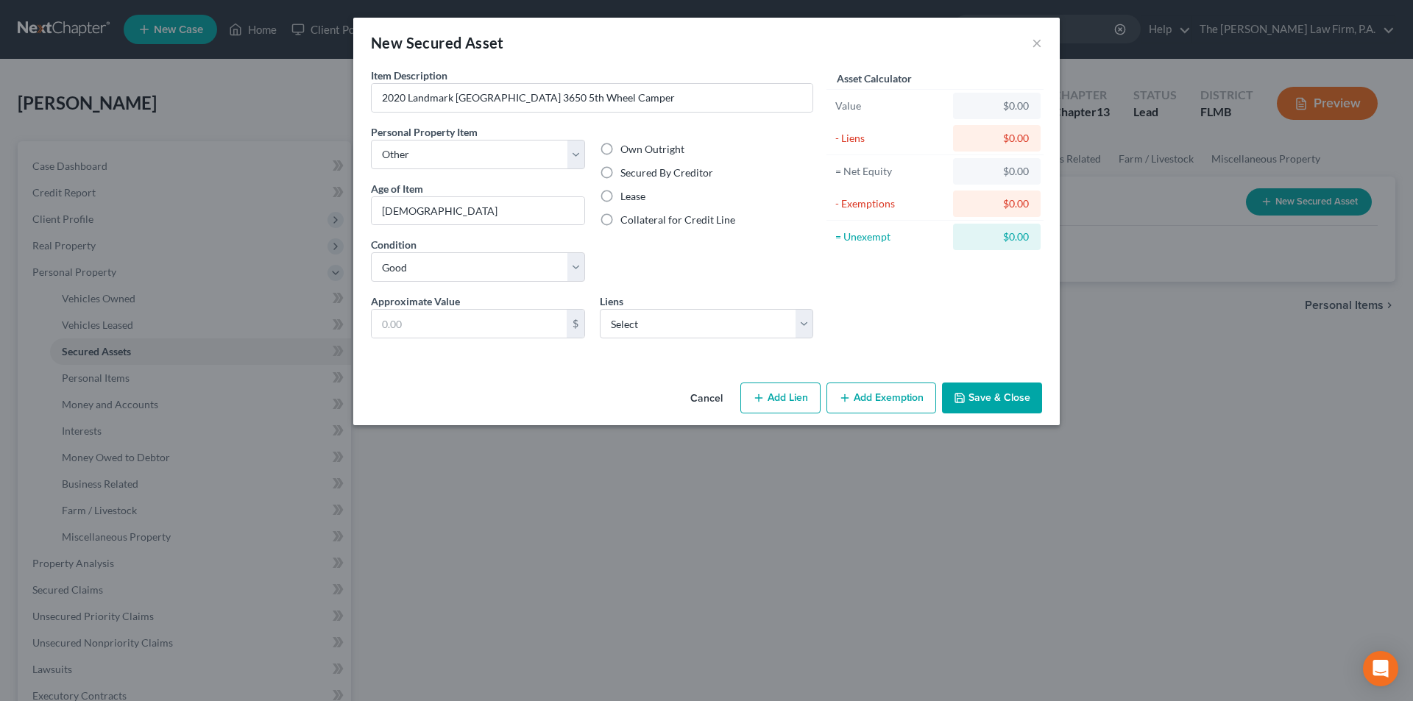
click at [1020, 395] on button "Save & Close" at bounding box center [992, 398] width 100 height 31
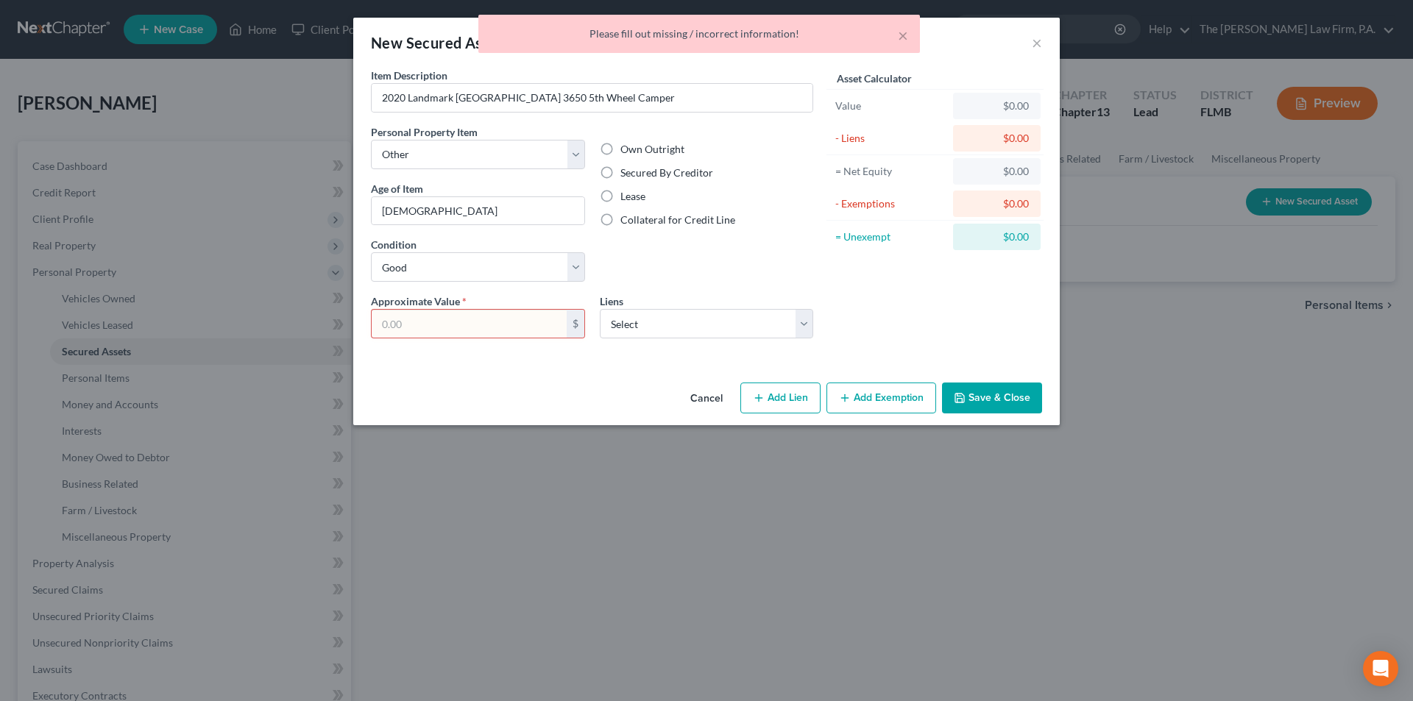
click at [862, 306] on div "Asset Calculator Value $0.00 - Liens $0.00 = Net Equity $0.00 - Exemptions $0.0…" at bounding box center [935, 209] width 229 height 283
click at [635, 247] on div "Own Outright Secured By Creditor Lease Collateral for Credit Line" at bounding box center [707, 208] width 229 height 169
click at [621, 172] on label "Secured By Creditor" at bounding box center [667, 173] width 93 height 15
click at [626, 172] on input "Secured By Creditor" at bounding box center [631, 171] width 10 height 10
radio input "true"
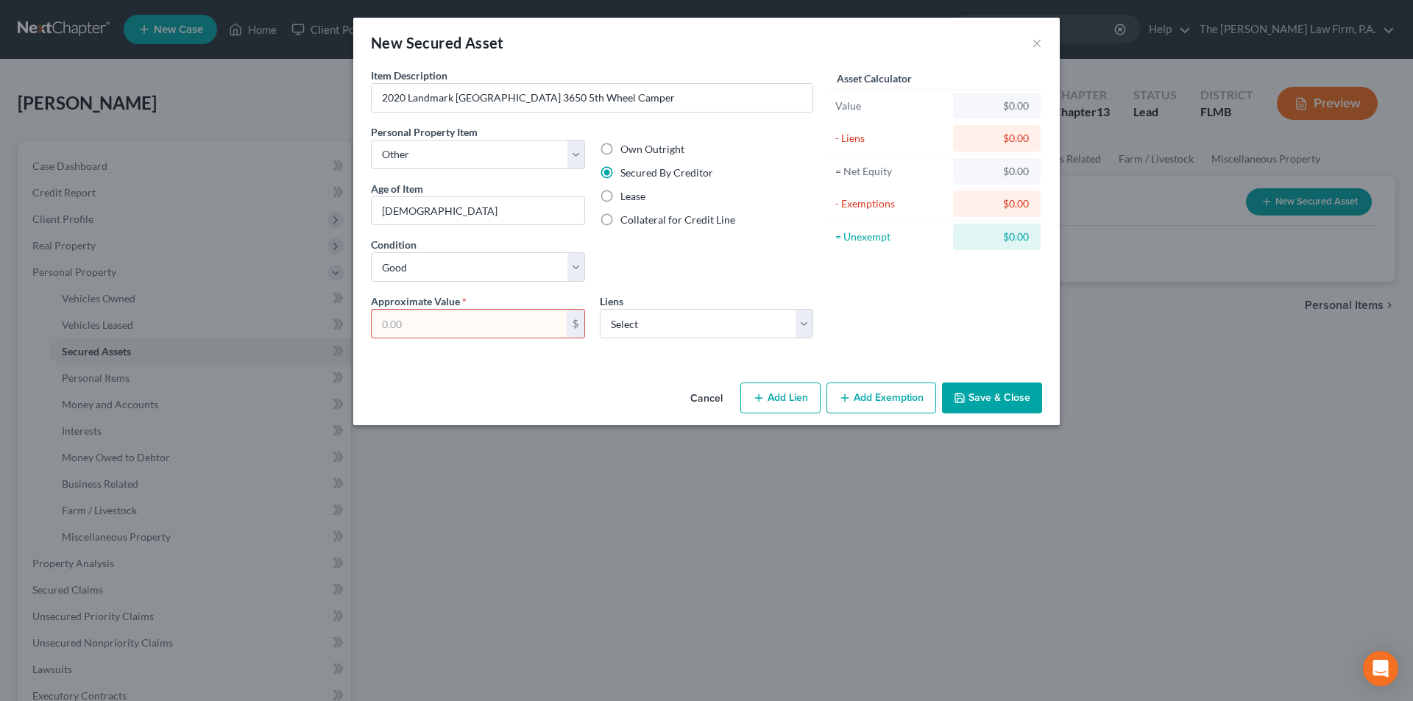
click at [999, 406] on button "Save & Close" at bounding box center [992, 398] width 100 height 31
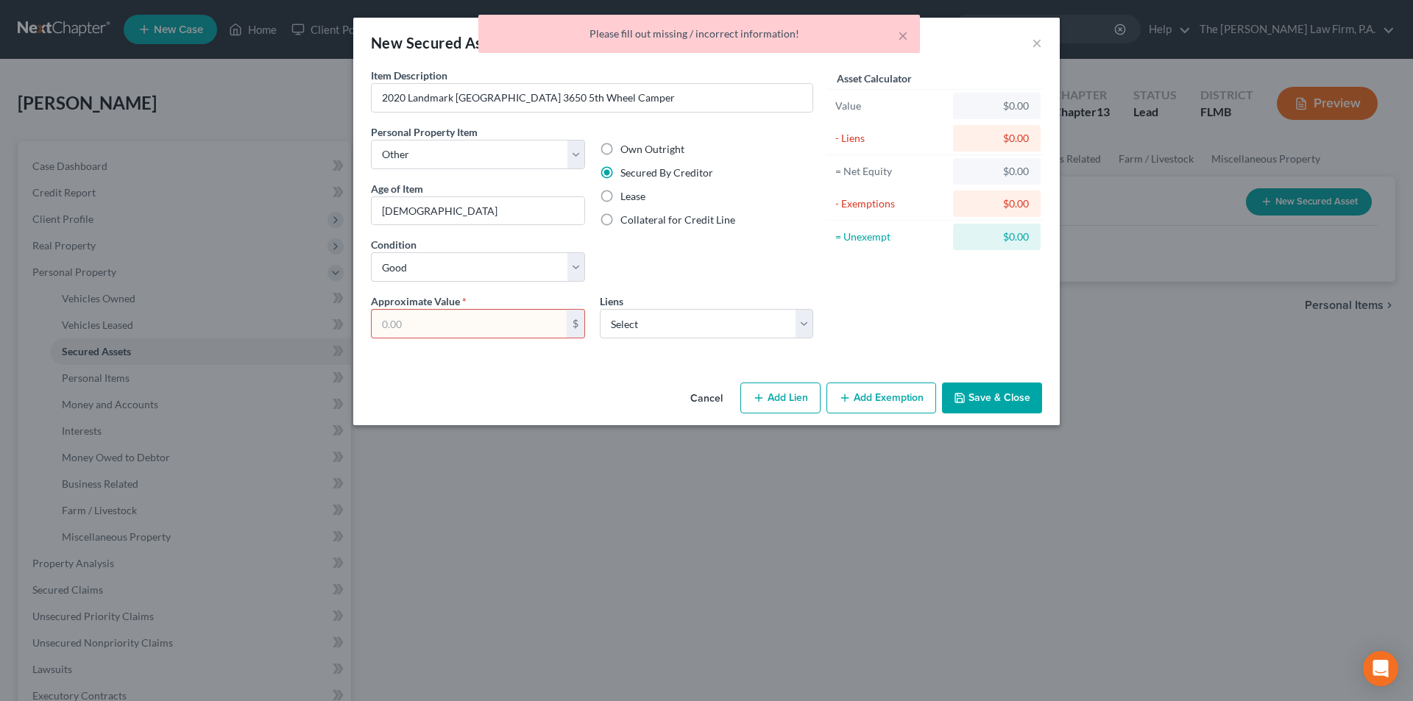
click at [846, 315] on div "Asset Calculator Value $0.00 - Liens $0.00 = Net Equity $0.00 - Exemptions $0.0…" at bounding box center [935, 209] width 229 height 283
click at [503, 317] on input "text" at bounding box center [469, 324] width 195 height 28
type input "1"
click at [969, 386] on button "Save & Close" at bounding box center [992, 398] width 100 height 31
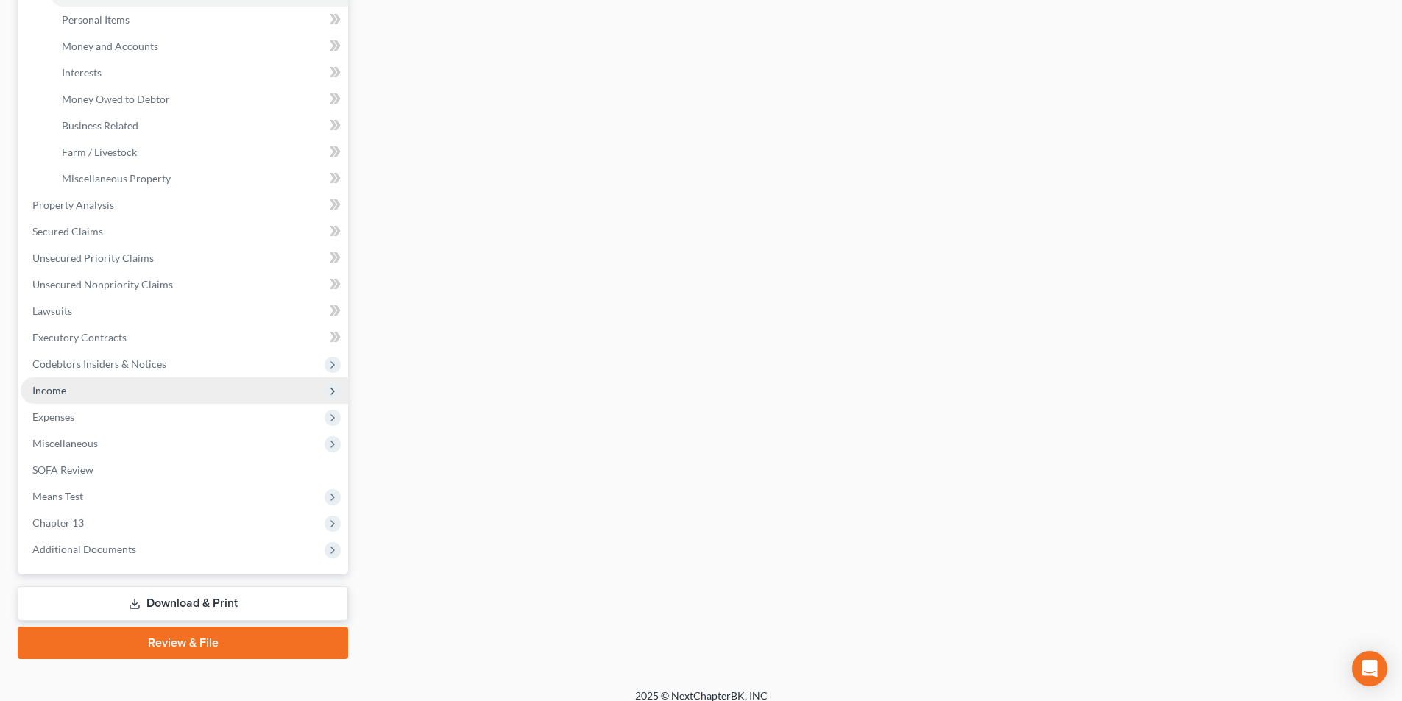
scroll to position [368, 0]
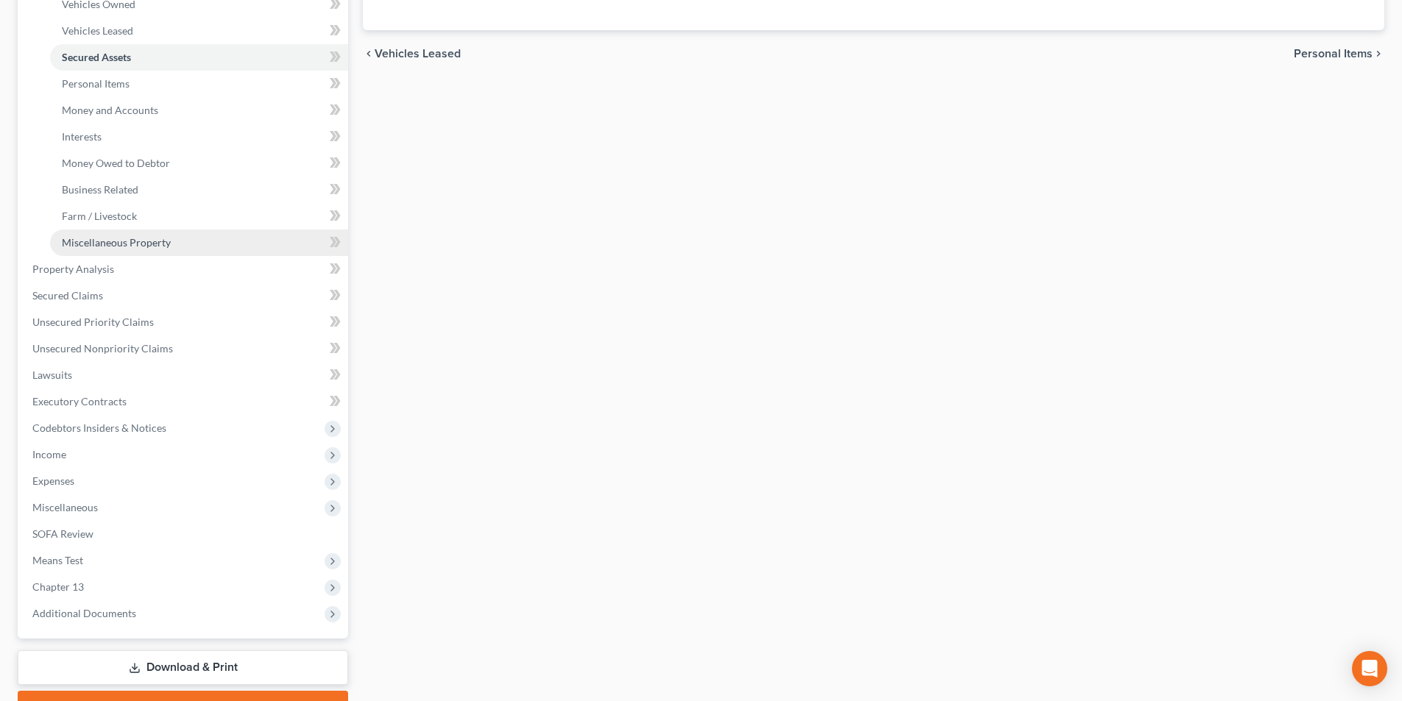
click at [122, 249] on link "Miscellaneous Property" at bounding box center [199, 243] width 298 height 26
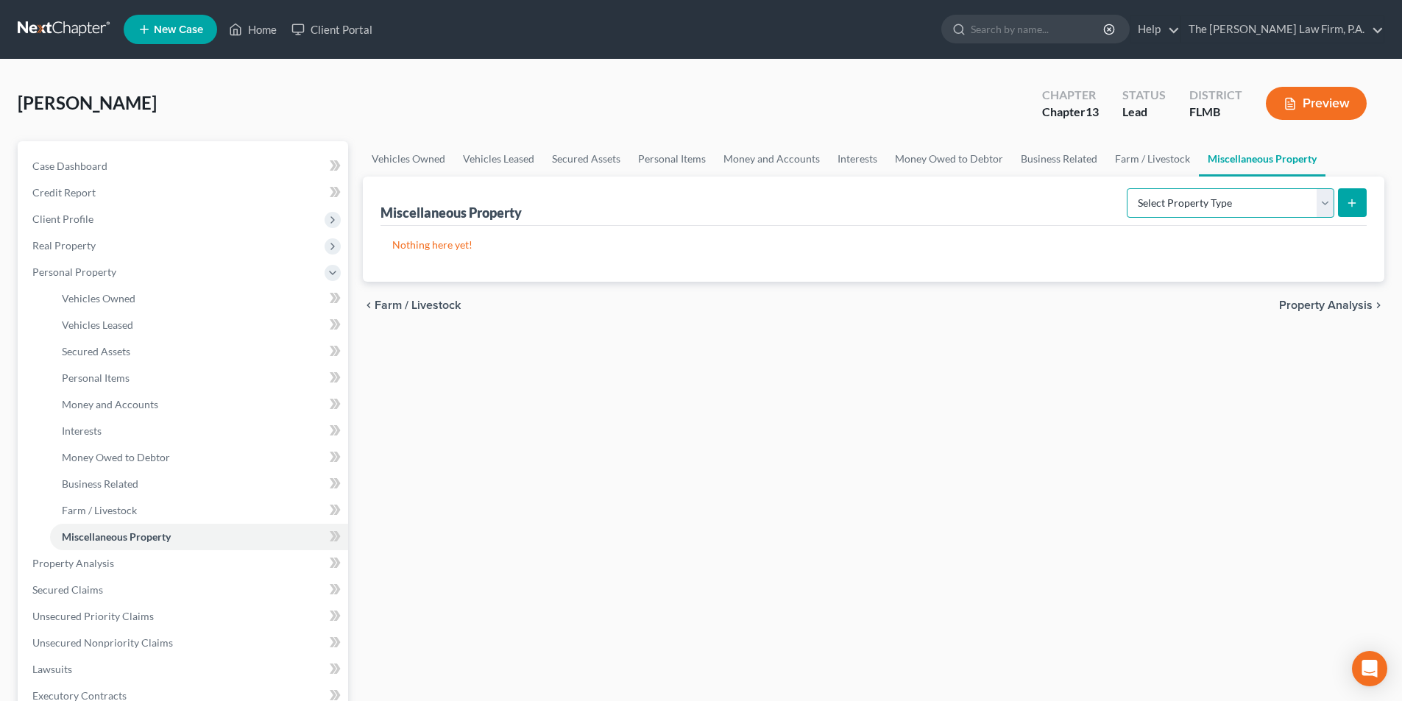
click at [1141, 203] on select "Select Property Type Assigned for Creditor Benefit [DATE] Holding for Another N…" at bounding box center [1231, 202] width 208 height 29
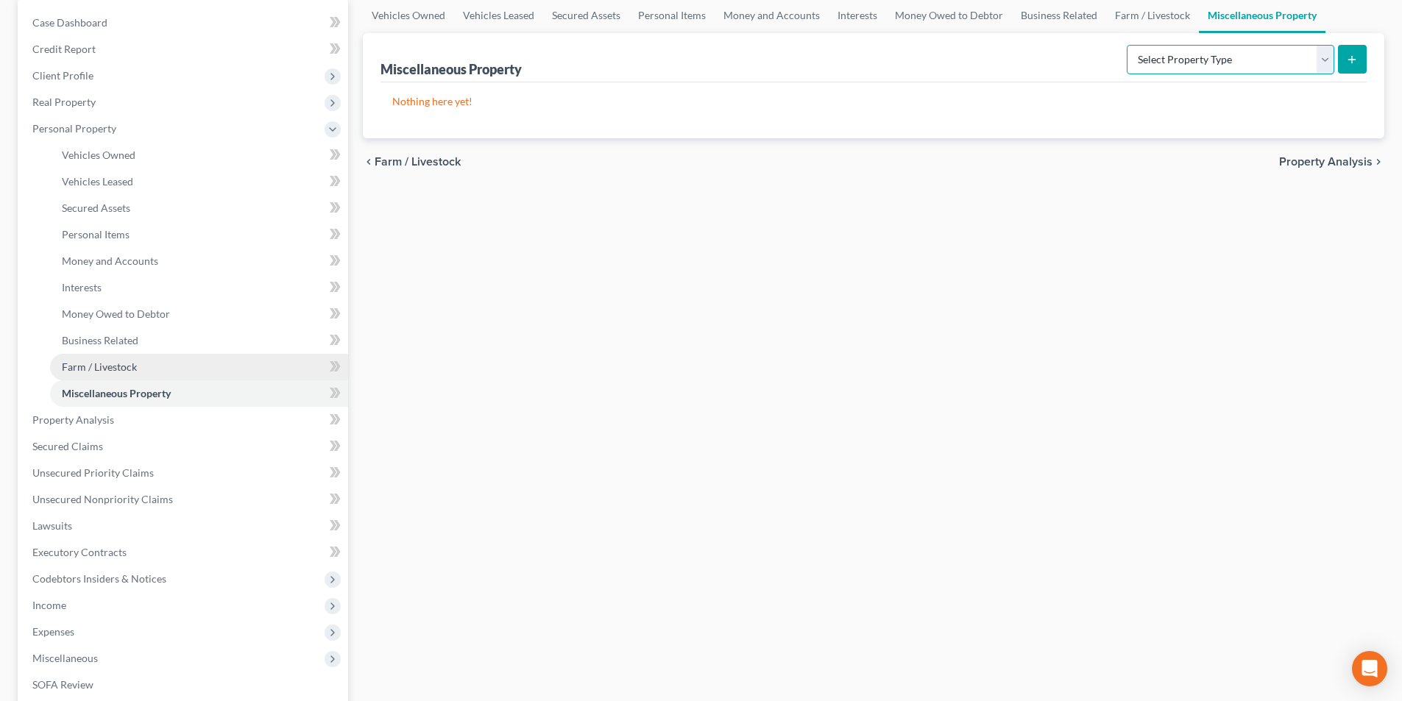
scroll to position [147, 0]
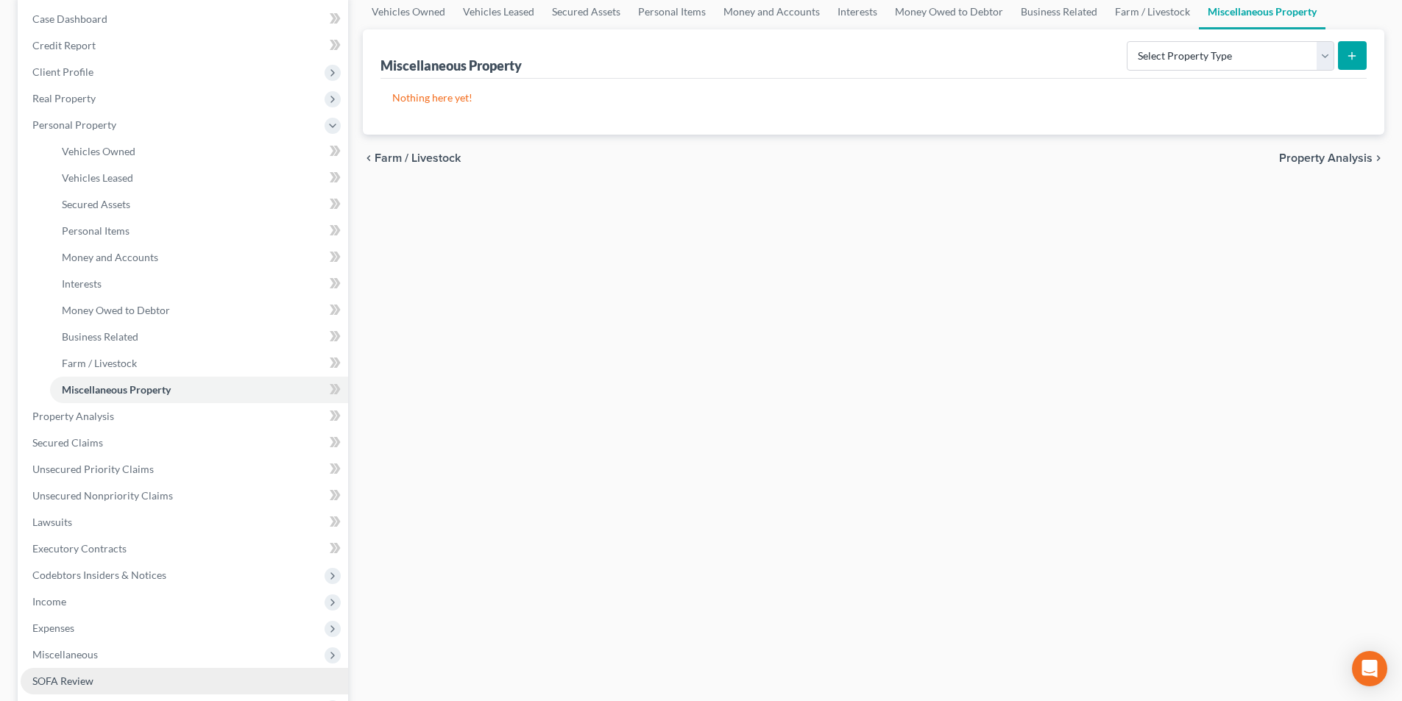
click at [59, 681] on span "SOFA Review" at bounding box center [62, 681] width 61 height 13
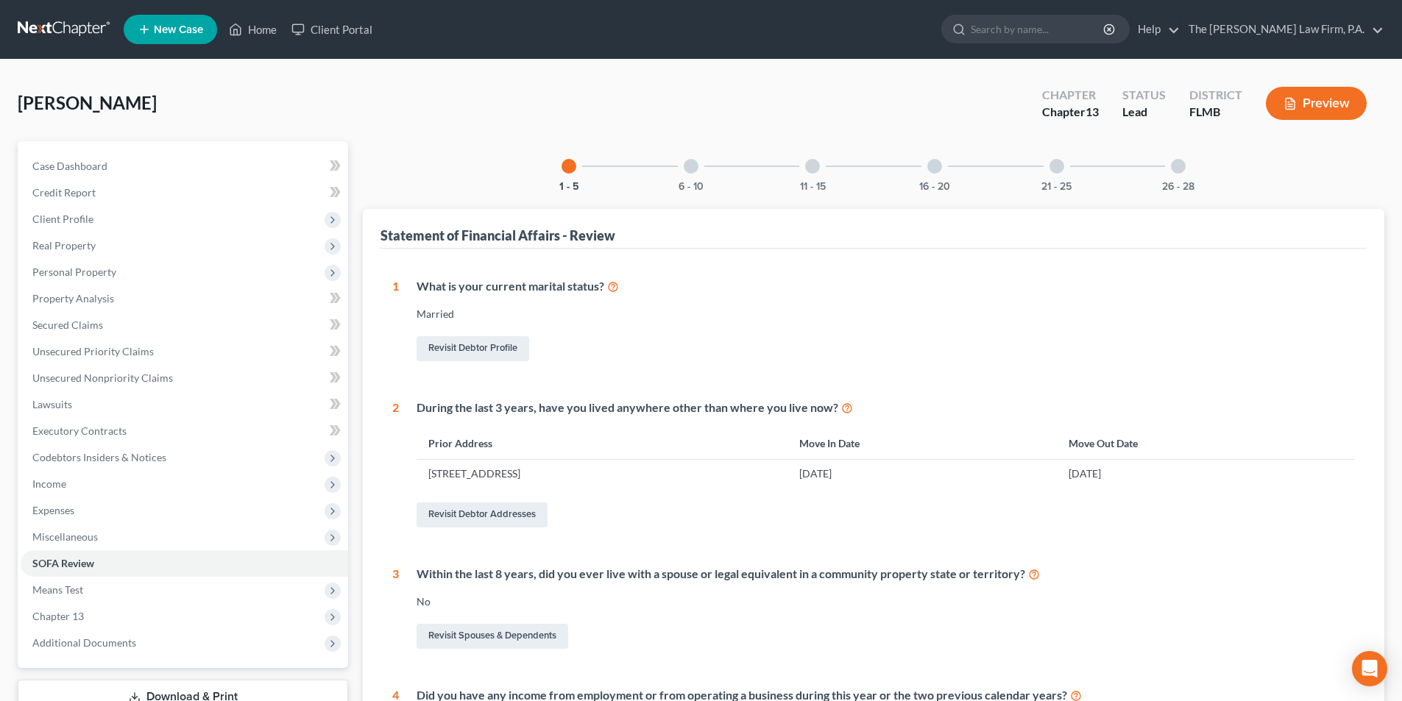
click at [805, 164] on div at bounding box center [812, 166] width 15 height 15
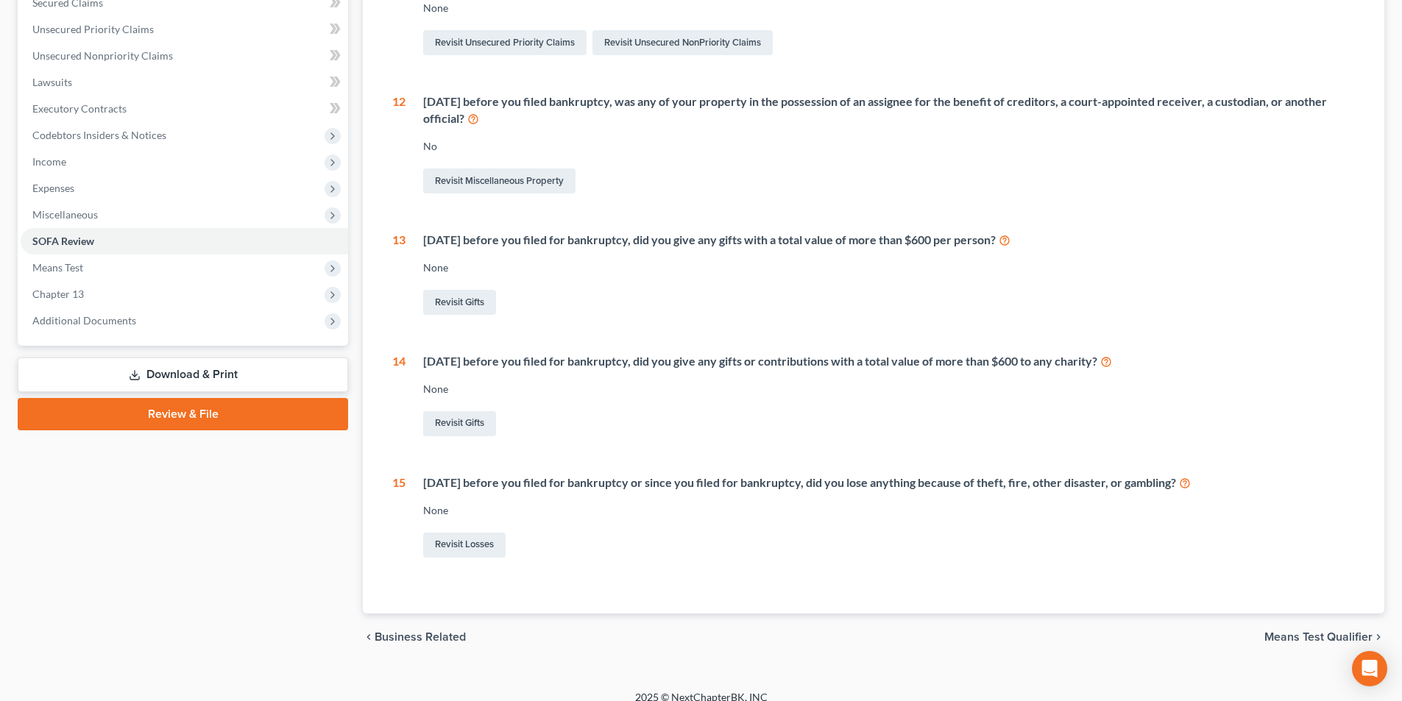
scroll to position [338, 0]
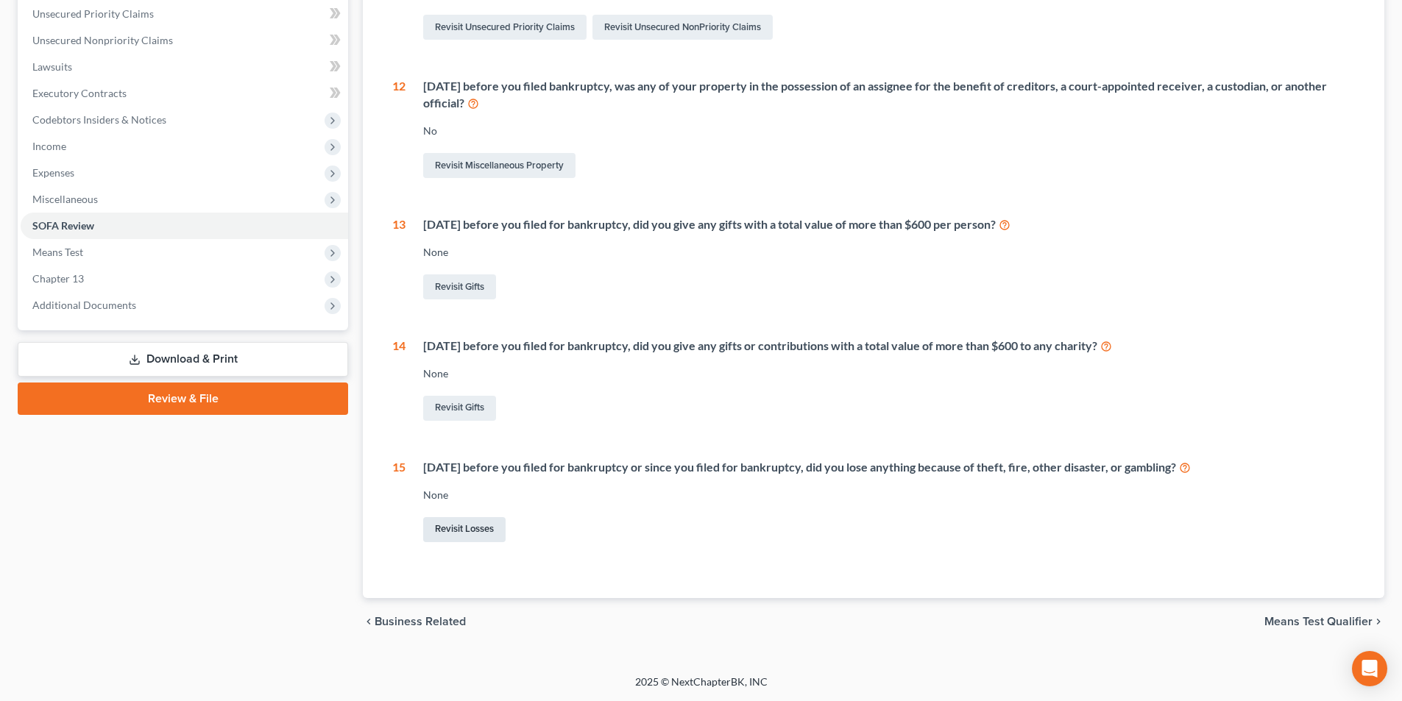
click at [464, 536] on link "Revisit Losses" at bounding box center [464, 529] width 82 height 25
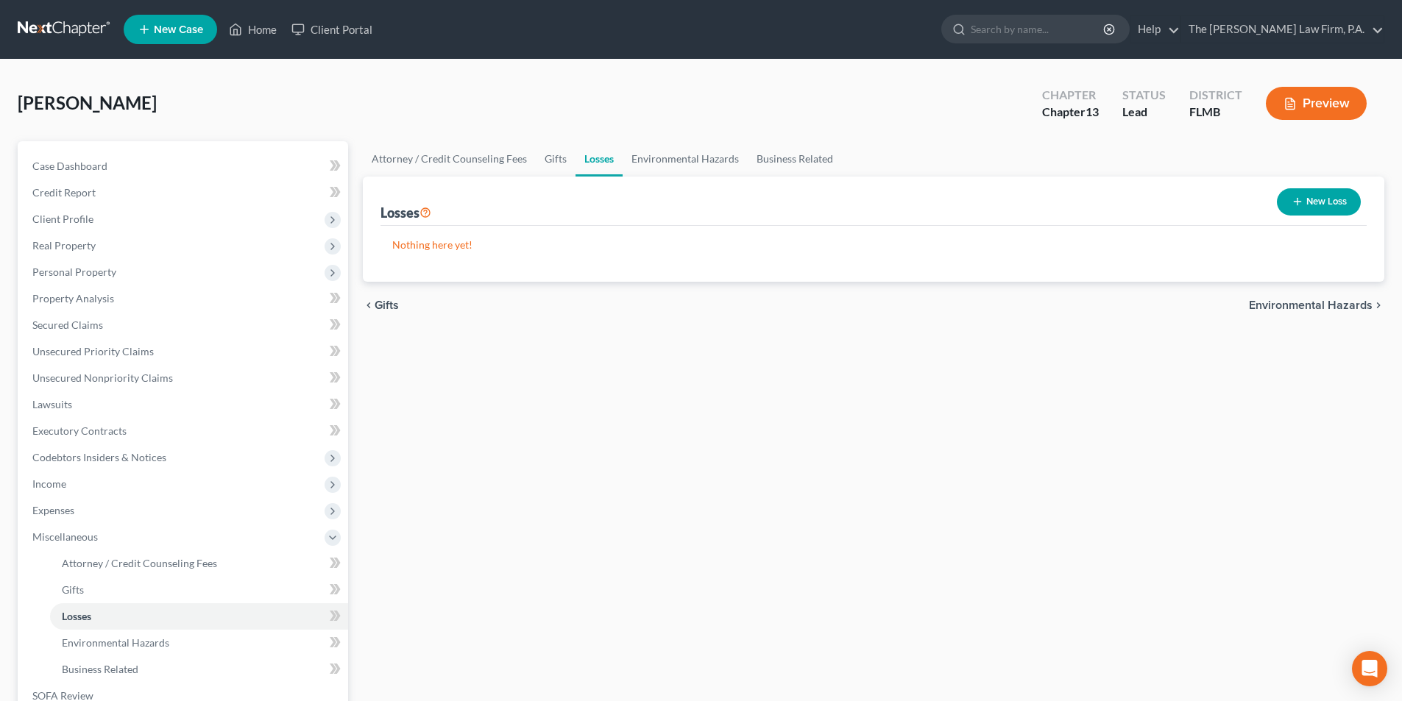
click at [1333, 202] on button "New Loss" at bounding box center [1319, 201] width 84 height 27
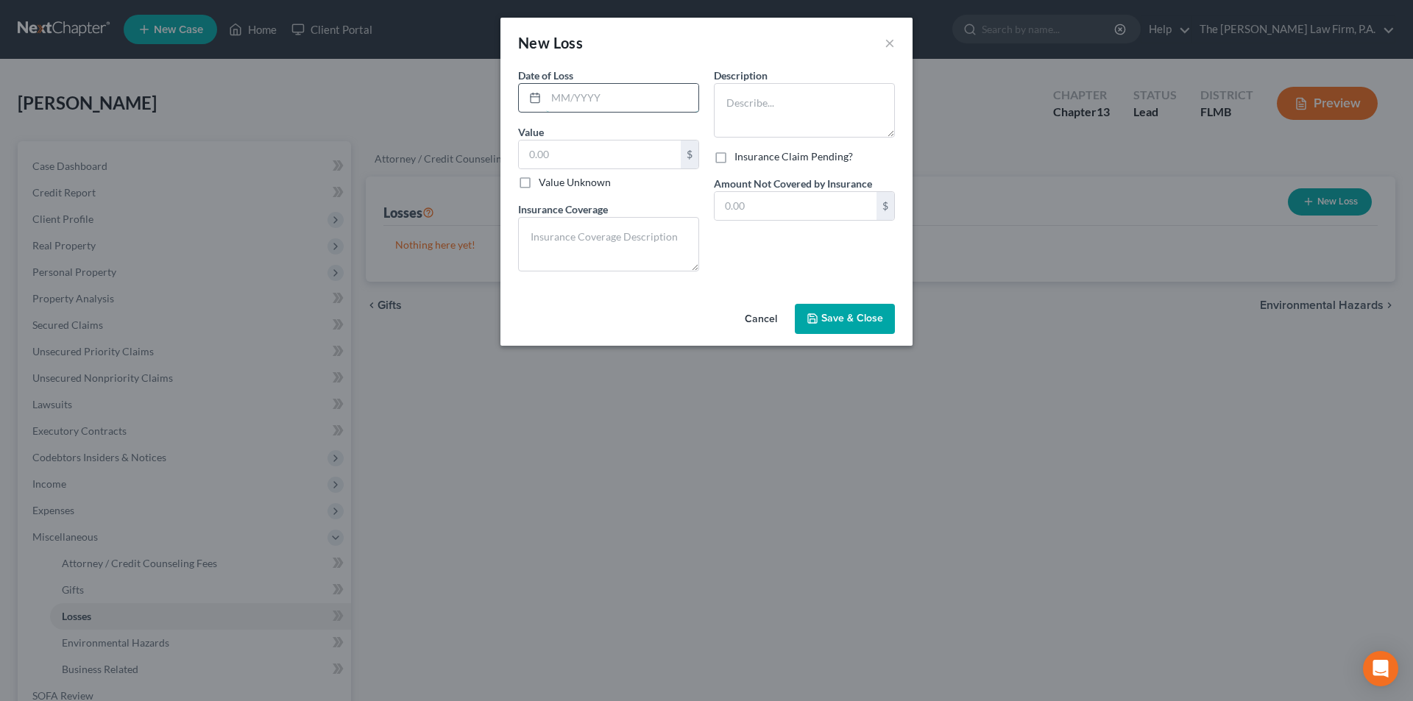
click at [570, 96] on input "text" at bounding box center [622, 98] width 152 height 28
click at [763, 109] on textarea at bounding box center [804, 110] width 181 height 54
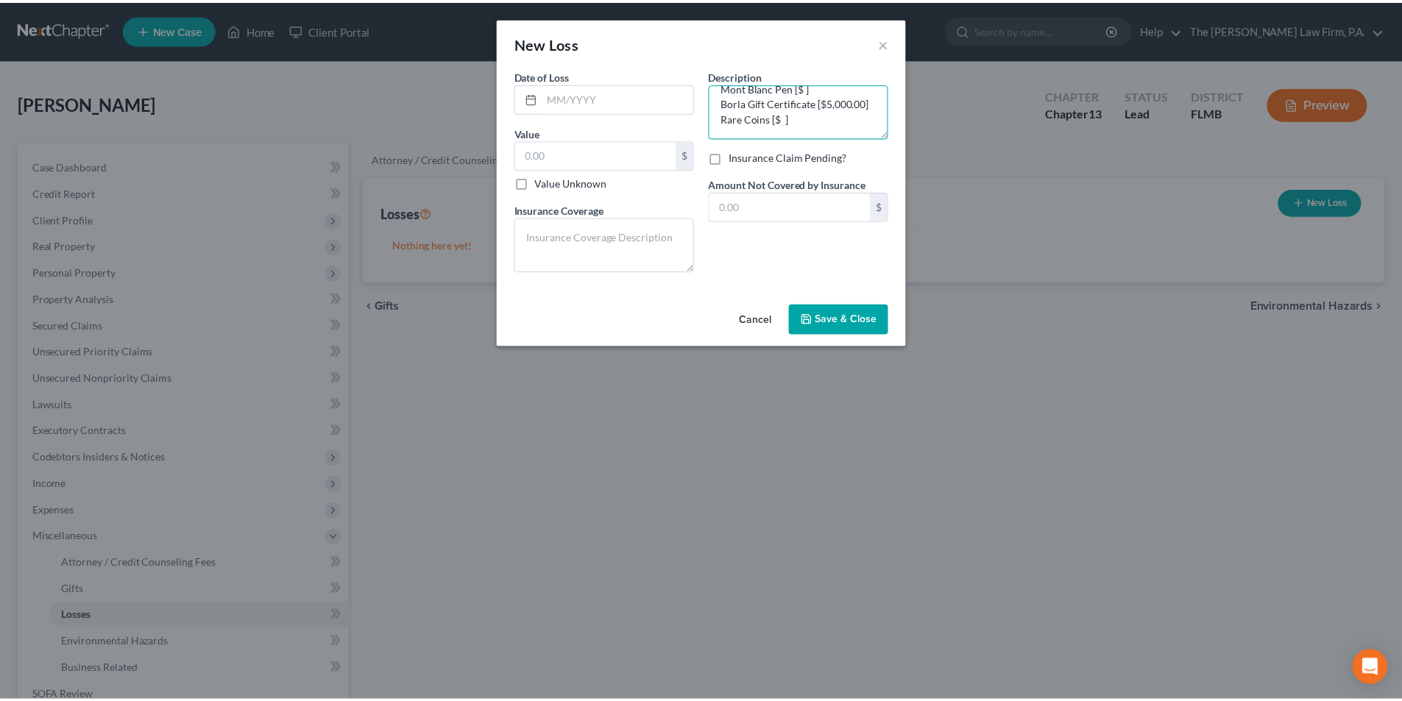
scroll to position [49, 0]
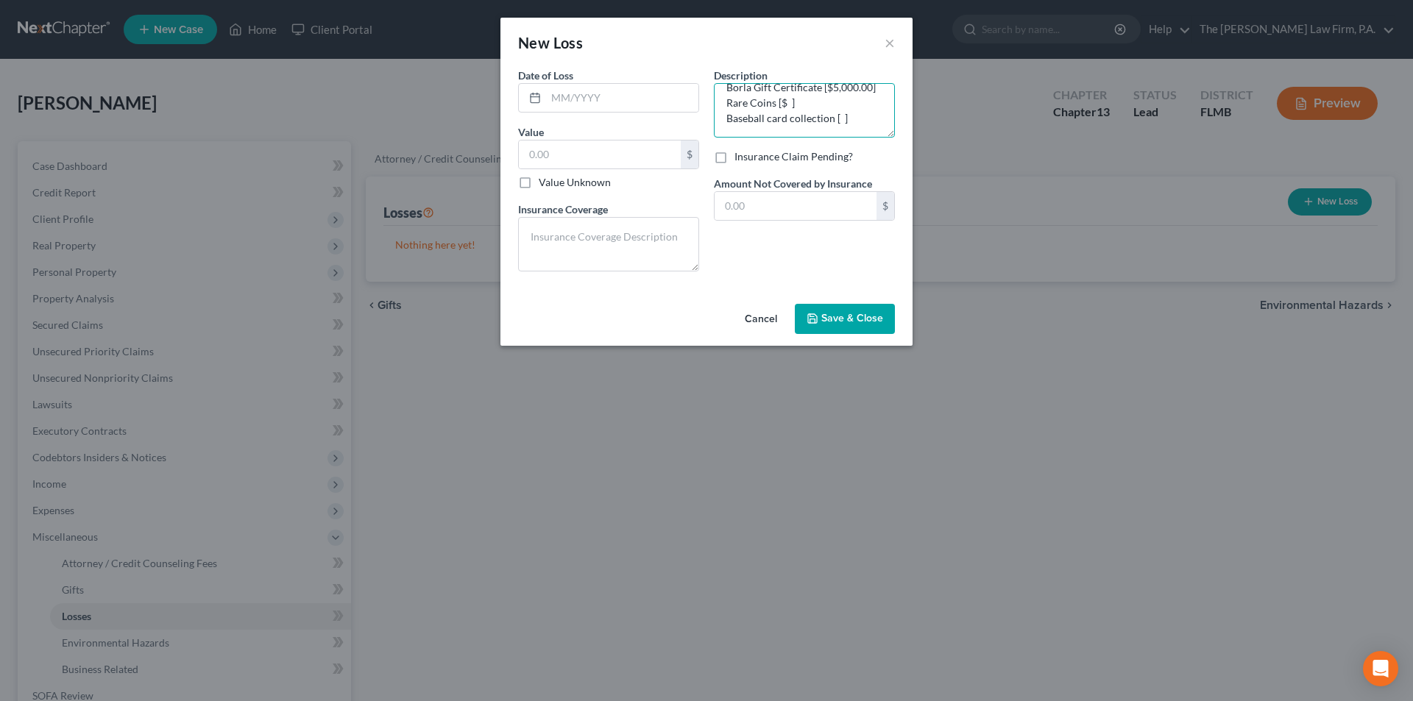
type textarea "fishing rod collection [$ ] Mont Blanc Pen [$ ] Borla Gift Certificate [$5,000.…"
click at [539, 185] on label "Value Unknown" at bounding box center [575, 182] width 72 height 15
click at [545, 185] on input "Value Unknown" at bounding box center [550, 180] width 10 height 10
checkbox input "true"
type input "0.00"
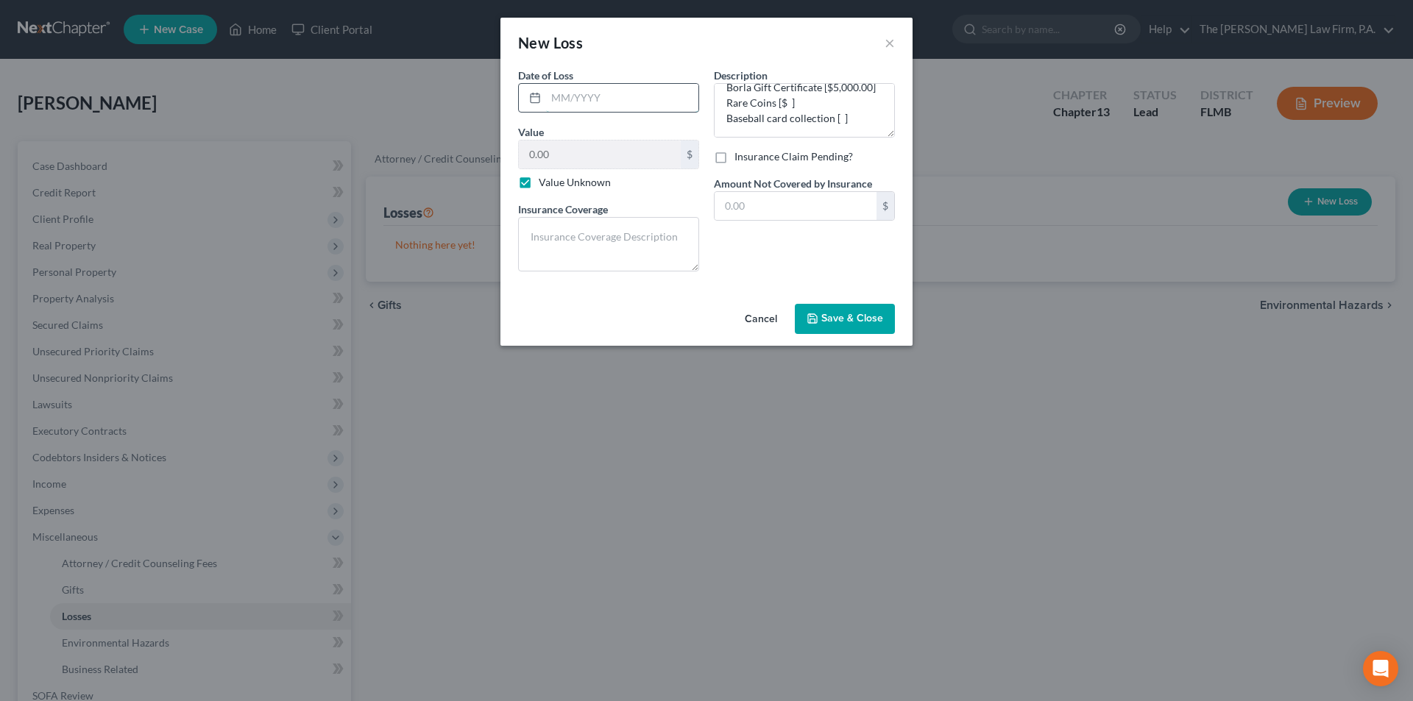
click at [582, 96] on input "text" at bounding box center [622, 98] width 152 height 28
type input "06/2022"
click at [853, 328] on button "Save & Close" at bounding box center [845, 319] width 100 height 31
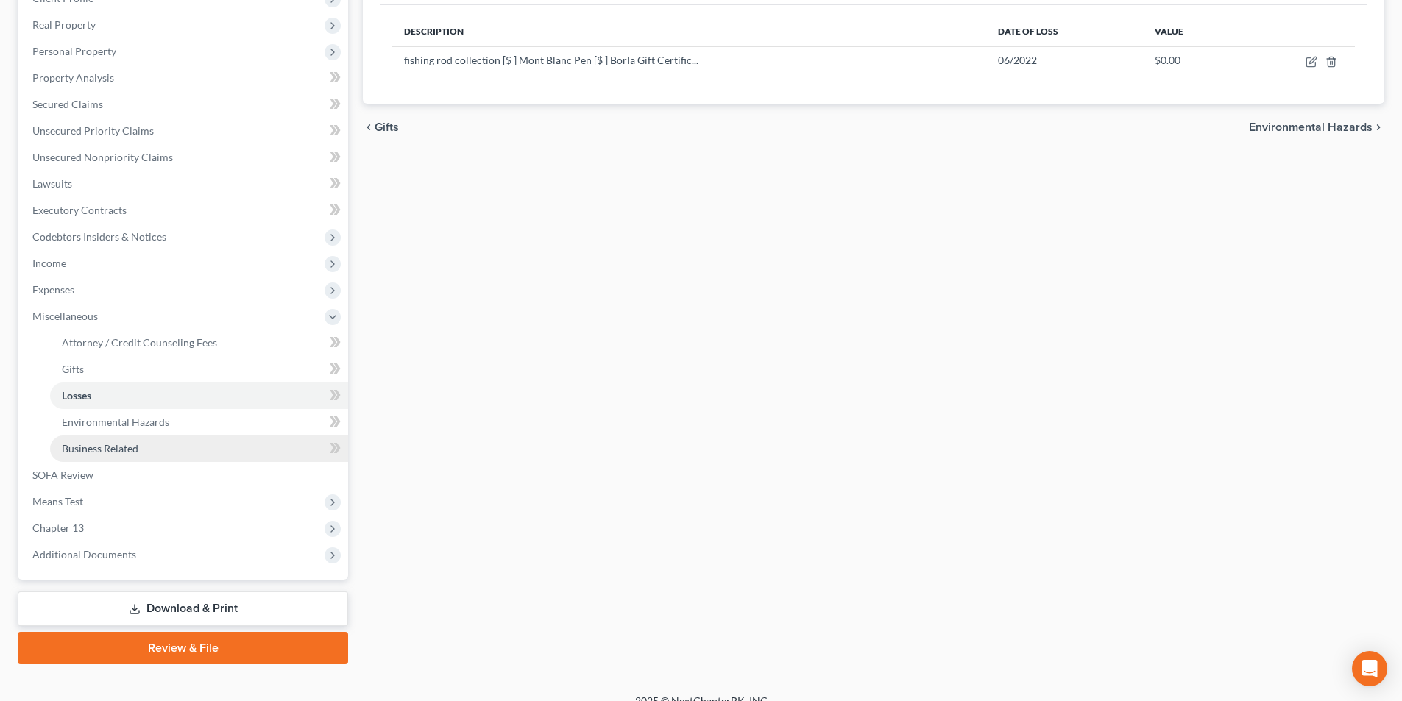
scroll to position [240, 0]
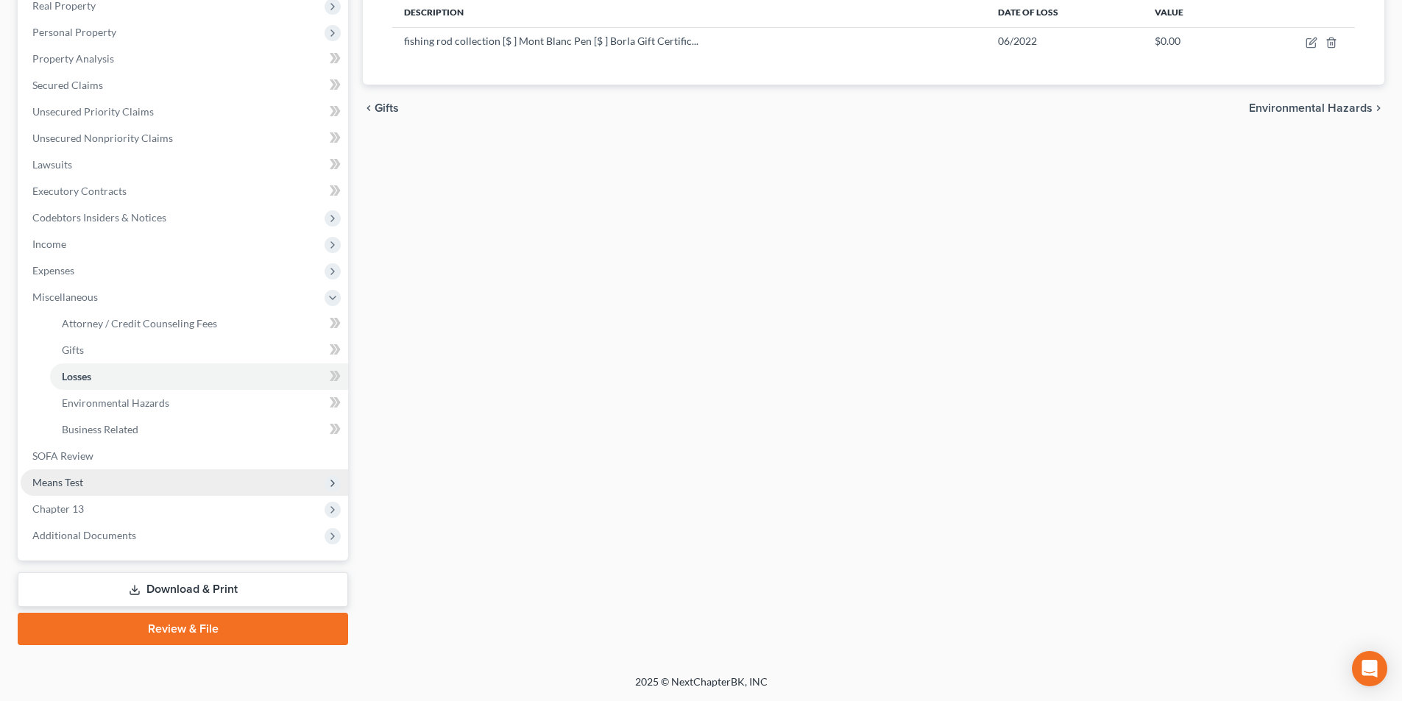
click at [69, 484] on span "Means Test" at bounding box center [57, 482] width 51 height 13
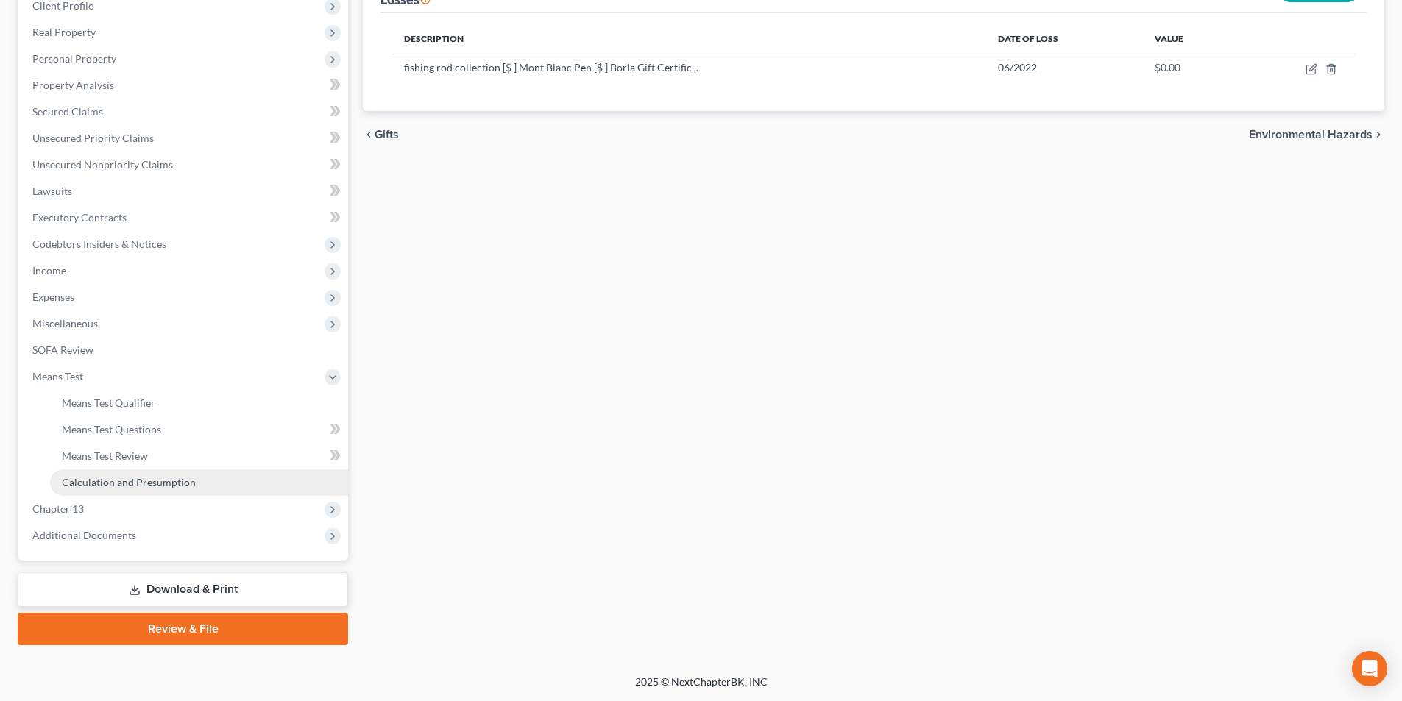
scroll to position [213, 0]
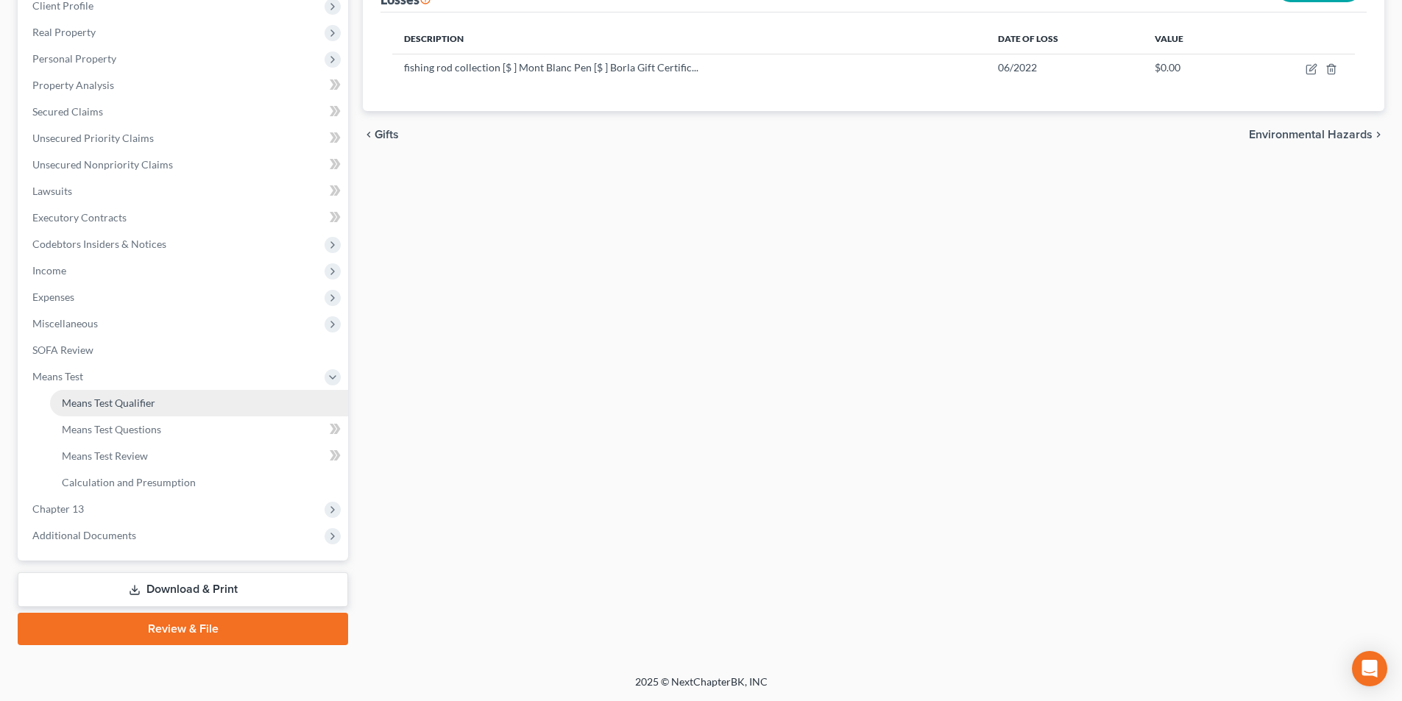
click at [93, 411] on link "Means Test Qualifier" at bounding box center [199, 403] width 298 height 26
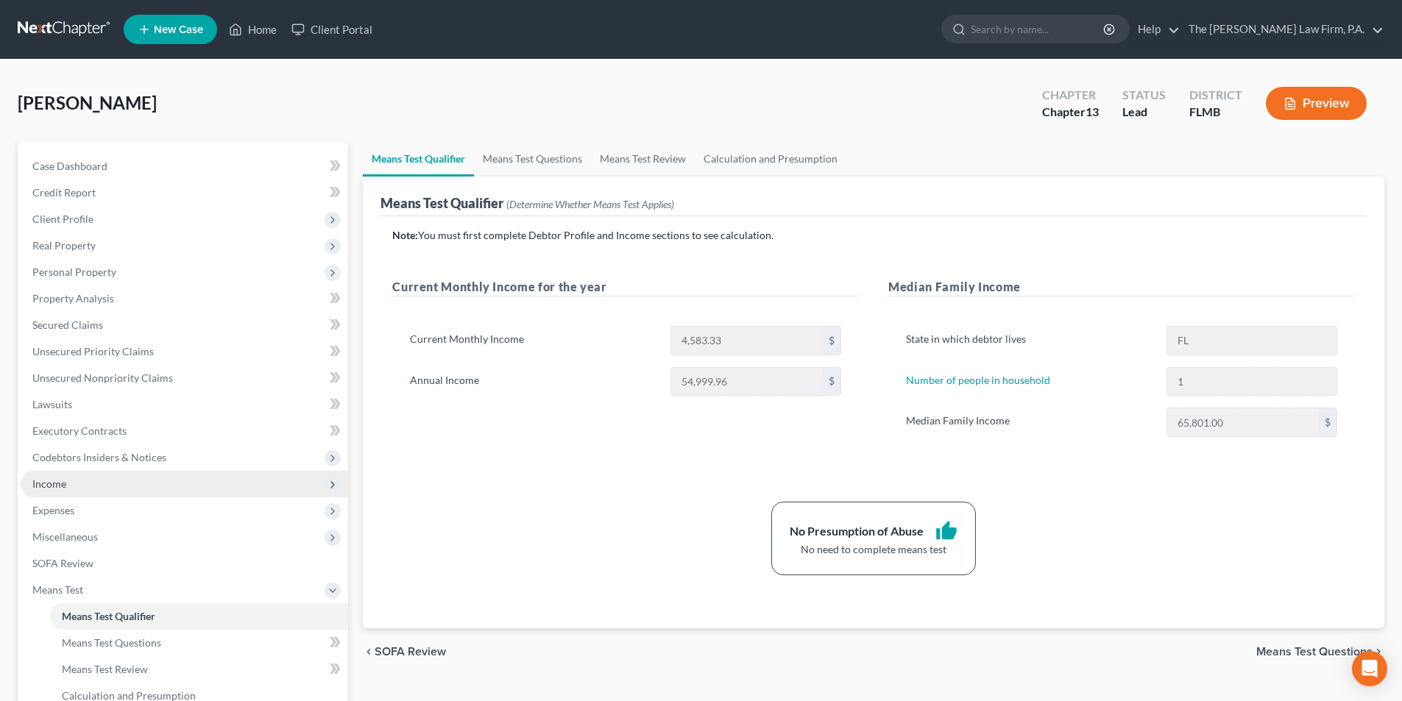
click at [43, 481] on span "Income" at bounding box center [49, 484] width 34 height 13
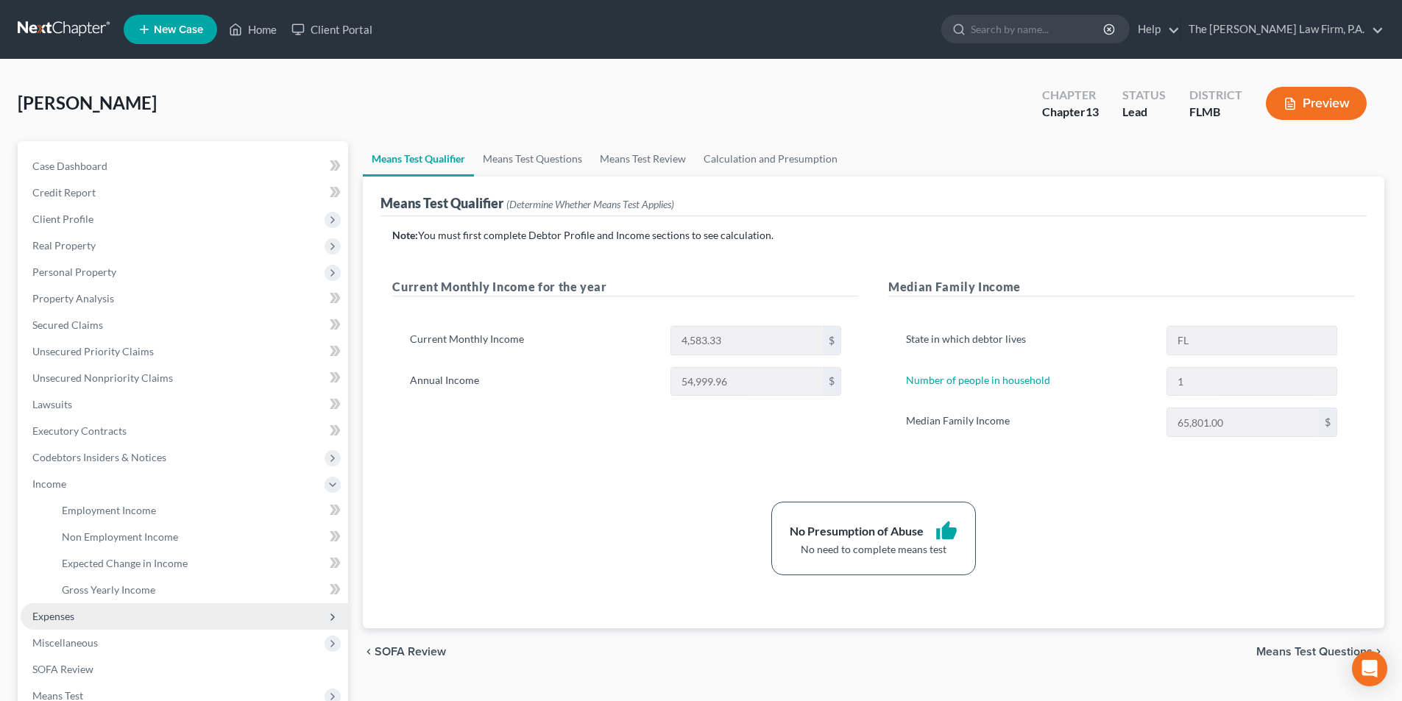
click at [66, 613] on span "Expenses" at bounding box center [53, 616] width 42 height 13
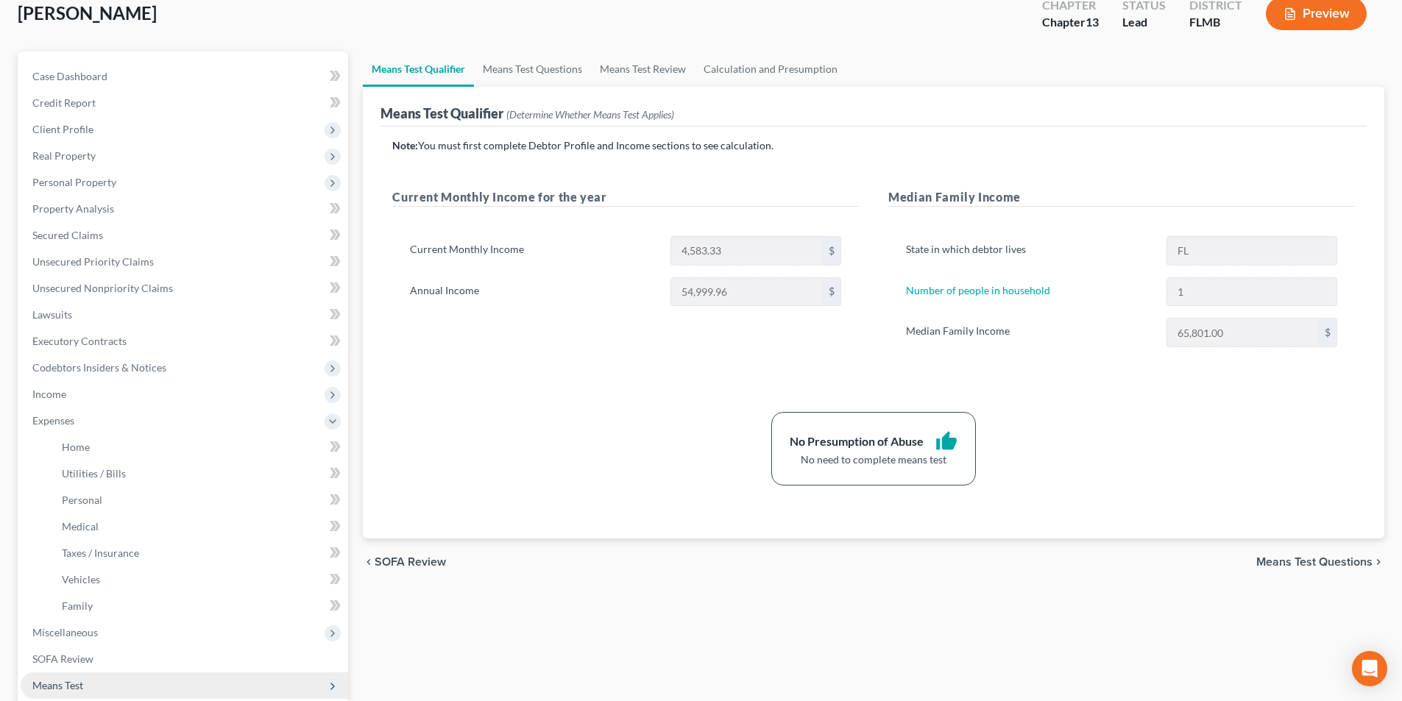
scroll to position [221, 0]
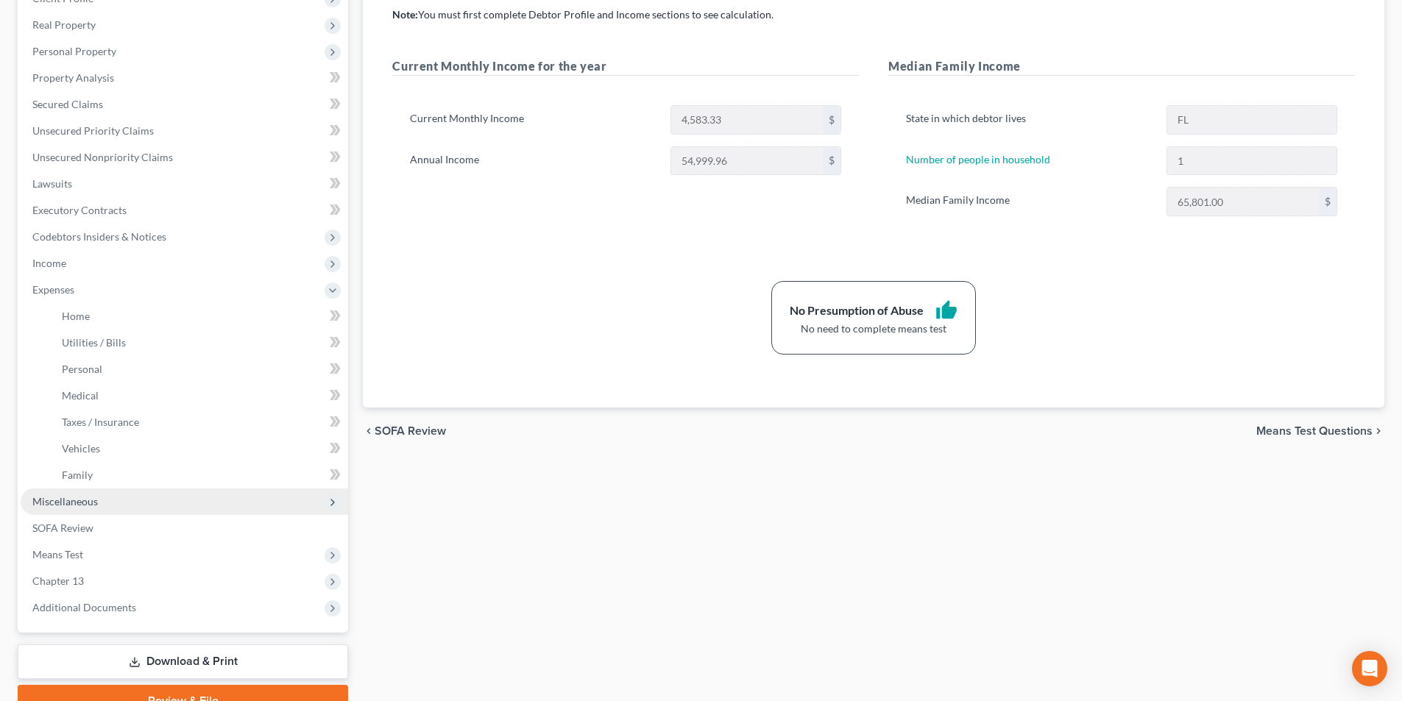
click at [68, 500] on span "Miscellaneous" at bounding box center [65, 501] width 66 height 13
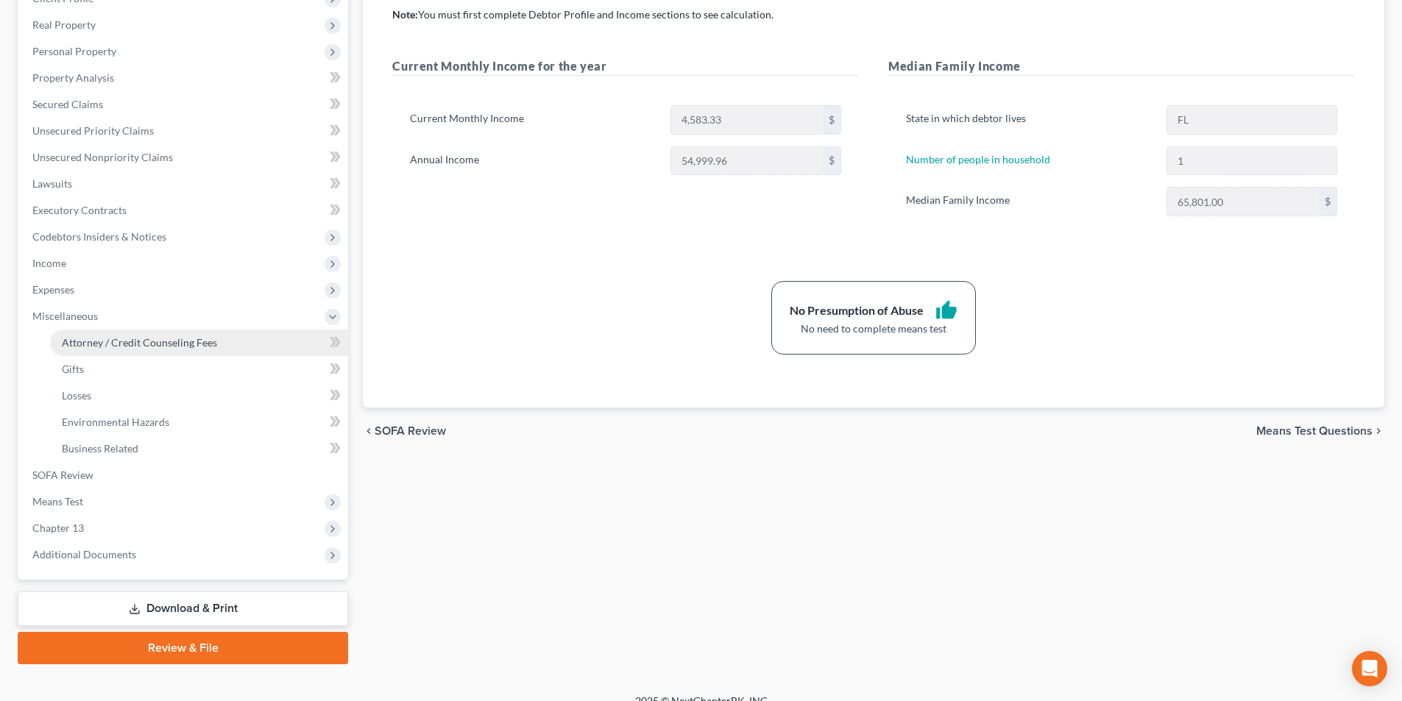
click at [134, 331] on link "Attorney / Credit Counseling Fees" at bounding box center [199, 343] width 298 height 26
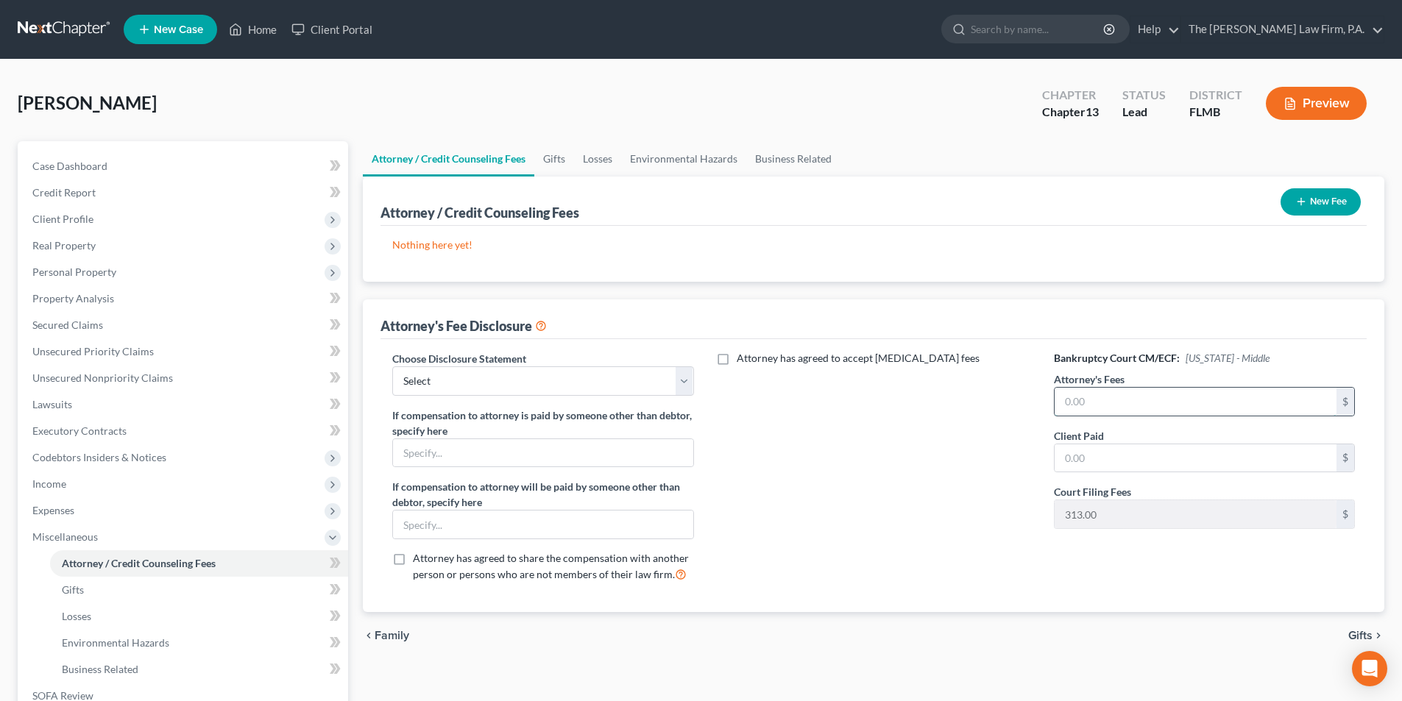
click at [1121, 408] on input "text" at bounding box center [1196, 402] width 282 height 28
type input "4,500.00"
click at [1097, 448] on input "text" at bounding box center [1196, 459] width 282 height 28
type input "1,500.00"
drag, startPoint x: 973, startPoint y: 470, endPoint x: 1045, endPoint y: 372, distance: 121.0
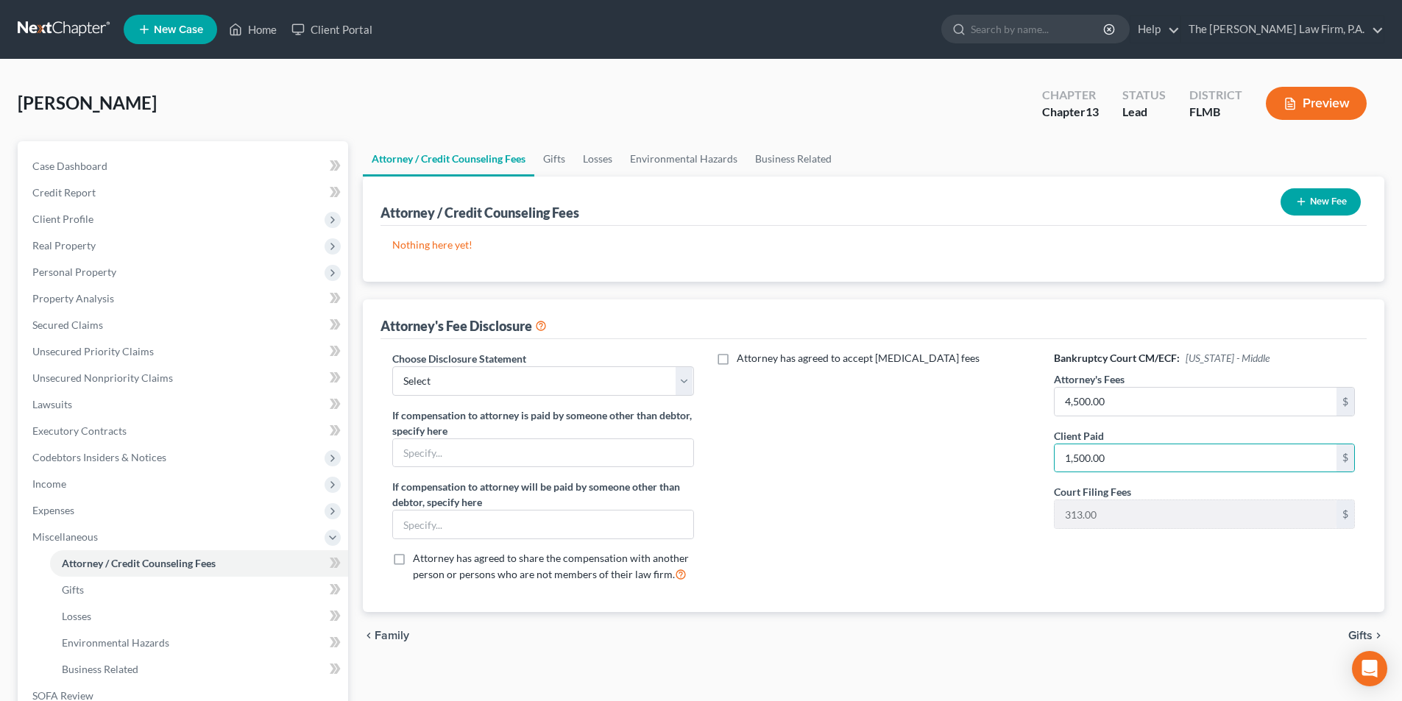
click at [973, 469] on div "Attorney has agreed to accept [MEDICAL_DATA] fees" at bounding box center [874, 473] width 330 height 244
click at [1306, 197] on button "New Fee" at bounding box center [1321, 201] width 80 height 27
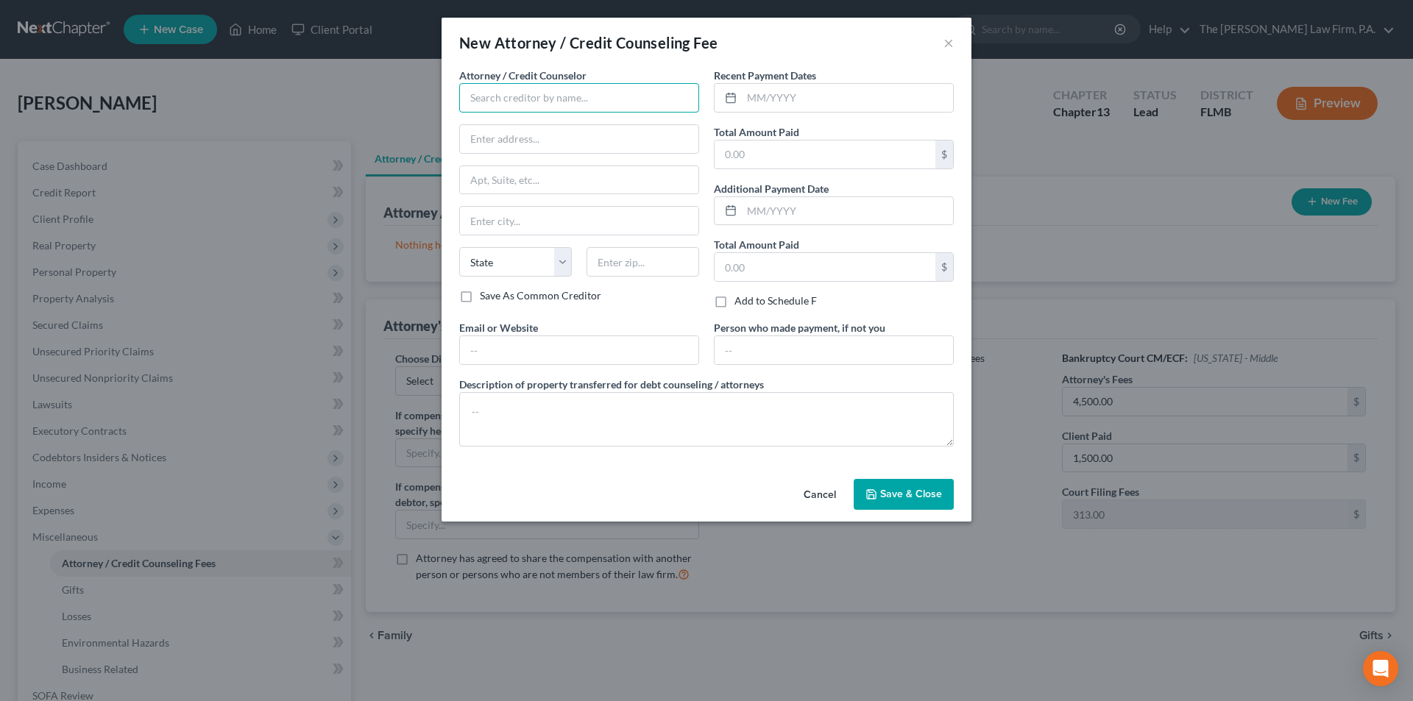
click at [491, 104] on input "text" at bounding box center [579, 97] width 240 height 29
type input "The [PERSON_NAME] Law Firm, P.A."
type input "[STREET_ADDRESS]"
type input "[GEOGRAPHIC_DATA]"
select select "9"
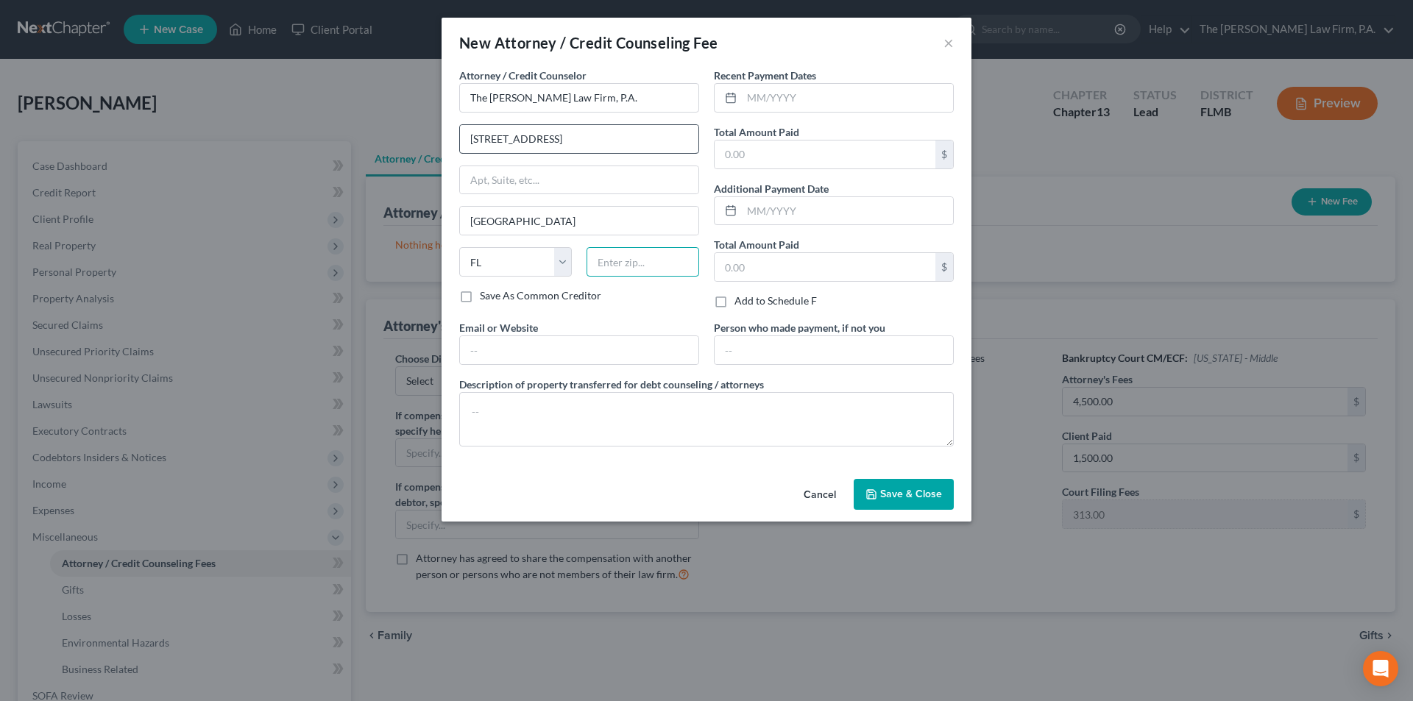
type input "33563"
click at [762, 94] on input "text" at bounding box center [847, 98] width 211 height 28
type input "[DATE]"
click at [765, 158] on input "text" at bounding box center [825, 155] width 221 height 28
type input "1,500.00"
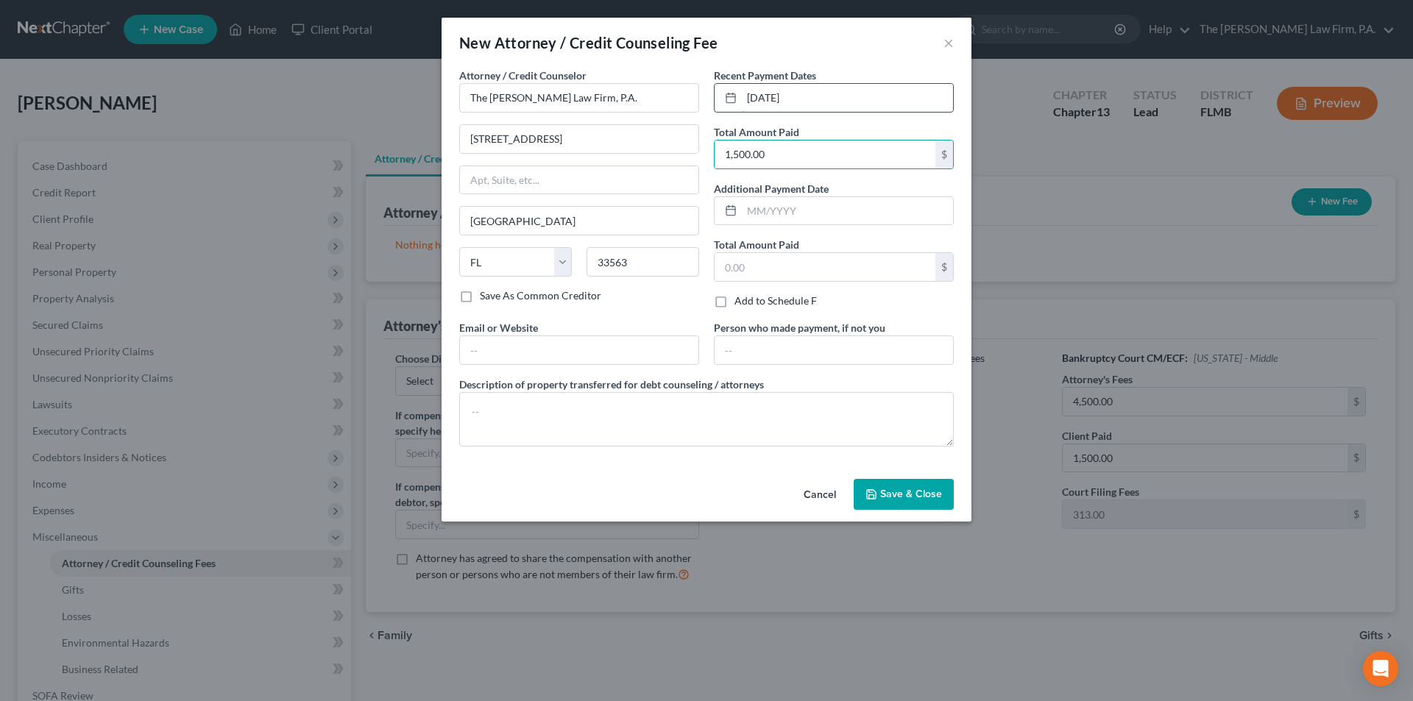
click at [805, 93] on input "[DATE]" at bounding box center [847, 98] width 211 height 28
click at [545, 350] on input "text" at bounding box center [579, 350] width 238 height 28
type input "[DOMAIN_NAME]"
click at [909, 501] on button "Save & Close" at bounding box center [904, 494] width 100 height 31
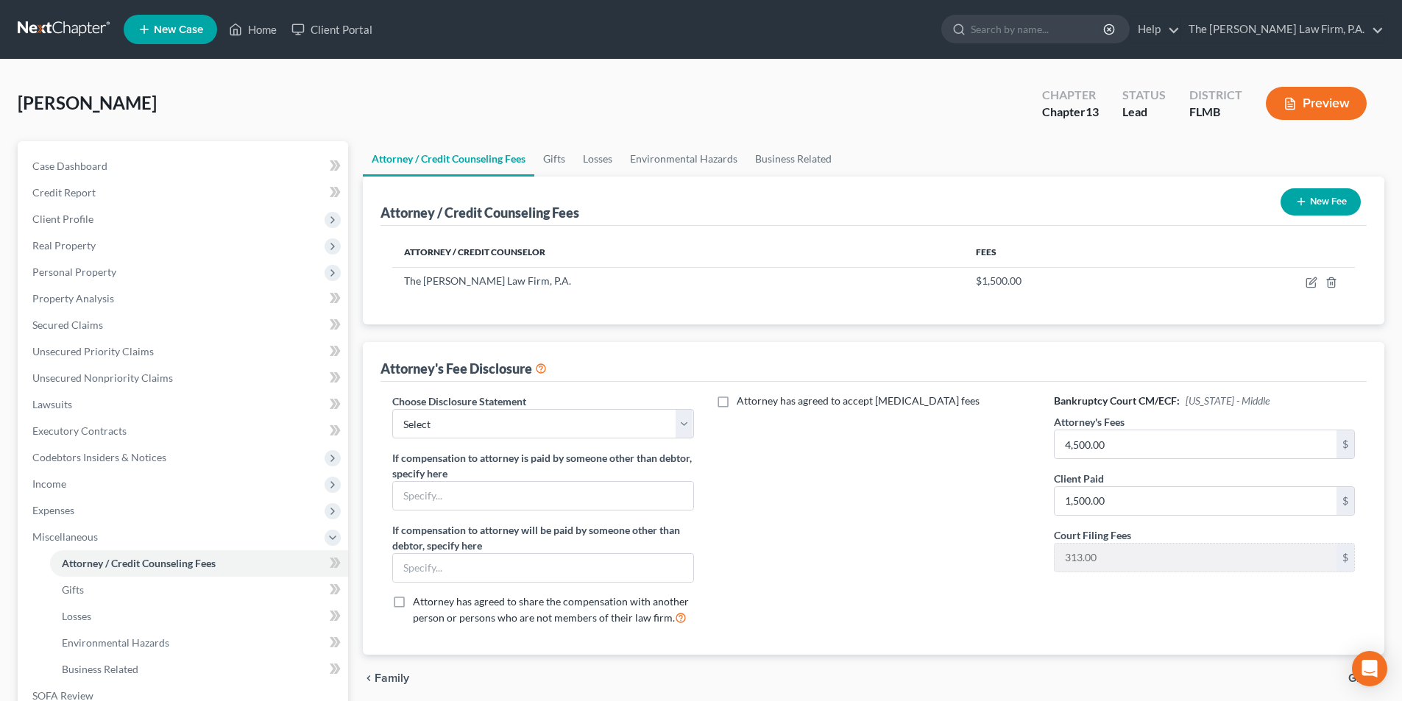
click at [1310, 199] on button "New Fee" at bounding box center [1321, 201] width 80 height 27
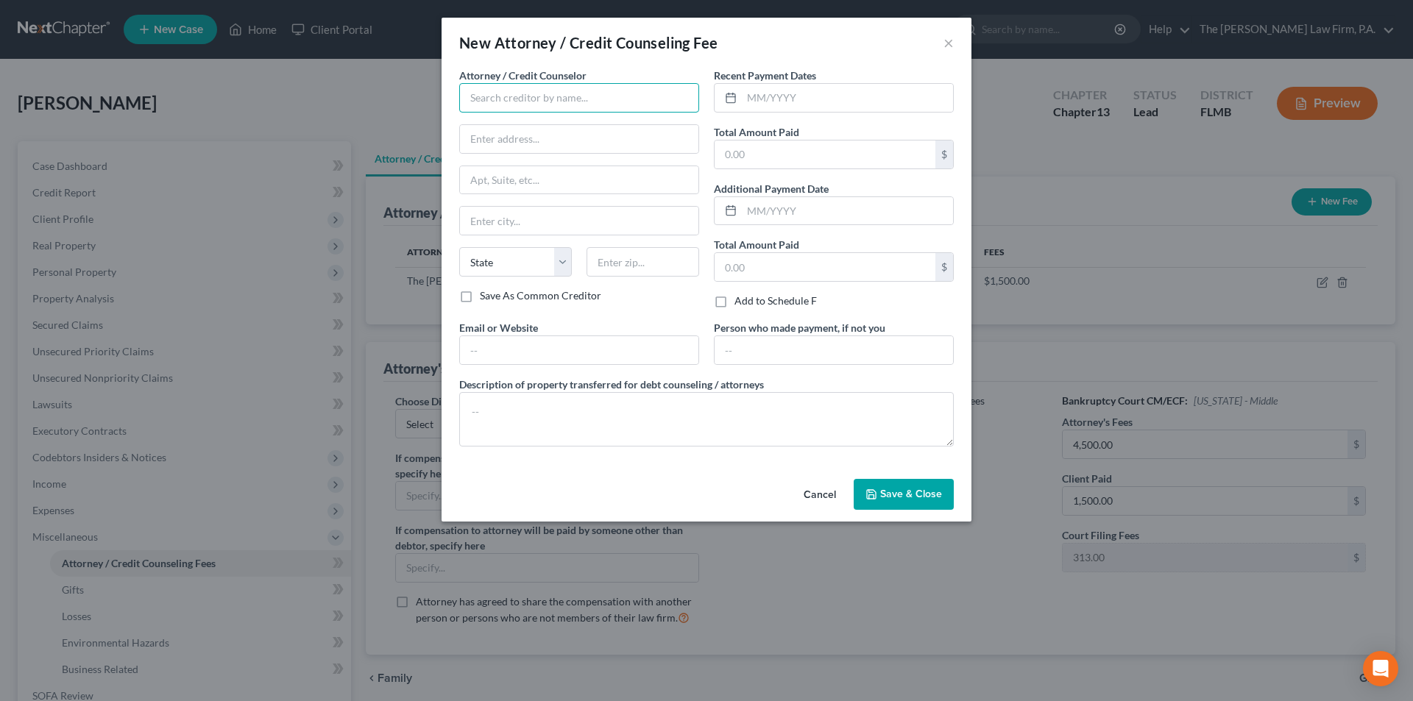
click at [483, 96] on input "text" at bounding box center [579, 97] width 240 height 29
type input "a"
type input "Abacus Credit Counseling"
click at [487, 266] on select "State [US_STATE] AK AR AZ CA CO CT DE DC [GEOGRAPHIC_DATA] [GEOGRAPHIC_DATA] GU…" at bounding box center [515, 261] width 113 height 29
select select "4"
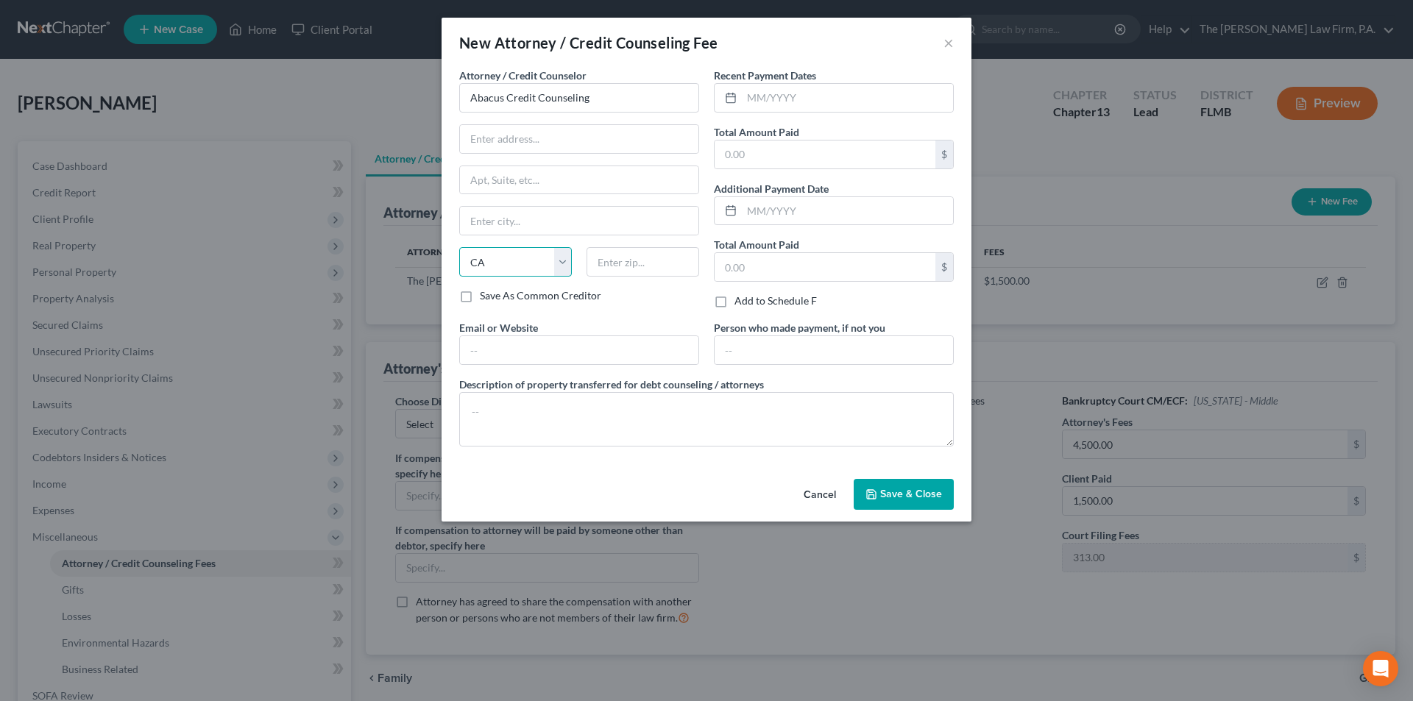
click at [459, 247] on select "State [US_STATE] AK AR AZ CA CO CT DE DC [GEOGRAPHIC_DATA] [GEOGRAPHIC_DATA] GU…" at bounding box center [515, 261] width 113 height 29
click at [488, 230] on input "text" at bounding box center [579, 221] width 238 height 28
type input "Encino"
click at [507, 182] on input "text" at bounding box center [579, 180] width 238 height 28
type input "Suite 700"
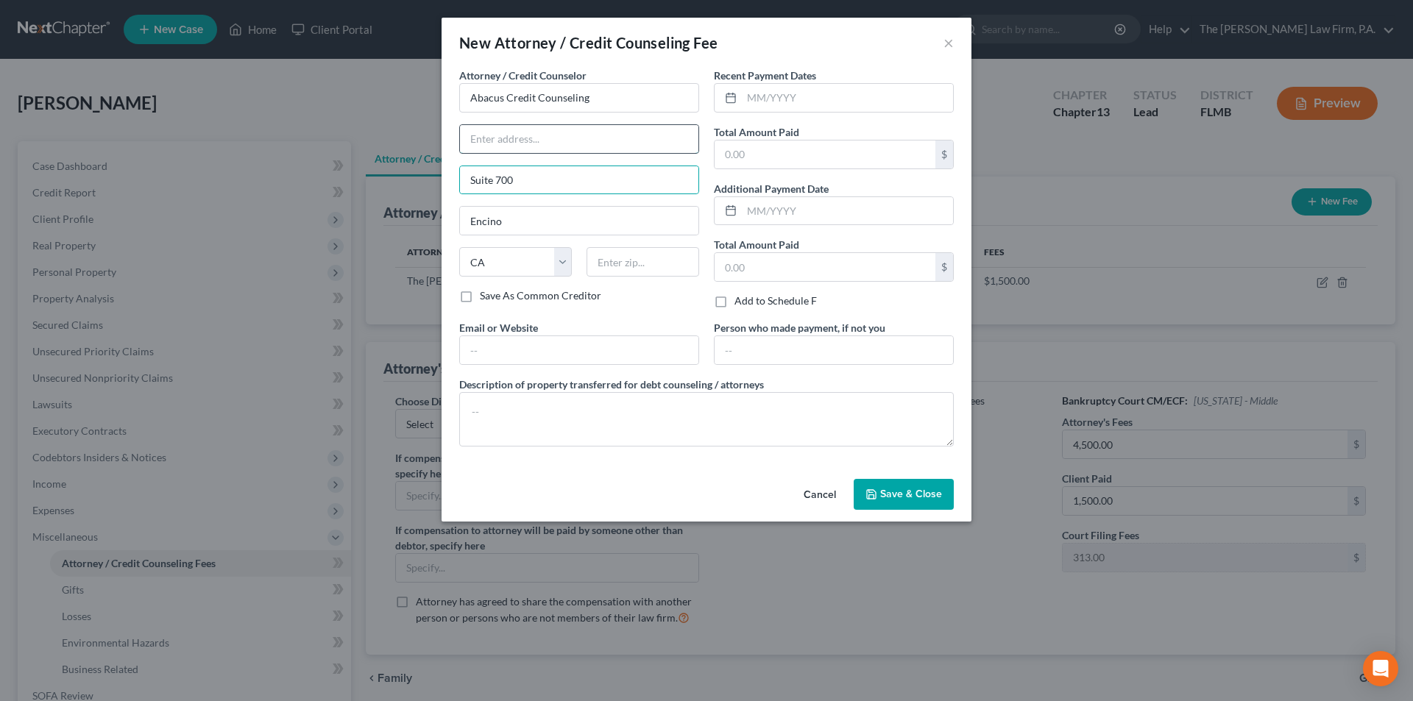
click at [520, 138] on input "text" at bounding box center [579, 139] width 238 height 28
click at [489, 141] on input "text" at bounding box center [579, 139] width 238 height 28
paste input "[STREET_ADDRESS]"
type input "[STREET_ADDRESS]"
click at [640, 315] on div "Attorney / Credit Counselor * Abacus Credit Counseling [STREET_ADDRESS][GEOGRAP…" at bounding box center [579, 194] width 255 height 252
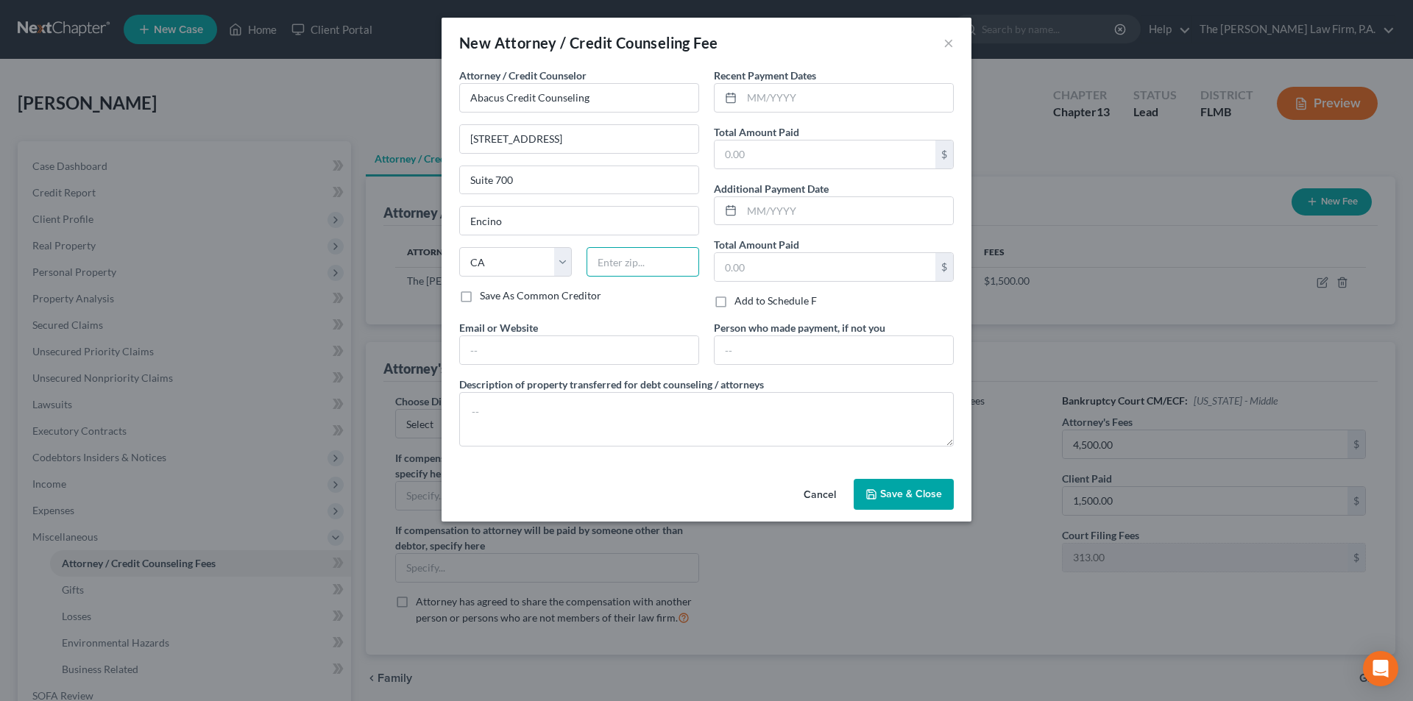
click at [613, 269] on input "text" at bounding box center [643, 261] width 113 height 29
paste input "91436"
type input "91436"
click at [474, 349] on input "text" at bounding box center [579, 350] width 238 height 28
type input "[URL][DOMAIN_NAME]"
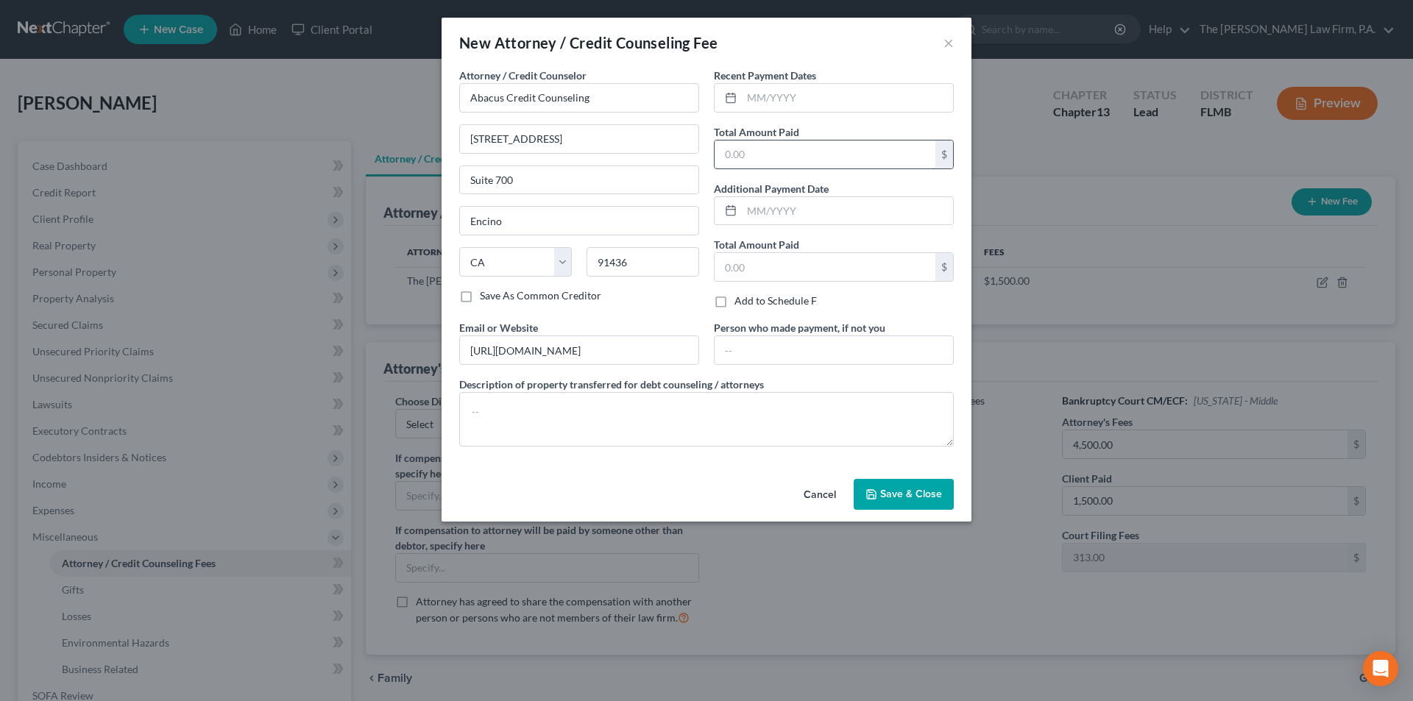
click at [752, 159] on input "text" at bounding box center [825, 155] width 221 height 28
type input "30.00"
click at [883, 489] on span "Save & Close" at bounding box center [911, 494] width 62 height 13
